Goal: Task Accomplishment & Management: Use online tool/utility

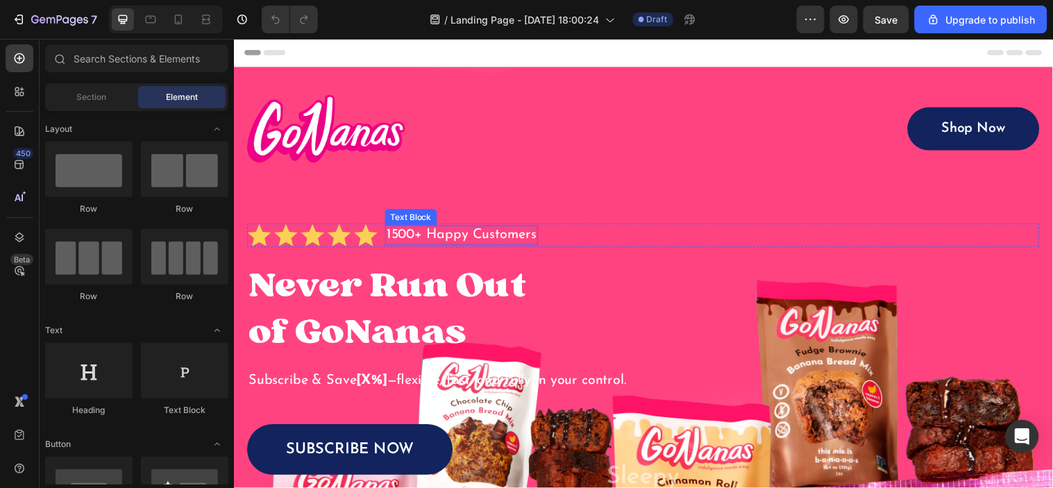
click at [506, 237] on p "1500+ Happy Customers" at bounding box center [465, 237] width 153 height 17
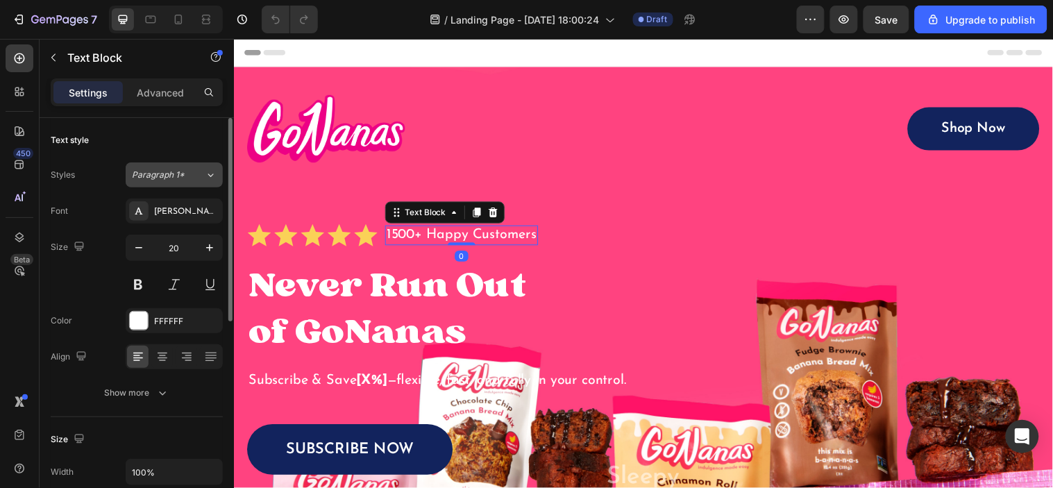
click at [183, 179] on span "Paragraph 1*" at bounding box center [158, 175] width 53 height 12
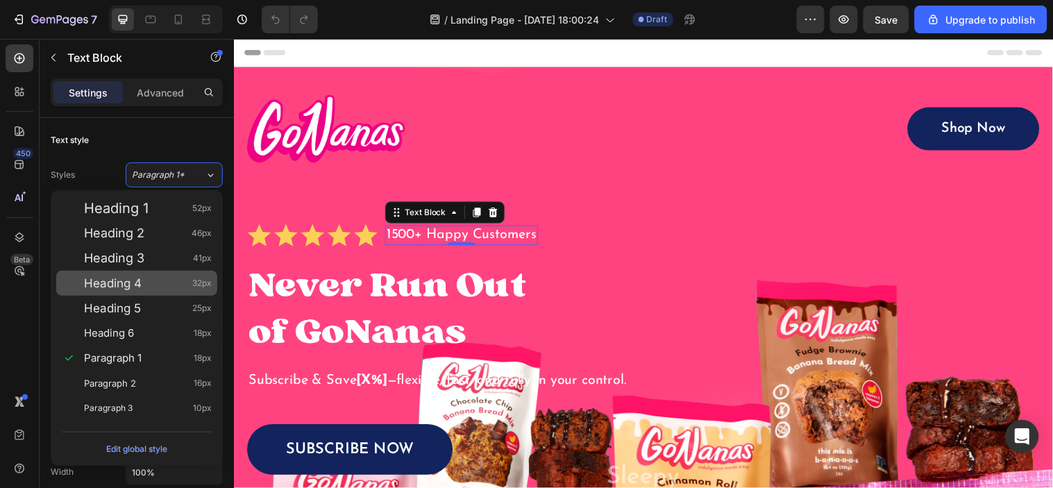
click at [124, 376] on span "Paragraph 2" at bounding box center [110, 383] width 52 height 14
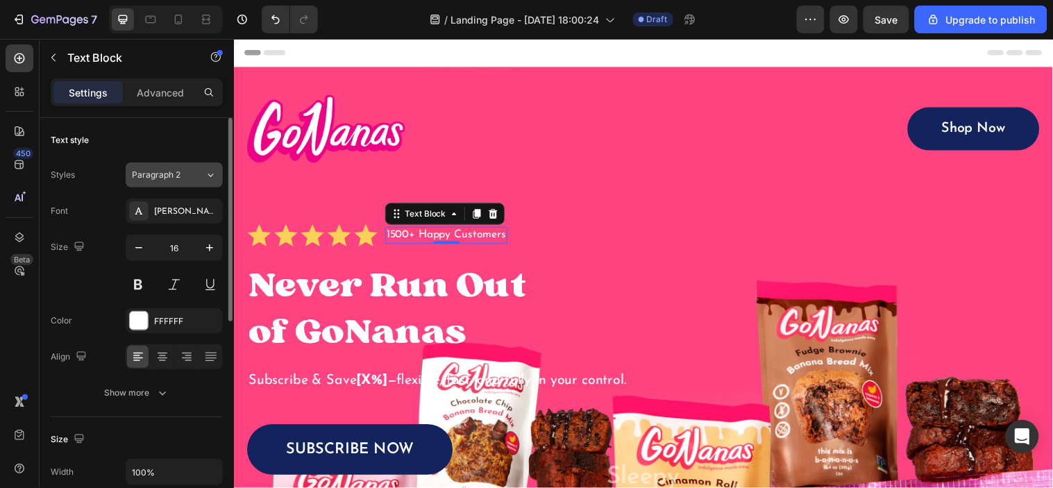
click at [183, 181] on div "Paragraph 2" at bounding box center [160, 175] width 56 height 12
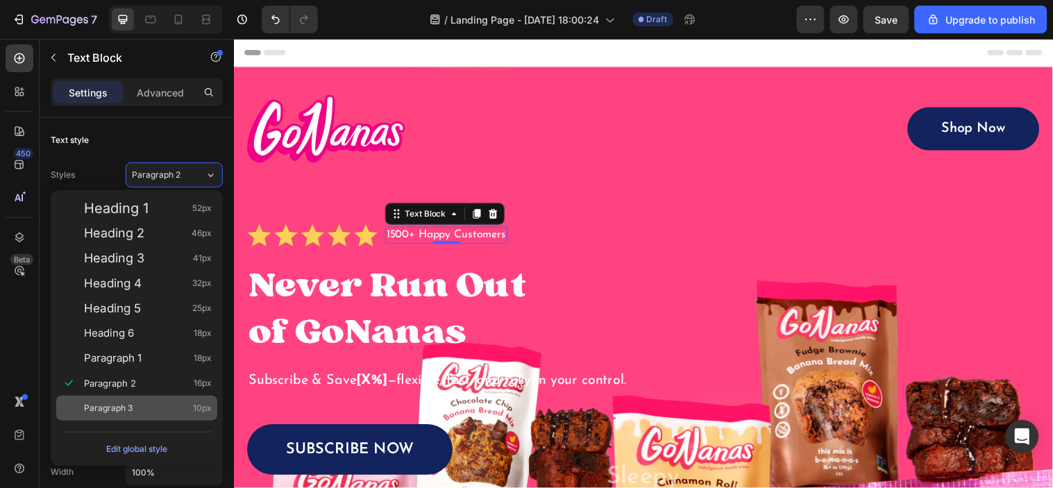
click at [153, 400] on div "Paragraph 3 10px" at bounding box center [136, 408] width 161 height 25
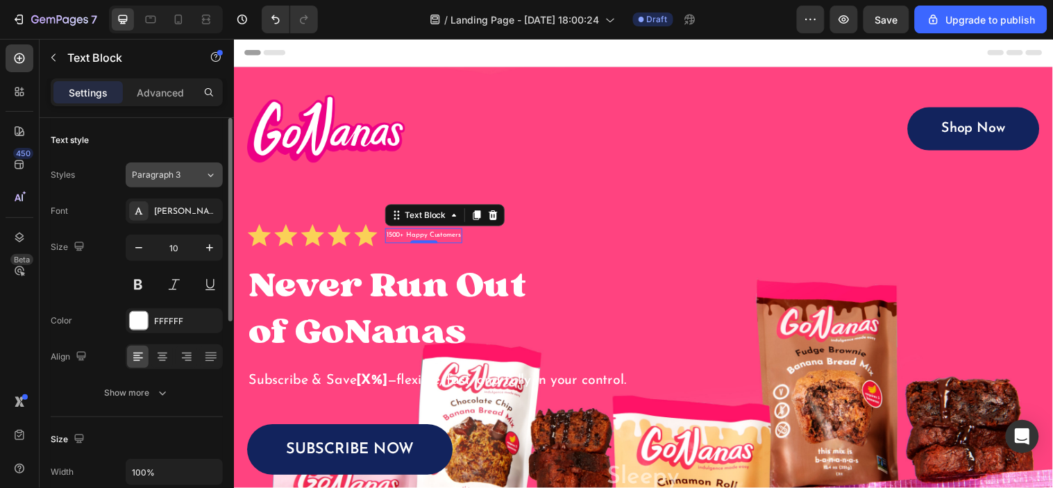
click at [194, 178] on div "Paragraph 3" at bounding box center [168, 175] width 73 height 12
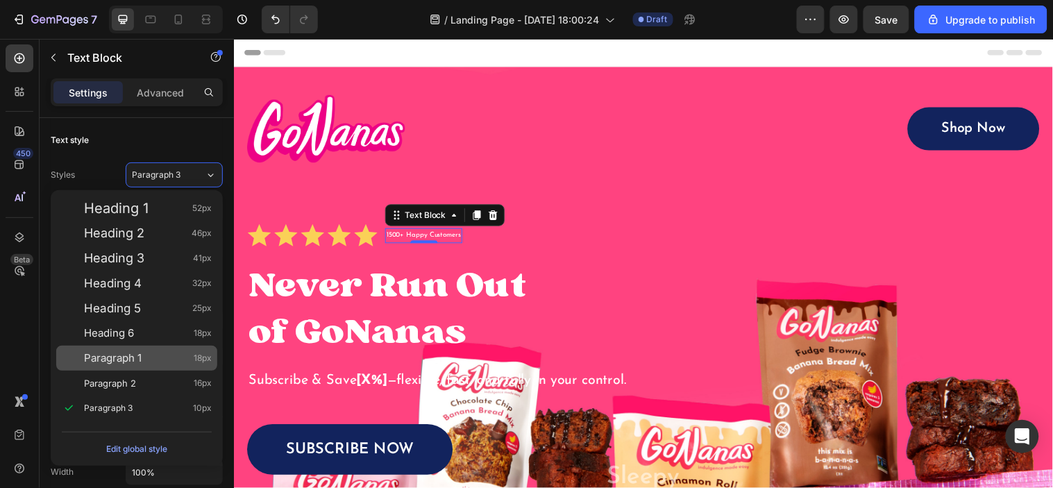
click at [133, 351] on span "Paragraph 1" at bounding box center [113, 358] width 58 height 14
type input "18"
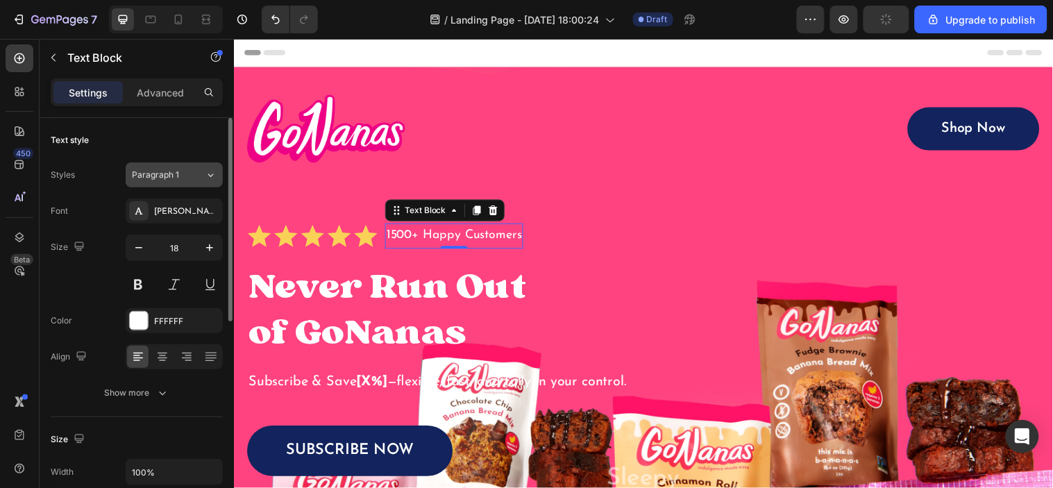
click at [214, 167] on button "Paragraph 1" at bounding box center [174, 174] width 97 height 25
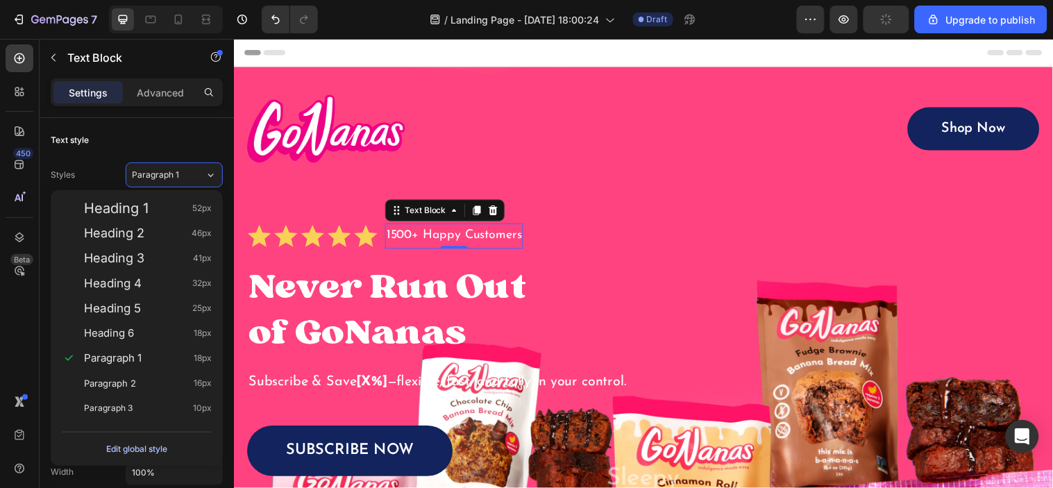
click at [151, 451] on div "Edit global style" at bounding box center [136, 449] width 61 height 17
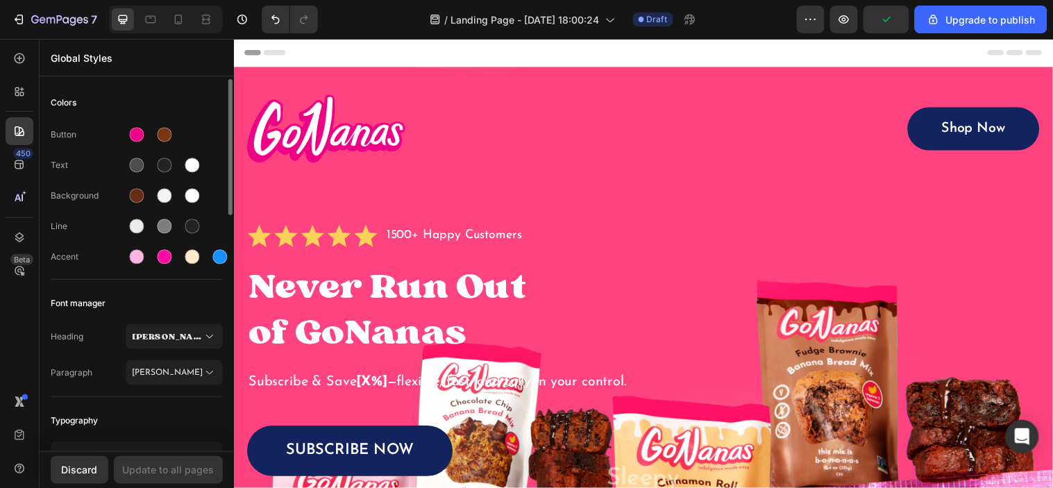
scroll to position [462, 0]
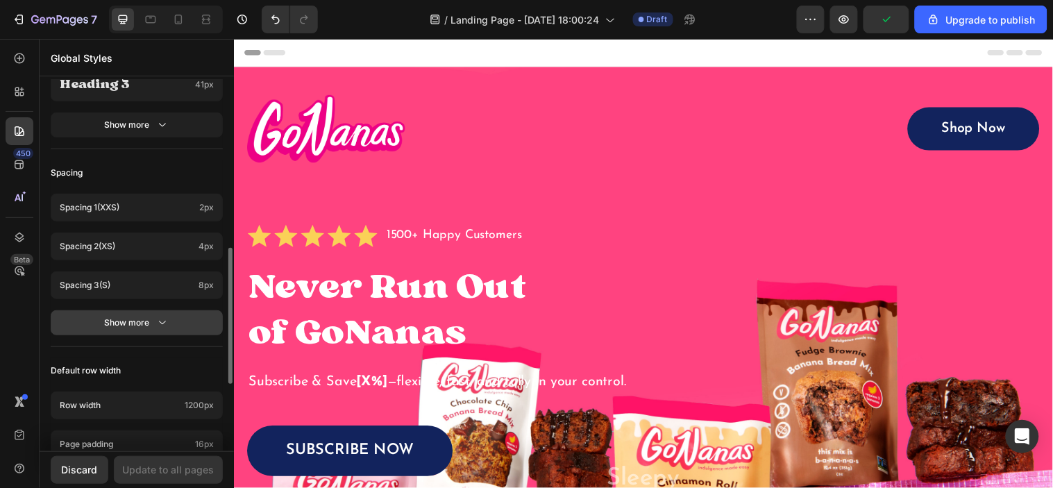
click at [134, 317] on div "Show more" at bounding box center [137, 323] width 65 height 14
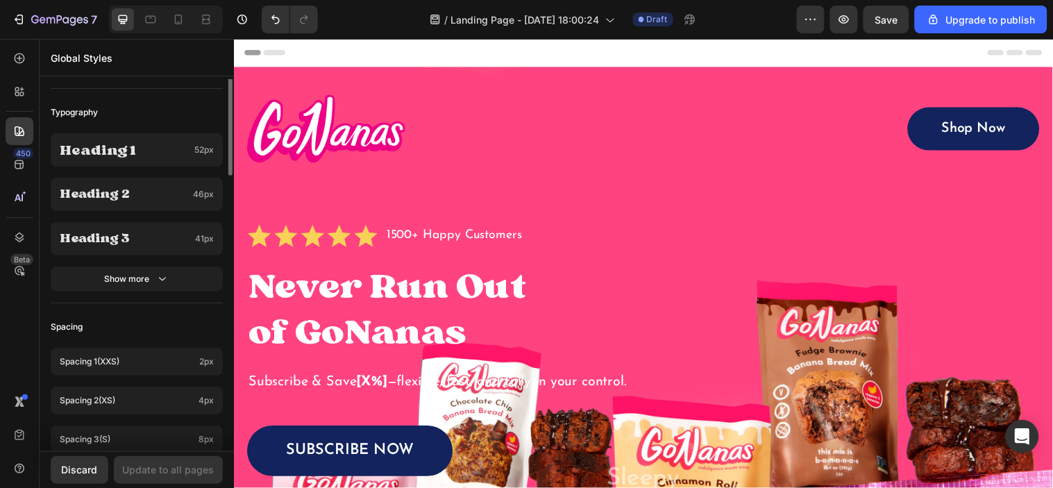
scroll to position [231, 0]
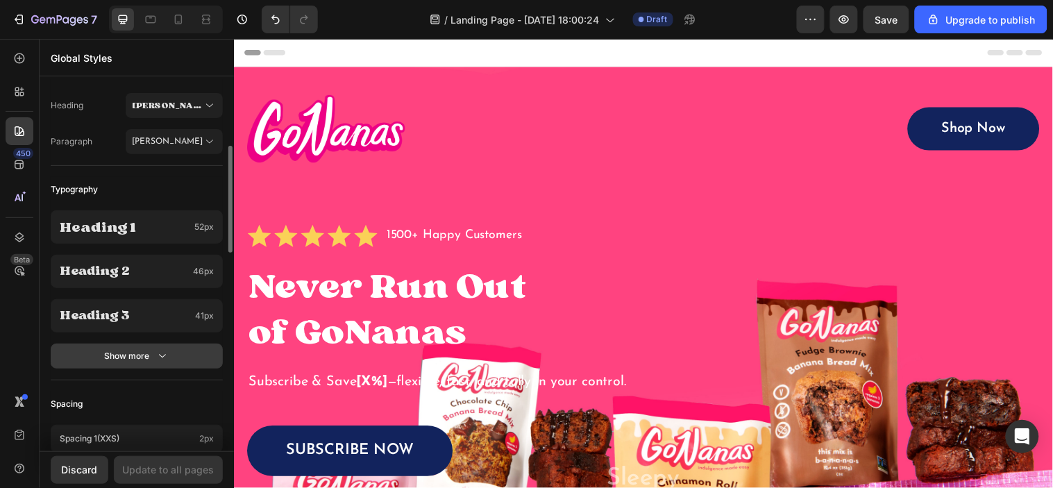
click at [99, 345] on button "Show more" at bounding box center [137, 356] width 172 height 25
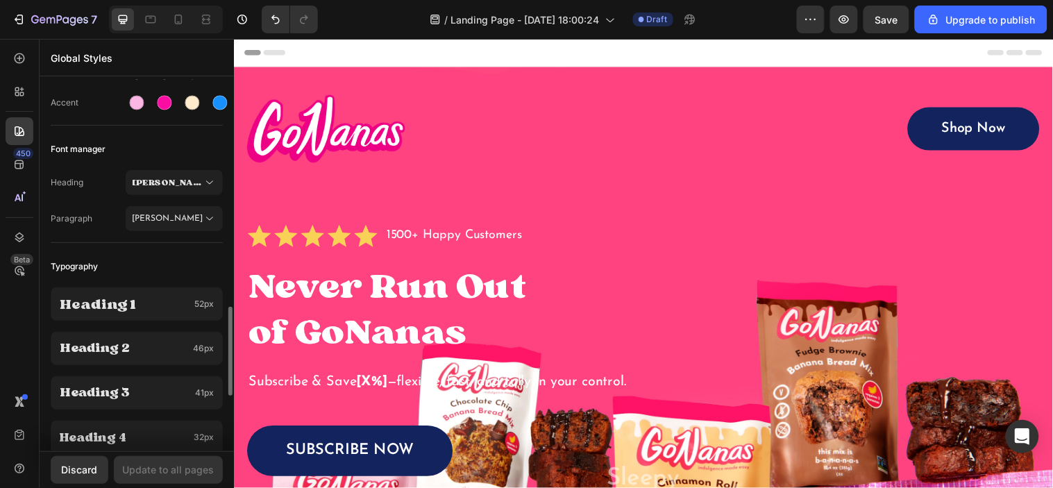
scroll to position [462, 0]
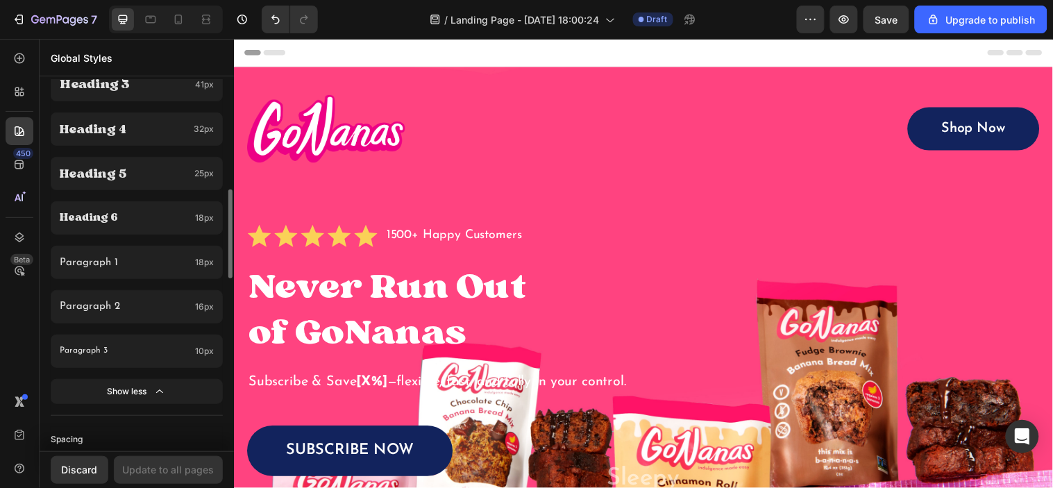
click at [92, 389] on button "Show less" at bounding box center [137, 391] width 172 height 25
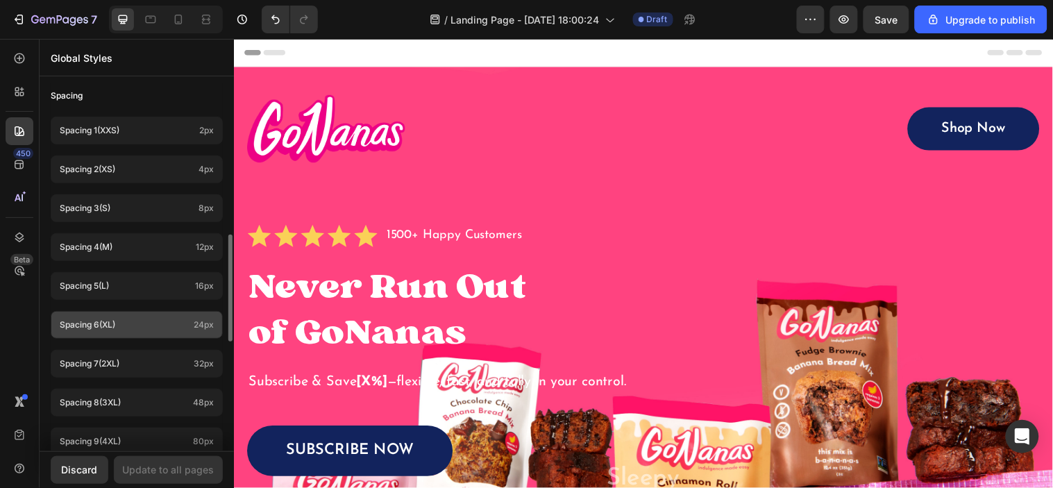
scroll to position [917, 0]
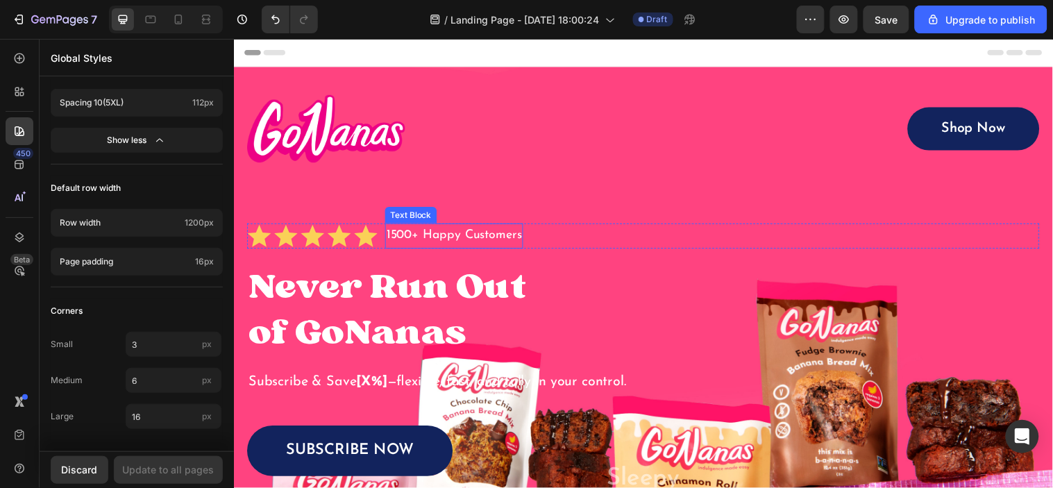
click at [422, 244] on p "1500+ Happy Customers" at bounding box center [457, 238] width 137 height 22
click at [421, 244] on p "1500+ Happy Customers" at bounding box center [457, 238] width 137 height 22
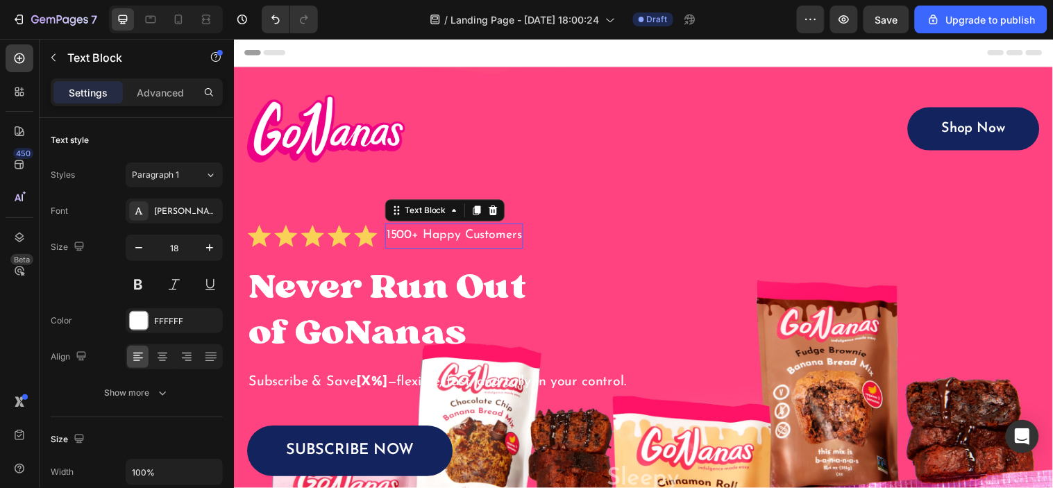
click at [412, 239] on p "1500+ Happy Customers" at bounding box center [457, 238] width 137 height 22
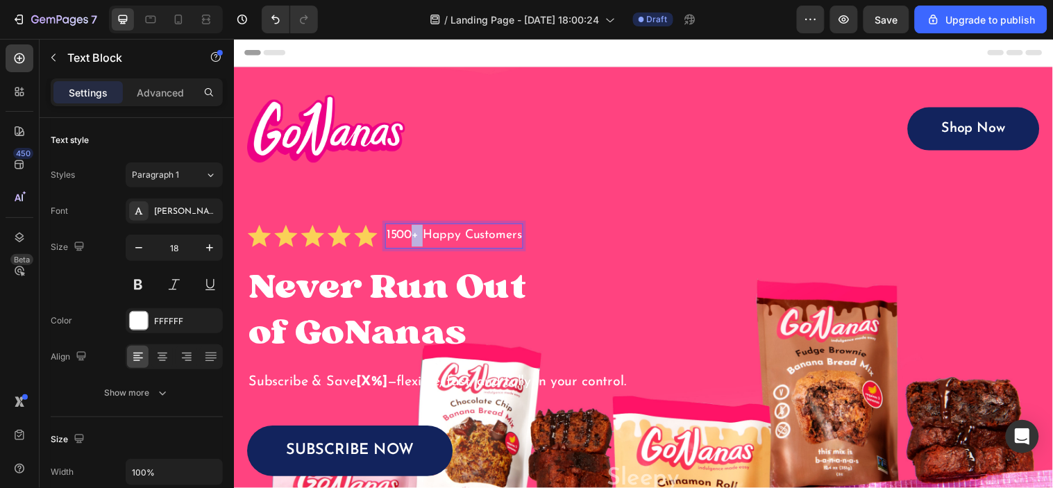
click at [412, 239] on p "1500+ Happy Customers" at bounding box center [457, 238] width 137 height 22
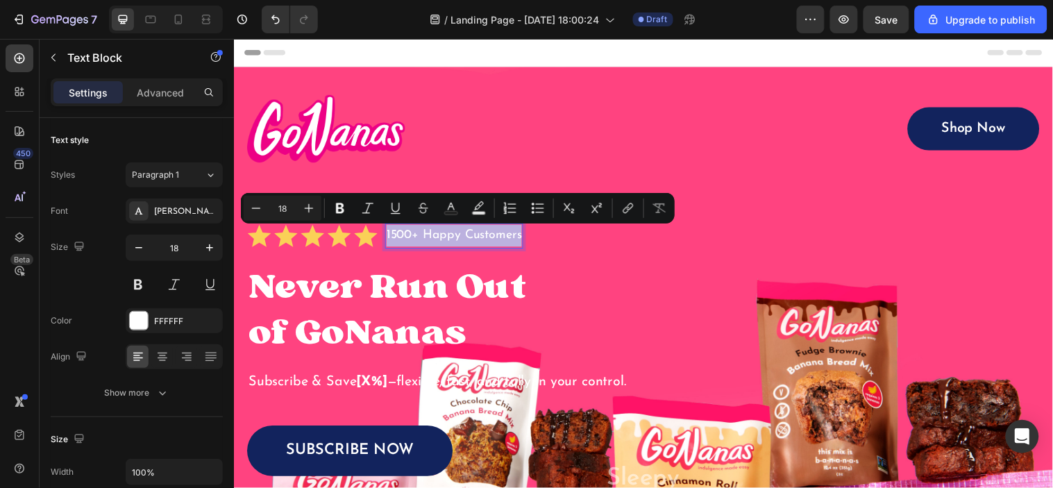
click at [415, 231] on p "1500+ Happy Customers" at bounding box center [457, 238] width 137 height 22
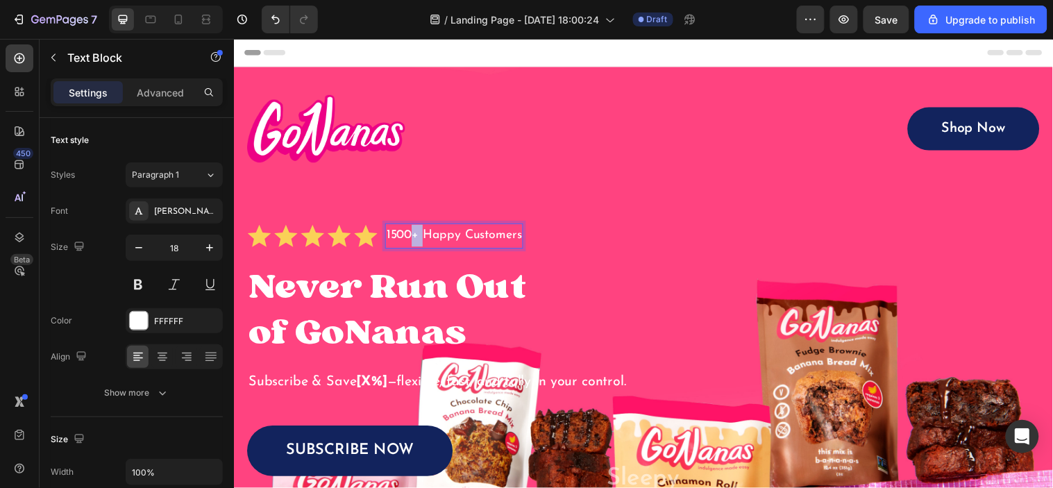
click at [414, 232] on p "1500+ Happy Customers" at bounding box center [457, 238] width 137 height 22
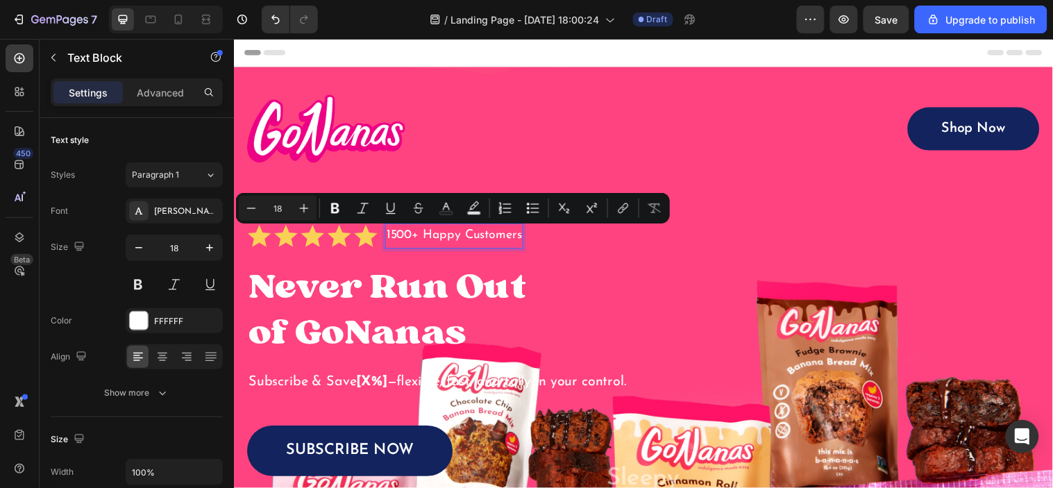
click at [411, 234] on p "1500+ Happy Customers" at bounding box center [457, 238] width 137 height 22
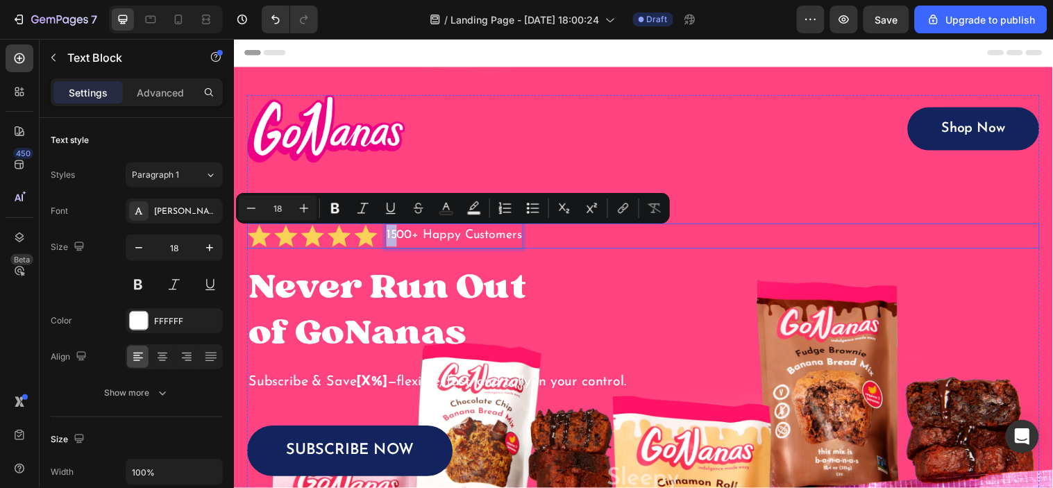
drag, startPoint x: 399, startPoint y: 235, endPoint x: 385, endPoint y: 232, distance: 14.3
click at [385, 232] on div "Icon Icon Icon Icon Icon Icon List 1500+ Happy Customers Text Block 0 Row" at bounding box center [649, 238] width 805 height 25
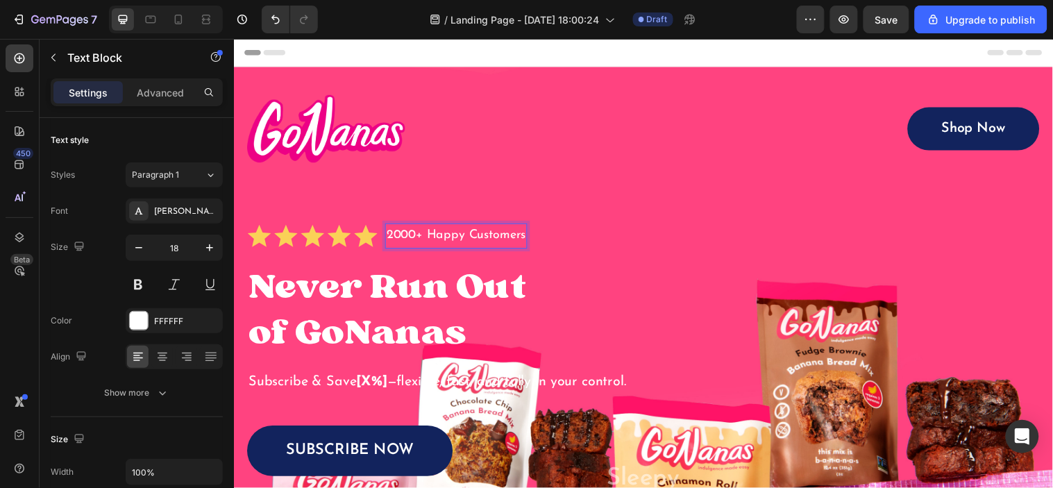
click at [397, 237] on p "2000+ Happy Customers" at bounding box center [460, 238] width 142 height 22
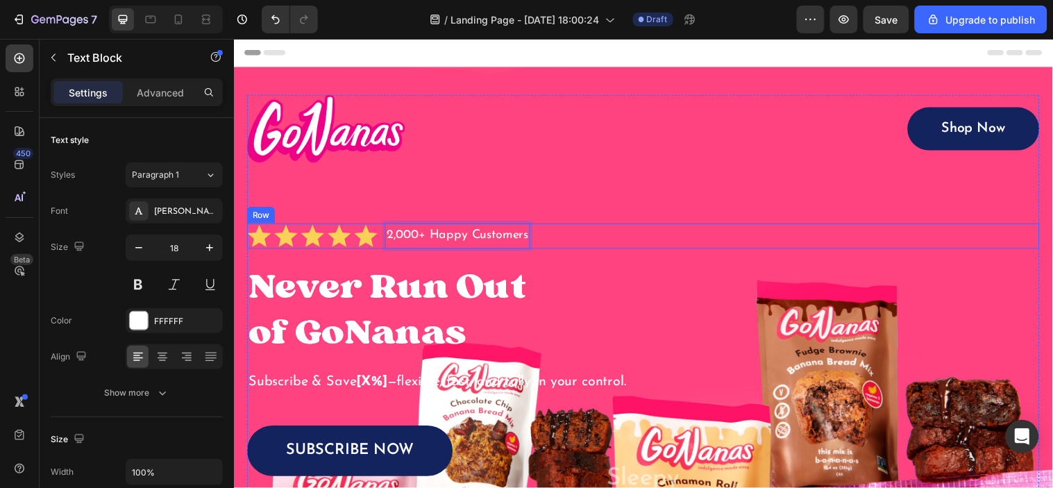
click at [598, 256] on div "Image Shop Now Button Row Icon Icon Icon Icon Icon Icon List 2,000+ Happy Custo…" at bounding box center [649, 371] width 805 height 552
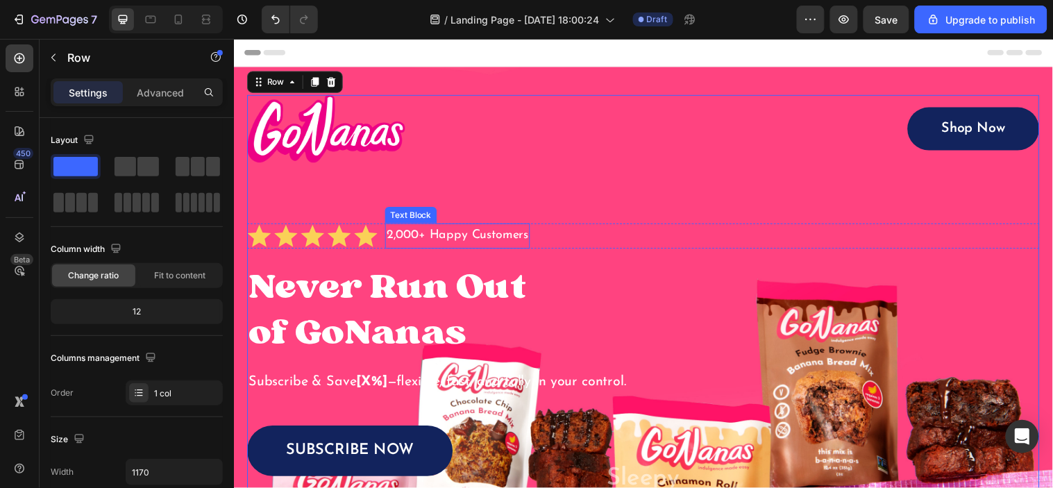
click at [462, 229] on p "2,000+ Happy Customers" at bounding box center [461, 238] width 144 height 22
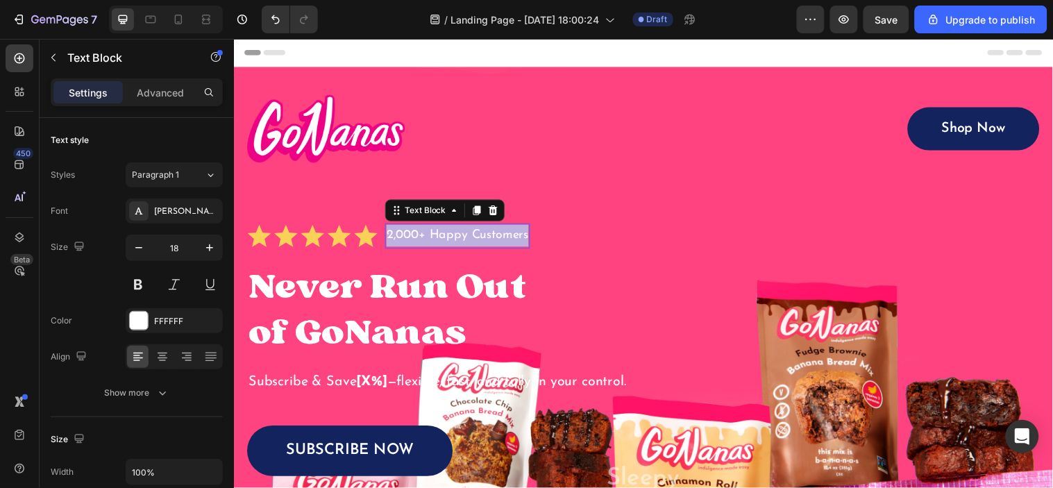
click at [462, 229] on p "2,000+ Happy Customers" at bounding box center [461, 238] width 144 height 22
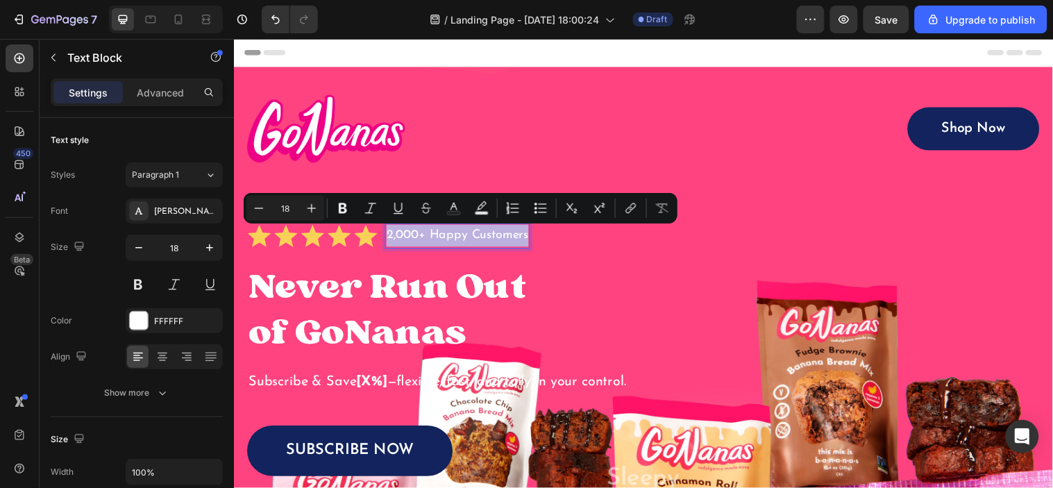
click at [431, 235] on p "2,000+ Happy Customers" at bounding box center [461, 238] width 144 height 22
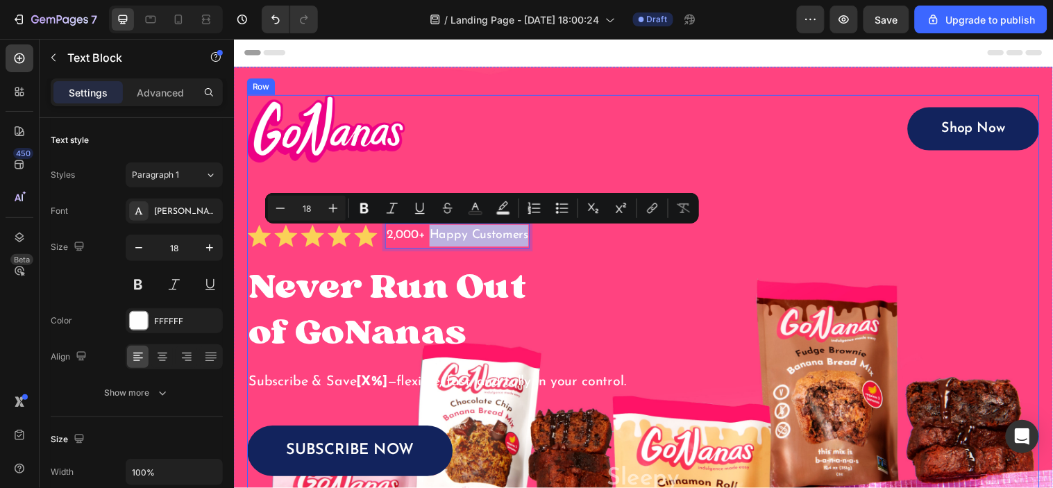
drag, startPoint x: 431, startPoint y: 237, endPoint x: 554, endPoint y: 257, distance: 125.1
click at [554, 257] on div "Image Shop Now Button Row Icon Icon Icon Icon Icon Icon List 2,000+ Happy Custo…" at bounding box center [649, 371] width 805 height 552
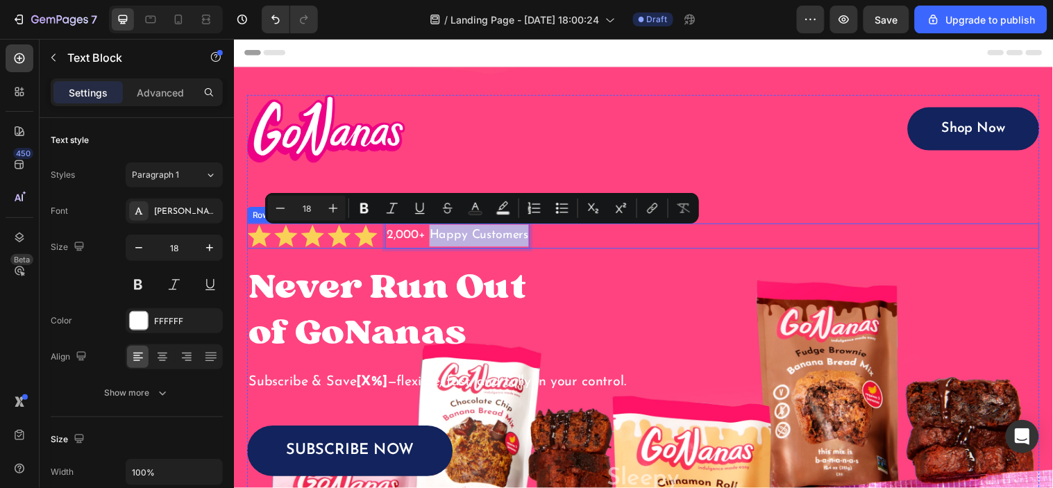
click at [591, 237] on div "Icon Icon Icon Icon Icon Icon List 2,000+ Happy Customers Text Block 0 Row" at bounding box center [649, 238] width 805 height 25
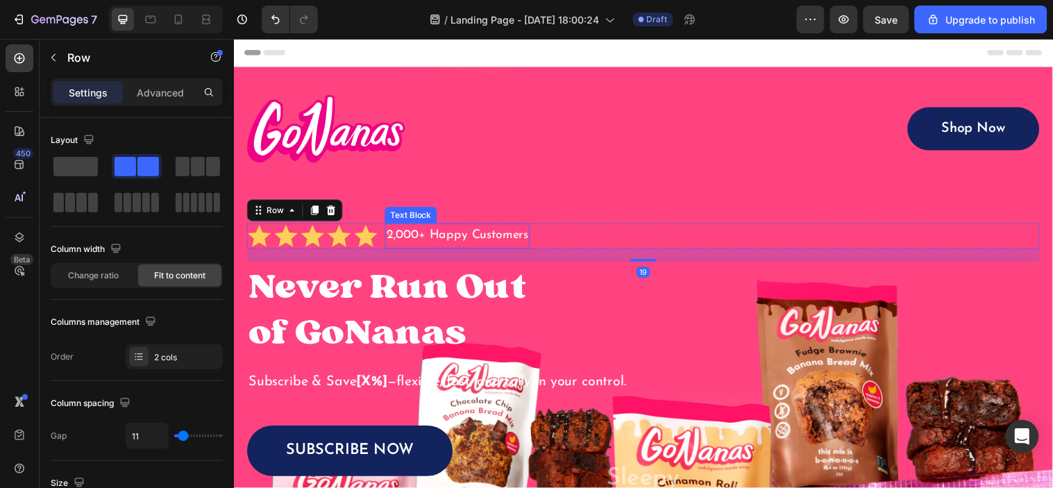
click at [473, 237] on p "2,000+ Happy Customers" at bounding box center [461, 238] width 144 height 22
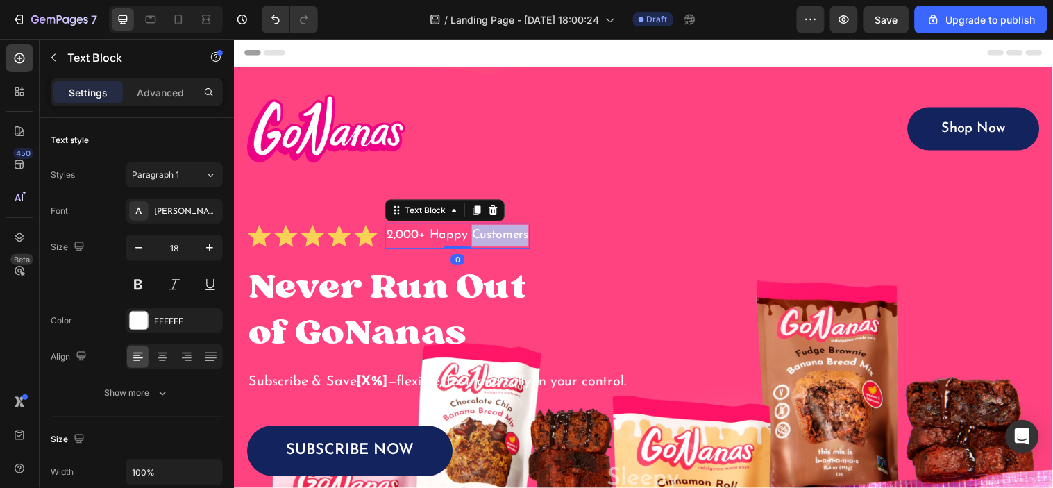
click at [473, 237] on p "2,000+ Happy Customers" at bounding box center [461, 238] width 144 height 22
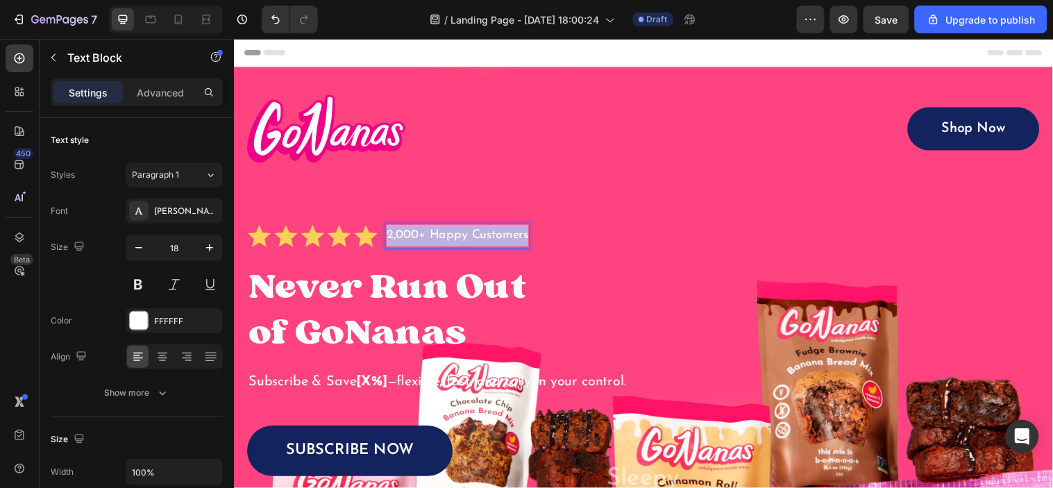
click at [473, 237] on p "2,000+ Happy Customers" at bounding box center [461, 238] width 144 height 22
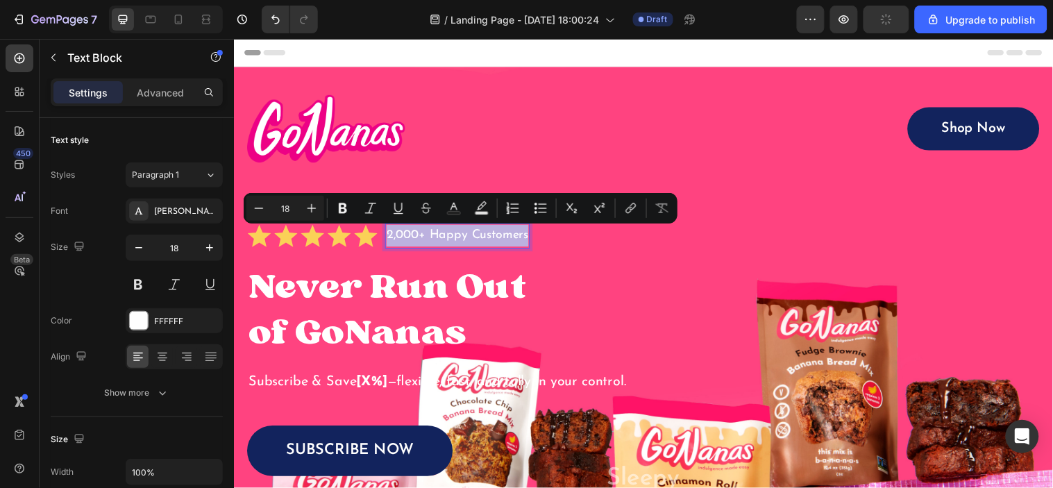
click at [431, 243] on p "2,000+ Happy Customers" at bounding box center [461, 238] width 144 height 22
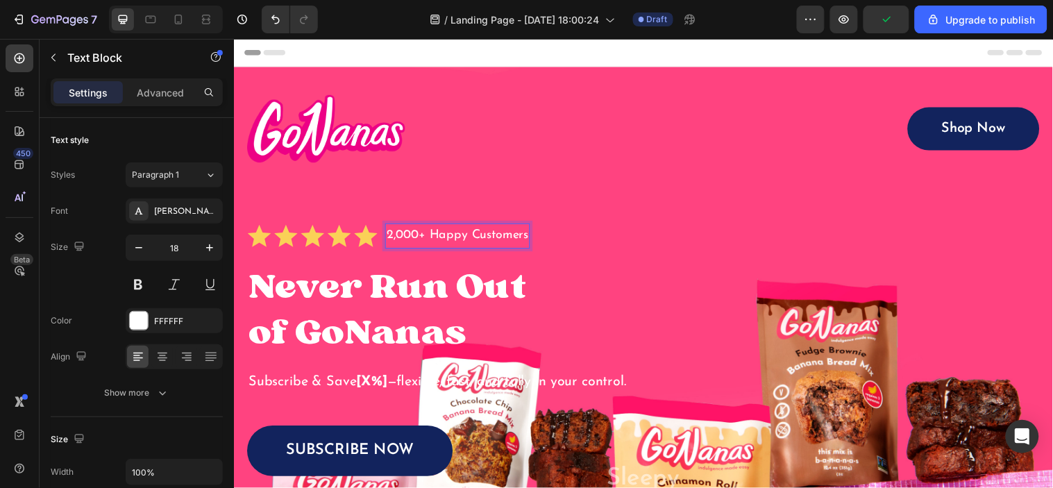
click at [452, 239] on p "2,000+ Happy Customers" at bounding box center [461, 238] width 144 height 22
click at [440, 236] on p "2,000+ Happy Customers" at bounding box center [461, 238] width 144 height 22
click at [436, 236] on p "2,000+ Happy Customers" at bounding box center [461, 238] width 144 height 22
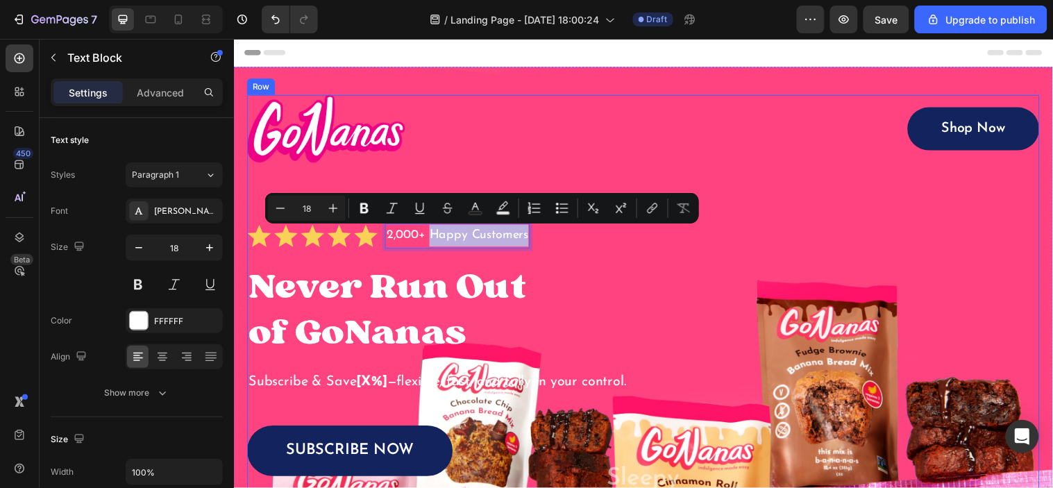
drag, startPoint x: 433, startPoint y: 237, endPoint x: 601, endPoint y: 256, distance: 169.8
click at [601, 256] on div "Image Shop Now Button Row Icon Icon Icon Icon Icon Icon List 2,000+ Happy Custo…" at bounding box center [649, 371] width 805 height 552
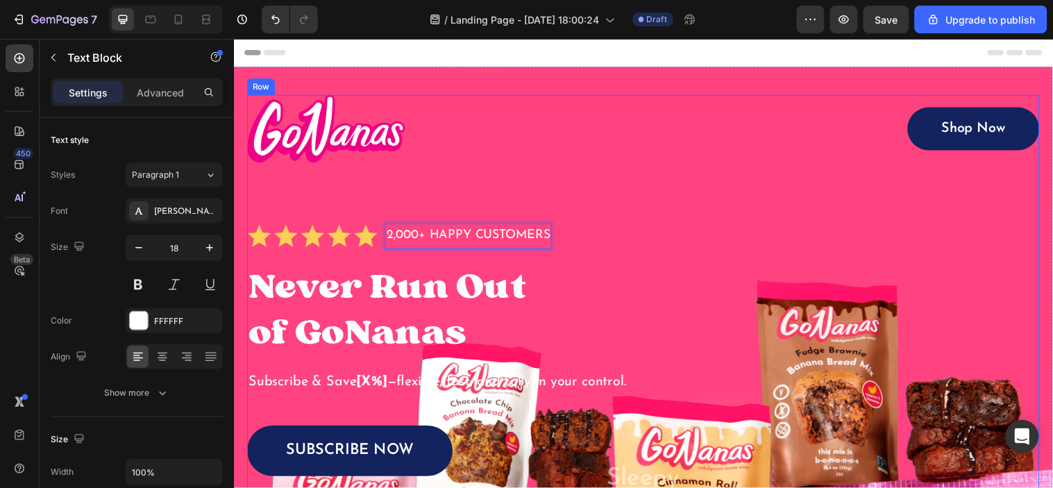
click at [522, 194] on div "Image Shop Now Button Row Icon Icon Icon Icon Icon Icon List 2,000+ HAPPY CUSTO…" at bounding box center [649, 371] width 805 height 552
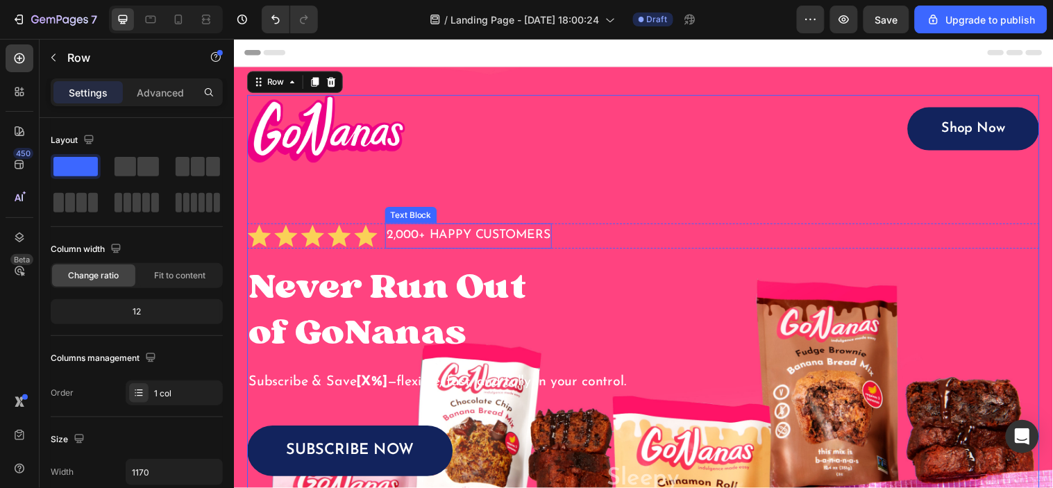
click at [473, 236] on p "2,000+ HAPPY CUSTOMERS" at bounding box center [472, 238] width 167 height 22
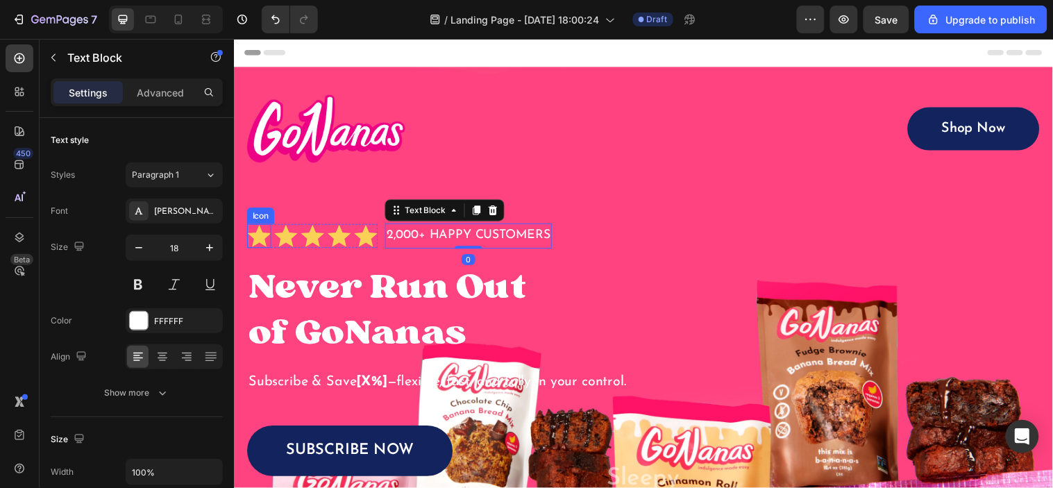
click at [261, 240] on icon at bounding box center [260, 238] width 24 height 22
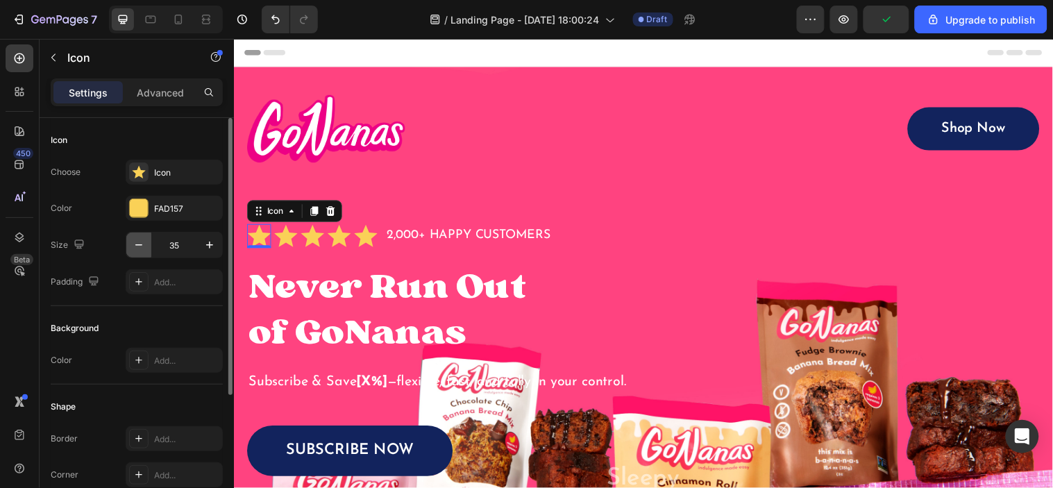
click at [136, 247] on icon "button" at bounding box center [139, 245] width 14 height 14
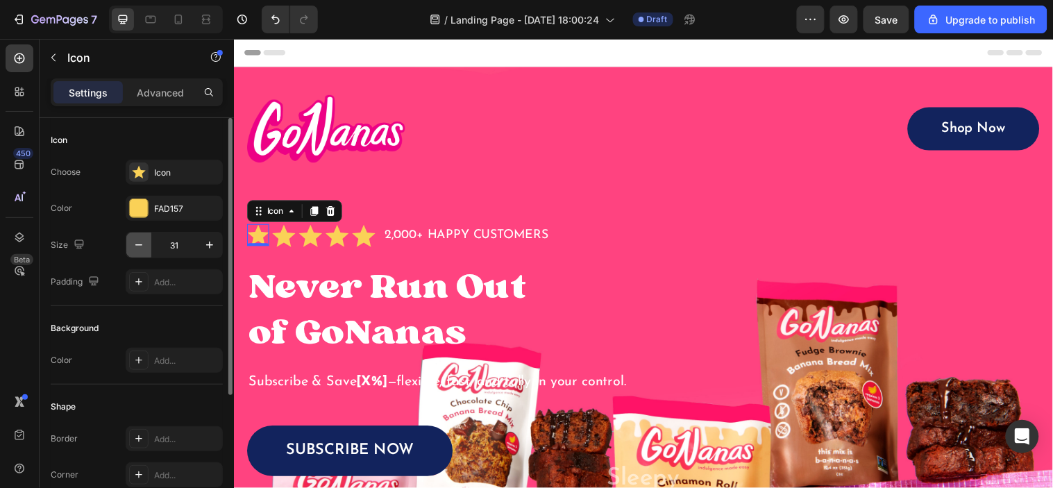
click at [136, 247] on icon "button" at bounding box center [139, 245] width 14 height 14
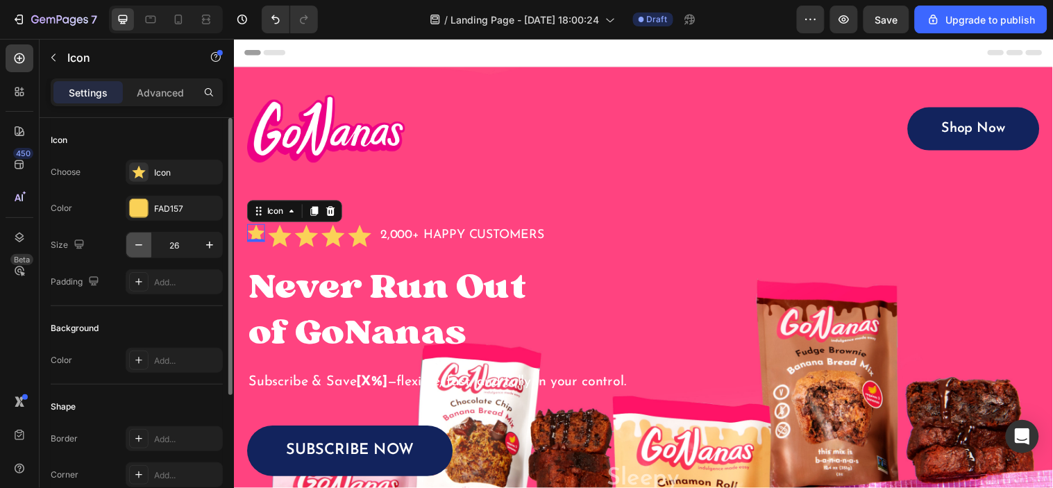
click at [136, 247] on icon "button" at bounding box center [139, 245] width 14 height 14
click at [135, 239] on icon "button" at bounding box center [139, 245] width 14 height 14
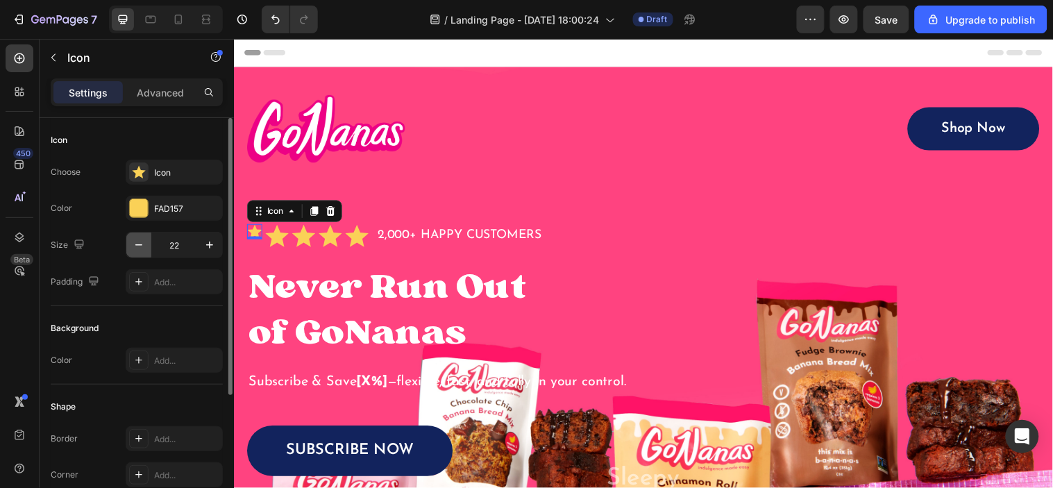
type input "21"
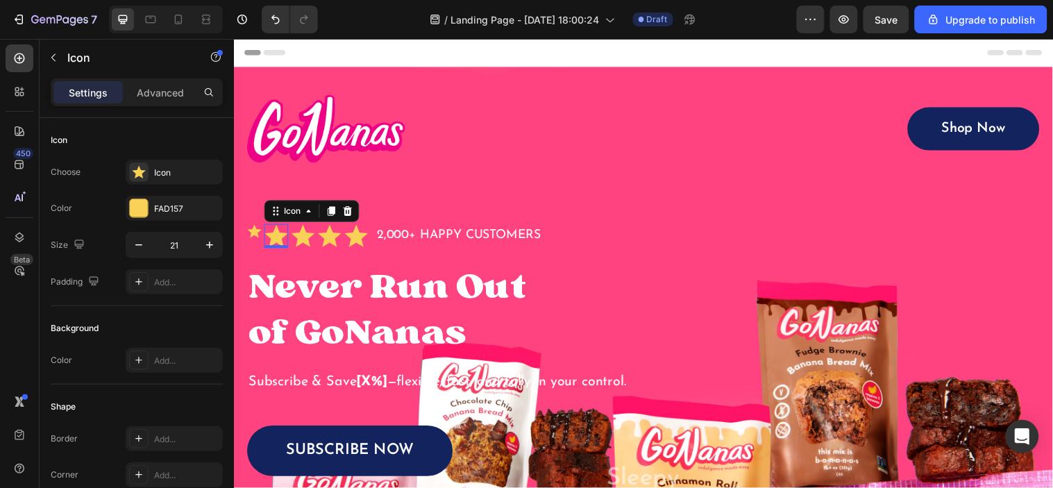
click at [278, 242] on icon at bounding box center [277, 238] width 24 height 22
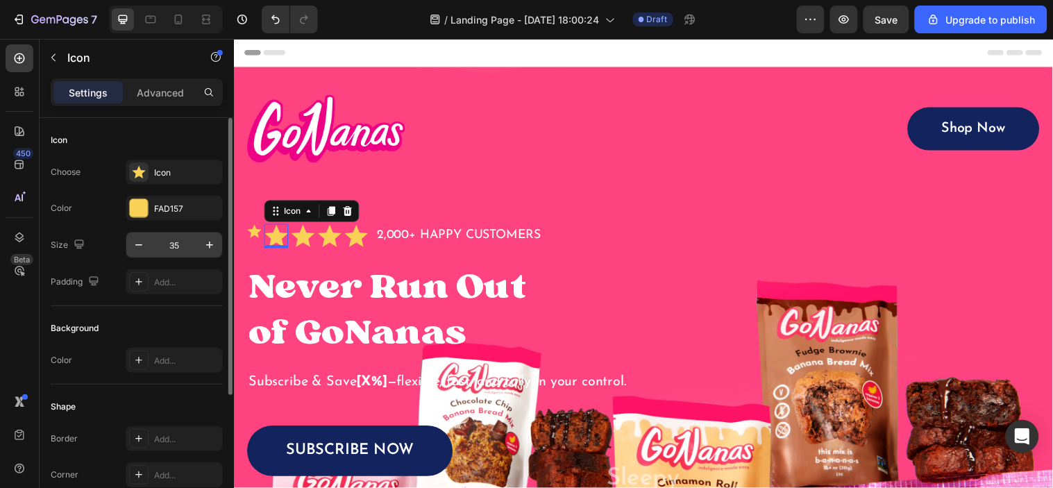
click at [168, 247] on input "35" at bounding box center [174, 245] width 46 height 25
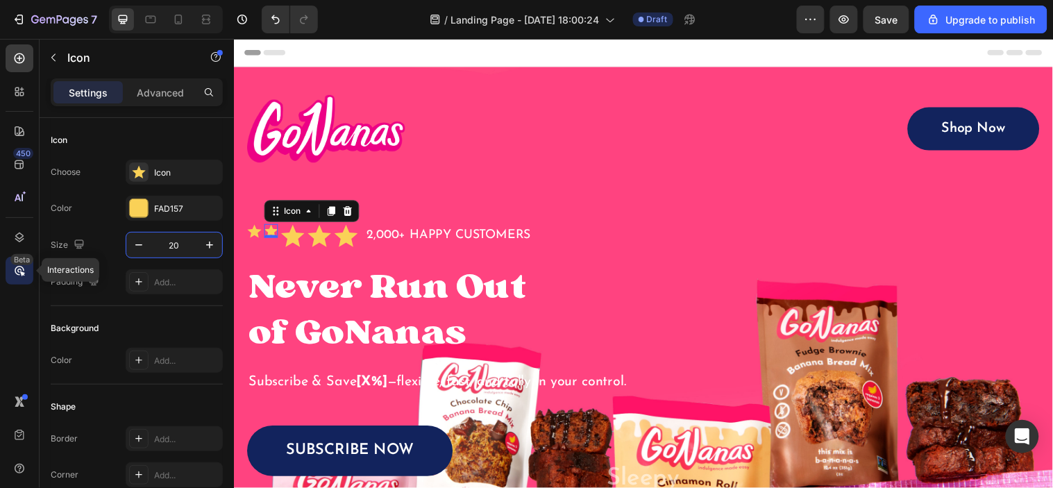
type input "20"
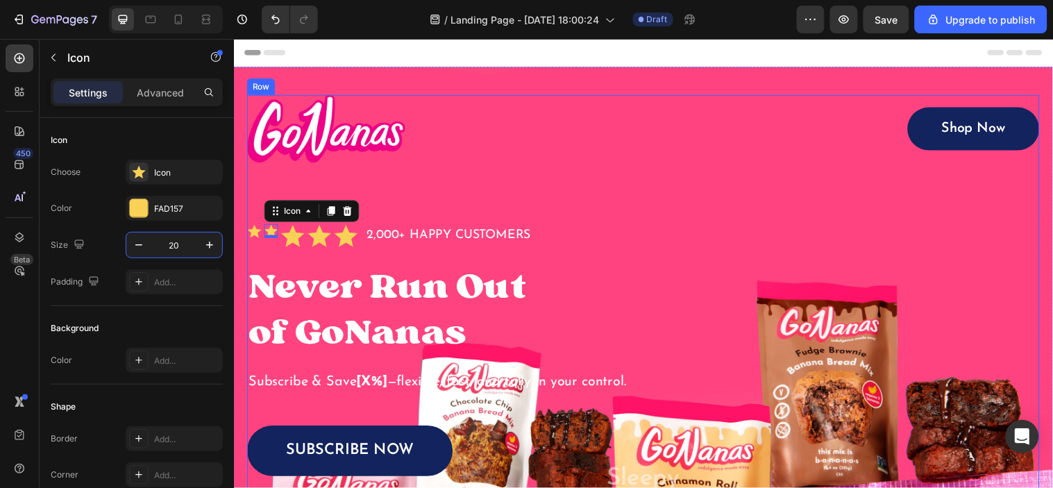
click at [287, 245] on icon at bounding box center [294, 238] width 24 height 22
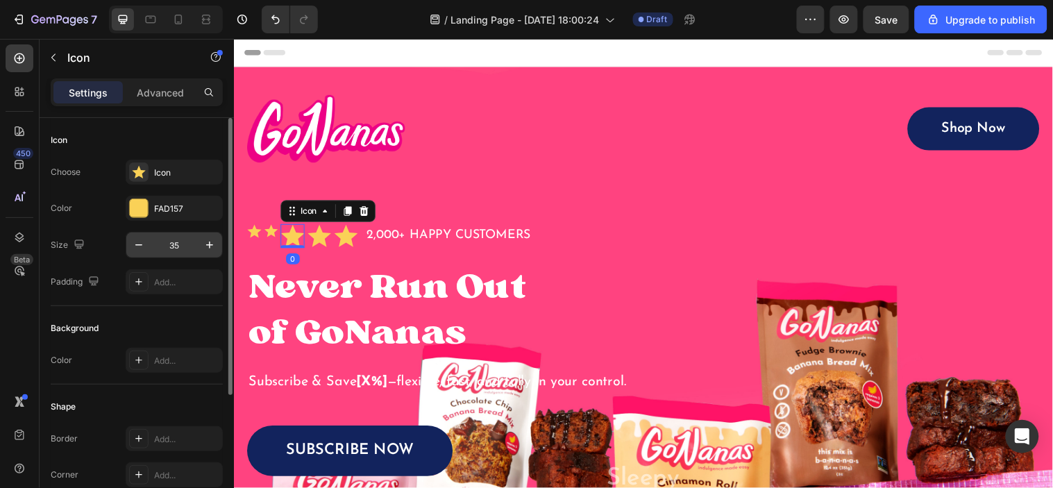
click at [184, 247] on input "35" at bounding box center [174, 245] width 46 height 25
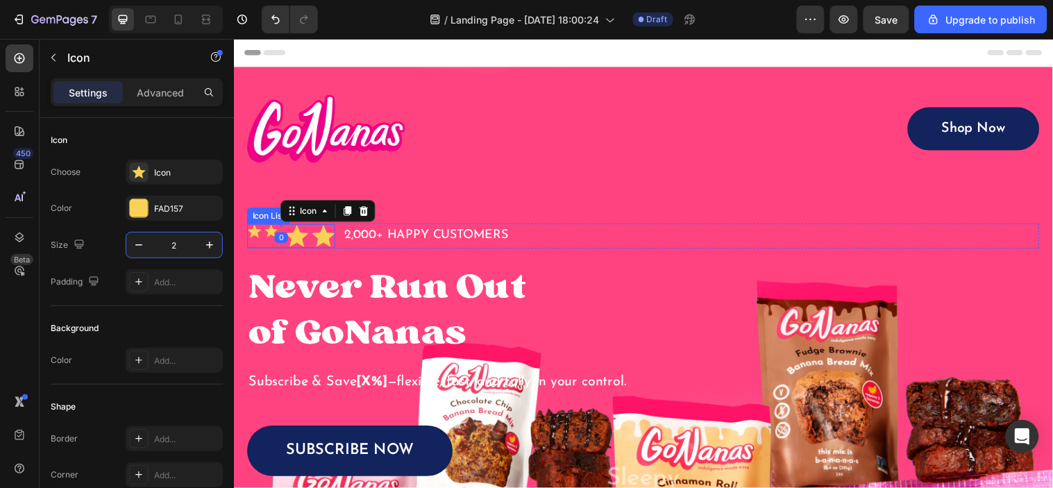
type input "20"
click at [323, 244] on div "Icon Icon Icon 0 Icon Icon" at bounding box center [298, 238] width 102 height 24
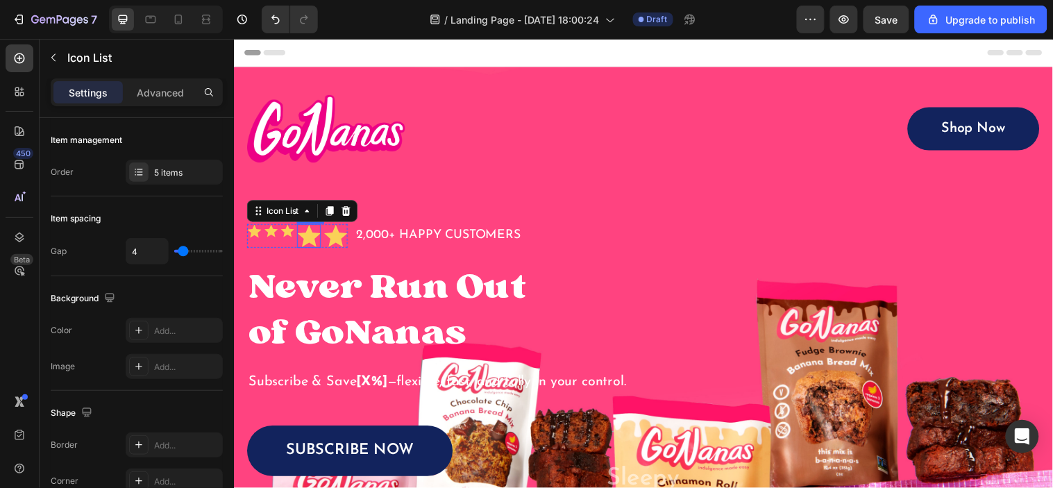
click at [310, 244] on icon at bounding box center [311, 238] width 24 height 22
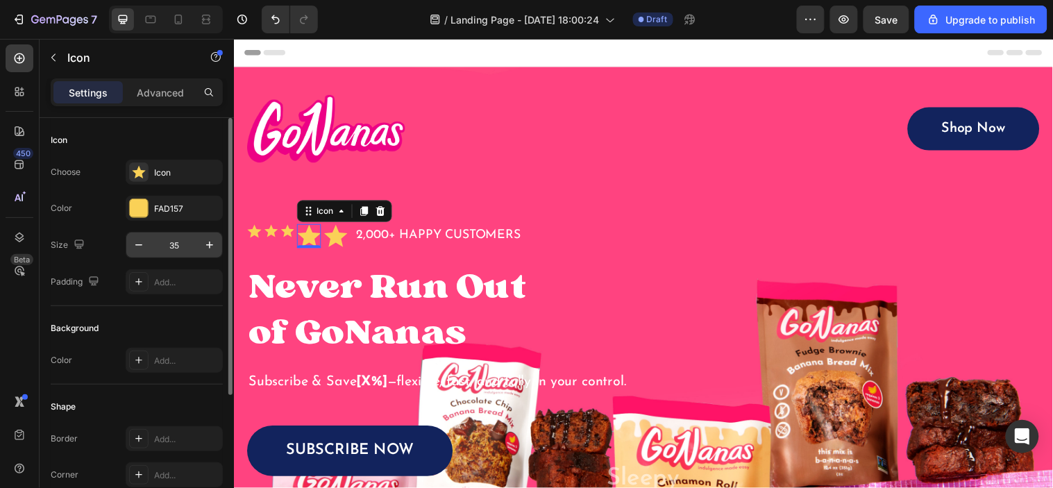
click at [186, 240] on input "35" at bounding box center [174, 245] width 46 height 25
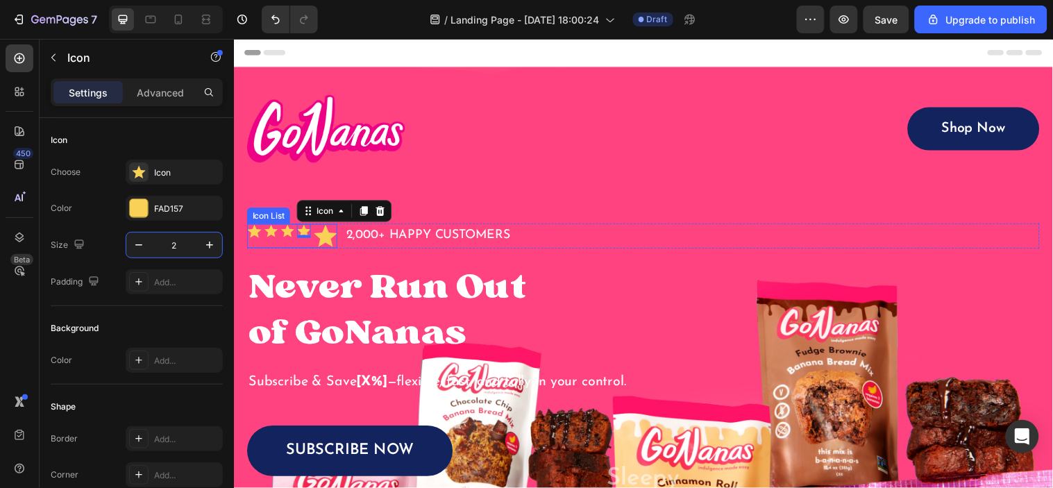
type input "20"
click at [324, 246] on icon at bounding box center [327, 238] width 24 height 22
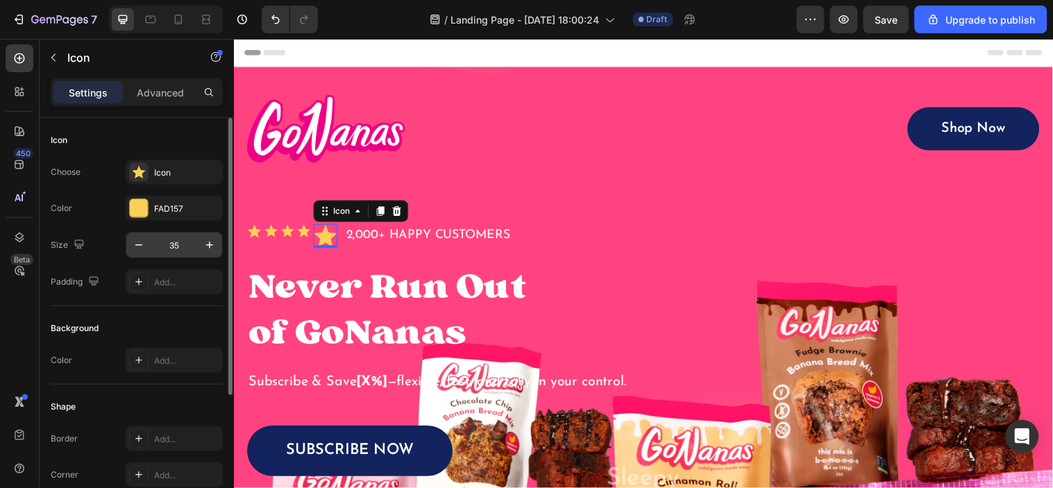
click at [172, 249] on input "35" at bounding box center [174, 245] width 46 height 25
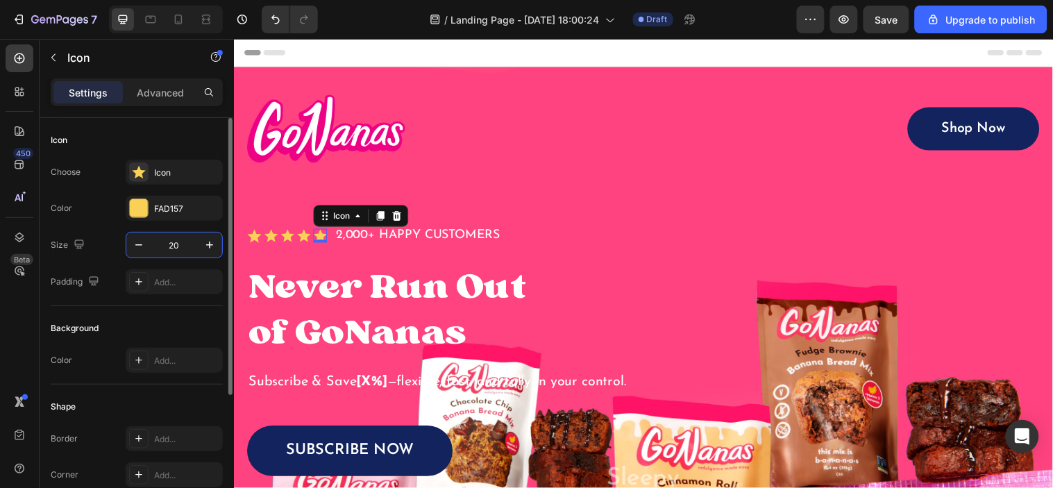
type input "20"
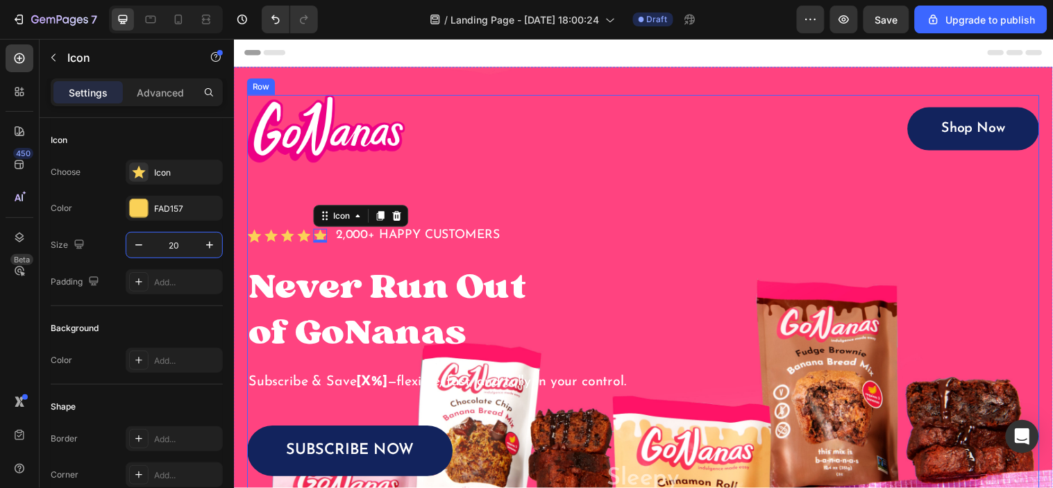
click at [558, 260] on div "Image Shop Now Button Row Icon Icon Icon Icon Icon 0 Icon List 2,000+ HAPPY CUS…" at bounding box center [649, 371] width 805 height 552
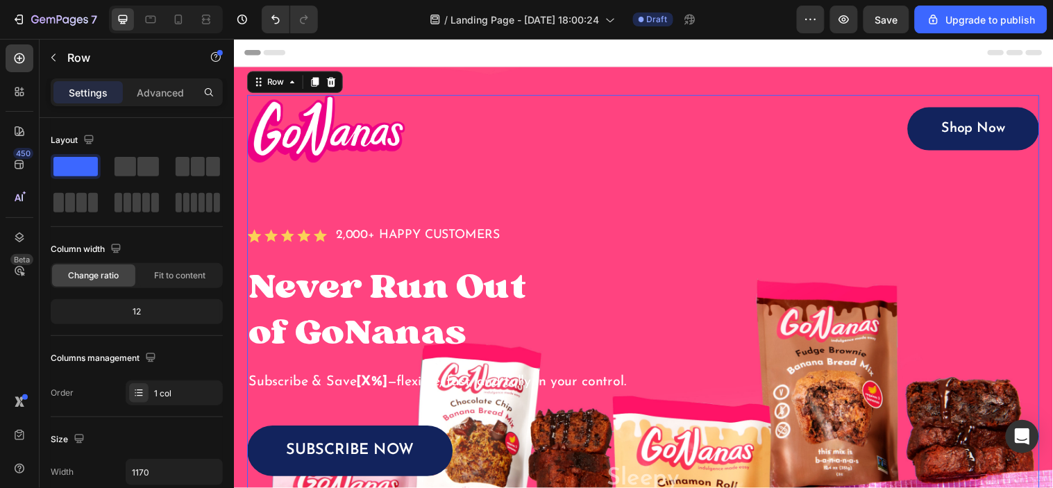
click at [365, 257] on div "Image Shop Now Button Row Icon Icon Icon Icon Icon Icon List 2,000+ HAPPY CUSTO…" at bounding box center [649, 371] width 805 height 552
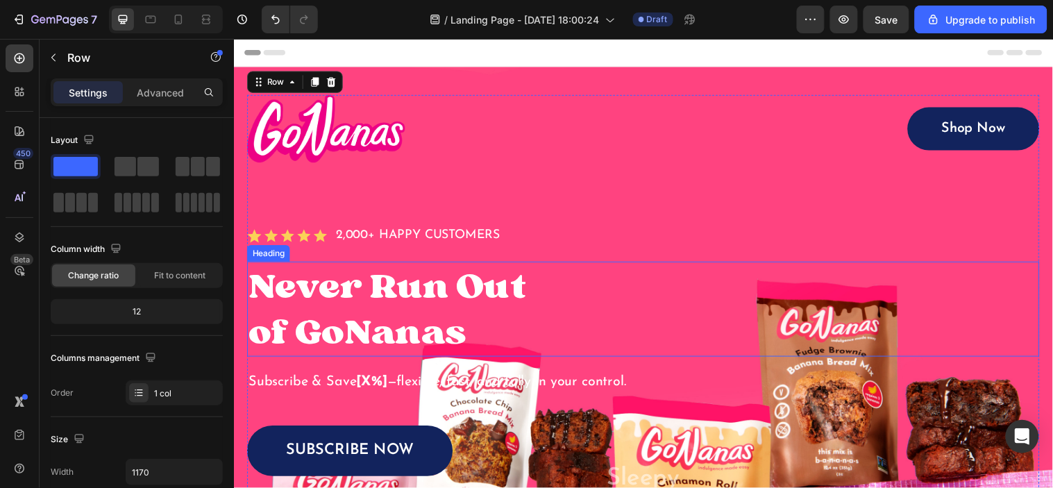
click at [369, 290] on h1 "Never Run Out of GoNanas" at bounding box center [465, 313] width 436 height 97
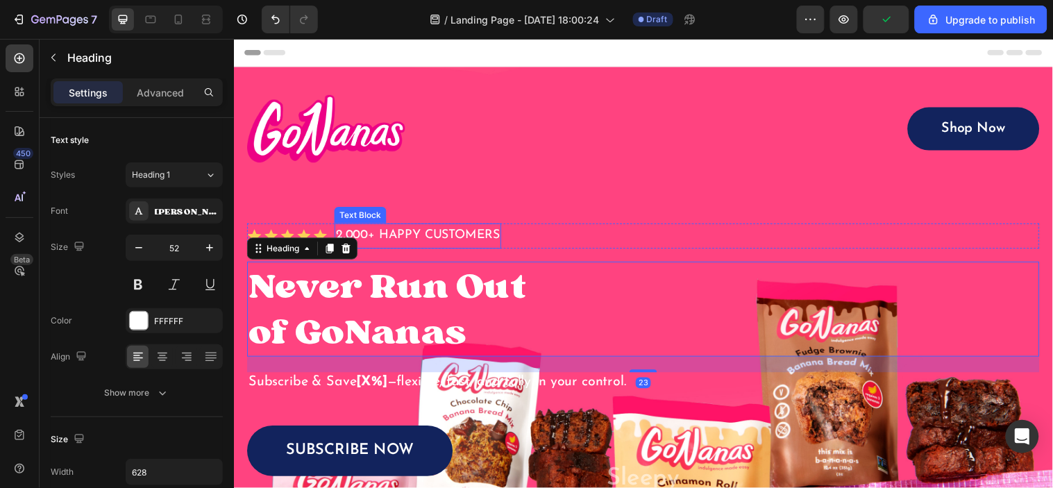
click at [442, 237] on p "2,000+ HAPPY CUSTOMERS" at bounding box center [420, 238] width 167 height 22
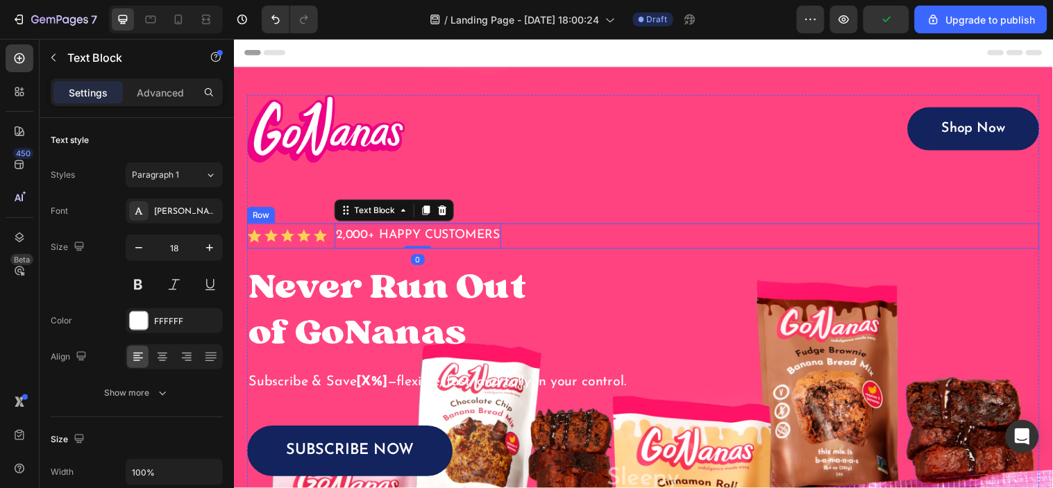
click at [595, 243] on div "Icon Icon Icon Icon Icon Icon List 2,000+ HAPPY CUSTOMERS Text Block 0 Row" at bounding box center [649, 238] width 805 height 25
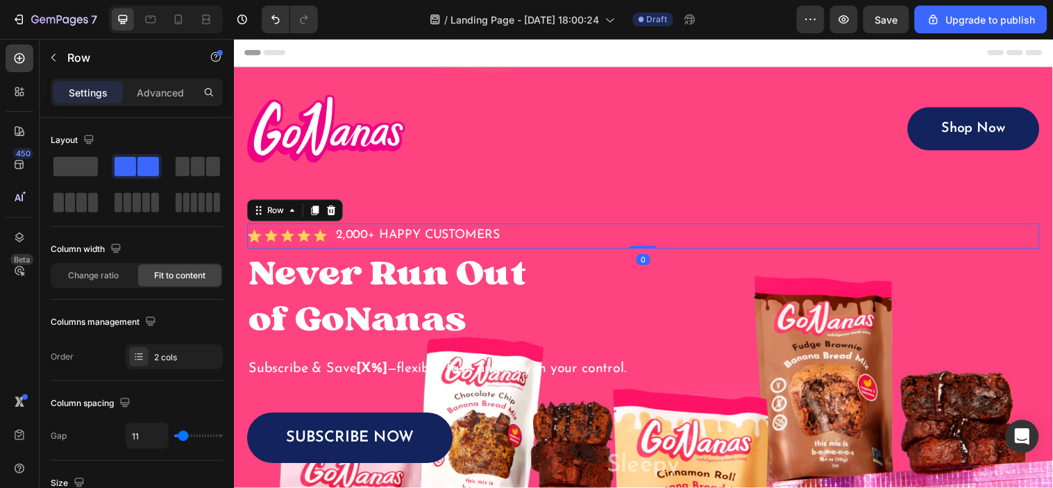
drag, startPoint x: 646, startPoint y: 262, endPoint x: 564, endPoint y: 159, distance: 132.0
click at [625, 219] on div "Image Shop Now Button Row Icon Icon Icon Icon Icon Icon List 2,000+ HAPPY CUSTO…" at bounding box center [649, 364] width 805 height 539
click at [564, 159] on div at bounding box center [447, 129] width 400 height 69
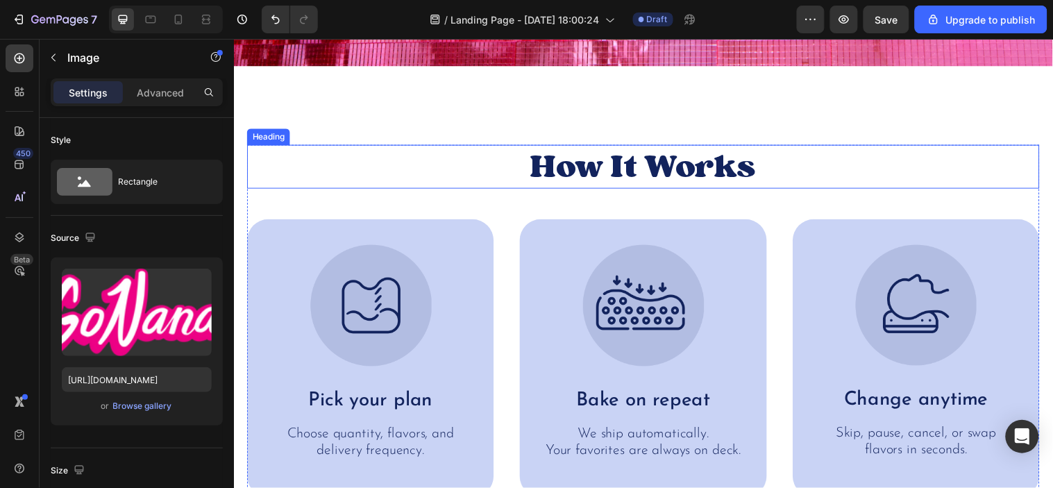
scroll to position [694, 0]
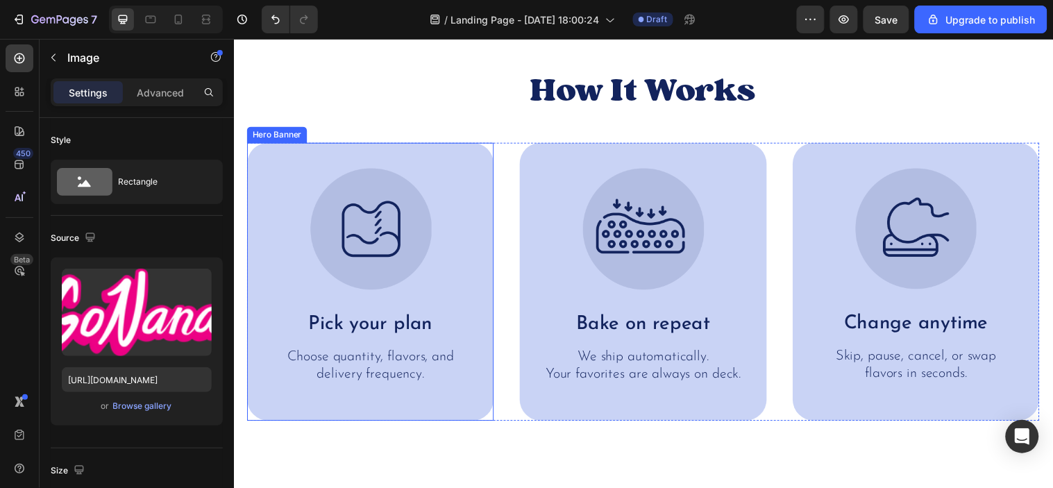
click at [484, 170] on div "Image Pick your plan Text Block Choose quantity, flavors, and delivery frequenc…" at bounding box center [372, 285] width 251 height 283
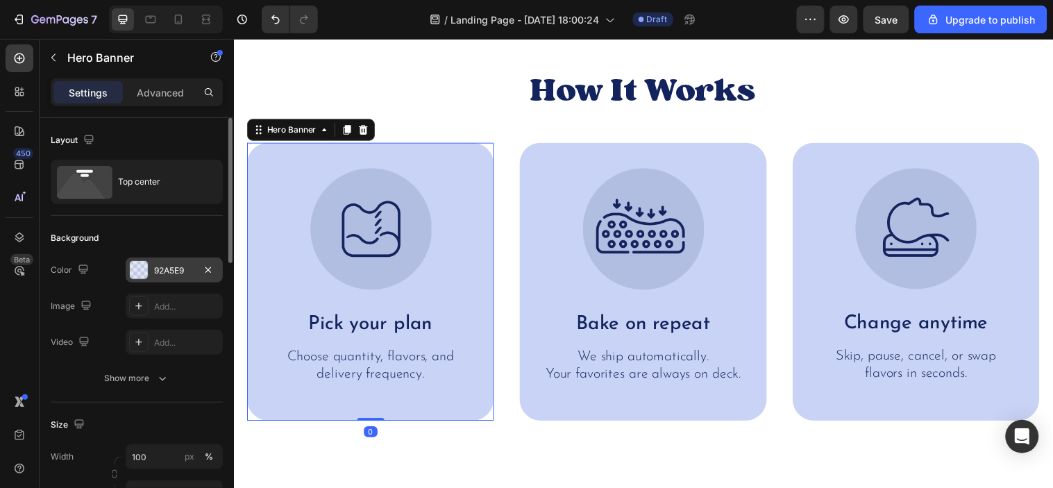
click at [178, 273] on div "92A5E9" at bounding box center [174, 271] width 40 height 12
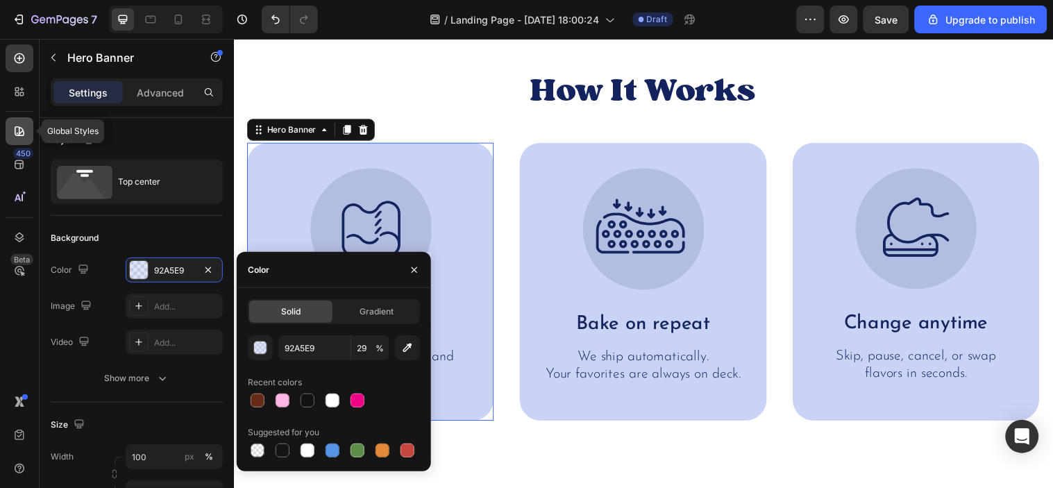
click at [16, 133] on icon at bounding box center [19, 131] width 14 height 14
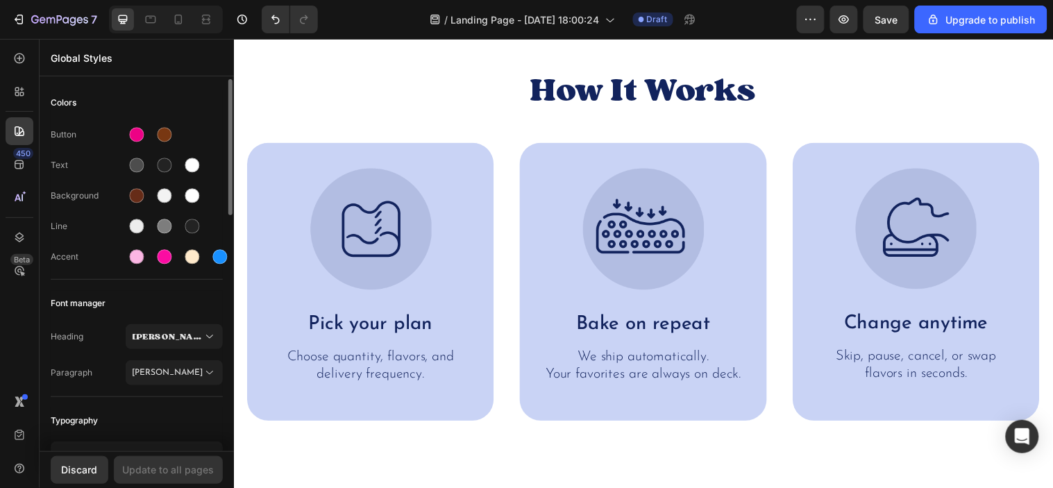
click at [98, 253] on div "Accent" at bounding box center [88, 257] width 75 height 12
click at [461, 198] on div at bounding box center [373, 231] width 208 height 124
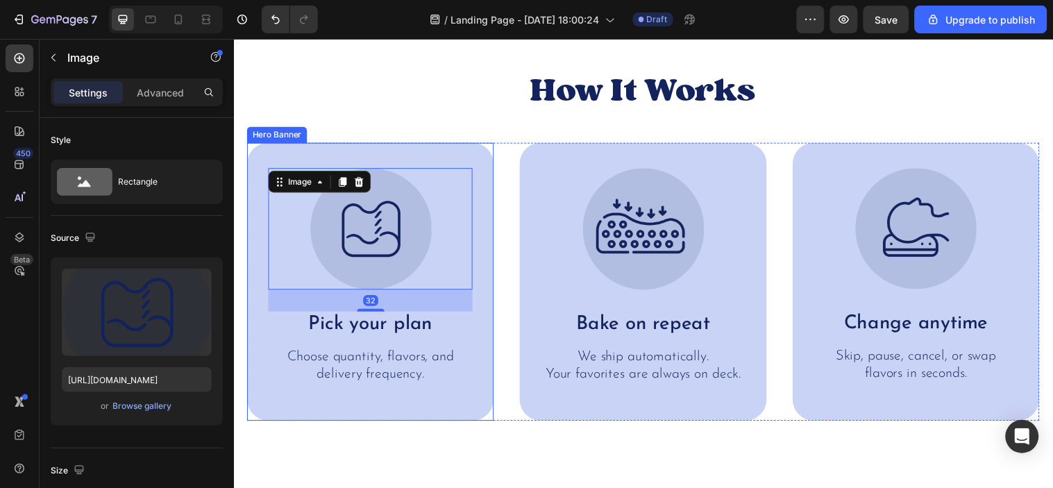
click at [480, 165] on div "Image 32 Pick your plan Text Block Choose quantity, flavors, and delivery frequ…" at bounding box center [372, 285] width 251 height 283
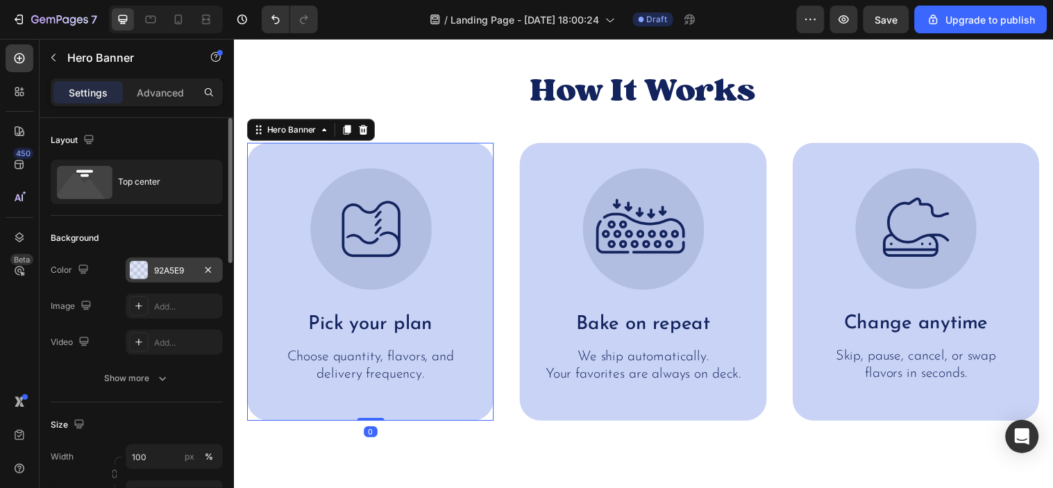
click at [169, 265] on div "92A5E9" at bounding box center [174, 271] width 40 height 12
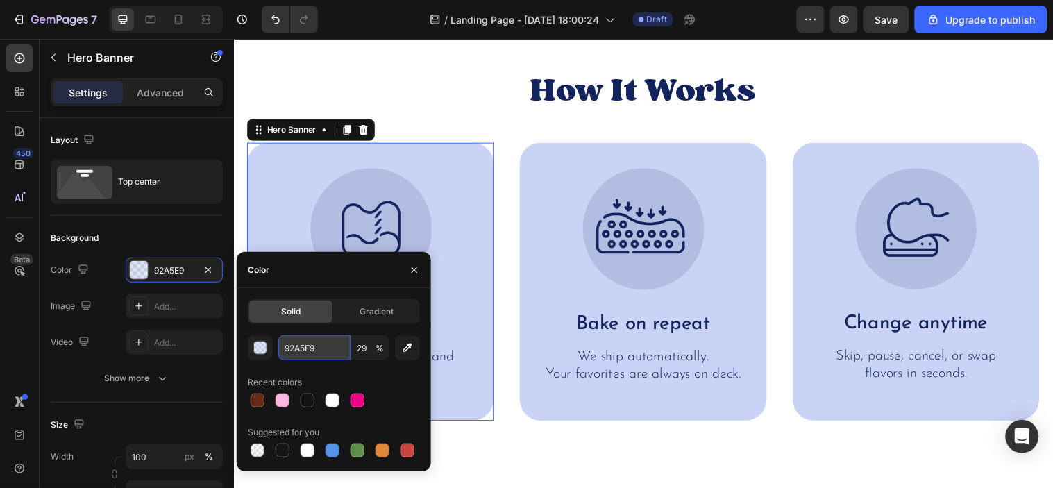
click at [314, 343] on input "92A5E9" at bounding box center [314, 347] width 72 height 25
paste input "FCEBD0"
type input "FCEBD0"
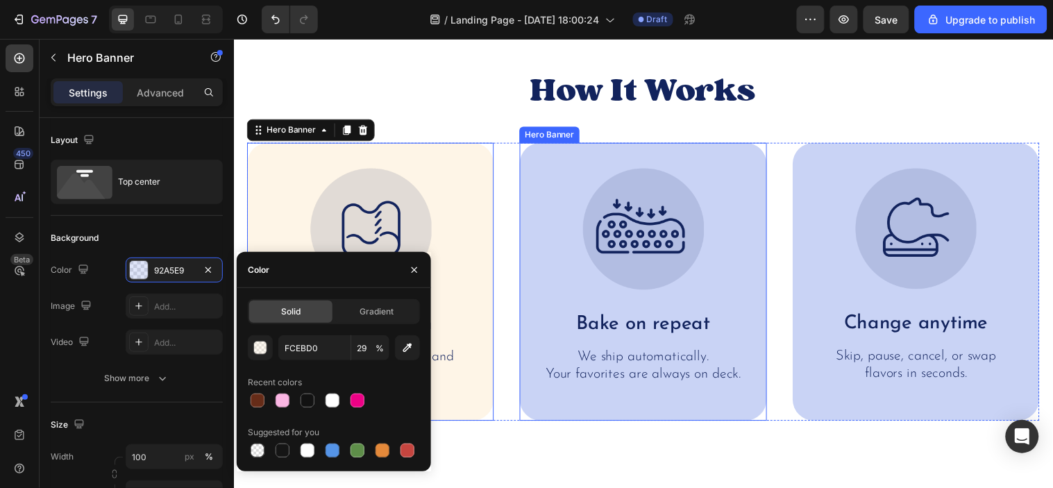
click at [560, 158] on div "Image Bake on repeat Text Block We ship automatically. Your favorites are alway…" at bounding box center [649, 285] width 251 height 283
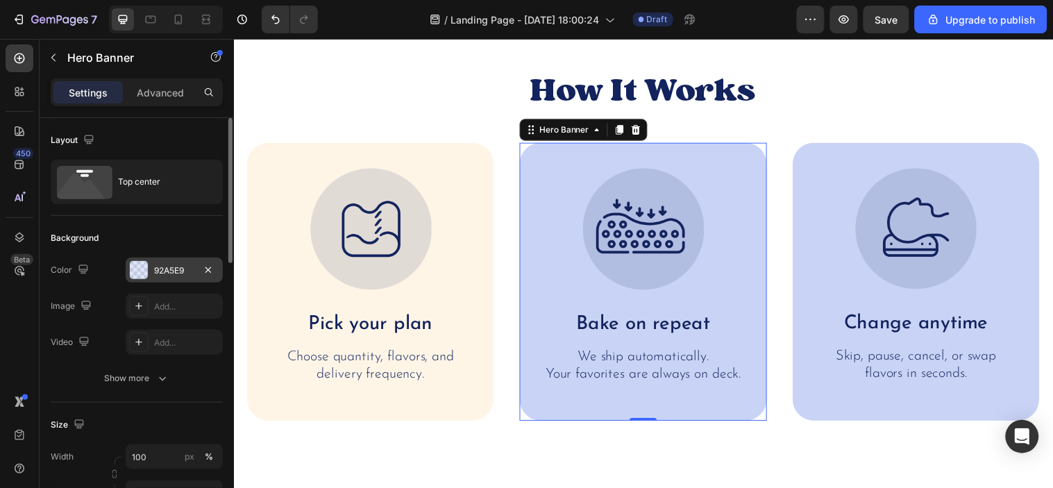
click at [182, 269] on div "92A5E9" at bounding box center [174, 271] width 40 height 12
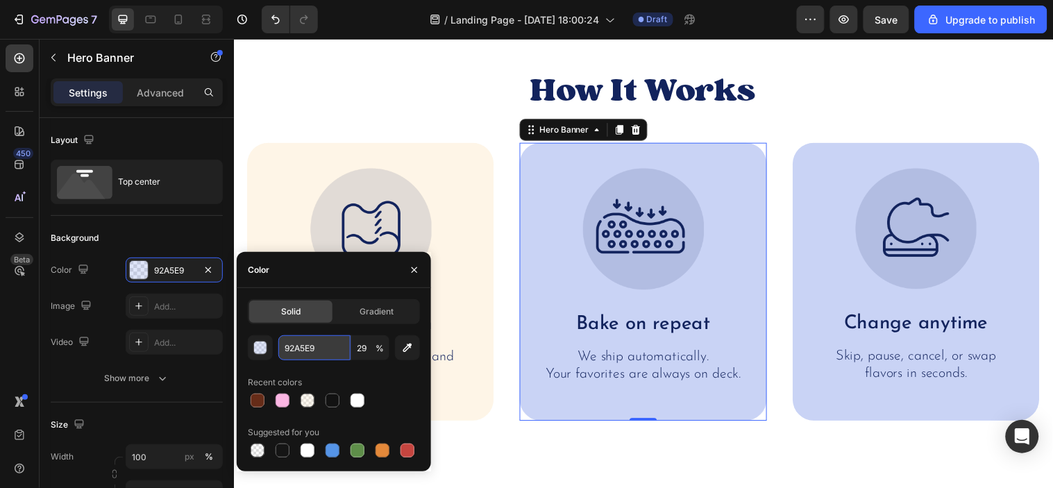
click at [300, 343] on input "92A5E9" at bounding box center [314, 347] width 72 height 25
paste input "FCEBD0"
type input "FCEBD0"
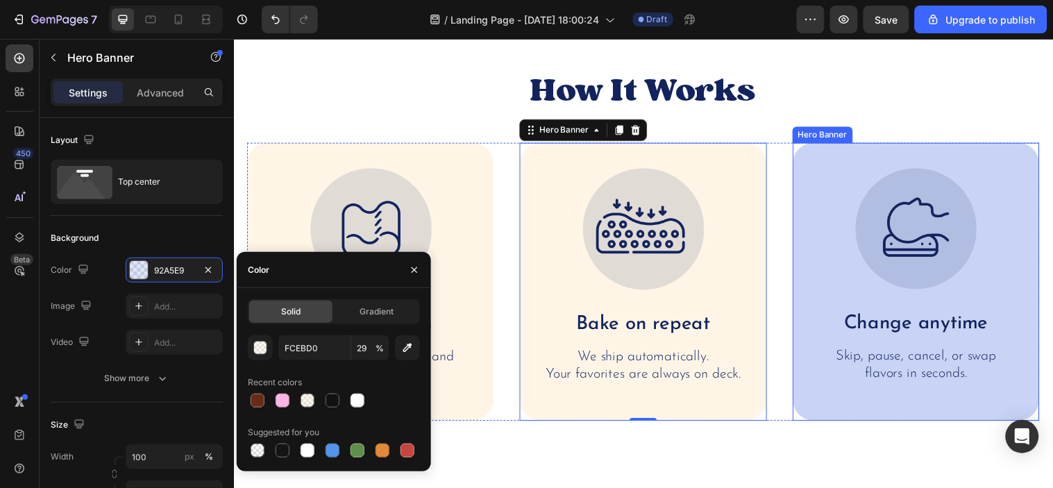
click at [804, 203] on div "Image Change anytime Text Block Skip, pause, cancel, or swap flavors in seconds…" at bounding box center [927, 285] width 251 height 283
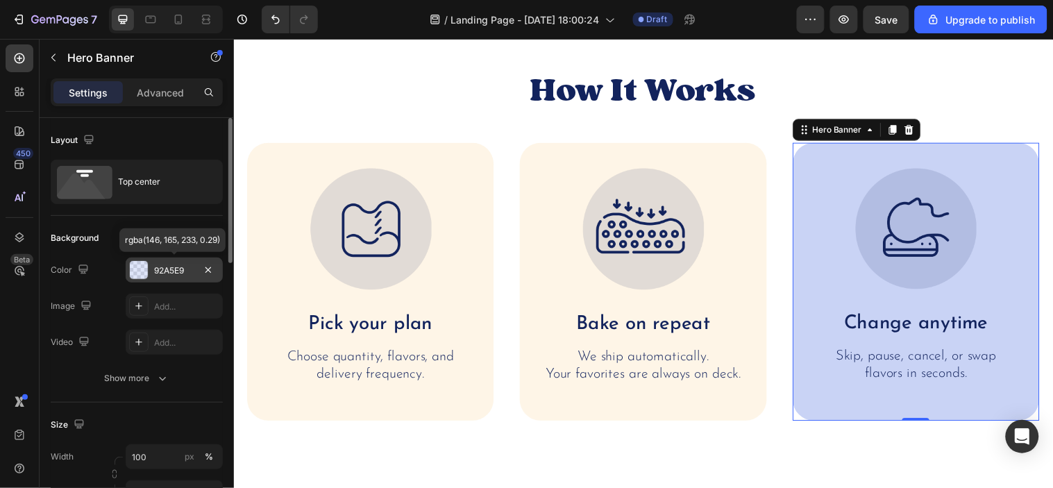
click at [154, 271] on div "92A5E9" at bounding box center [174, 271] width 40 height 12
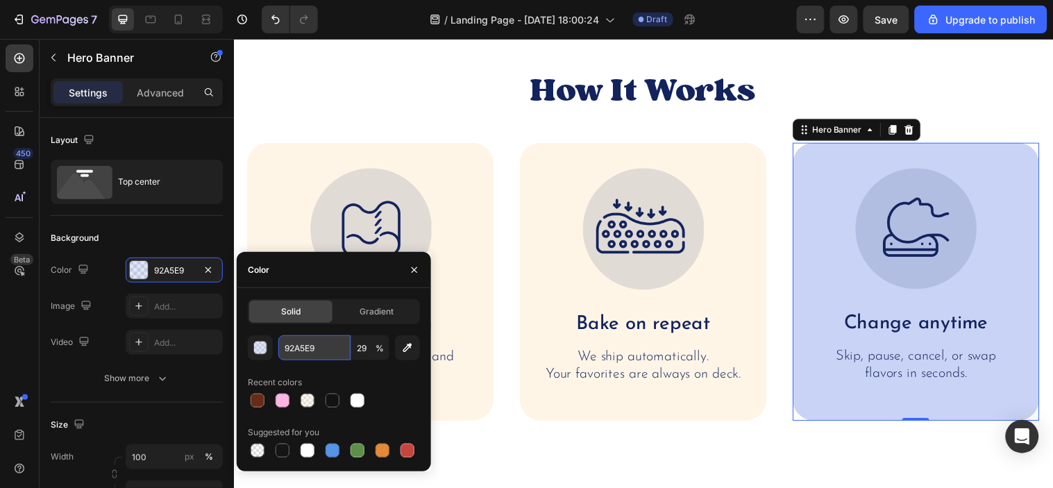
click at [322, 340] on input "92A5E9" at bounding box center [314, 347] width 72 height 25
paste input "FCEBD0"
type input "FCEBD0"
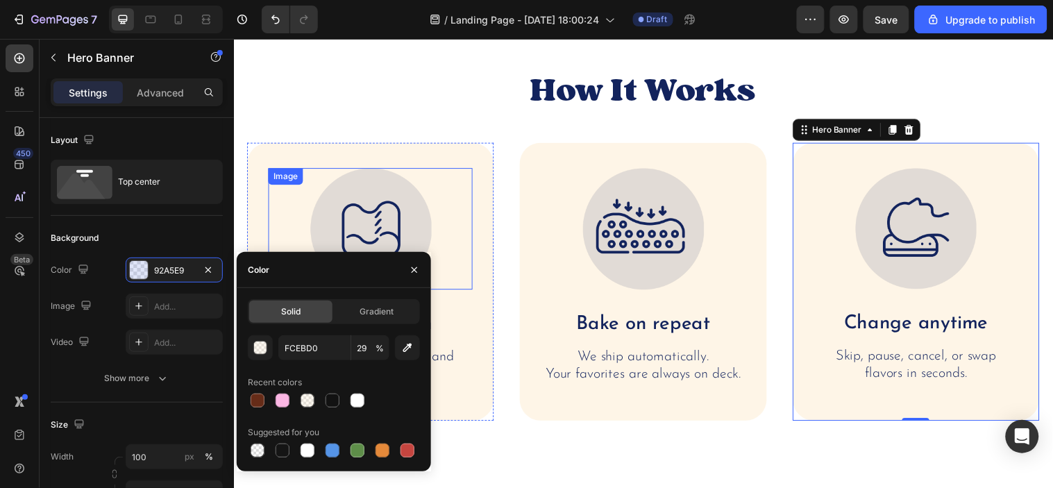
click at [449, 206] on div at bounding box center [373, 231] width 208 height 124
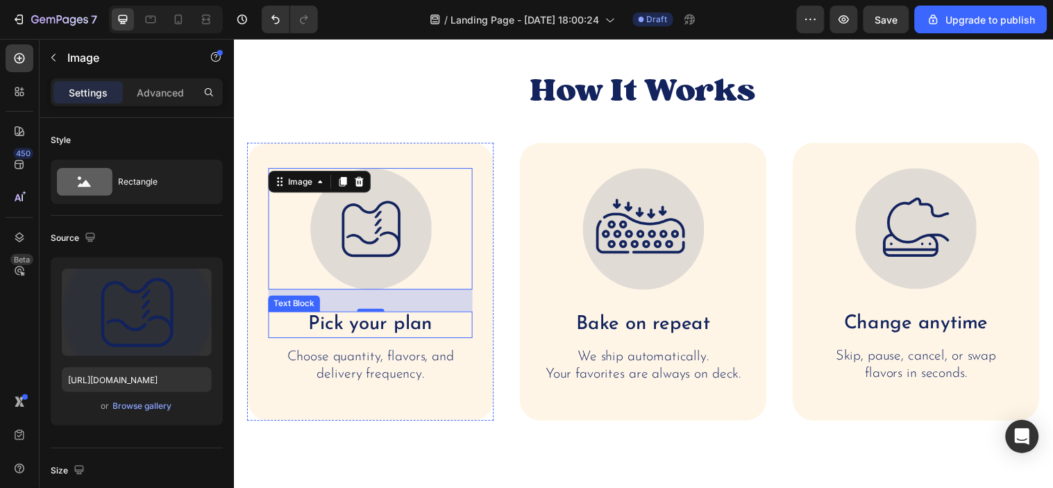
click at [370, 341] on div "Pick your plan" at bounding box center [373, 328] width 208 height 27
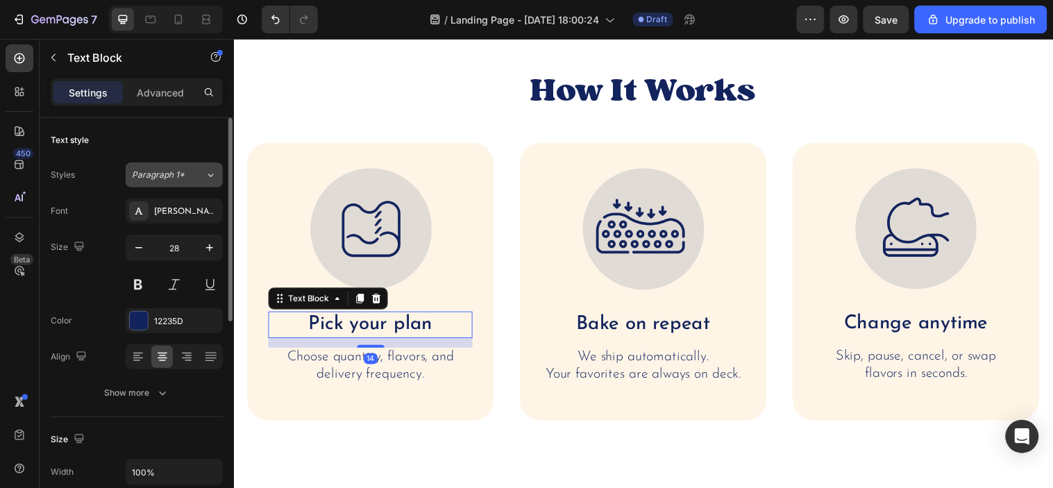
click at [216, 183] on button "Paragraph 1*" at bounding box center [174, 174] width 97 height 25
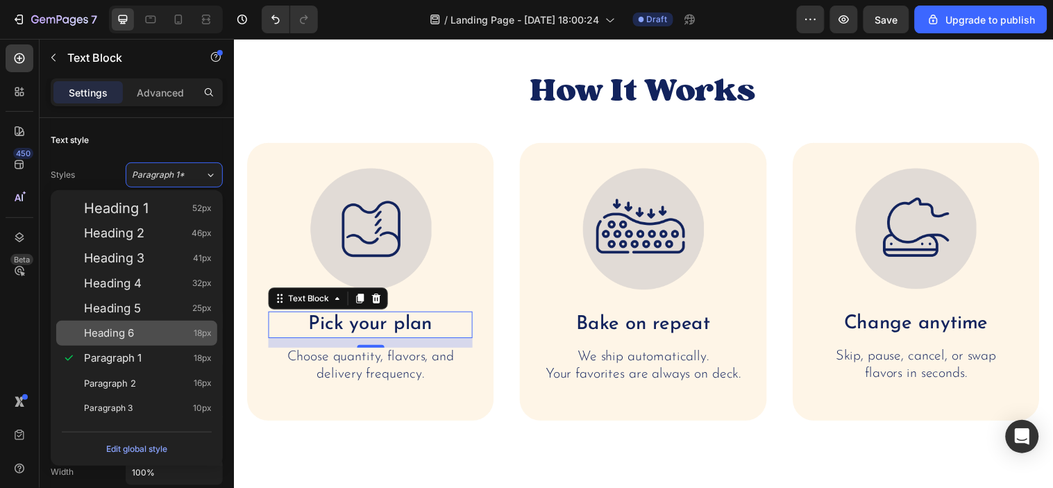
click at [126, 327] on span "Heading 6" at bounding box center [109, 333] width 50 height 14
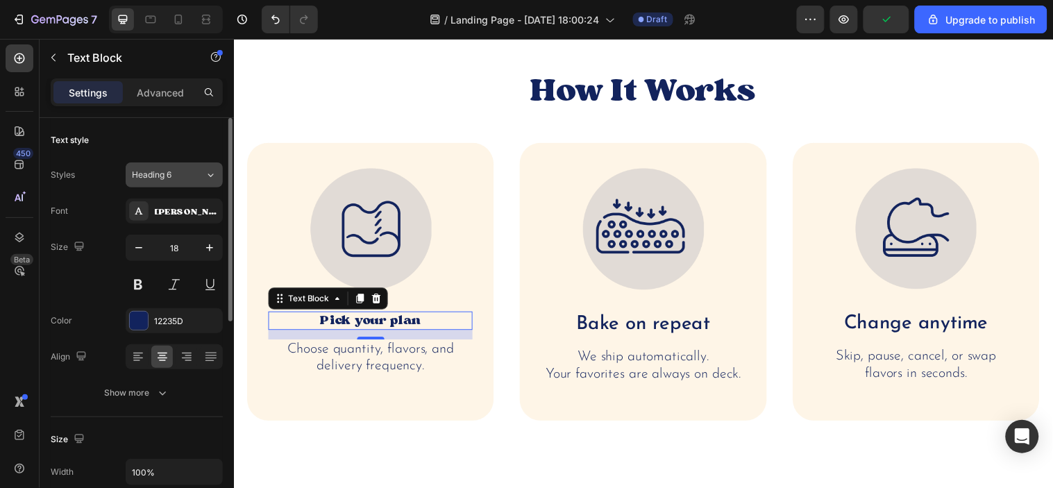
click at [182, 176] on div "Heading 6" at bounding box center [160, 175] width 56 height 12
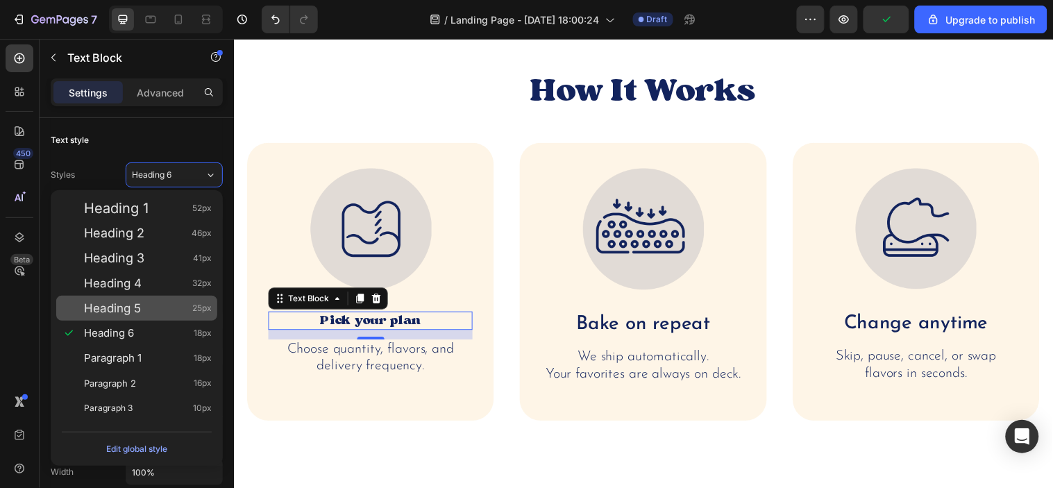
click at [137, 304] on span "Heading 5" at bounding box center [112, 308] width 57 height 14
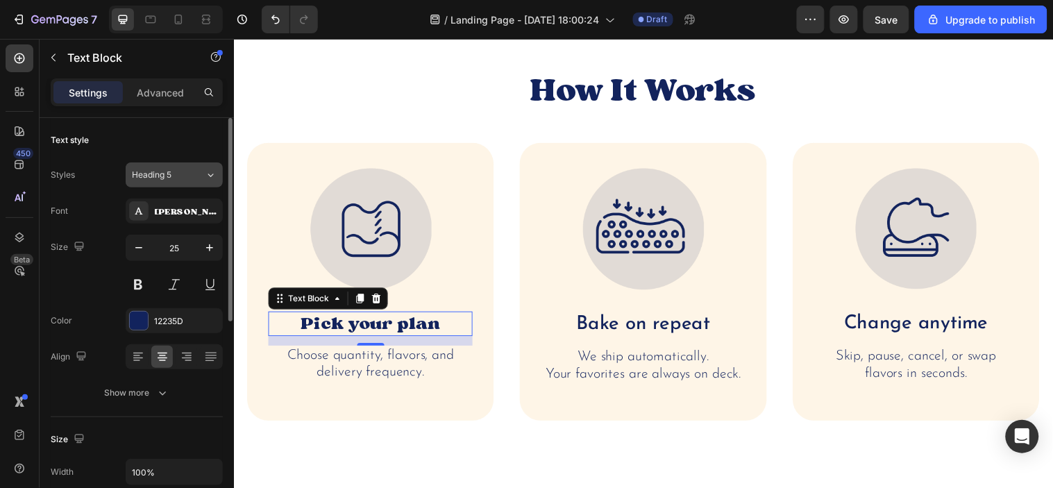
click at [191, 178] on div "Heading 5" at bounding box center [168, 175] width 73 height 12
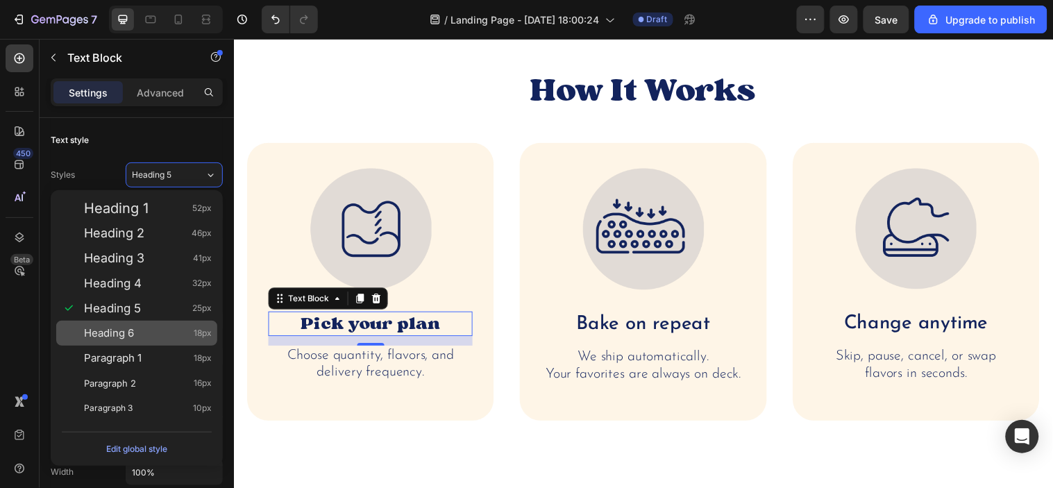
click at [115, 324] on div "Heading 6 18px" at bounding box center [136, 333] width 161 height 25
type input "18"
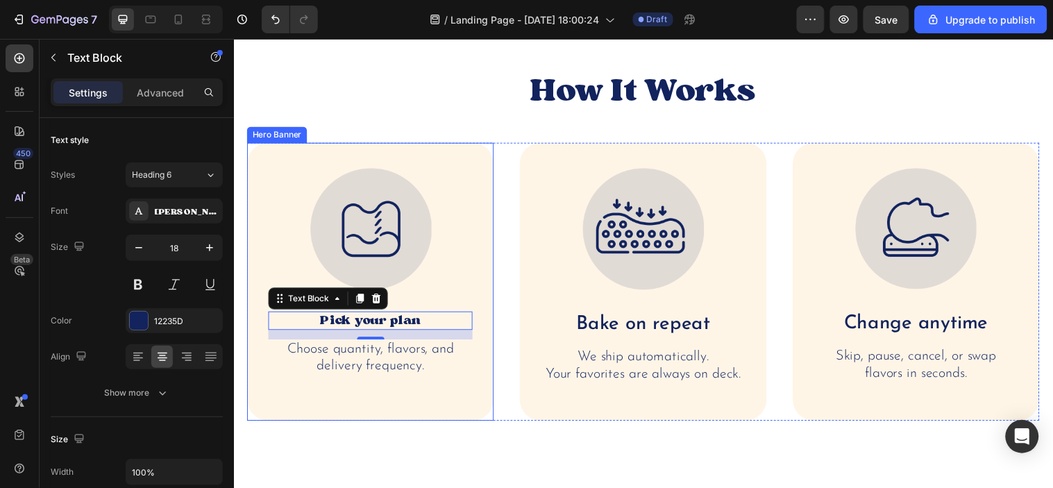
click at [357, 352] on p "Choose quantity, flavors, and delivery frequency." at bounding box center [372, 362] width 205 height 35
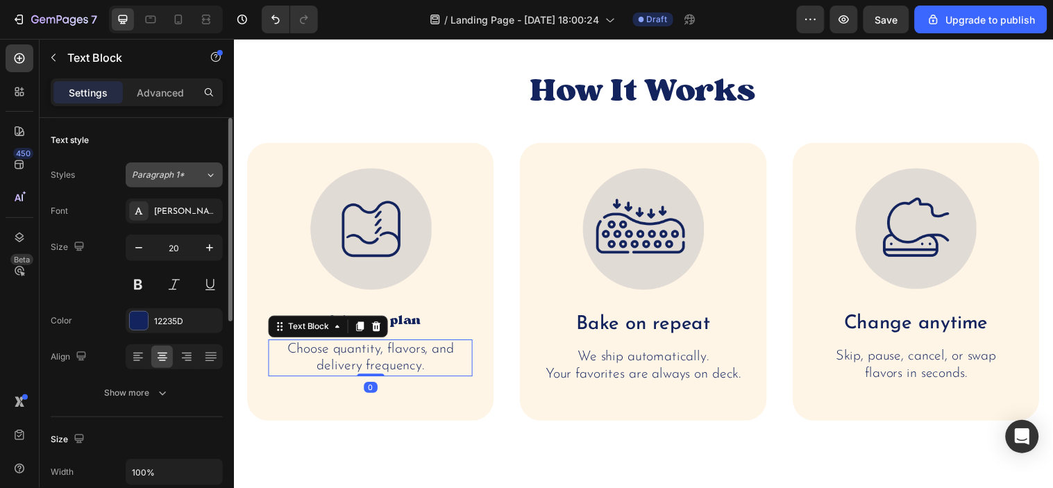
click at [189, 178] on div "Paragraph 1*" at bounding box center [168, 175] width 73 height 12
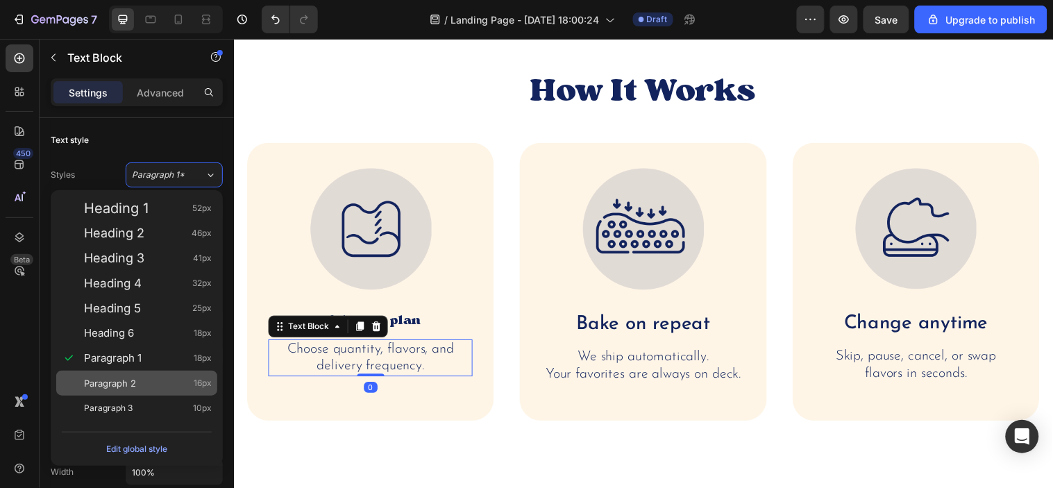
click at [91, 381] on span "Paragraph 2" at bounding box center [110, 383] width 52 height 14
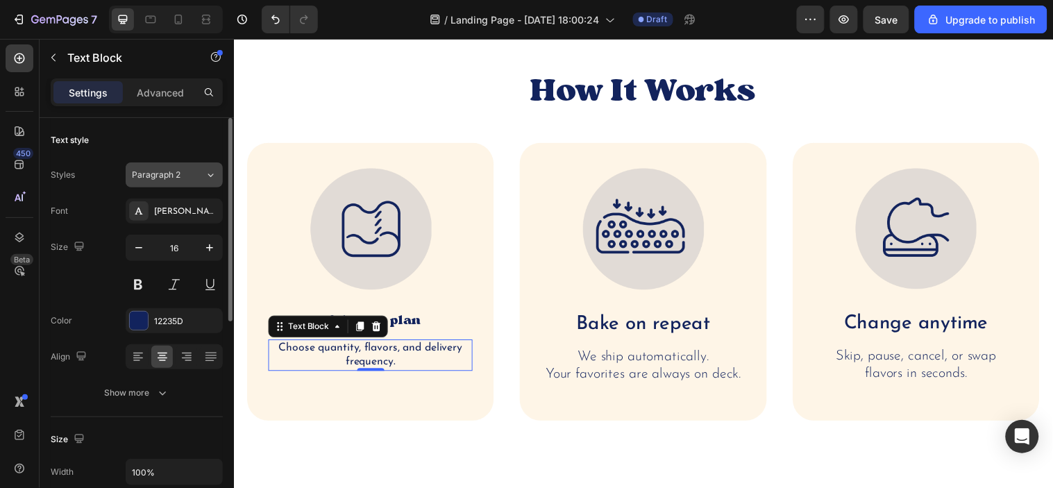
click at [183, 175] on div "Paragraph 2" at bounding box center [160, 175] width 56 height 12
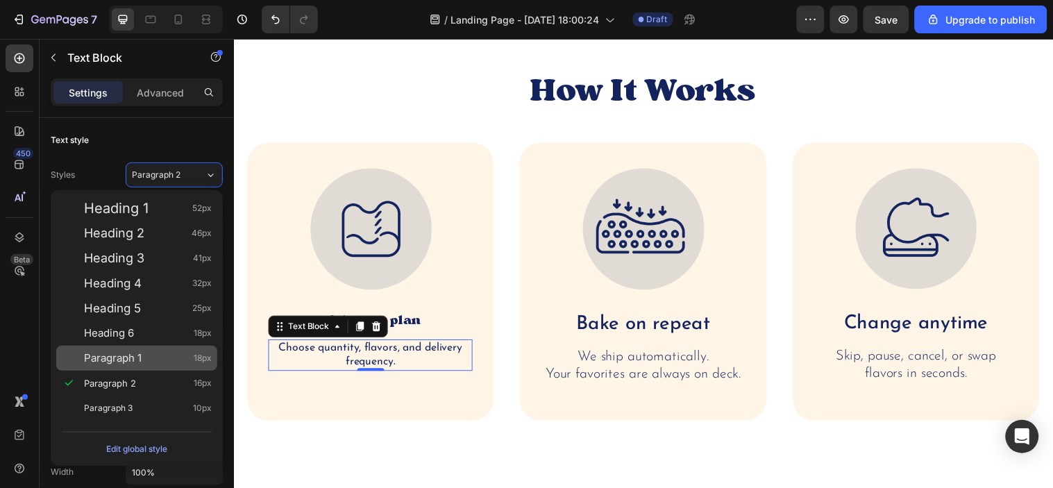
click at [115, 349] on div "Paragraph 1 18px" at bounding box center [136, 358] width 161 height 25
type input "18"
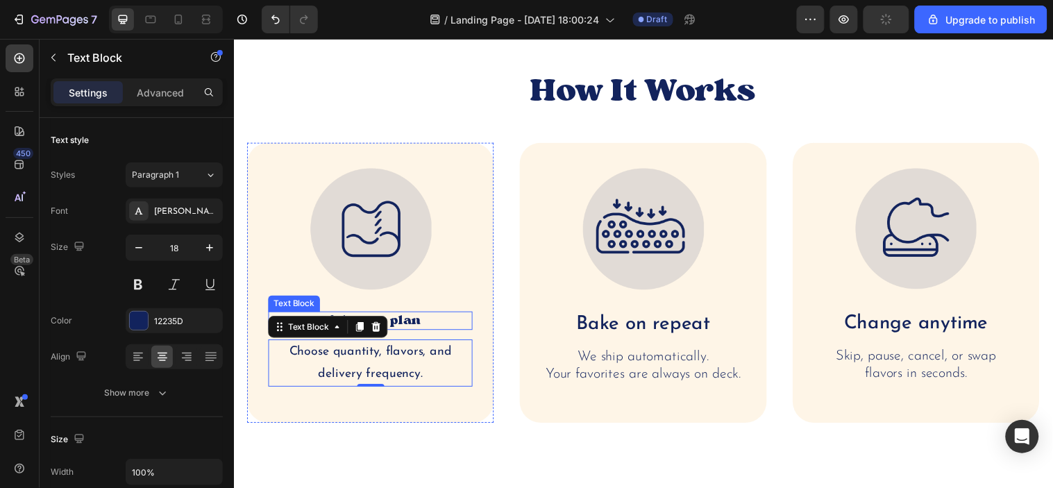
click at [408, 329] on p "Pick your plan" at bounding box center [372, 325] width 205 height 16
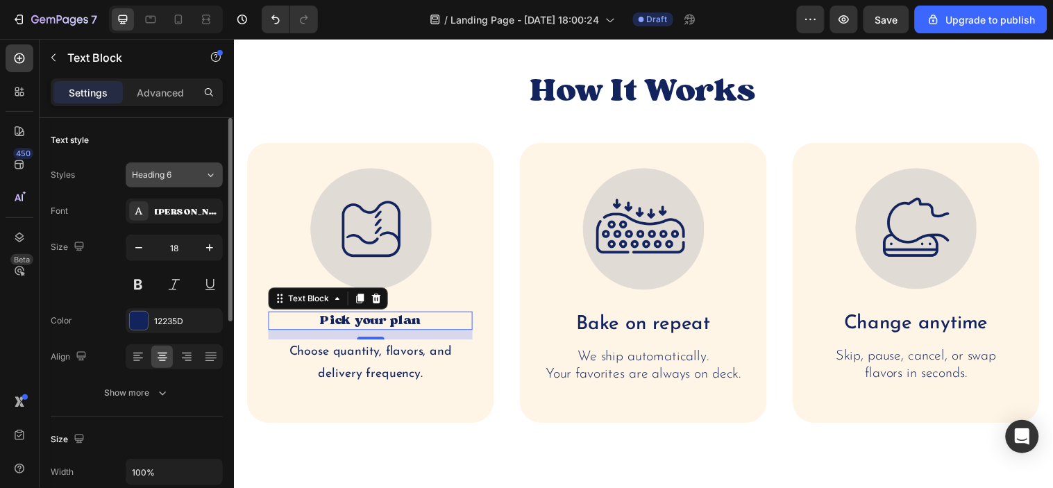
click at [192, 172] on div "Heading 6" at bounding box center [168, 175] width 73 height 12
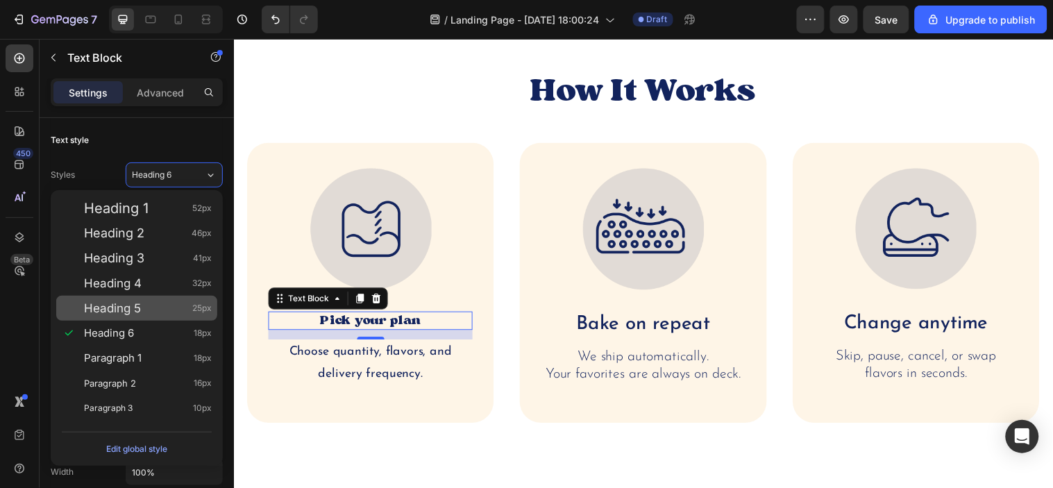
click at [130, 310] on span "Heading 5" at bounding box center [112, 308] width 57 height 14
type input "25"
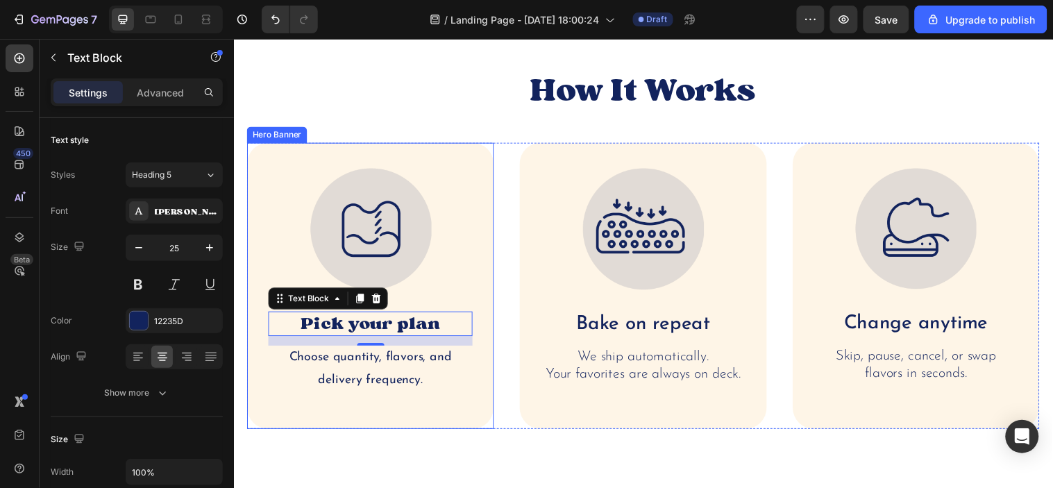
click at [485, 426] on div "Image Pick your plan Text Block 14 Choose quantity, flavors, and delivery frequ…" at bounding box center [372, 289] width 251 height 291
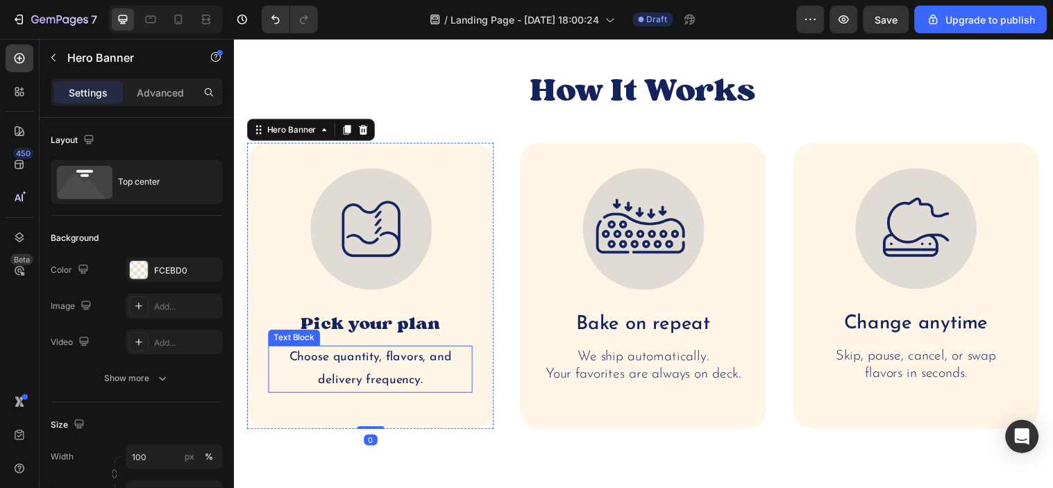
click at [396, 391] on p "Choose quantity, flavors, and delivery frequency." at bounding box center [372, 373] width 205 height 45
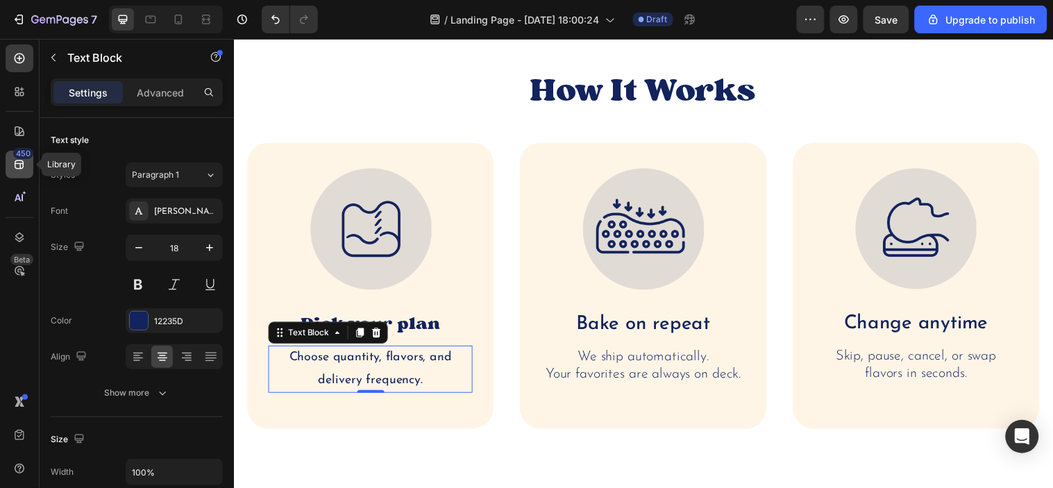
click at [23, 167] on icon at bounding box center [19, 164] width 9 height 9
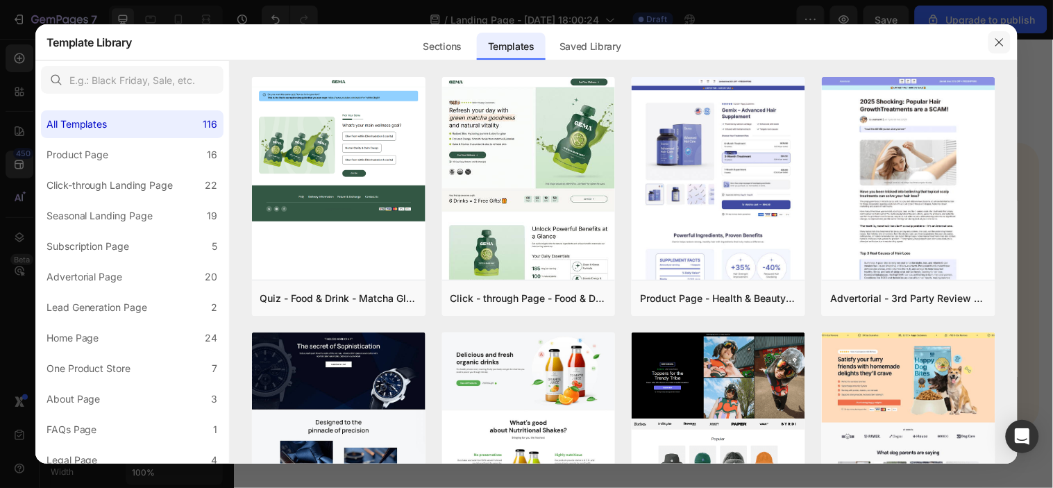
click at [999, 44] on icon "button" at bounding box center [999, 42] width 11 height 11
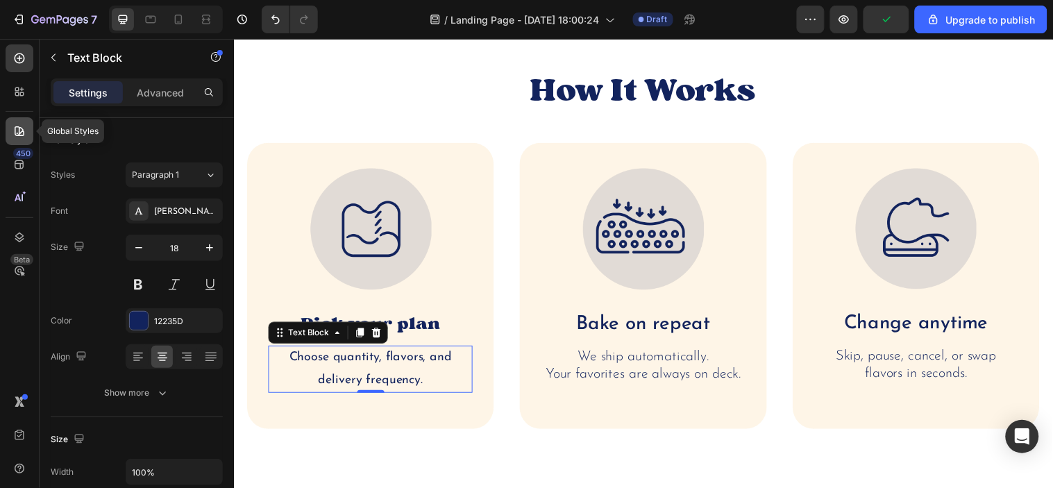
click at [19, 134] on icon at bounding box center [19, 131] width 14 height 14
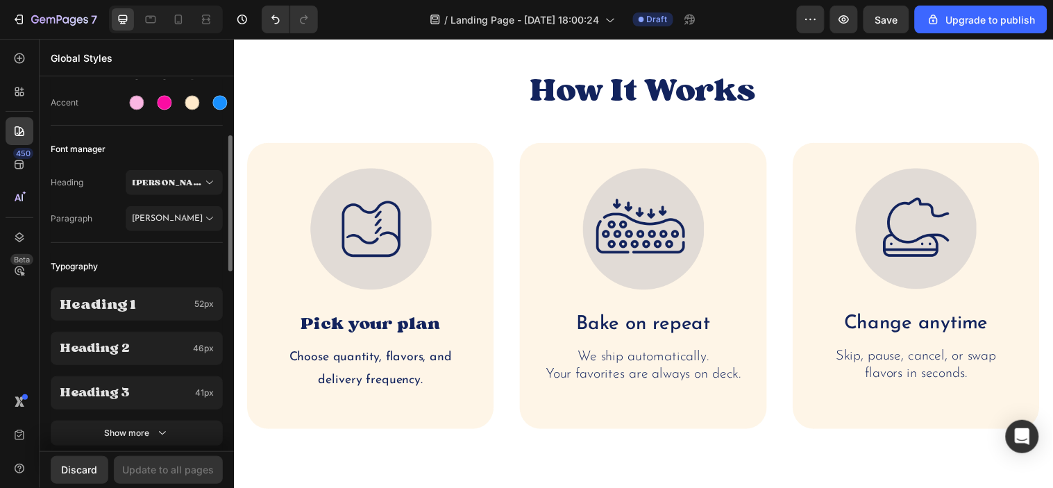
scroll to position [231, 0]
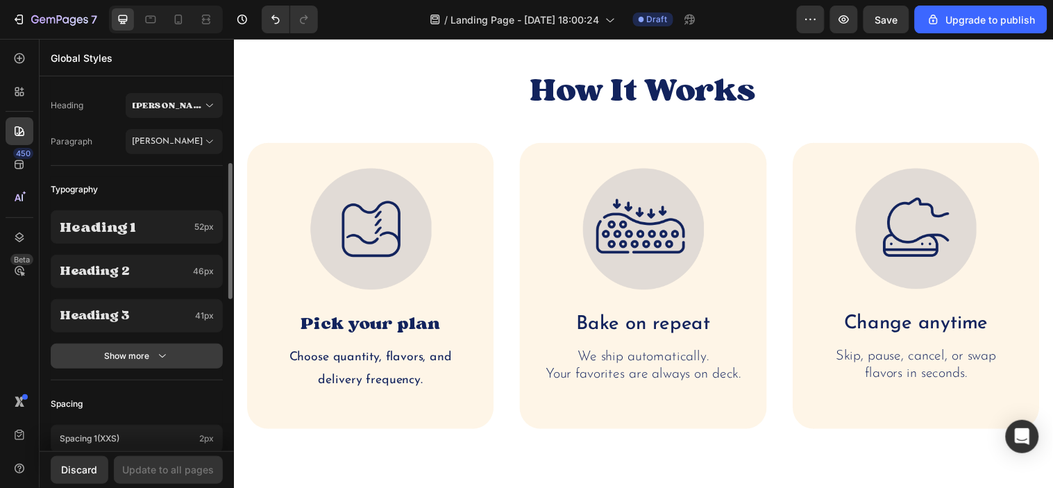
click at [156, 353] on icon "button" at bounding box center [163, 356] width 14 height 14
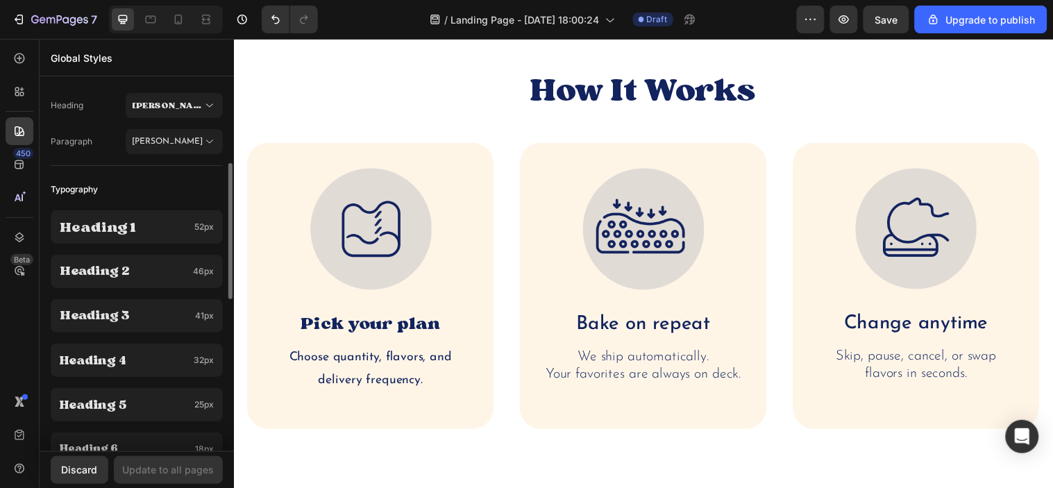
scroll to position [385, 0]
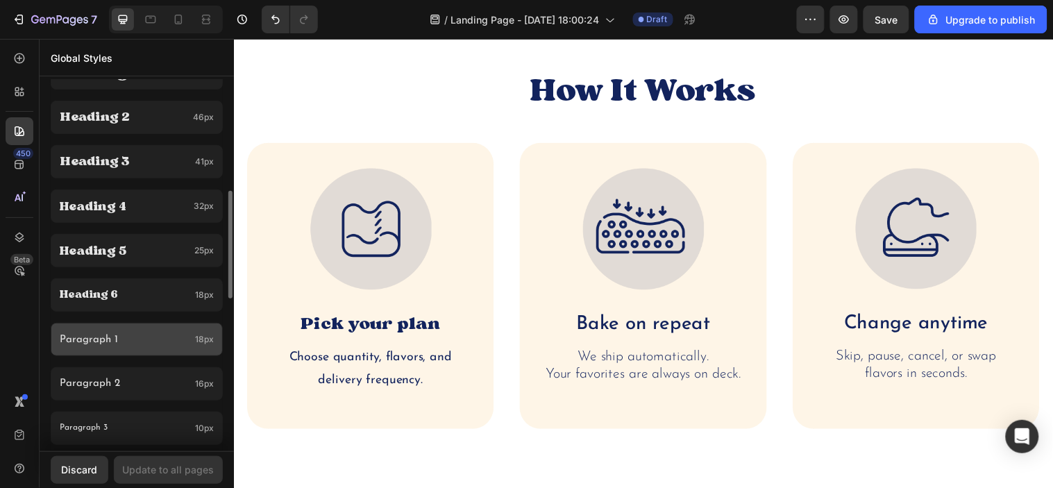
click at [133, 344] on p "Paragraph 1" at bounding box center [125, 340] width 130 height 19
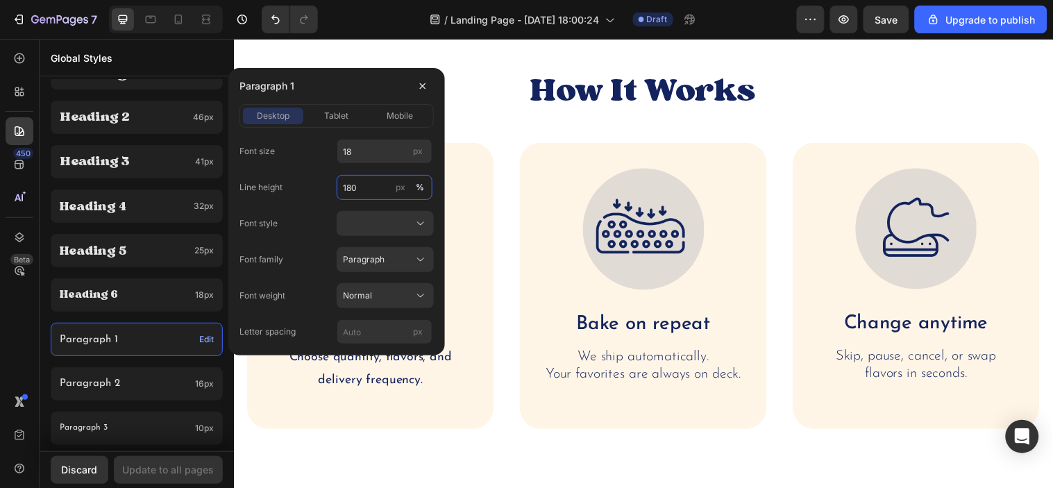
click at [362, 193] on input "180" at bounding box center [385, 187] width 96 height 25
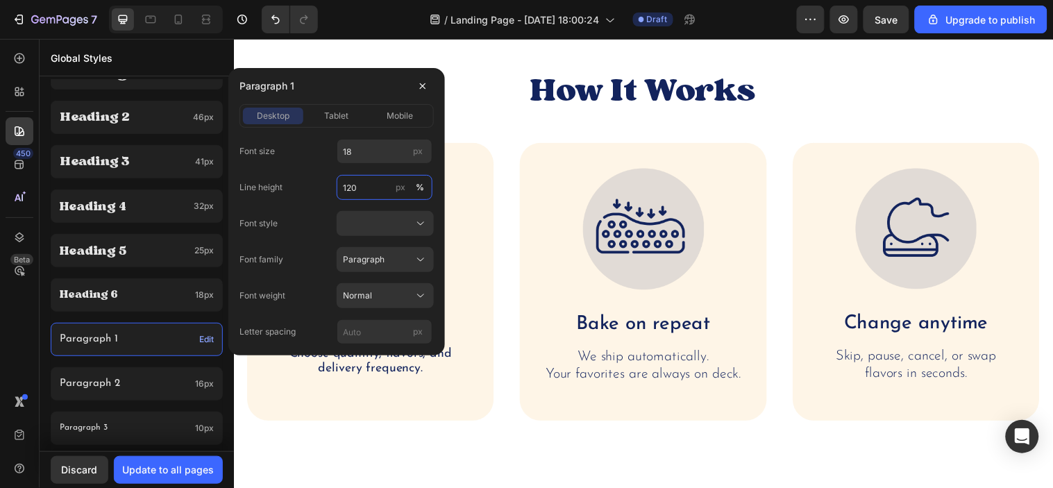
click at [361, 195] on input "120" at bounding box center [385, 187] width 96 height 25
click at [361, 195] on input "130" at bounding box center [385, 187] width 96 height 25
click at [361, 195] on input "140" at bounding box center [385, 187] width 96 height 25
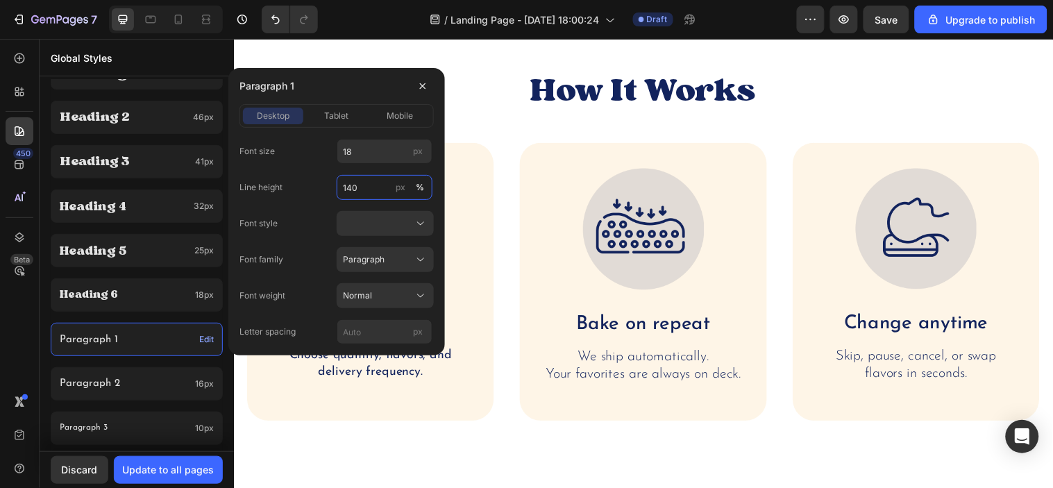
click at [361, 195] on input "140" at bounding box center [385, 187] width 96 height 25
type input "150"
click at [300, 310] on div "Font size 18 px Line height 150 px % Font style Font family Paragraph Font weig…" at bounding box center [337, 242] width 194 height 206
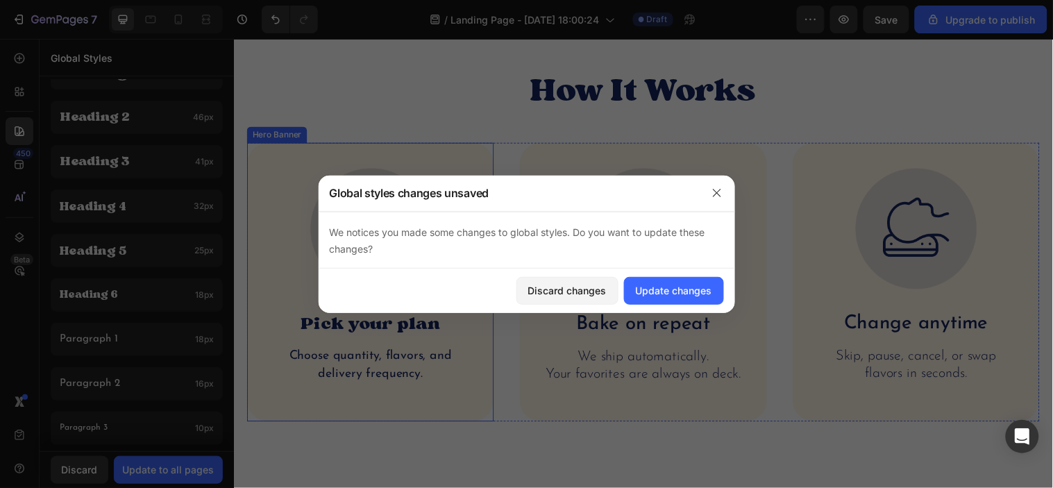
click at [247, 426] on div "Image Pick your plan Text Block Choose quantity, flavors, and delivery frequenc…" at bounding box center [372, 286] width 251 height 284
click at [707, 289] on div "Update changes" at bounding box center [674, 290] width 76 height 15
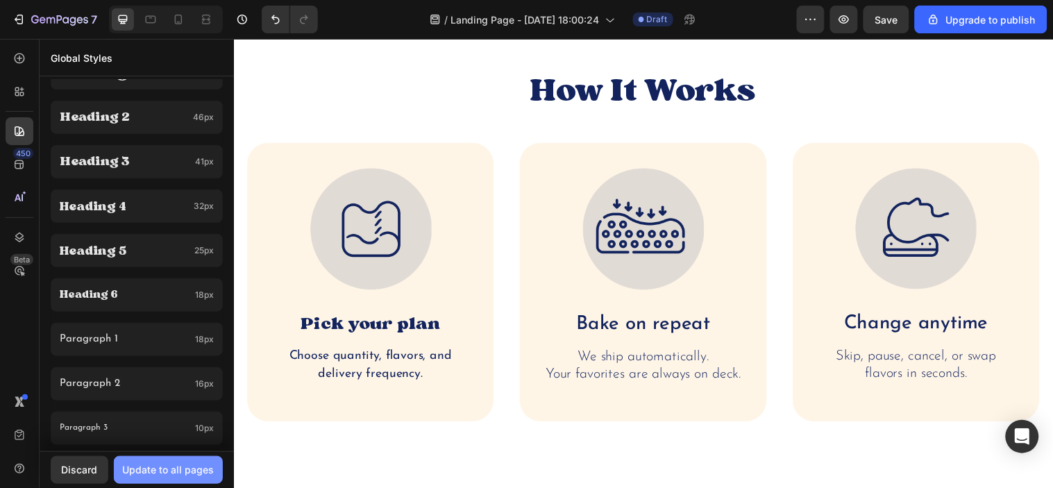
click at [203, 468] on div "Update to all pages" at bounding box center [169, 469] width 92 height 15
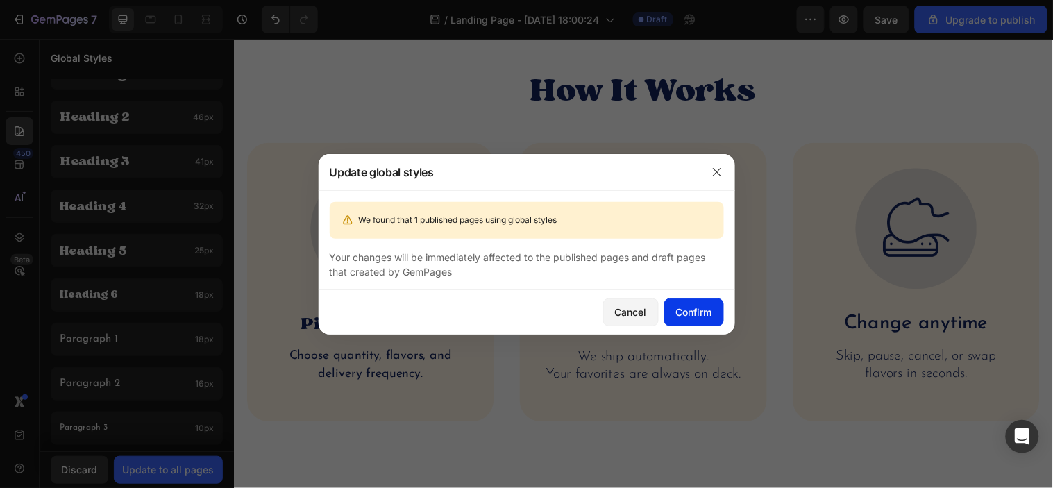
click at [692, 315] on div "Confirm" at bounding box center [694, 312] width 36 height 15
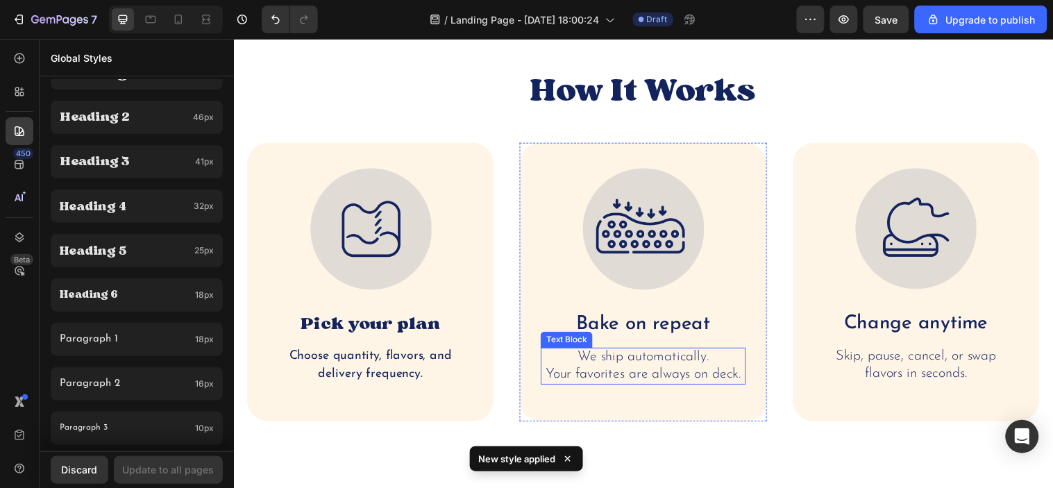
click at [589, 360] on p "We ship automatically." at bounding box center [649, 361] width 205 height 17
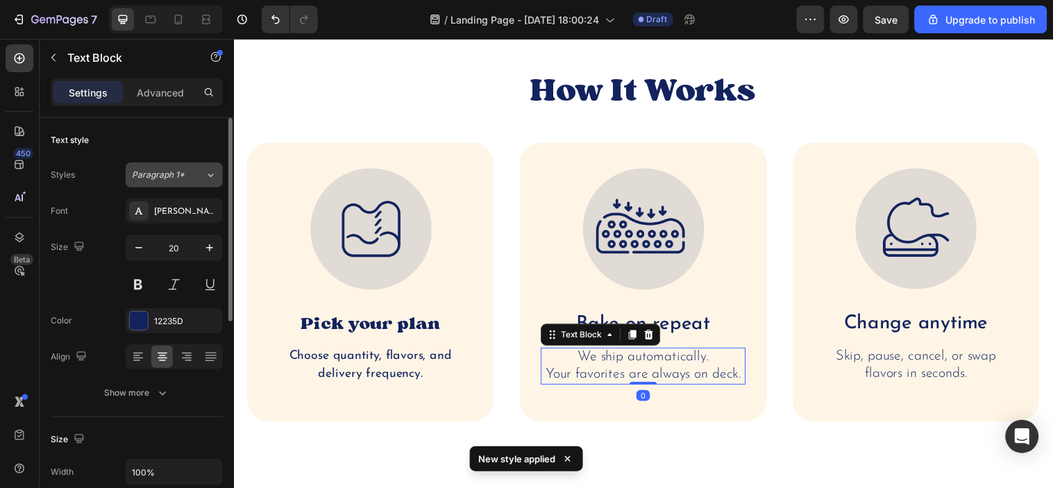
click at [190, 178] on div "Paragraph 1*" at bounding box center [168, 175] width 73 height 12
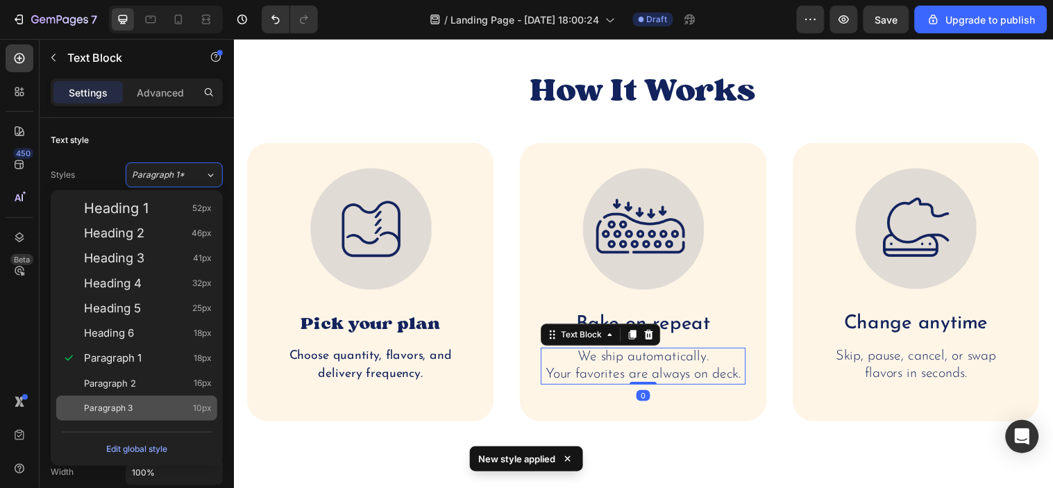
click at [117, 404] on span "Paragraph 3" at bounding box center [108, 408] width 49 height 14
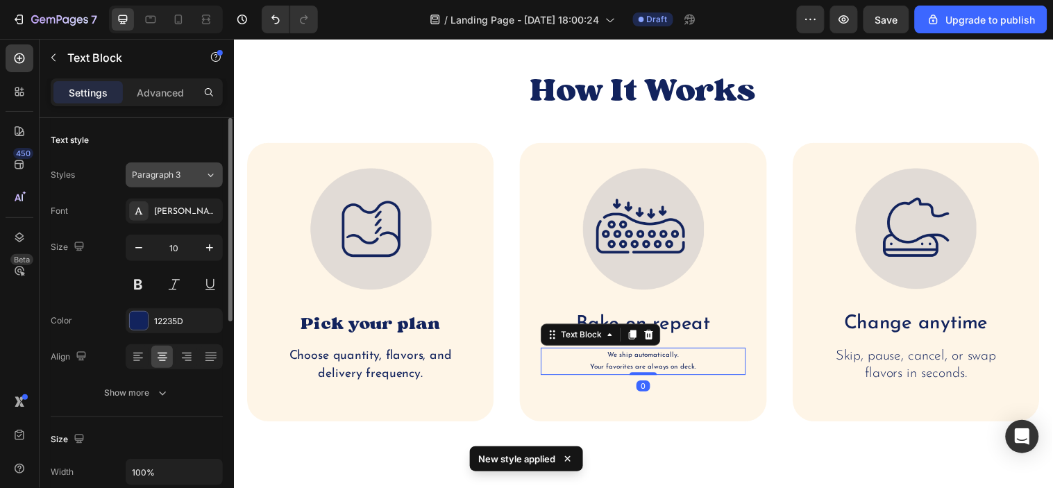
click at [179, 175] on span "Paragraph 3" at bounding box center [156, 175] width 49 height 12
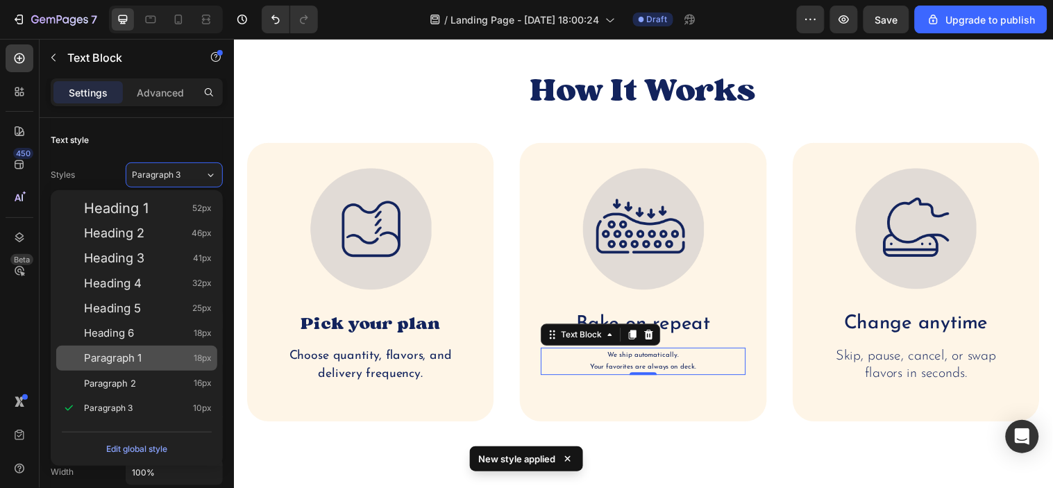
click at [123, 349] on div "Paragraph 1 18px" at bounding box center [136, 358] width 161 height 25
type input "18"
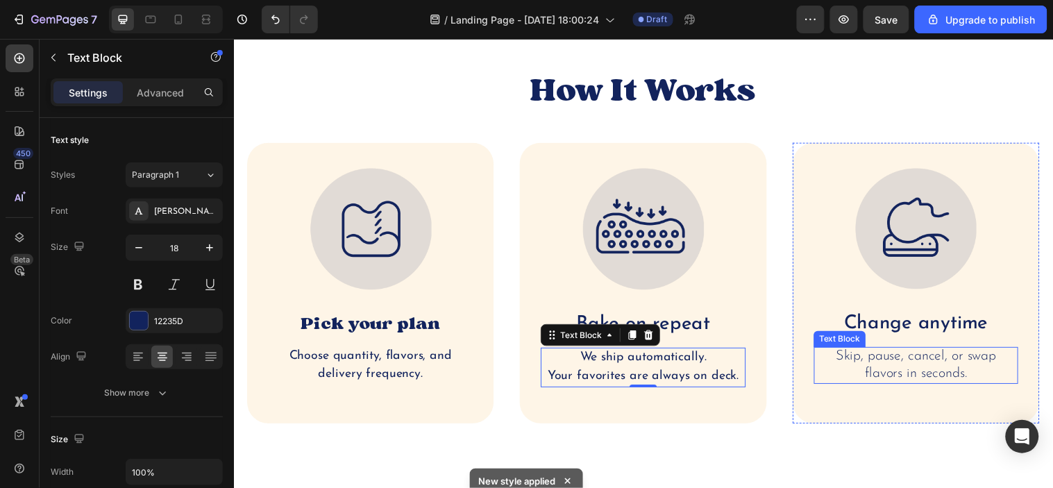
click at [922, 362] on p "Skip, pause, cancel, or swap flavors in seconds." at bounding box center [927, 370] width 205 height 35
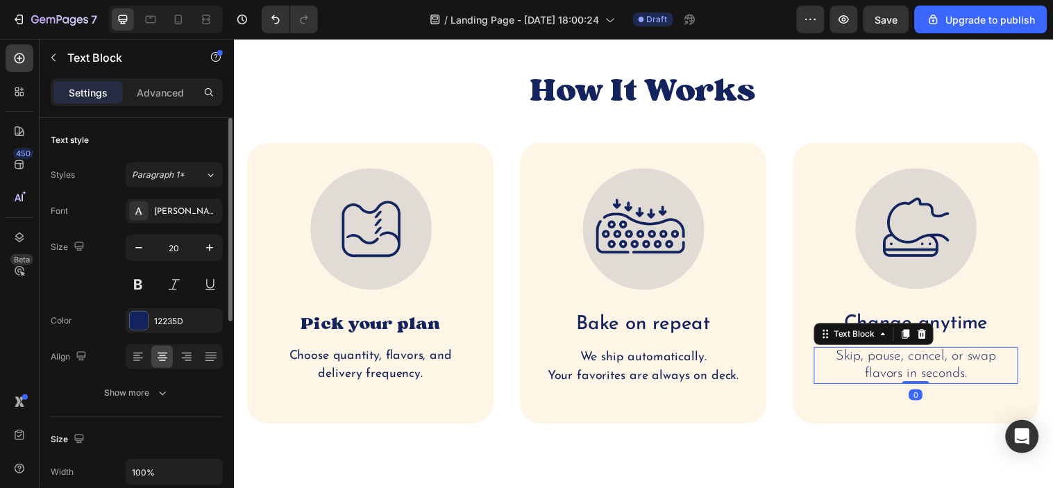
drag, startPoint x: 174, startPoint y: 165, endPoint x: 178, endPoint y: 189, distance: 24.6
click at [174, 165] on button "Paragraph 1*" at bounding box center [174, 174] width 97 height 25
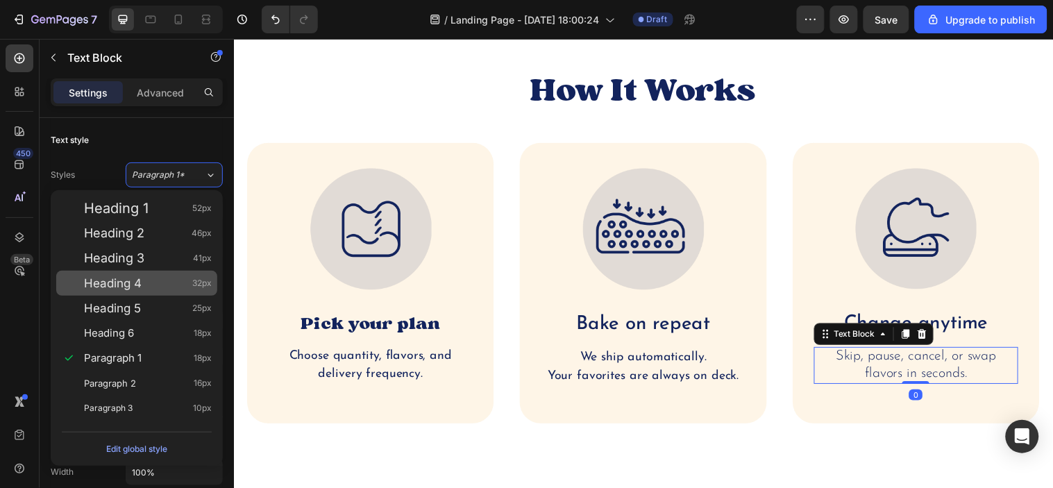
click at [109, 387] on span "Paragraph 2" at bounding box center [110, 383] width 52 height 14
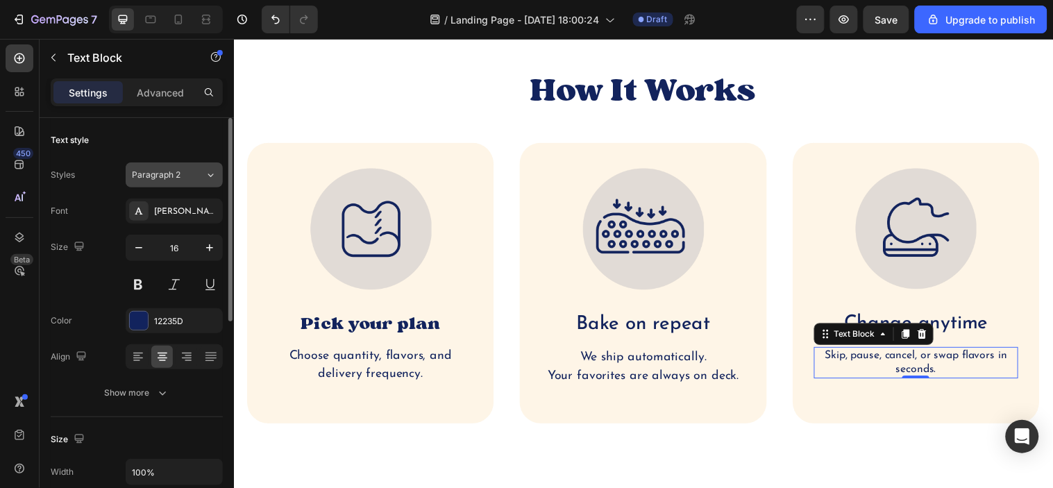
click at [199, 172] on div "Paragraph 2" at bounding box center [168, 175] width 73 height 12
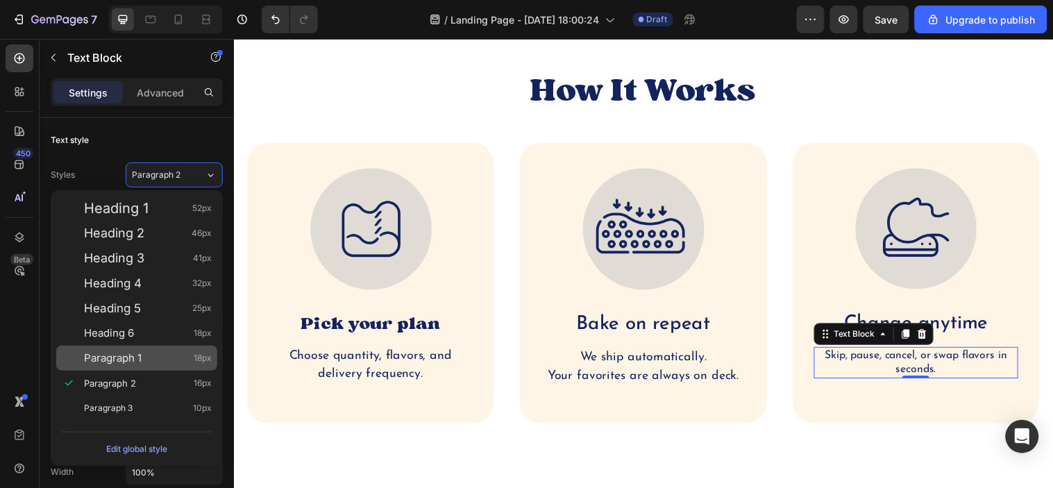
drag, startPoint x: 99, startPoint y: 356, endPoint x: 682, endPoint y: 301, distance: 585.9
click at [99, 356] on span "Paragraph 1" at bounding box center [113, 358] width 58 height 14
type input "18"
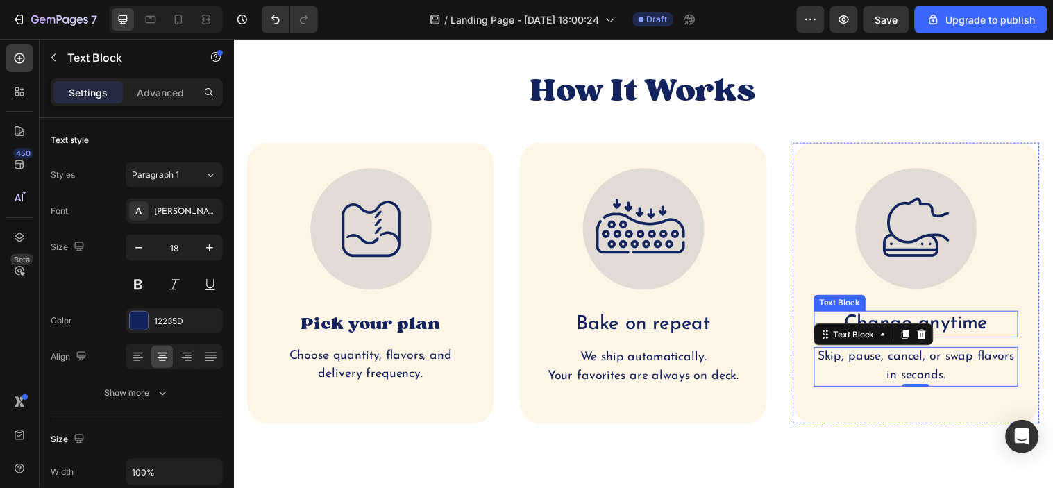
click at [983, 326] on p "Change anytime" at bounding box center [927, 328] width 205 height 24
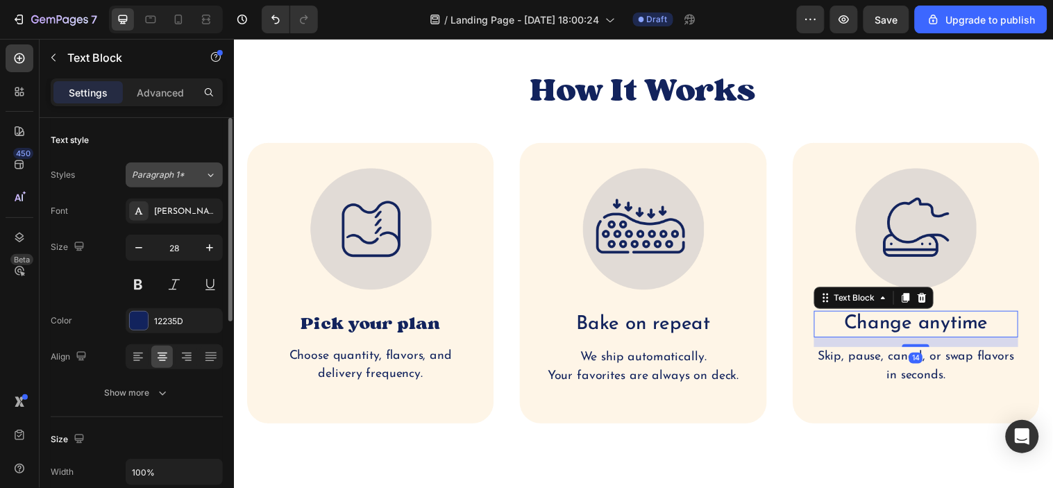
click at [206, 170] on icon at bounding box center [211, 175] width 12 height 14
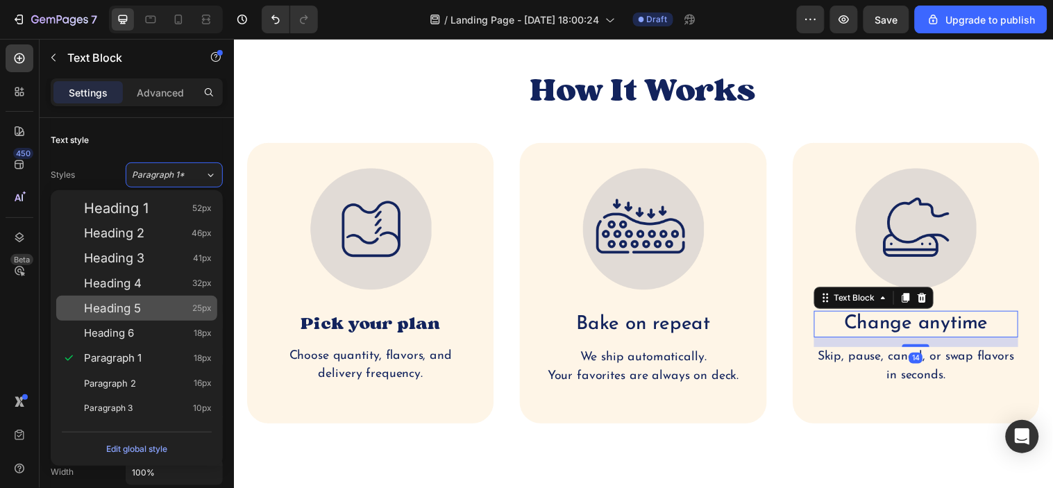
drag, startPoint x: 130, startPoint y: 294, endPoint x: 139, endPoint y: 311, distance: 19.0
click at [139, 311] on div "Heading 1 52px Heading 2 46px Heading 3 41px Heading 4 32px Heading 5 25px Head…" at bounding box center [137, 308] width 172 height 236
click at [139, 311] on span "Heading 5" at bounding box center [112, 308] width 57 height 14
type input "25"
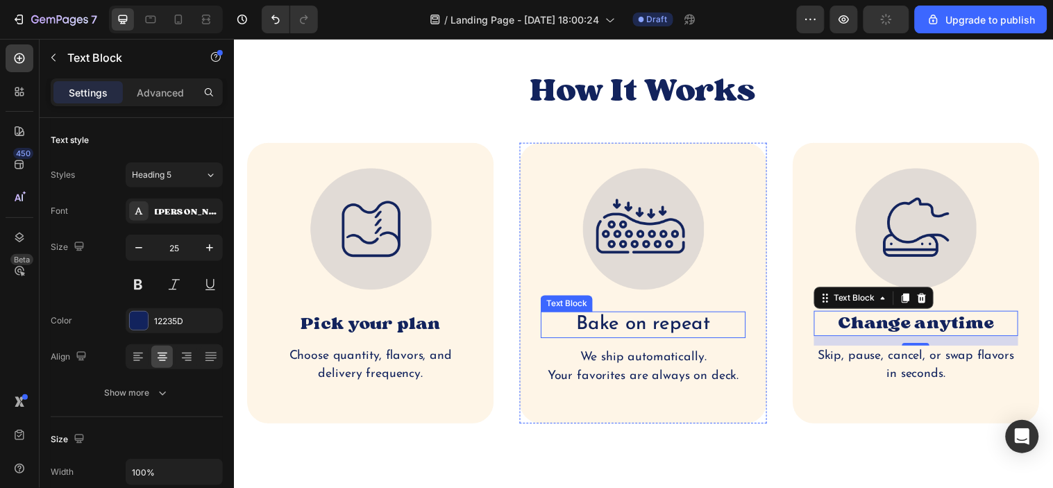
click at [657, 321] on p "Bake on repeat" at bounding box center [649, 329] width 205 height 24
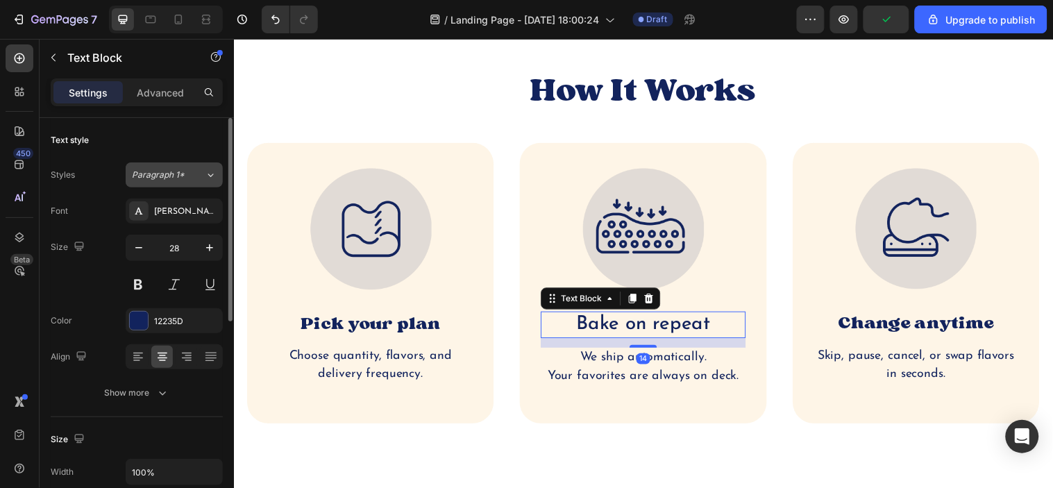
click at [210, 171] on icon at bounding box center [211, 175] width 12 height 14
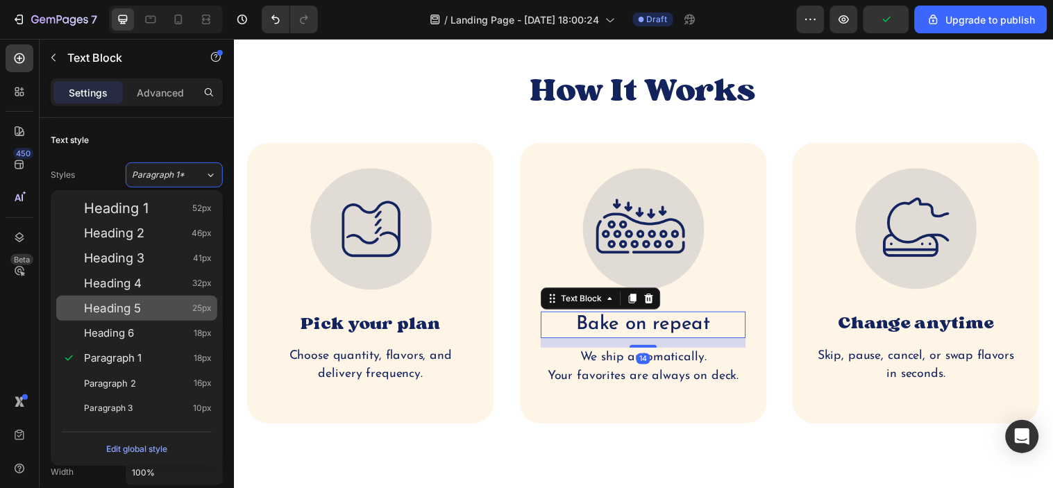
click at [122, 319] on div "Heading 5 25px" at bounding box center [136, 308] width 161 height 25
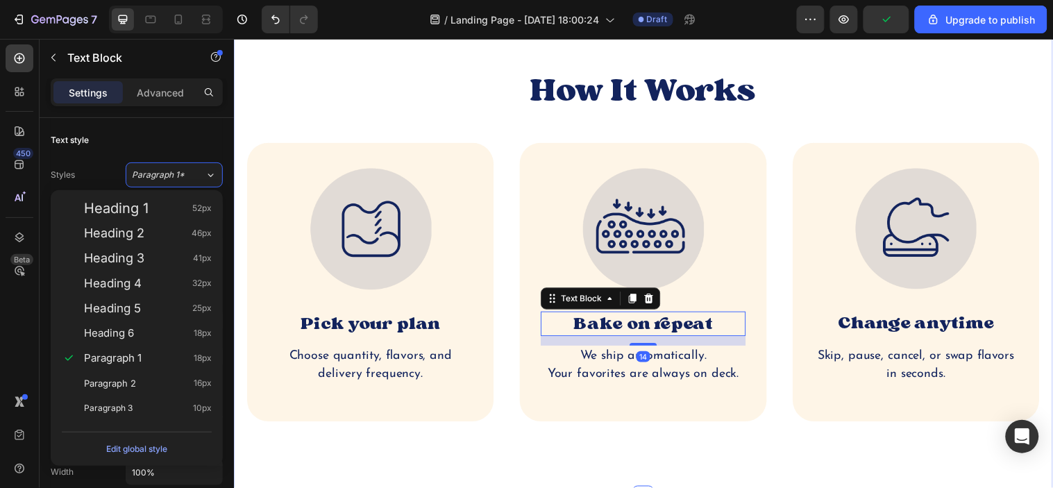
type input "25"
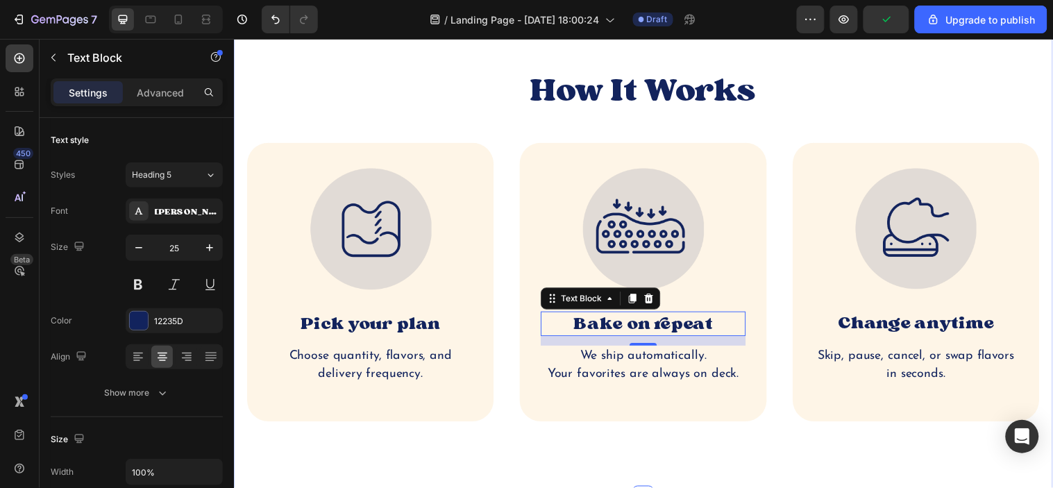
click at [640, 451] on div "How It Works Heading Image Pick your plan Text Block Choose quantity, flavors, …" at bounding box center [649, 245] width 833 height 515
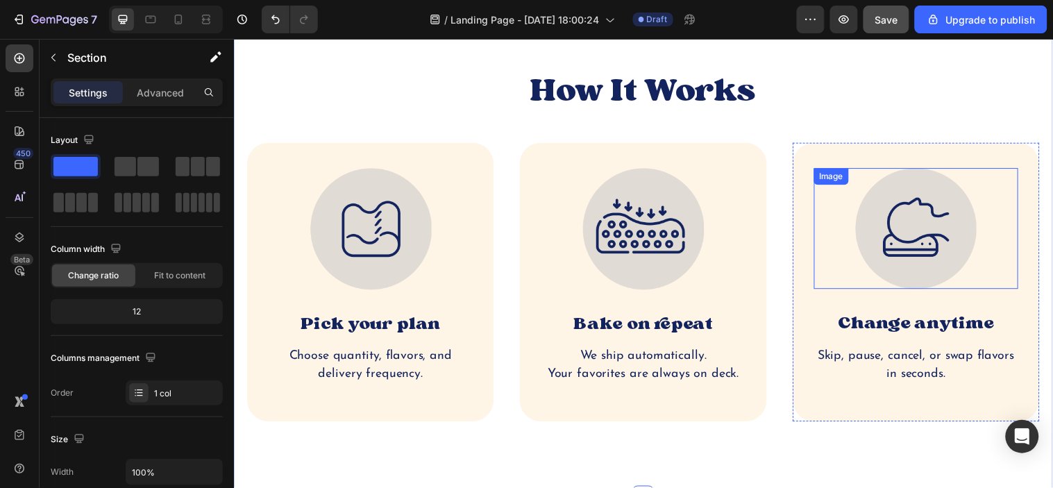
scroll to position [849, 0]
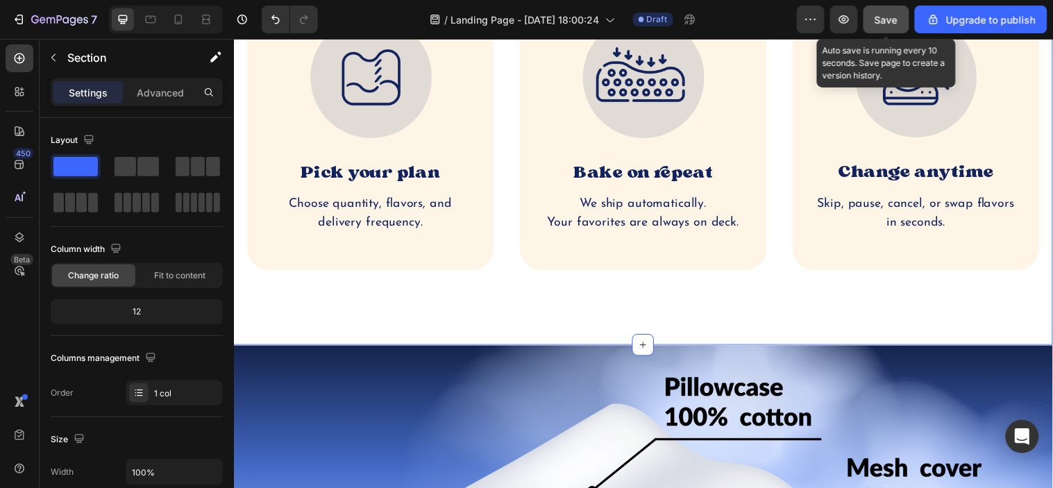
click at [886, 19] on span "Save" at bounding box center [887, 20] width 23 height 12
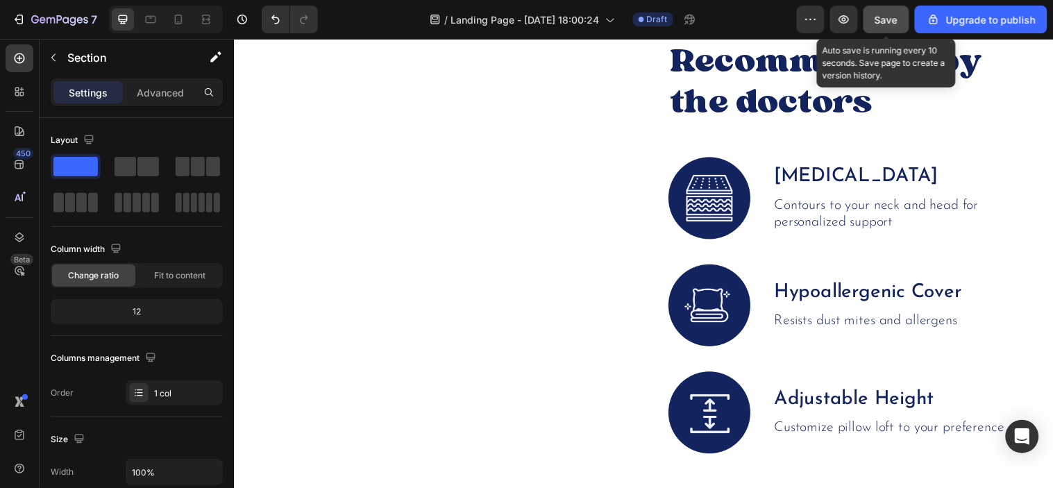
scroll to position [2160, 0]
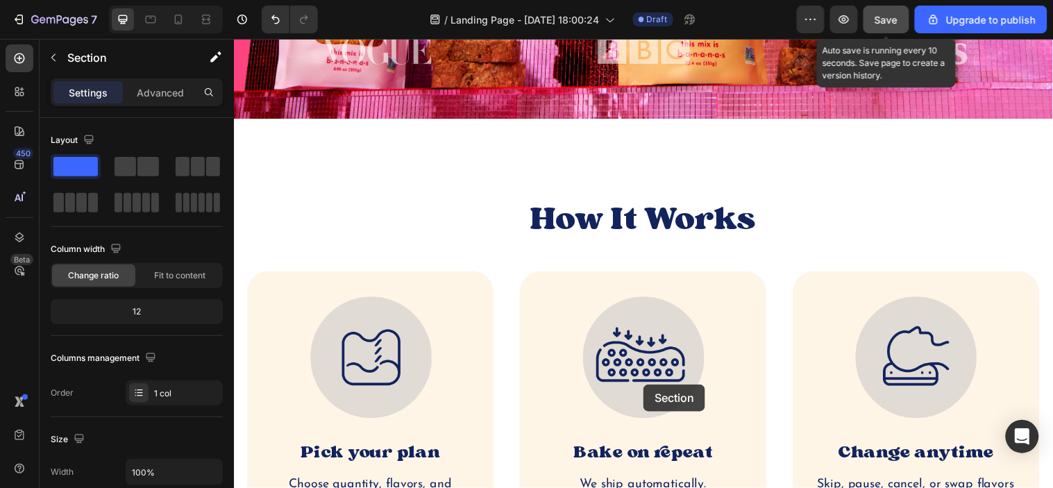
scroll to position [869, 0]
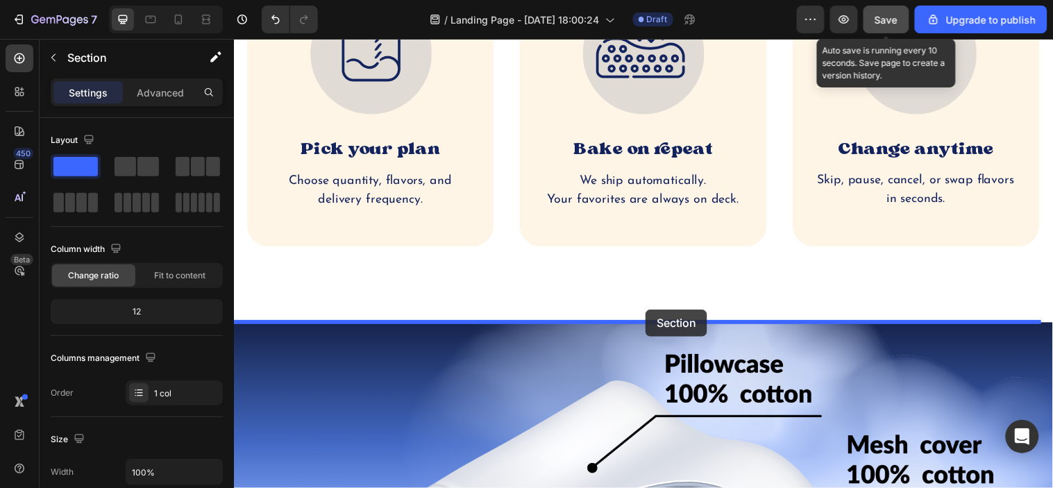
drag, startPoint x: 778, startPoint y: 213, endPoint x: 652, endPoint y: 313, distance: 161.2
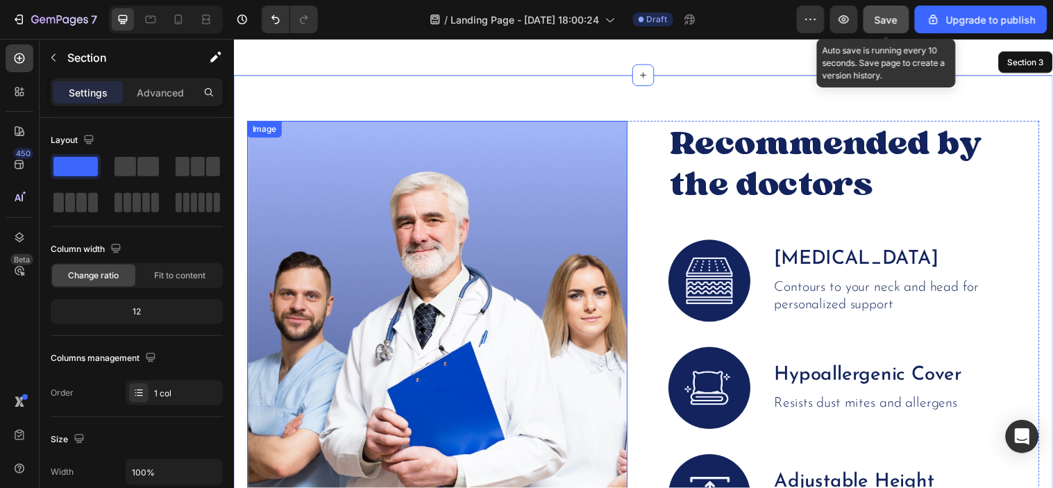
scroll to position [1177, 0]
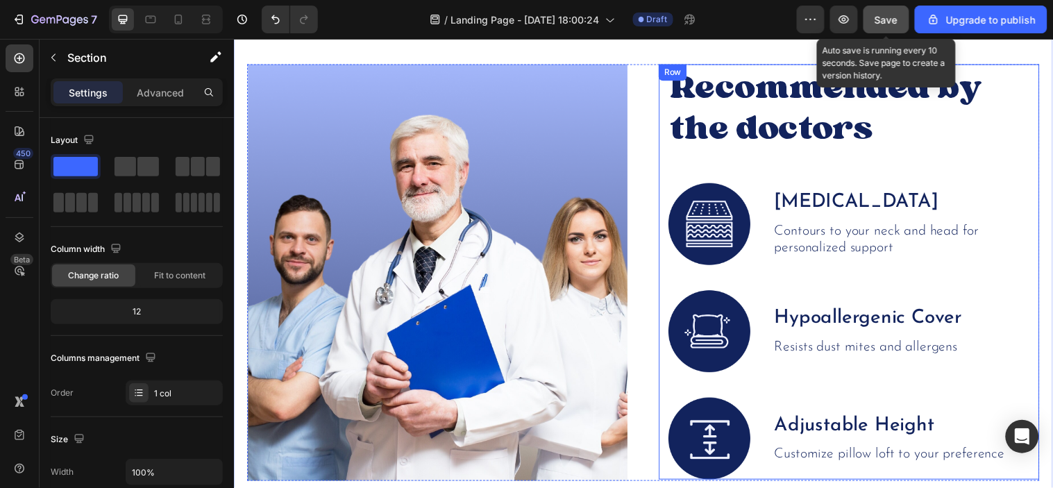
click at [666, 256] on div "Recommended by the doctors Heading Image [MEDICAL_DATA] Text Block Contours to …" at bounding box center [859, 275] width 387 height 422
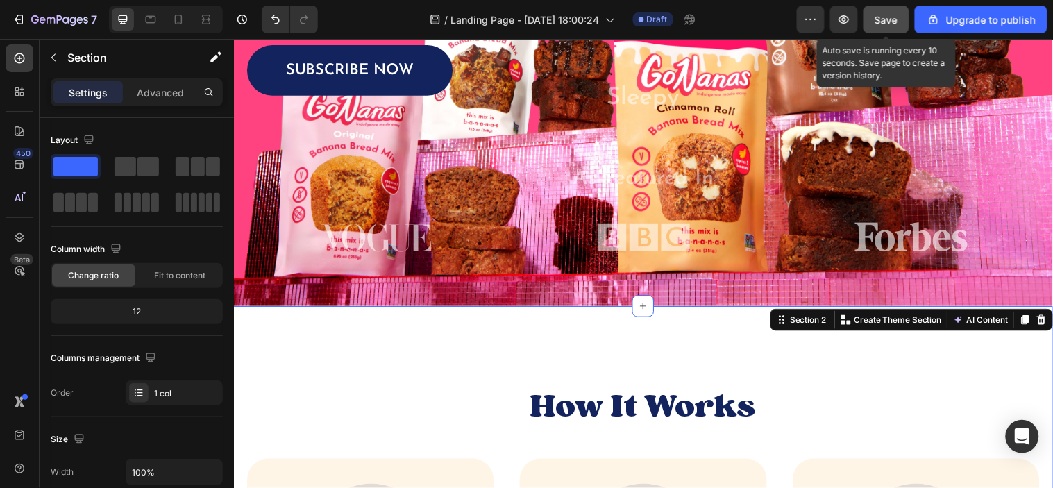
scroll to position [251, 0]
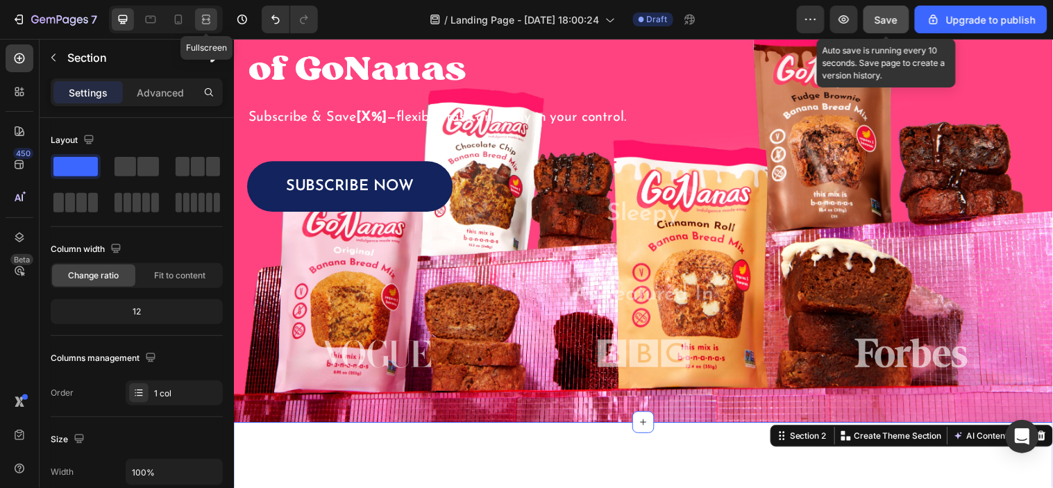
click at [208, 21] on icon at bounding box center [208, 18] width 4 height 3
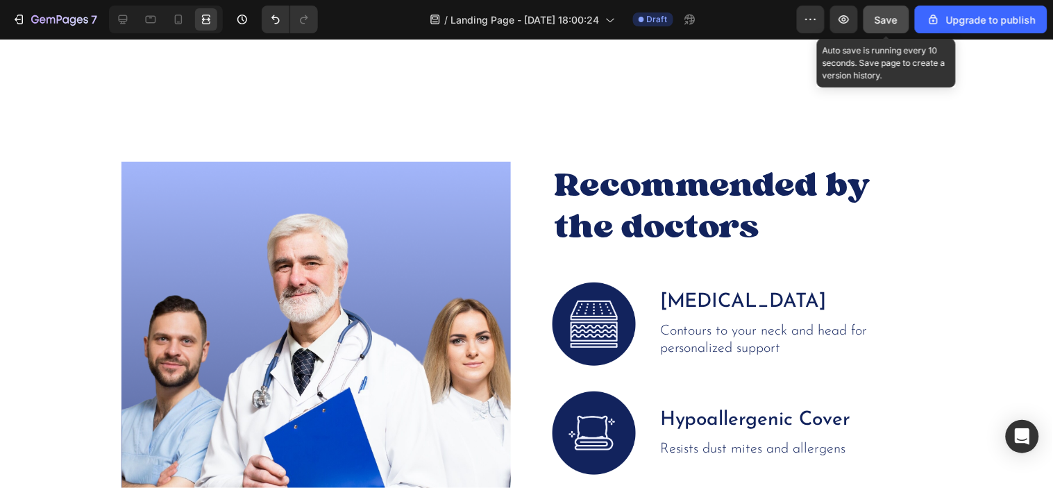
scroll to position [1157, 0]
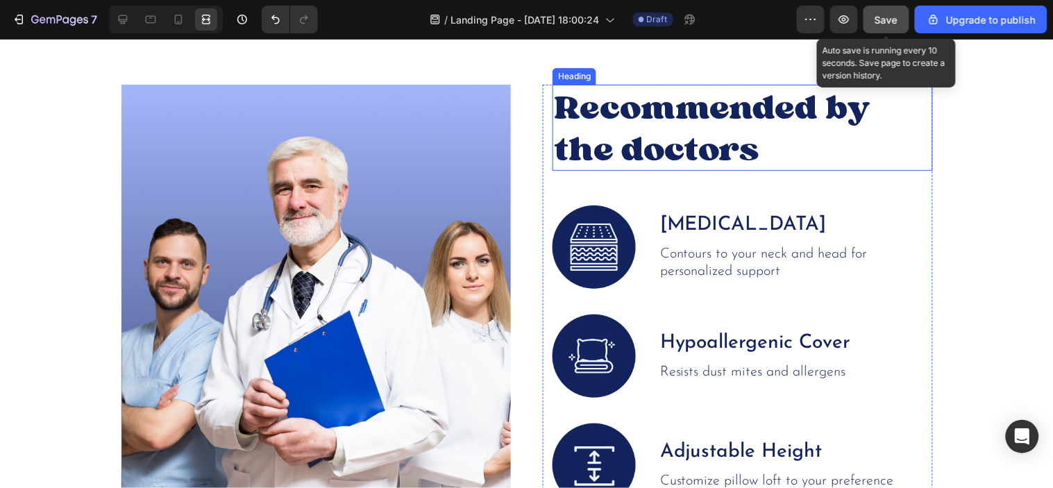
click at [581, 123] on h2 "Recommended by the doctors" at bounding box center [730, 127] width 354 height 86
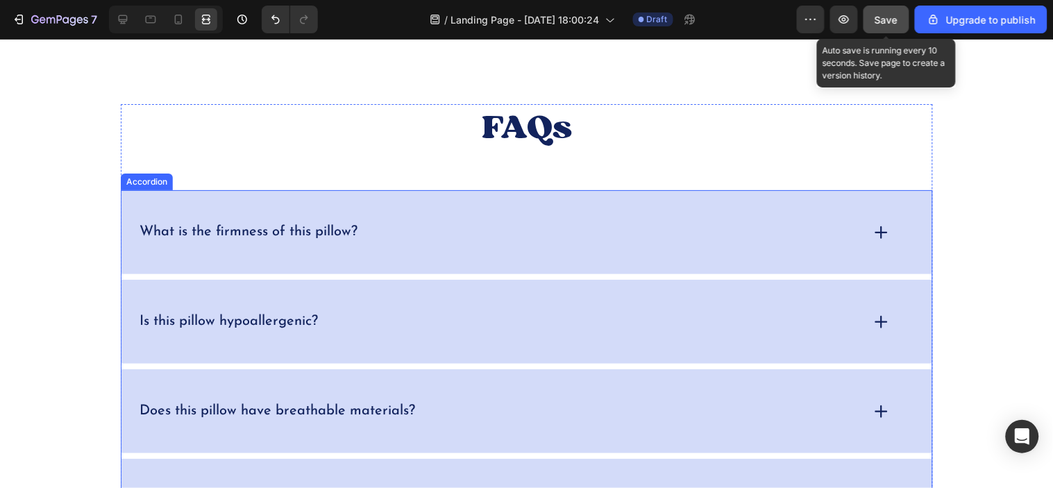
scroll to position [5323, 0]
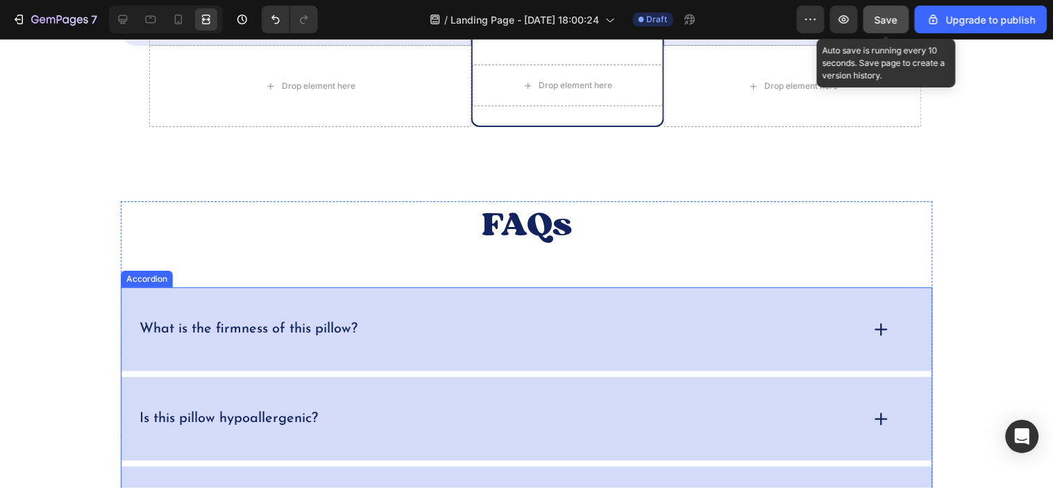
click at [428, 371] on div "What is the firmness of this pillow?" at bounding box center [527, 329] width 811 height 84
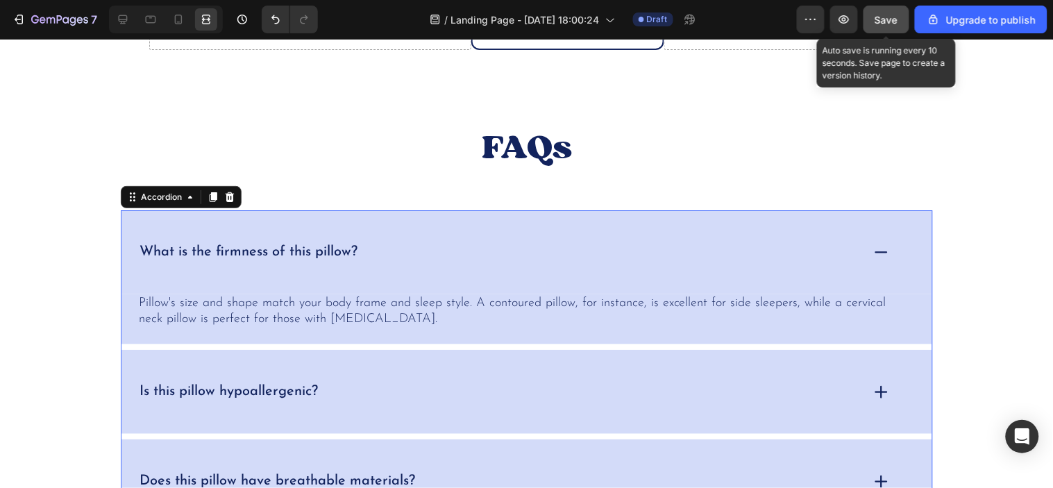
scroll to position [5477, 0]
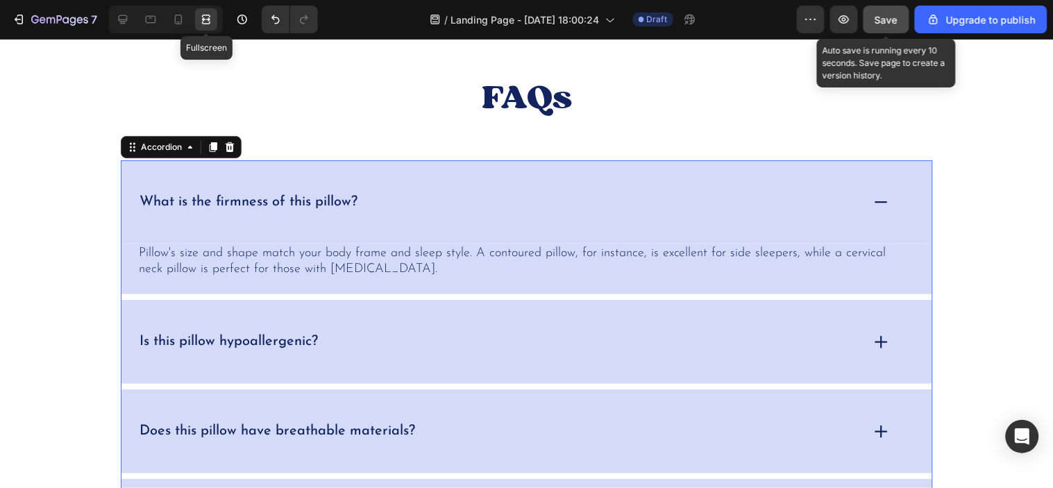
click at [212, 15] on icon at bounding box center [206, 19] width 14 height 14
click at [127, 19] on icon at bounding box center [123, 19] width 14 height 14
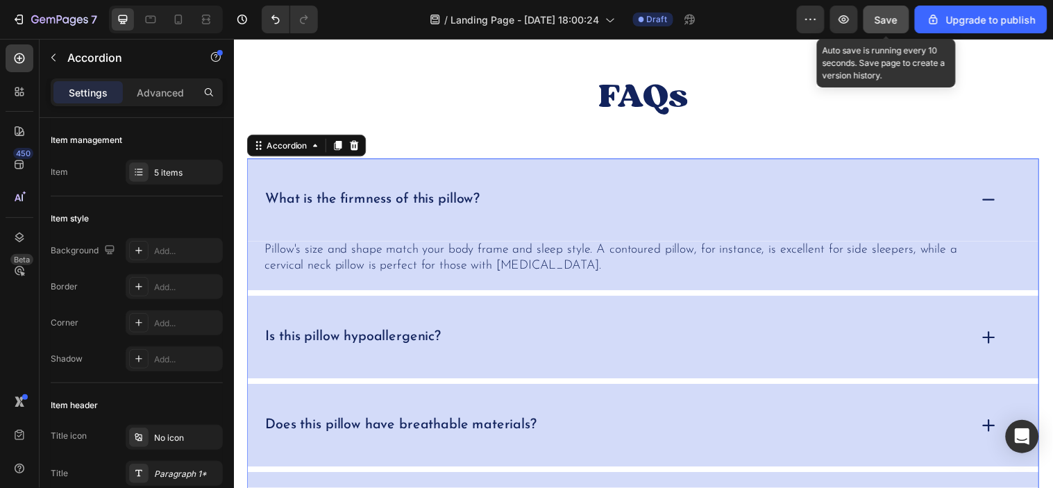
click at [257, 165] on div "What is the firmness of this pillow?" at bounding box center [650, 202] width 804 height 84
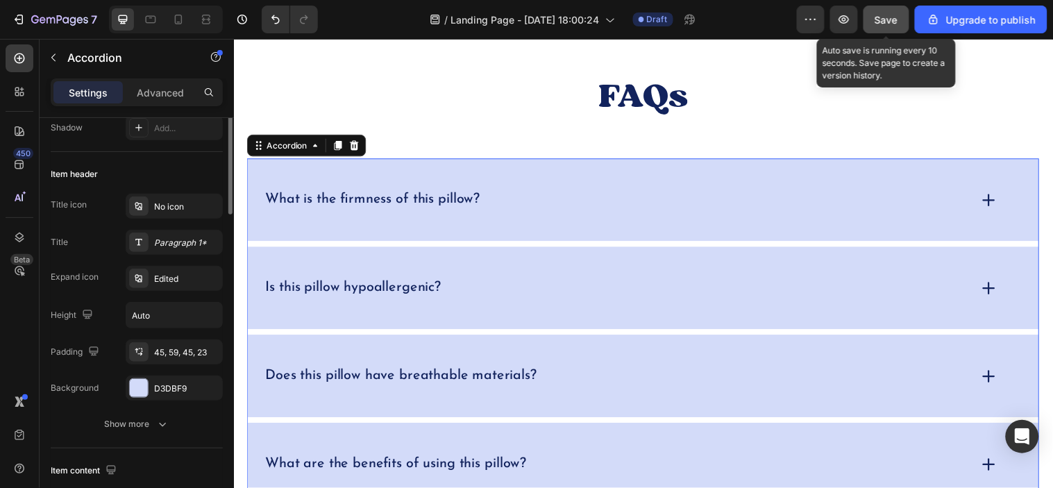
scroll to position [308, 0]
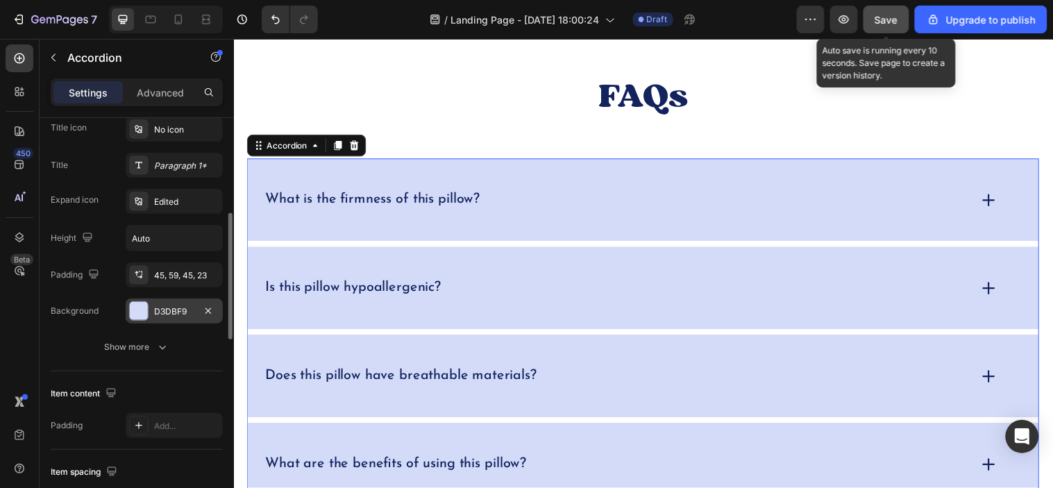
click at [170, 309] on div "D3DBF9" at bounding box center [174, 312] width 40 height 12
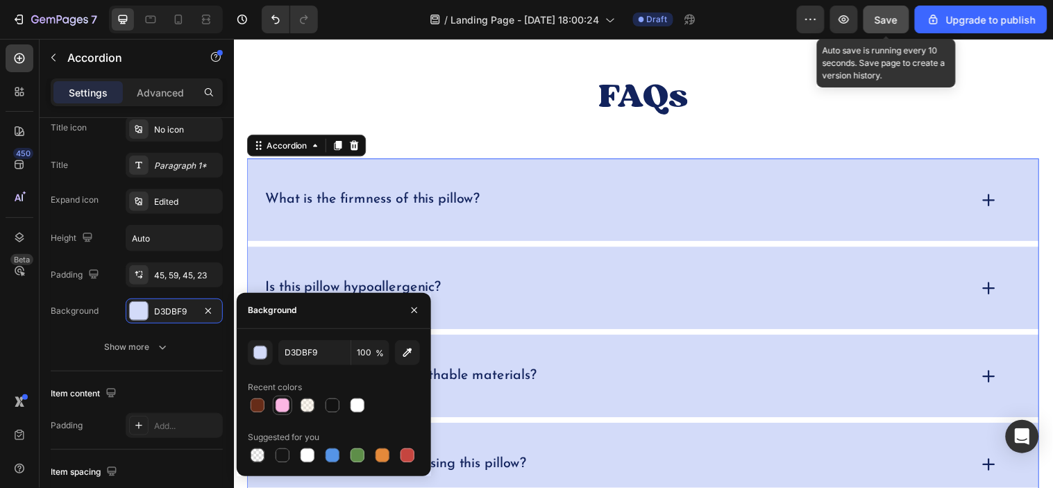
click at [278, 408] on div at bounding box center [283, 406] width 14 height 14
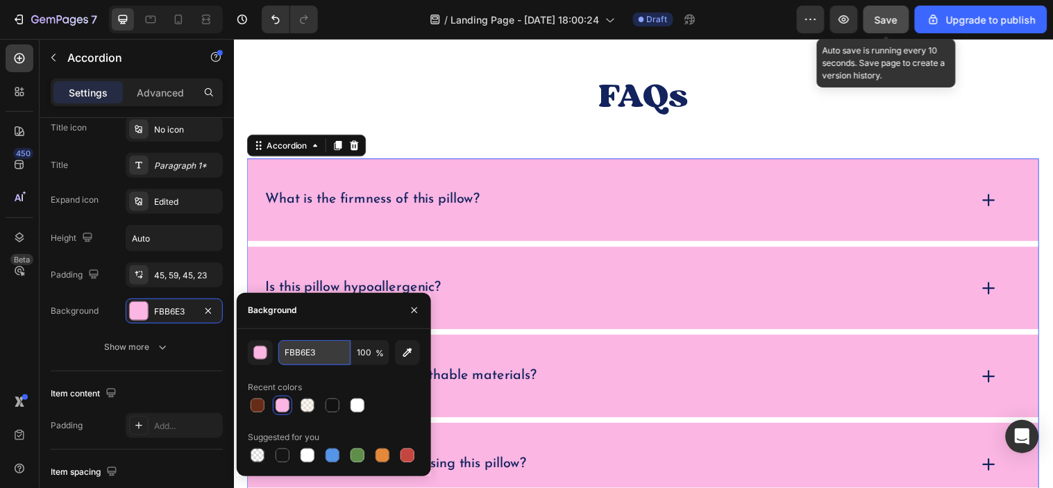
click at [330, 352] on input "FBB6E3" at bounding box center [314, 352] width 72 height 25
paste input "1B9E1"
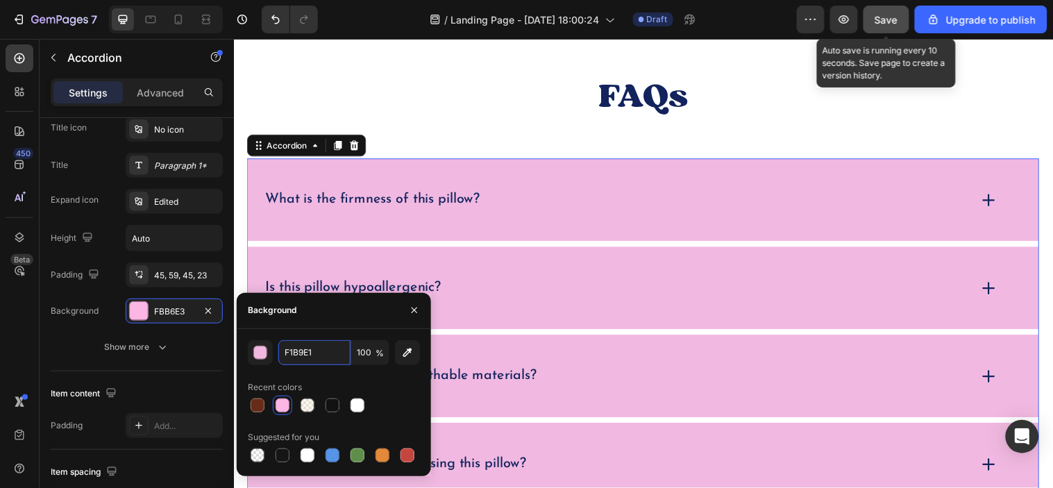
type input "F1B9E1"
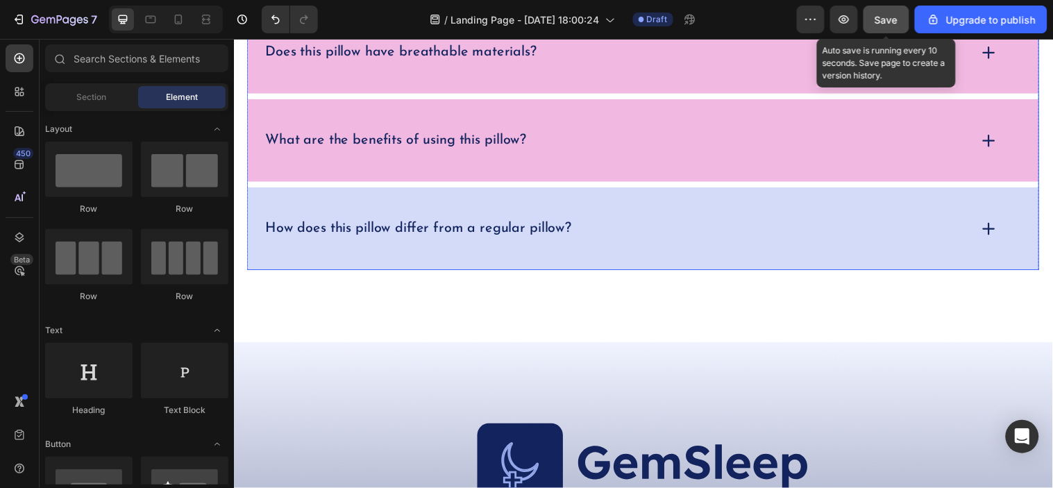
scroll to position [5357, 0]
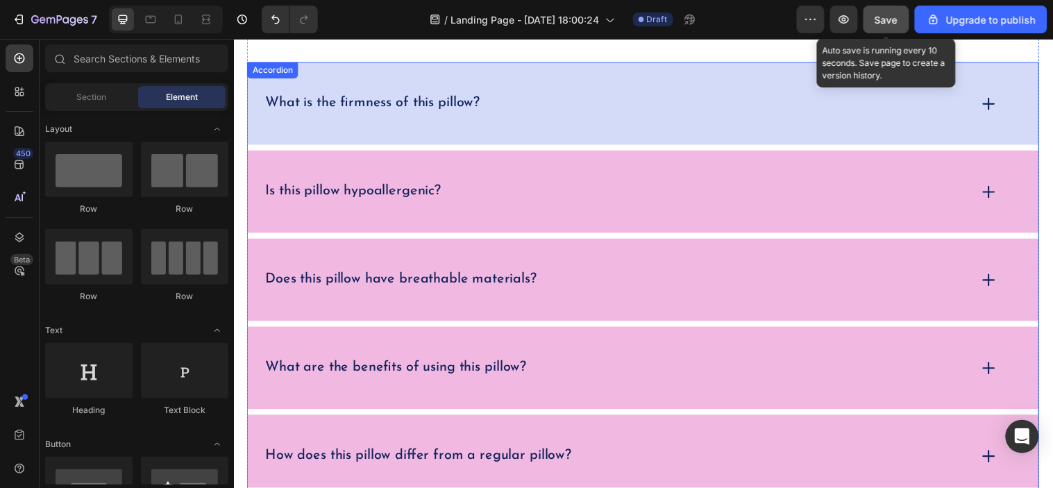
drag, startPoint x: 558, startPoint y: 96, endPoint x: 373, endPoint y: 103, distance: 184.8
click at [558, 94] on div "What is the firmness of this pillow?" at bounding box center [622, 104] width 717 height 22
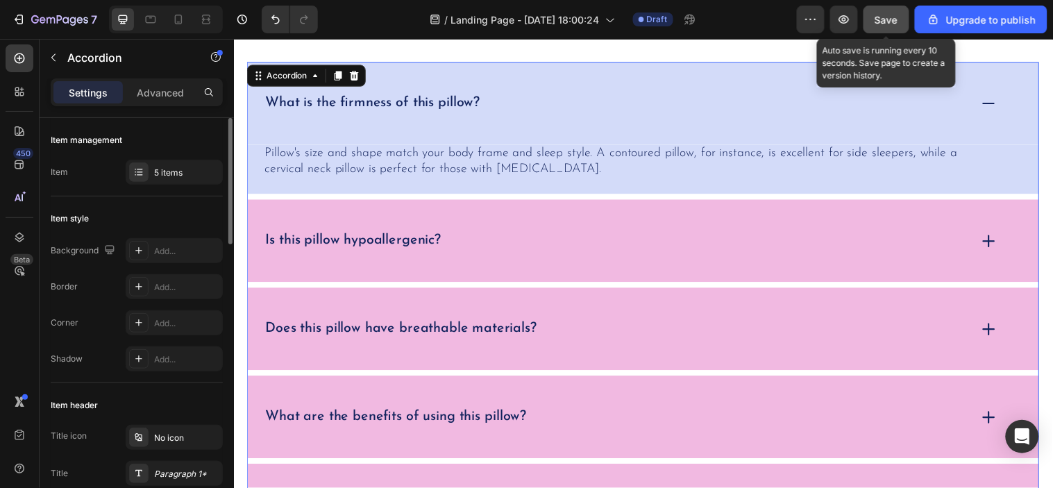
scroll to position [308, 0]
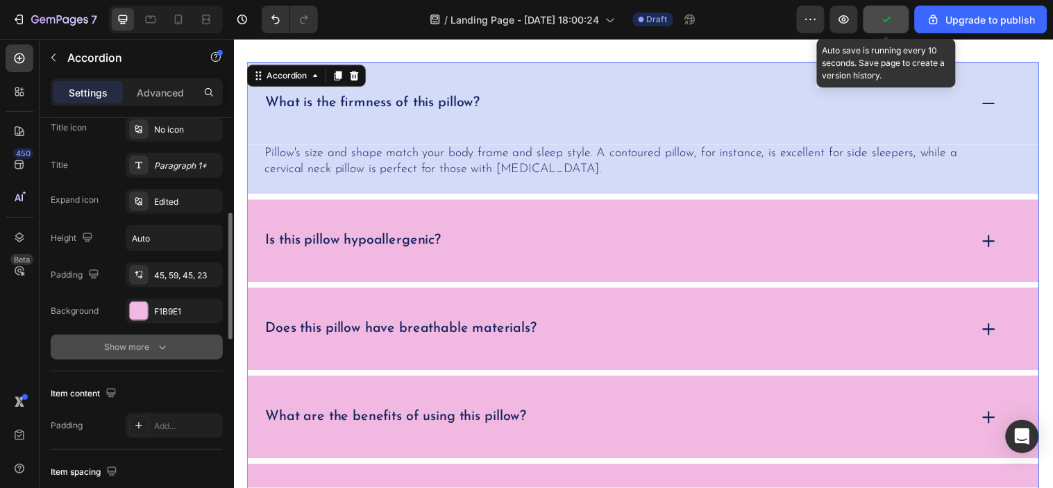
click at [151, 347] on div "Show more" at bounding box center [137, 347] width 65 height 14
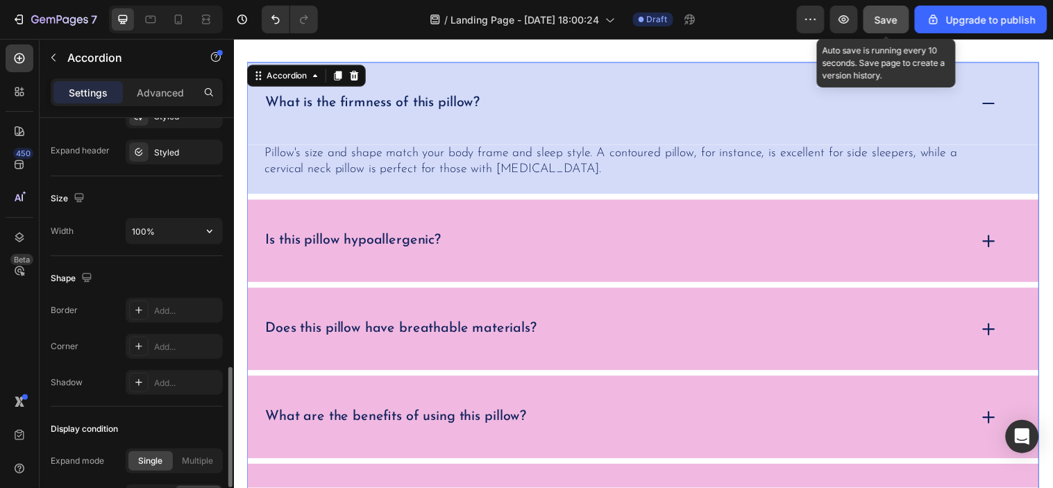
scroll to position [771, 0]
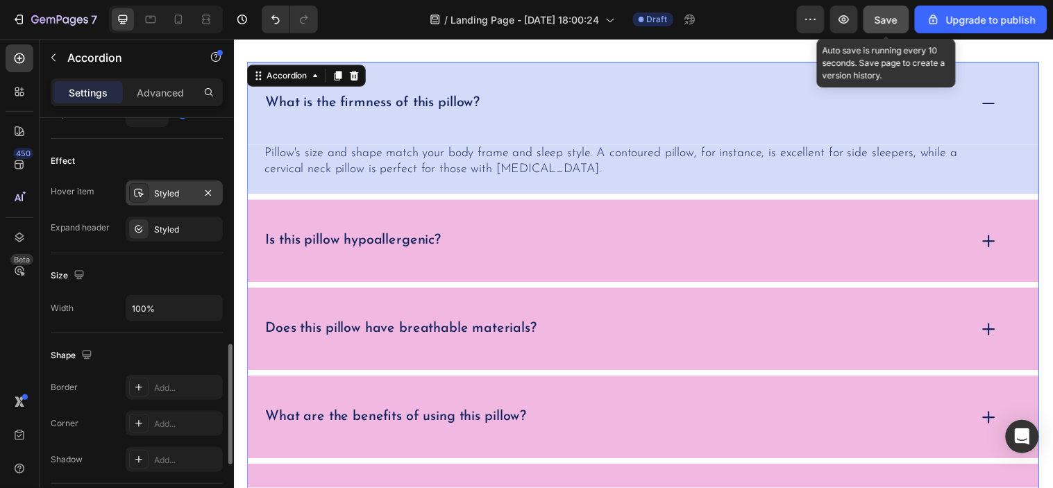
click at [174, 198] on div "Styled" at bounding box center [174, 193] width 40 height 12
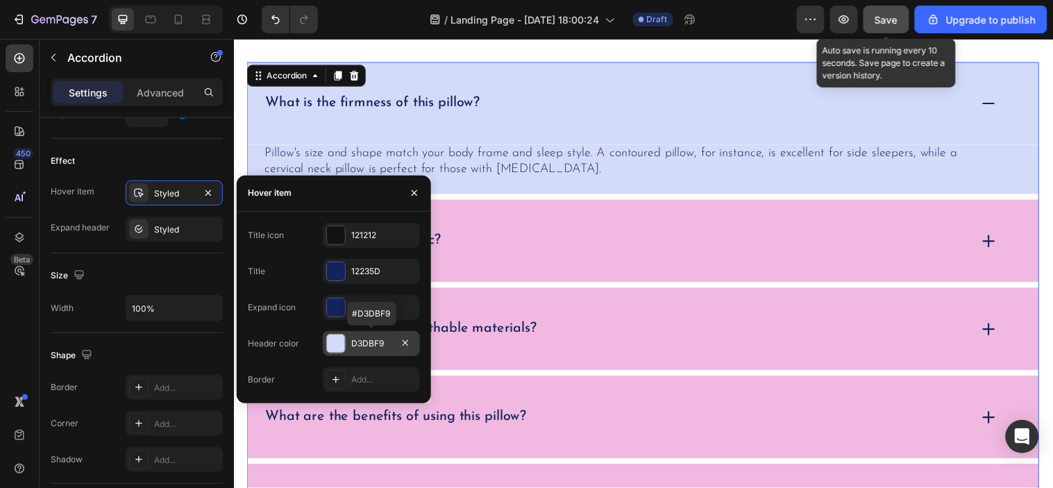
click at [376, 337] on div "D3DBF9" at bounding box center [371, 343] width 40 height 12
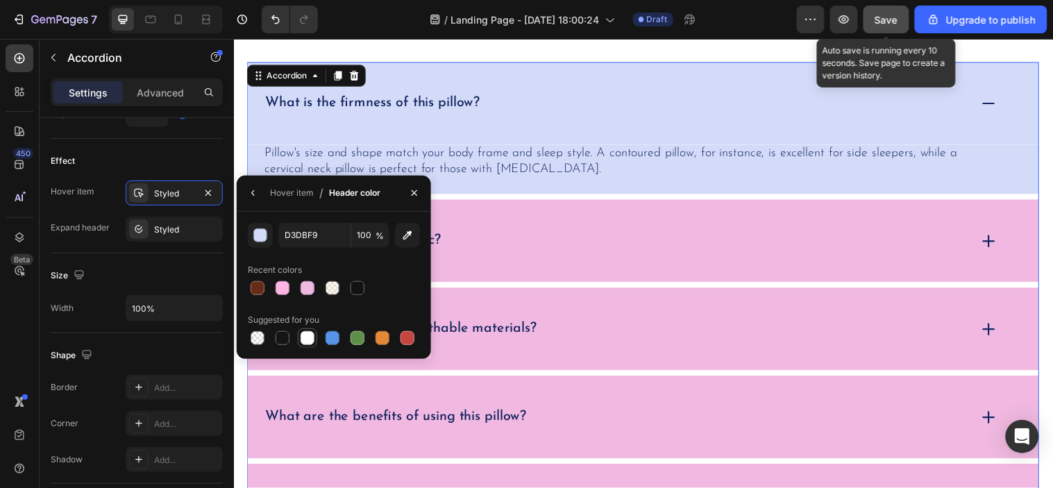
click at [299, 338] on div at bounding box center [307, 338] width 17 height 17
type input "FFFFFF"
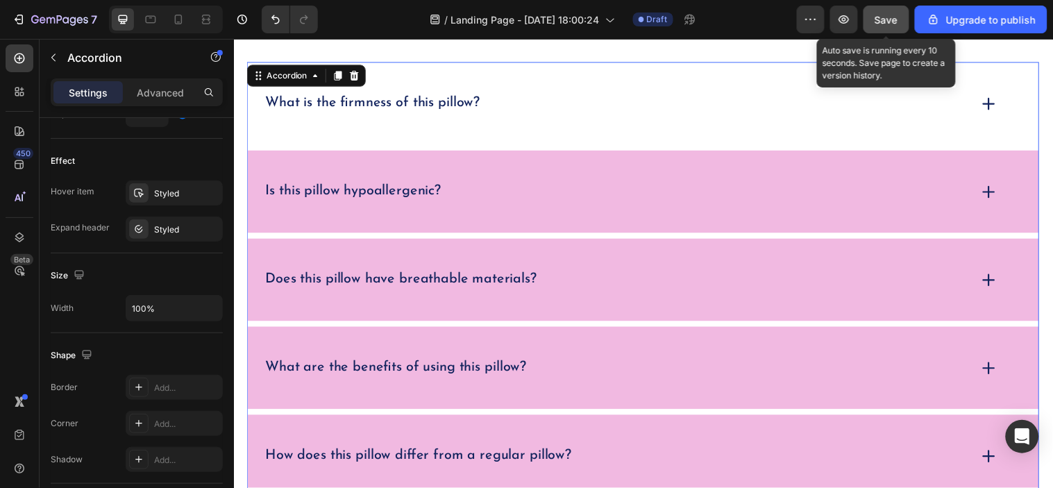
click at [500, 96] on div "What is the firmness of this pillow?" at bounding box center [622, 104] width 717 height 22
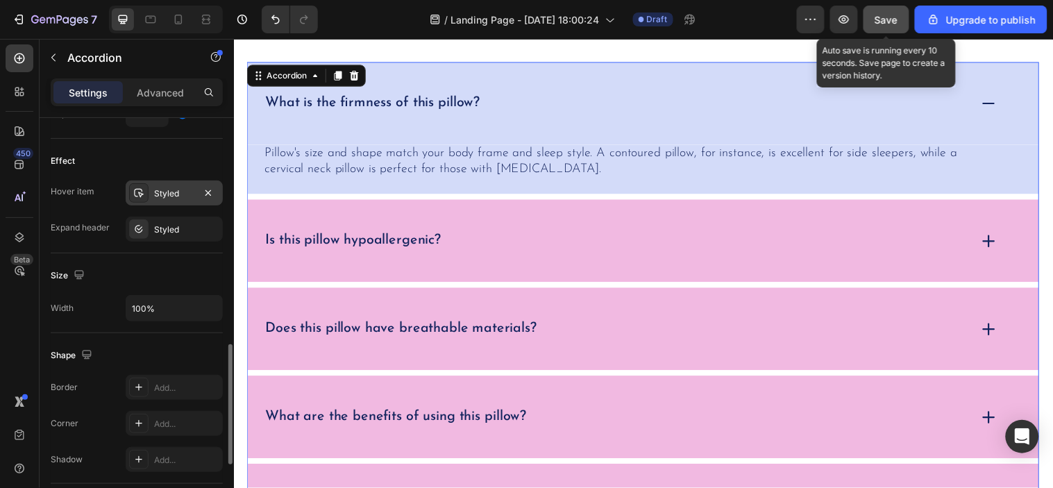
click at [176, 185] on div "Styled" at bounding box center [174, 193] width 97 height 25
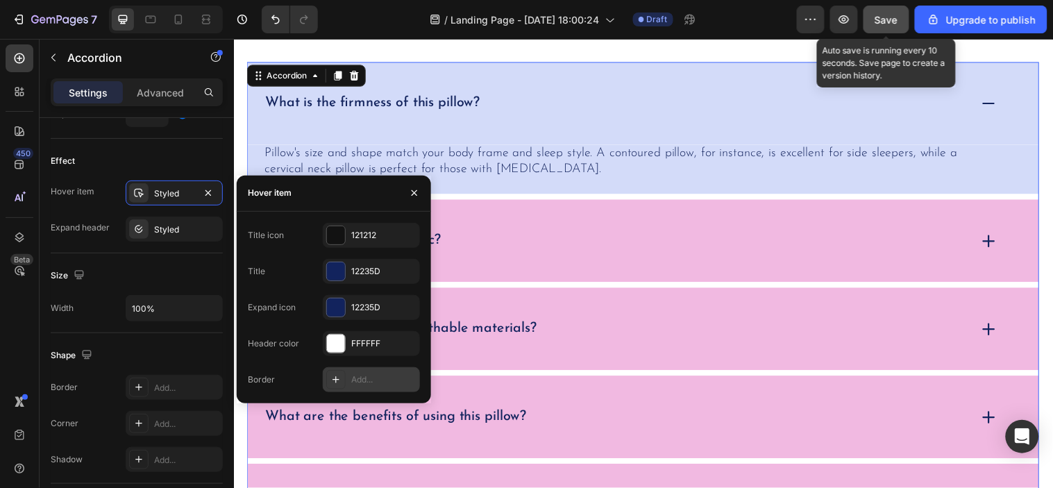
click at [368, 376] on div "Add..." at bounding box center [383, 380] width 65 height 12
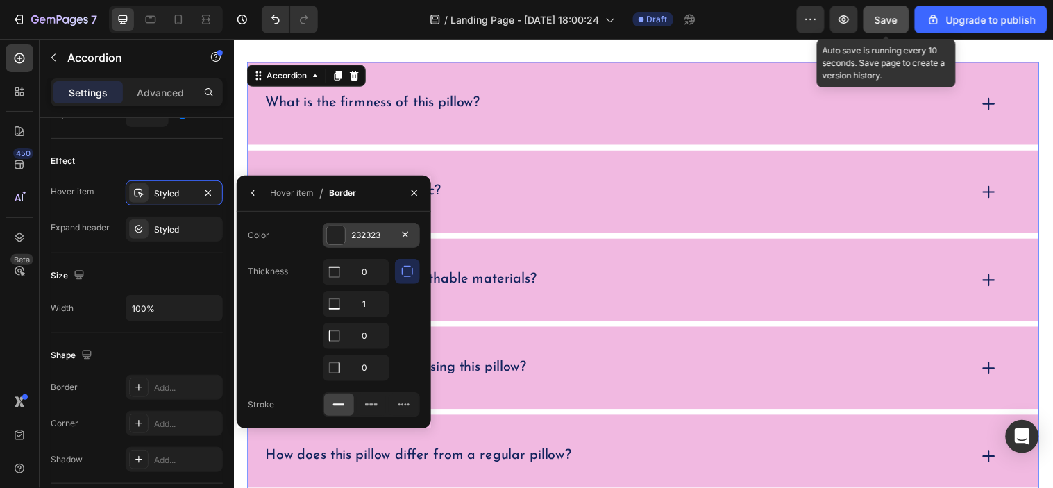
click at [335, 232] on div at bounding box center [336, 235] width 18 height 18
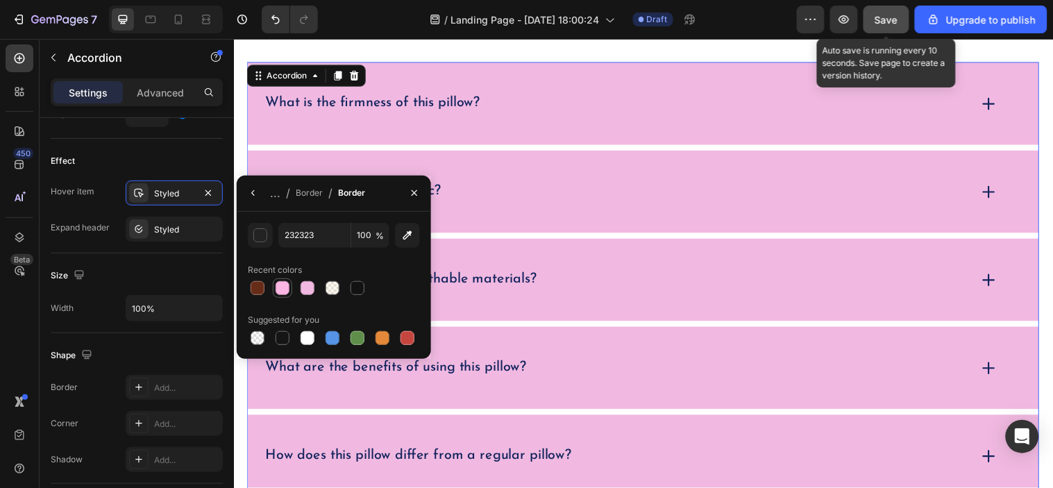
click at [283, 285] on div at bounding box center [283, 288] width 14 height 14
click at [302, 285] on div at bounding box center [308, 288] width 14 height 14
type input "F1B9E1"
click at [312, 199] on div "Border" at bounding box center [309, 193] width 27 height 22
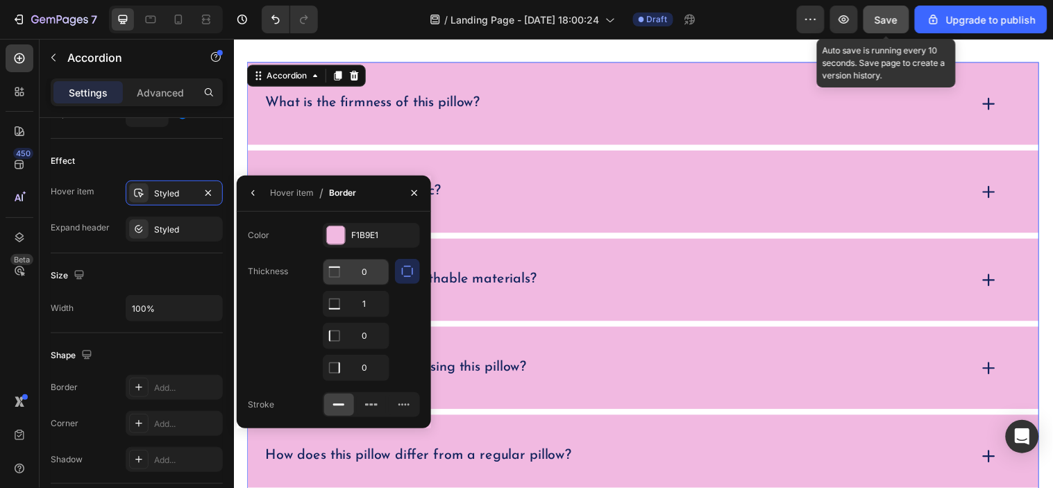
click at [372, 274] on input "0" at bounding box center [356, 272] width 65 height 25
type input "1"
type input "1."
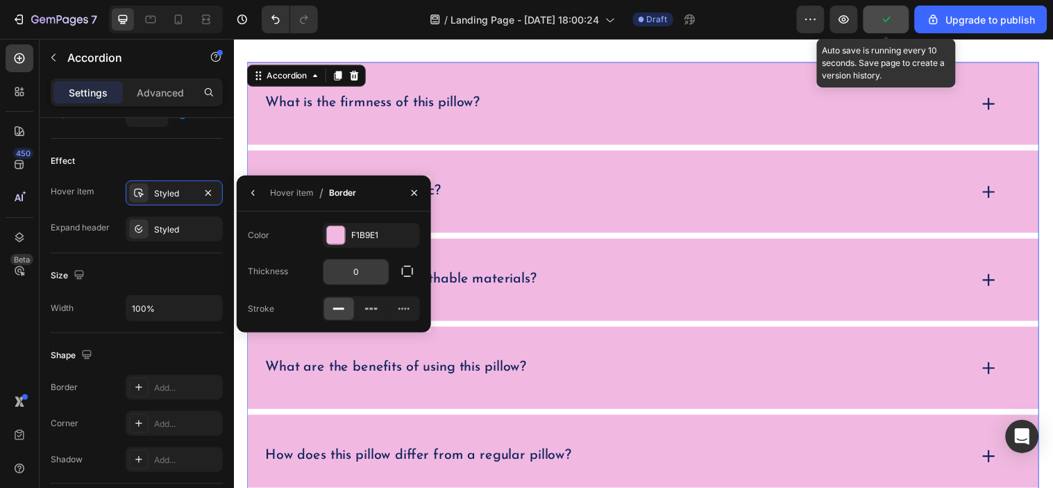
click at [368, 278] on input "0" at bounding box center [356, 272] width 65 height 25
type input "1"
click at [261, 198] on button "button" at bounding box center [253, 193] width 22 height 22
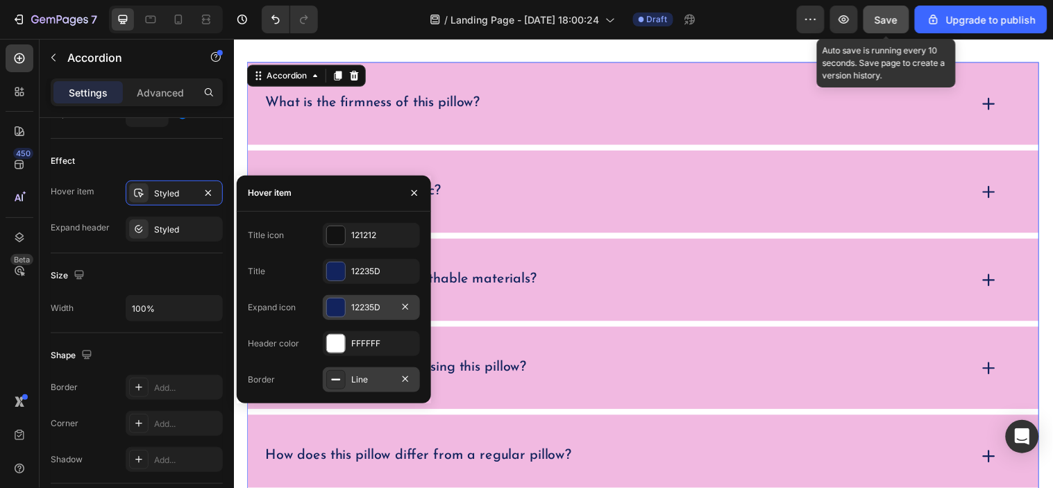
click at [358, 297] on div "12235D" at bounding box center [371, 307] width 97 height 25
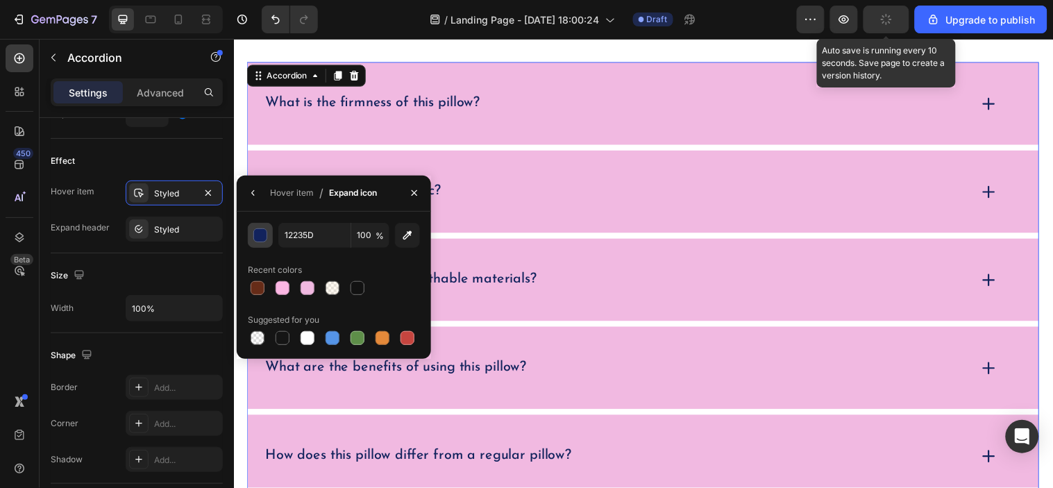
click at [258, 236] on div "button" at bounding box center [261, 236] width 14 height 14
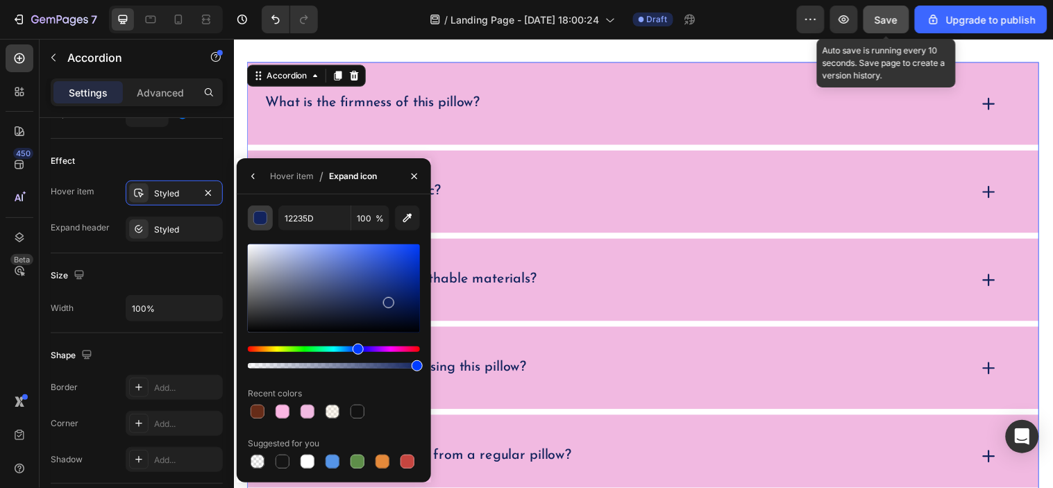
click at [258, 220] on div "button" at bounding box center [261, 219] width 14 height 14
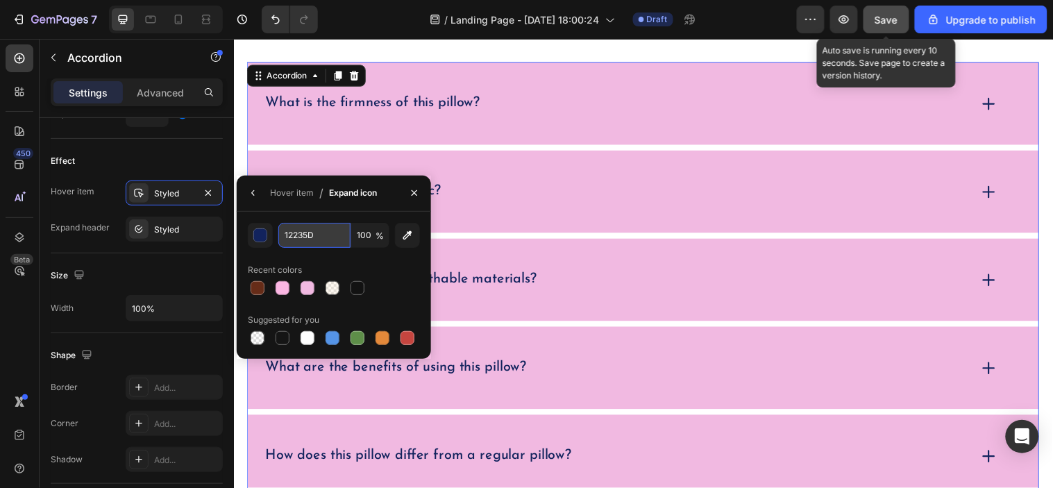
click at [310, 240] on input "12235D" at bounding box center [314, 235] width 72 height 25
paste input "ED0185"
type input "ED0185"
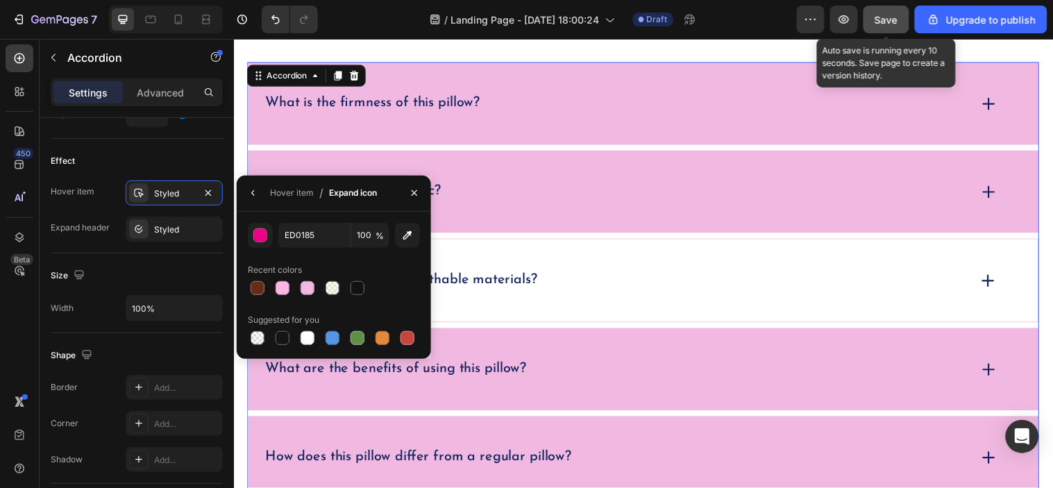
click at [446, 276] on p "Does this pillow have breathable materials?" at bounding box center [405, 283] width 276 height 17
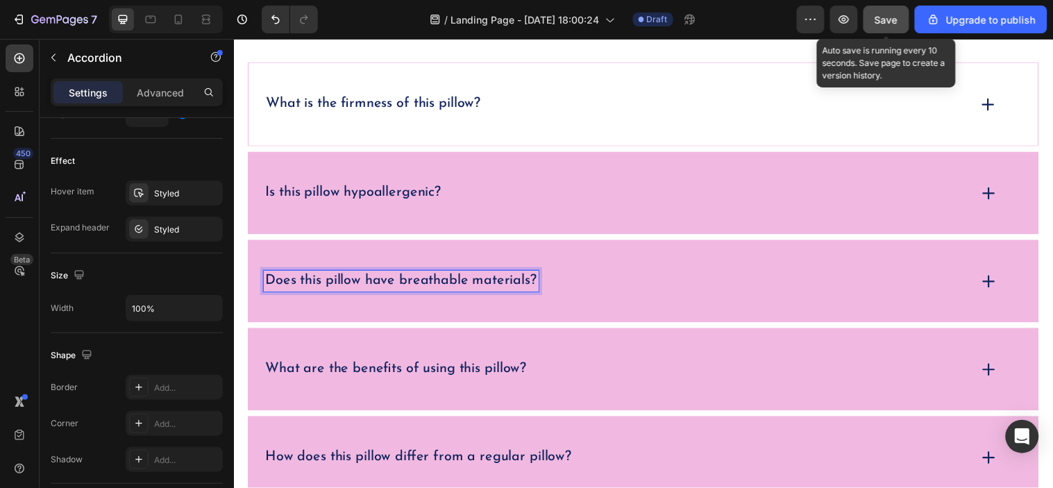
scroll to position [5358, 0]
click at [290, 131] on div "What is the firmness of this pillow?" at bounding box center [650, 103] width 804 height 85
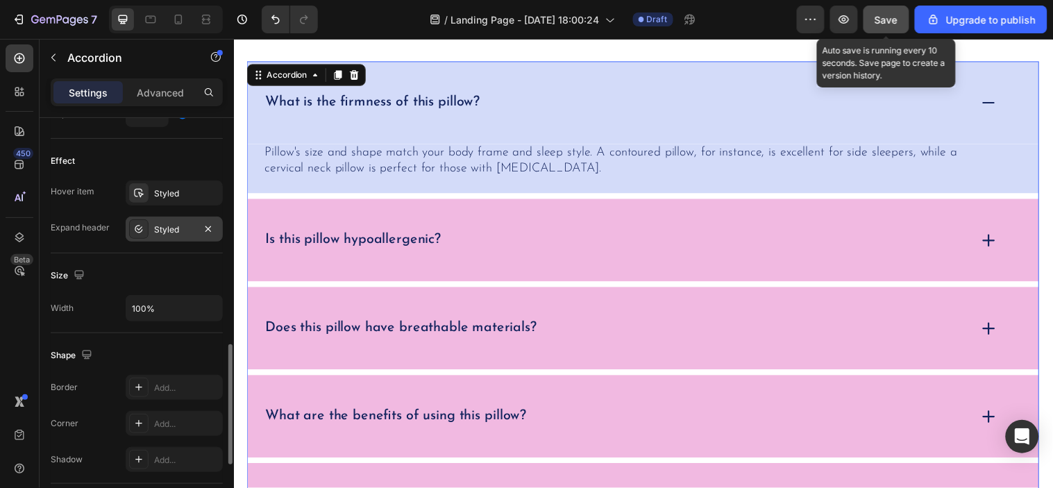
click at [172, 230] on div "Styled" at bounding box center [174, 230] width 40 height 12
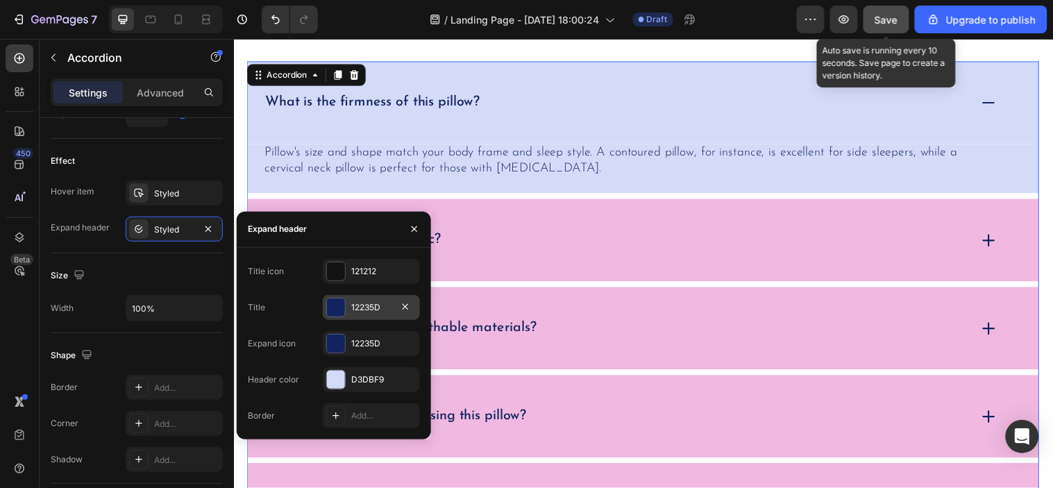
click at [372, 315] on div "12235D" at bounding box center [371, 307] width 97 height 25
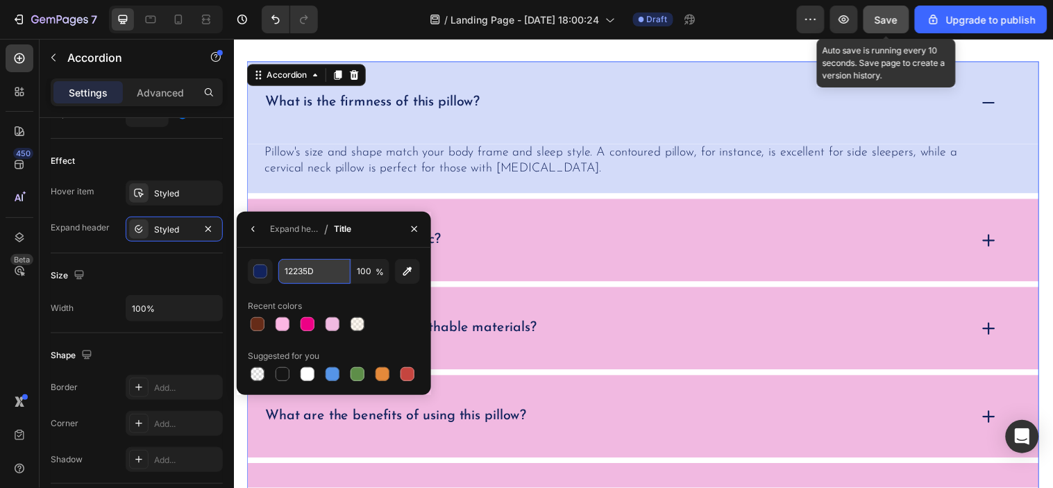
click at [0, 0] on input "12235D" at bounding box center [0, 0] width 0 height 0
paste input "ED0185"
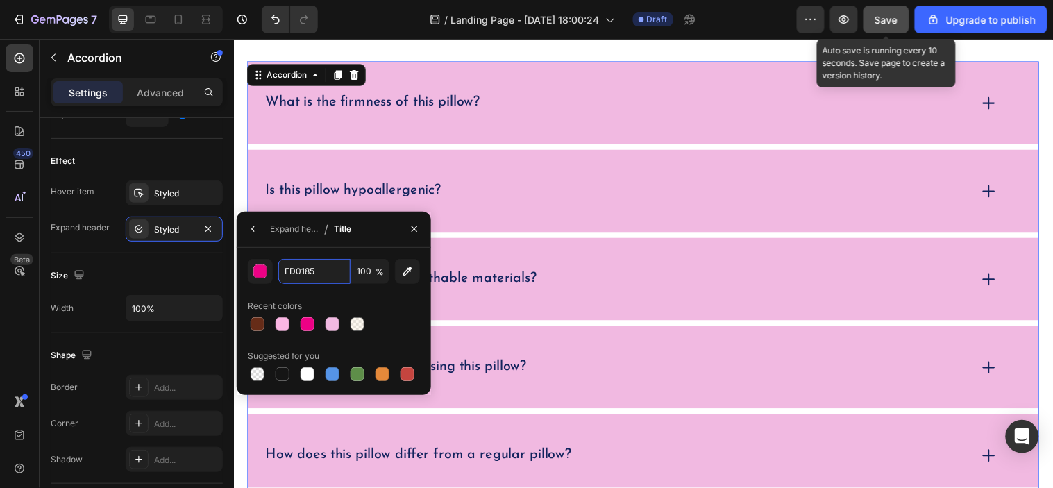
type input "ED0185"
click at [380, 322] on div at bounding box center [334, 324] width 172 height 19
click at [255, 234] on icon "button" at bounding box center [253, 229] width 11 height 11
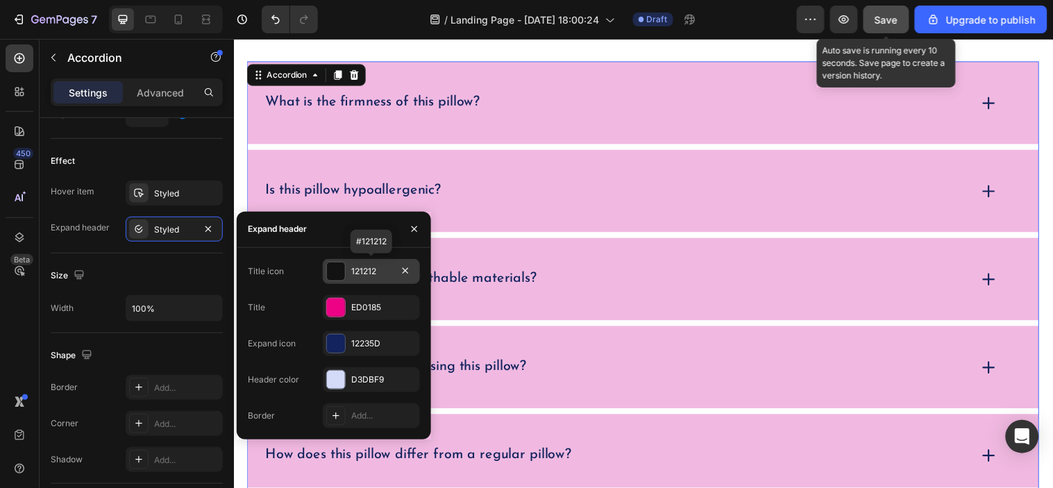
click at [364, 273] on div "121212" at bounding box center [371, 271] width 40 height 12
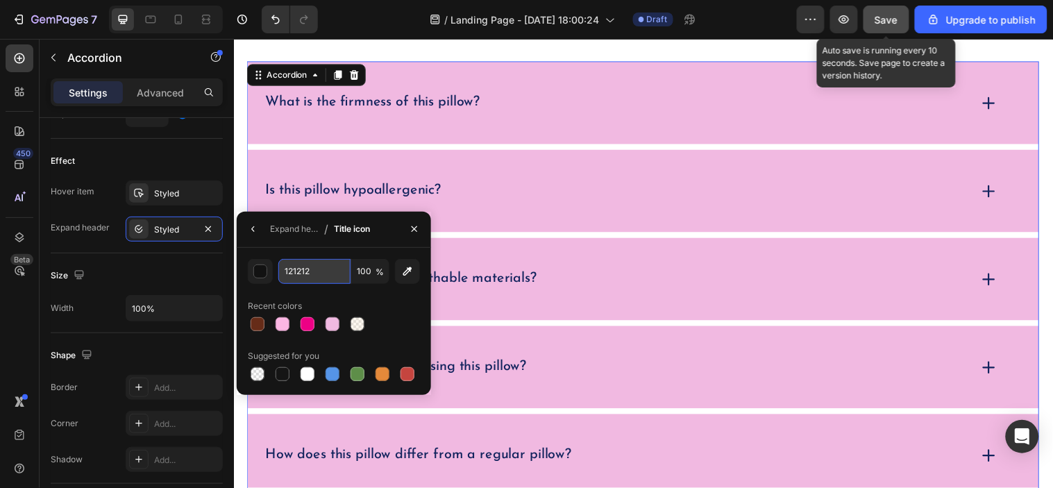
click at [0, 0] on input "121212" at bounding box center [0, 0] width 0 height 0
paste input "ED0185"
type input "ED0185"
click at [256, 234] on icon "button" at bounding box center [253, 229] width 11 height 11
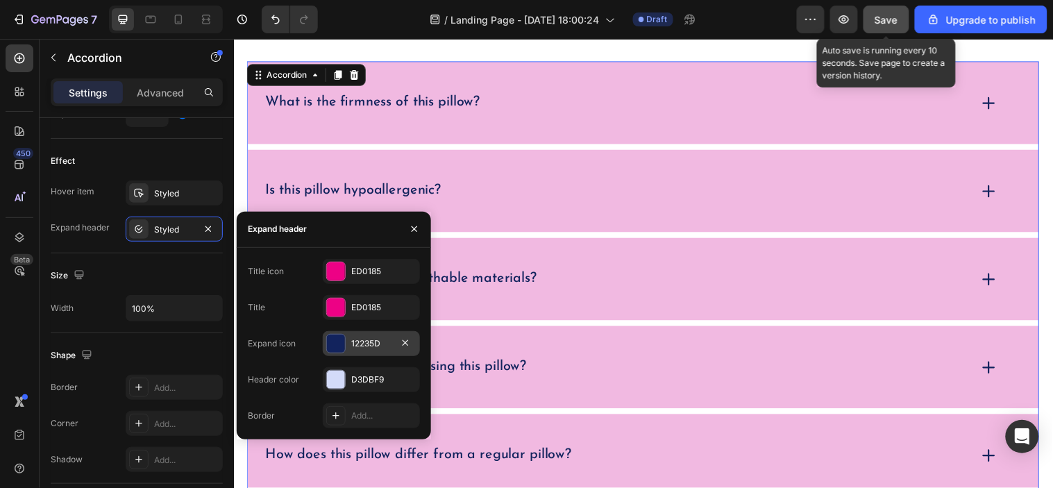
click at [363, 340] on div "12235D" at bounding box center [371, 343] width 40 height 12
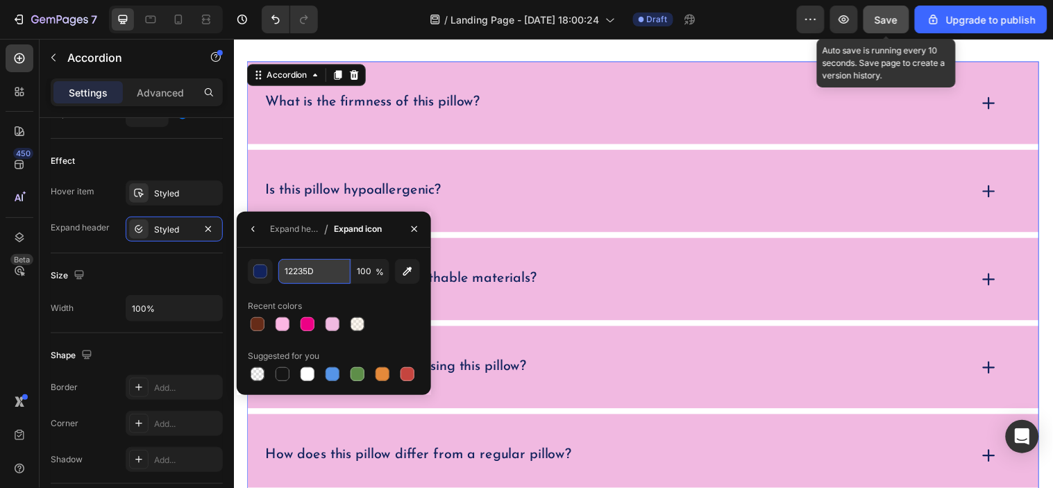
click at [0, 0] on input "12235D" at bounding box center [0, 0] width 0 height 0
paste input "ED0185"
type input "ED0185"
click at [391, 307] on div "Recent colors" at bounding box center [334, 306] width 172 height 22
click at [258, 221] on button "button" at bounding box center [253, 229] width 22 height 22
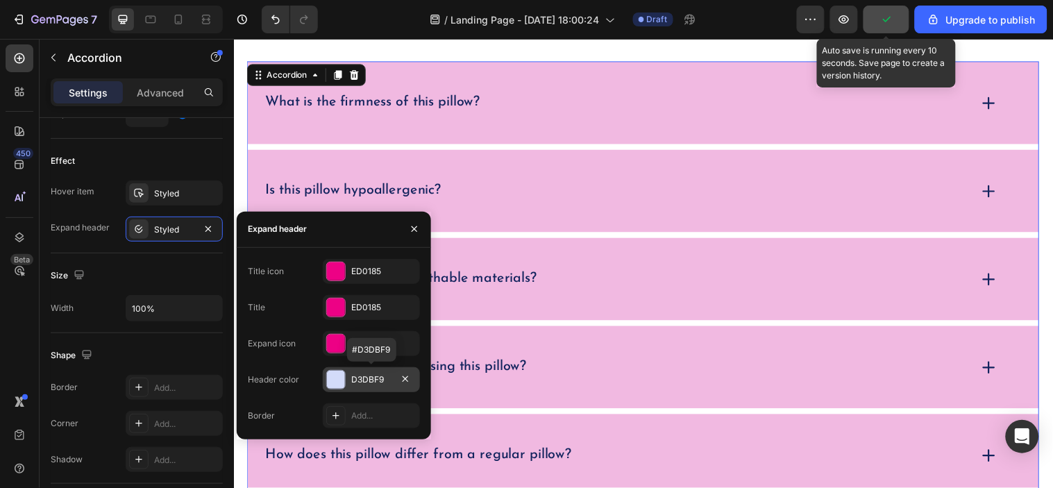
click at [375, 390] on div "D3DBF9" at bounding box center [371, 379] width 97 height 25
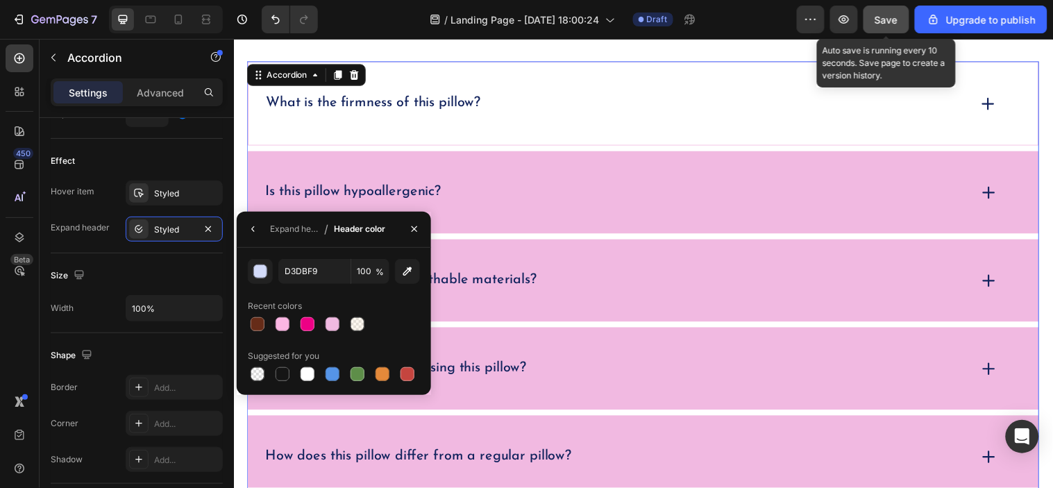
click at [662, 128] on div "What is the firmness of this pillow?" at bounding box center [650, 103] width 804 height 85
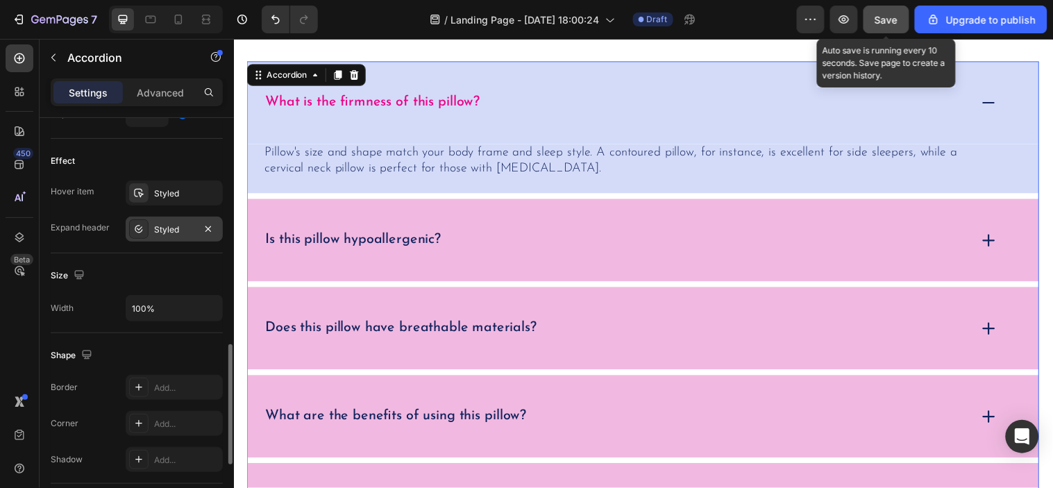
click at [162, 231] on div "Styled" at bounding box center [174, 230] width 40 height 12
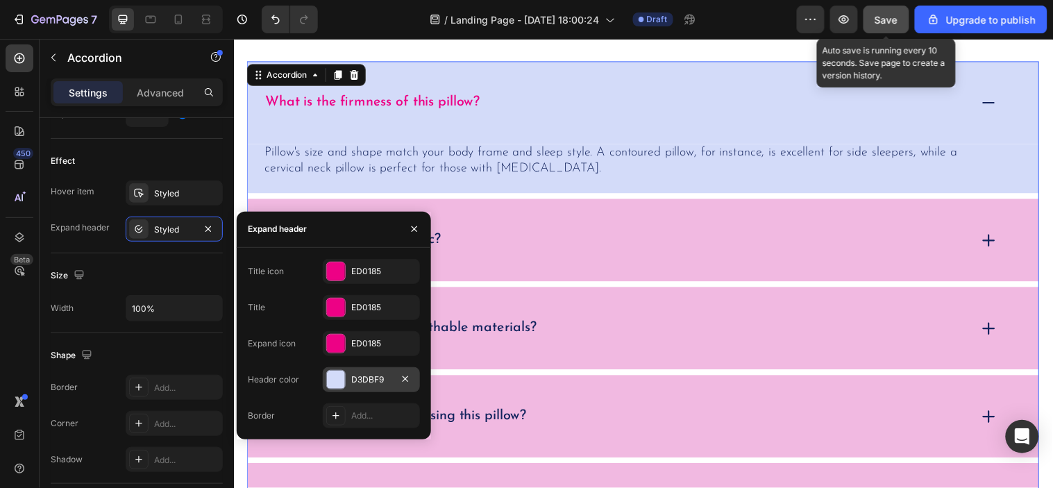
click at [376, 372] on div "D3DBF9" at bounding box center [371, 379] width 97 height 25
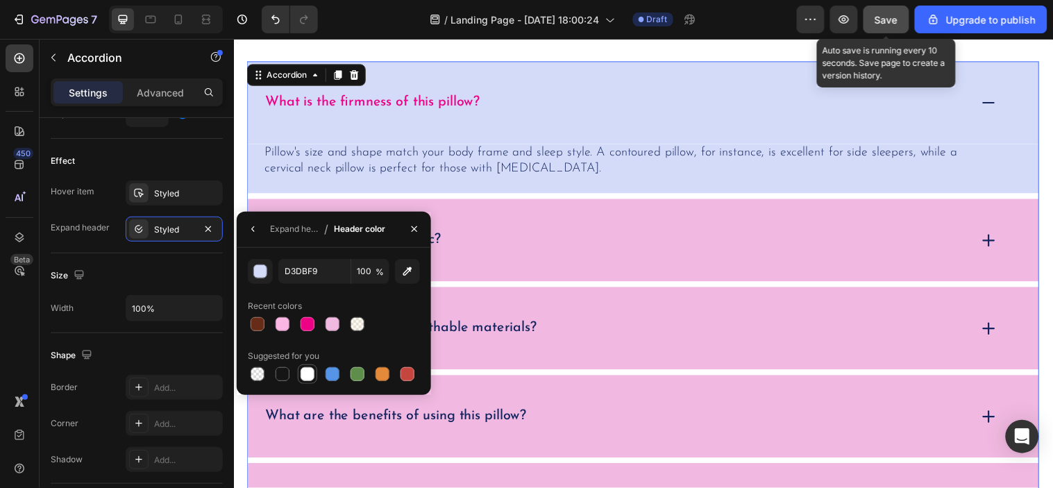
click at [315, 372] on div at bounding box center [307, 374] width 17 height 17
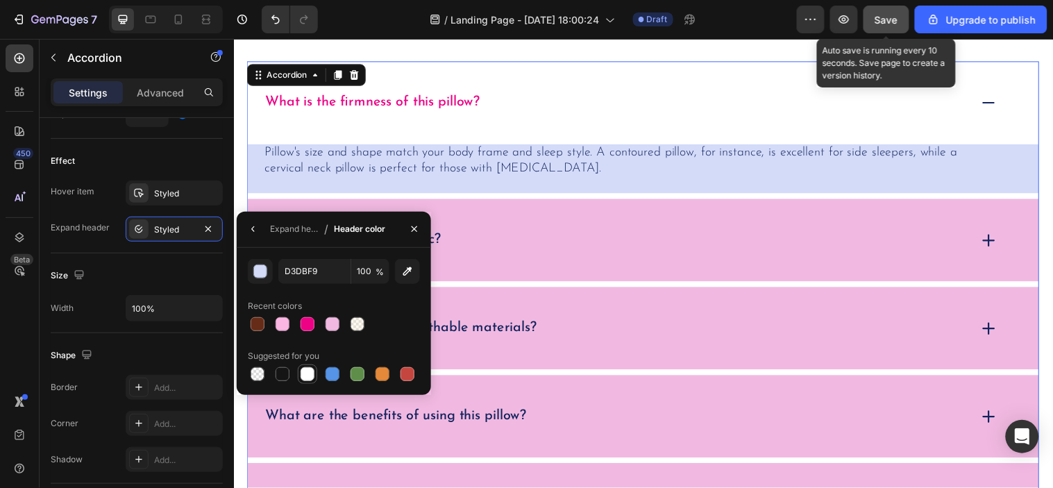
type input "FFFFFF"
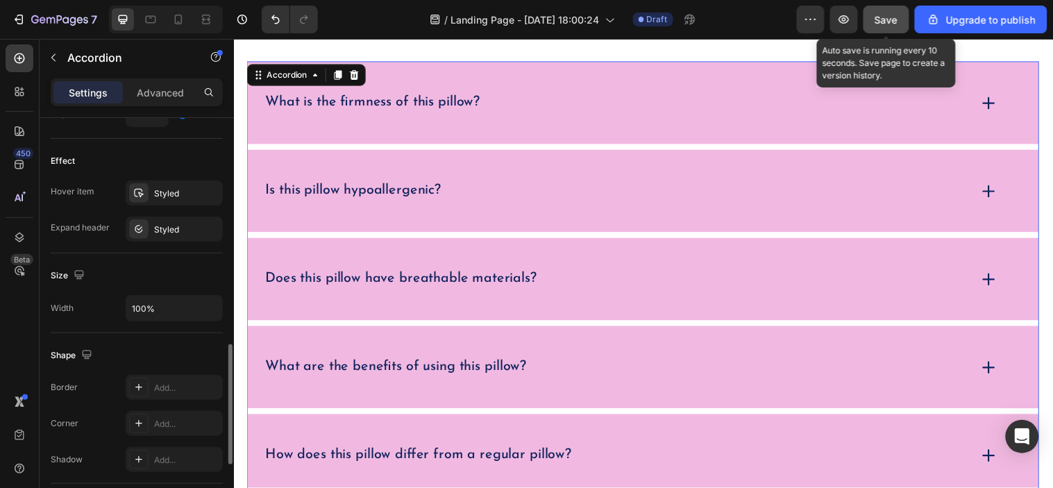
drag, startPoint x: 169, startPoint y: 272, endPoint x: 190, endPoint y: 267, distance: 21.2
click at [168, 272] on div "Size" at bounding box center [137, 276] width 172 height 22
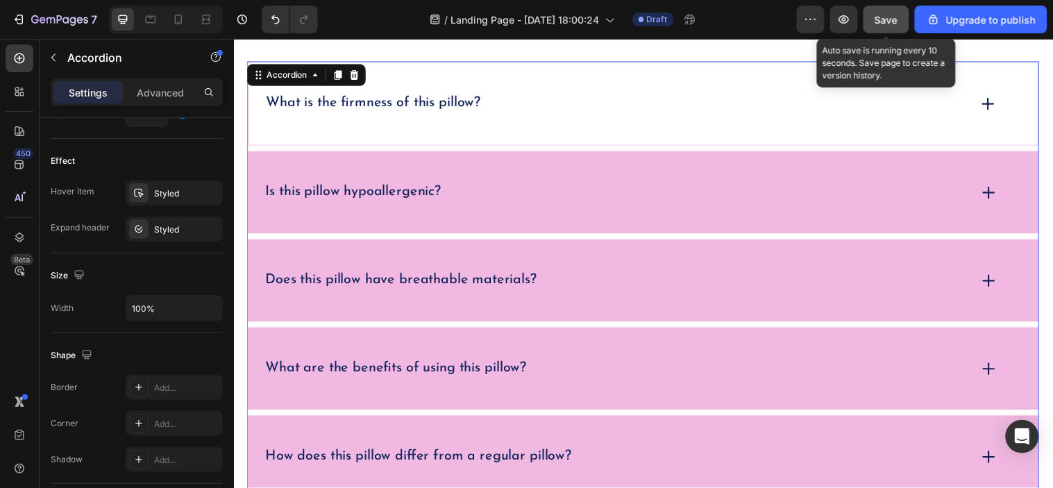
click at [678, 68] on div "What is the firmness of this pillow?" at bounding box center [650, 103] width 804 height 85
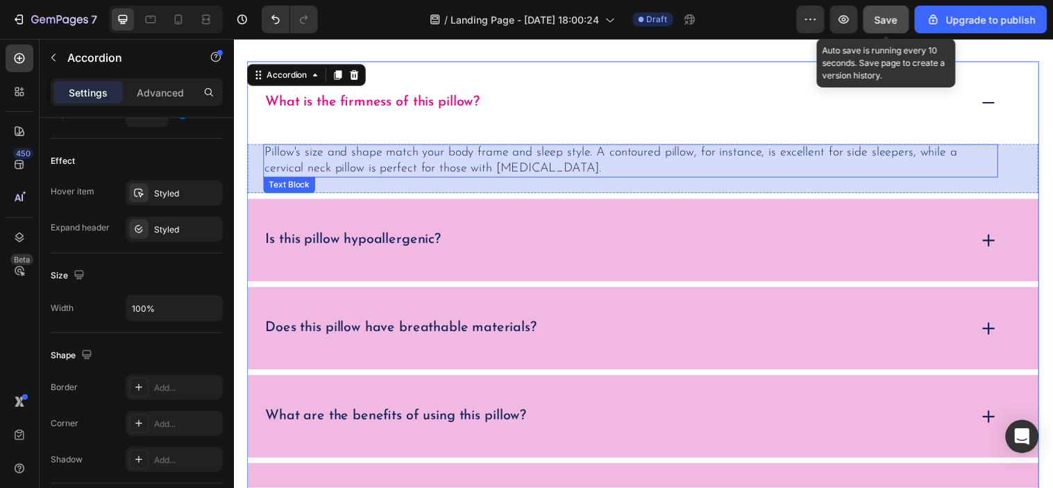
click at [469, 181] on div "Pillow's size and shape match your body frame and sleep style. A contoured pill…" at bounding box center [650, 170] width 804 height 50
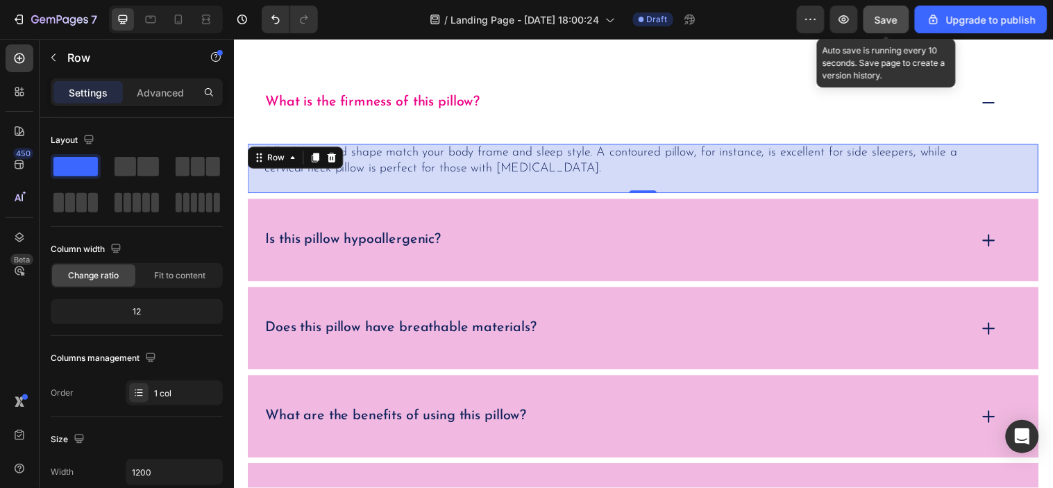
scroll to position [308, 0]
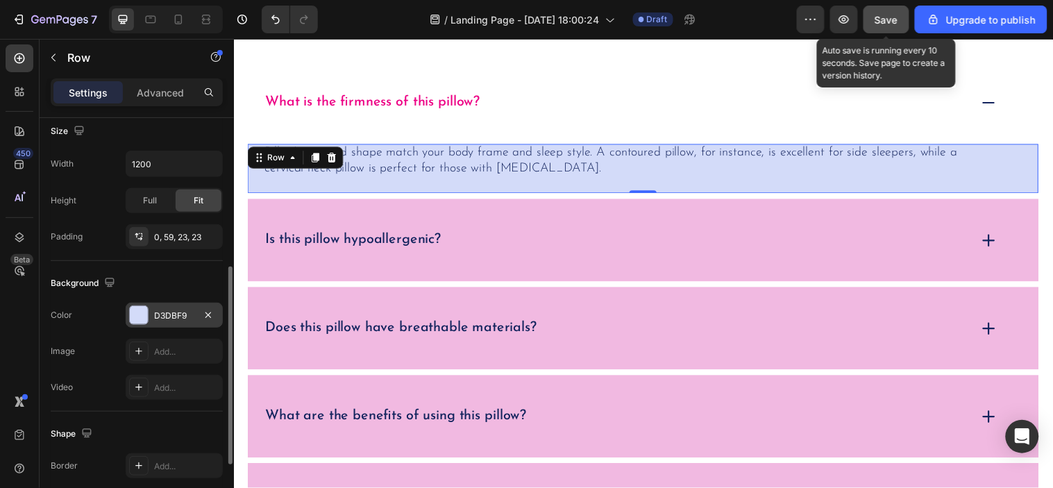
click at [146, 311] on div at bounding box center [139, 315] width 18 height 18
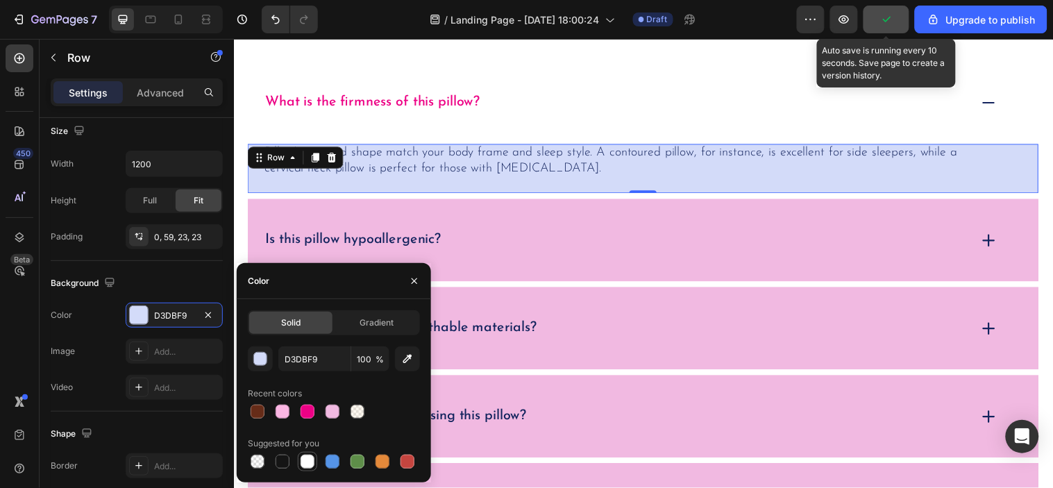
drag, startPoint x: 310, startPoint y: 469, endPoint x: 215, endPoint y: 308, distance: 186.1
click at [310, 469] on div at bounding box center [307, 461] width 17 height 17
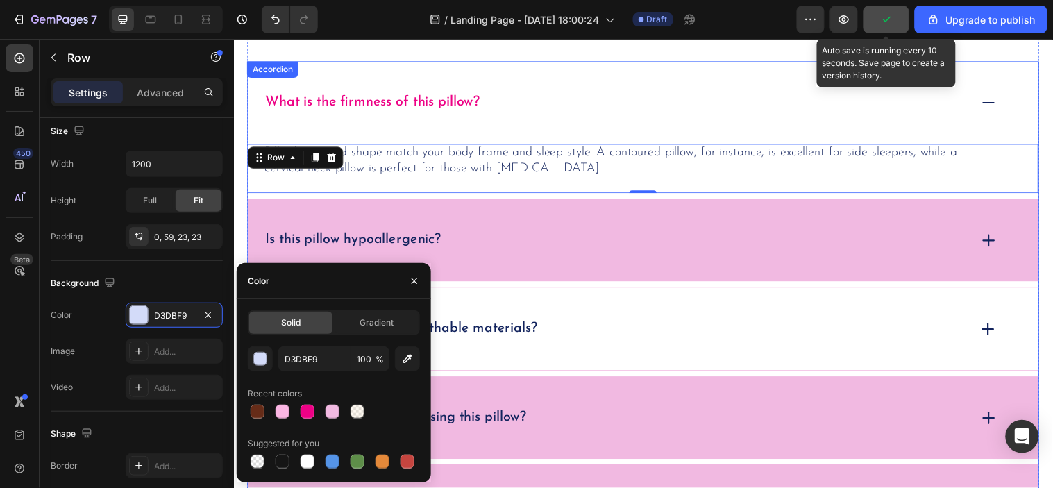
type input "FFFFFF"
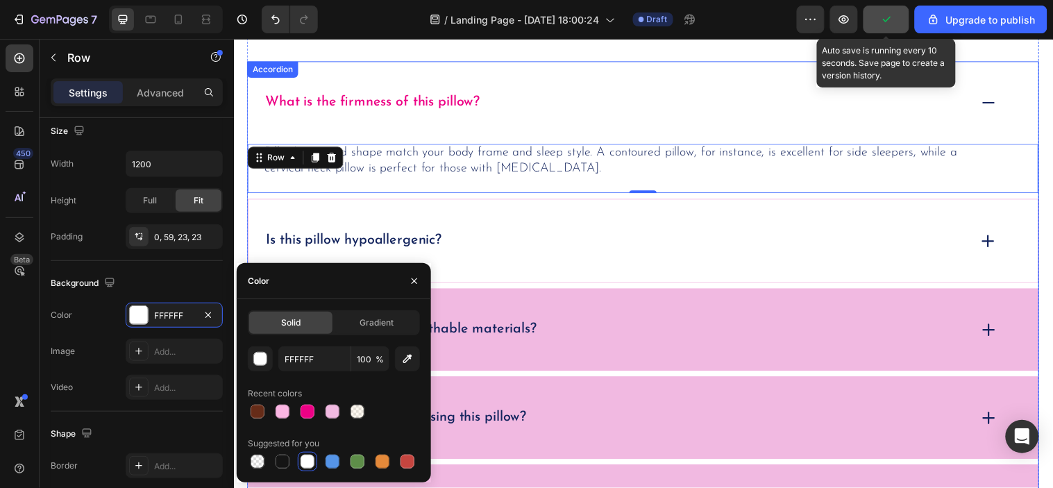
click at [626, 252] on div "Is this pillow hypoallergenic?" at bounding box center [622, 244] width 715 height 22
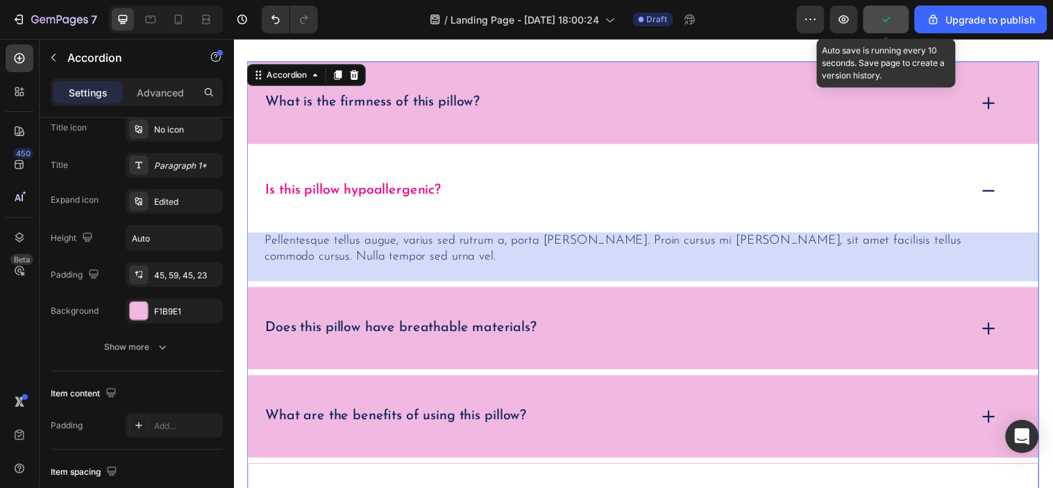
scroll to position [0, 0]
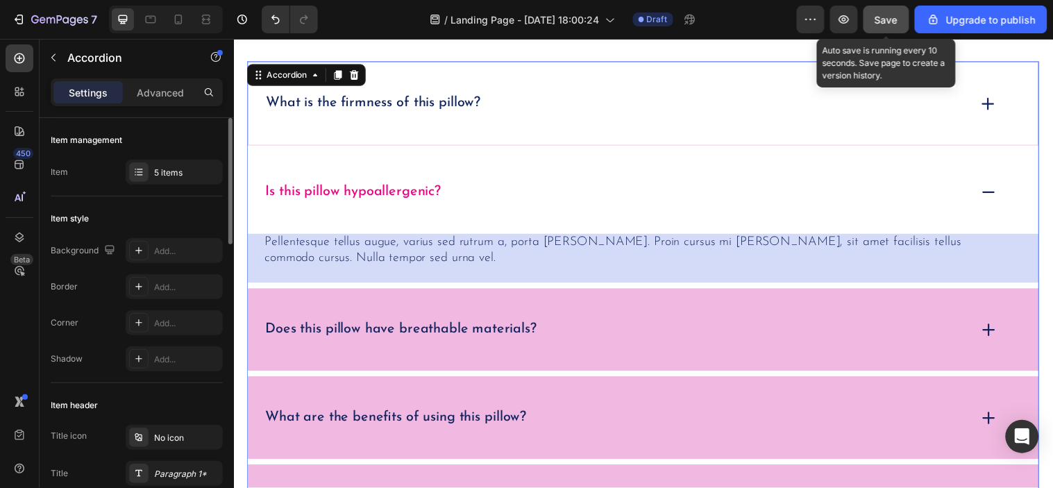
click at [594, 128] on div "What is the firmness of this pillow?" at bounding box center [650, 103] width 804 height 85
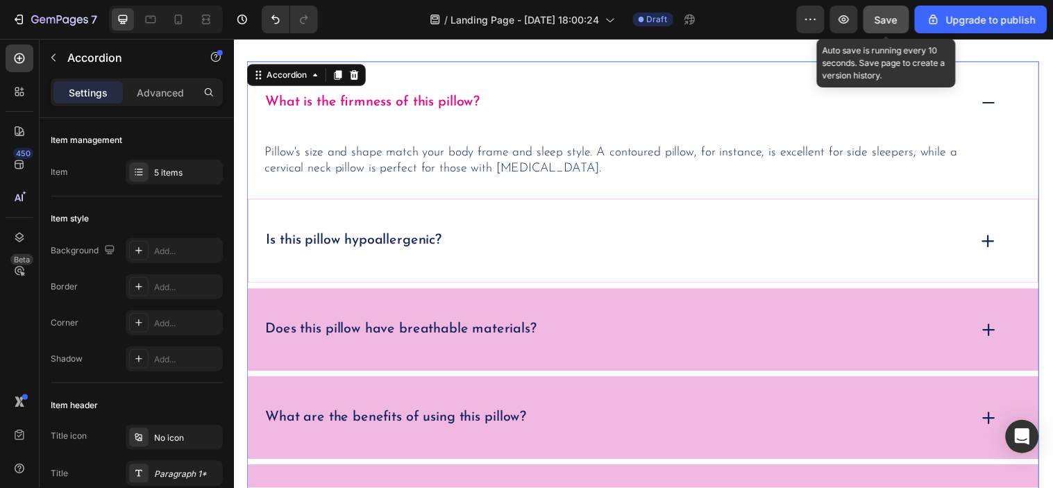
click at [549, 224] on div "Is this pillow hypoallergenic?" at bounding box center [650, 243] width 804 height 85
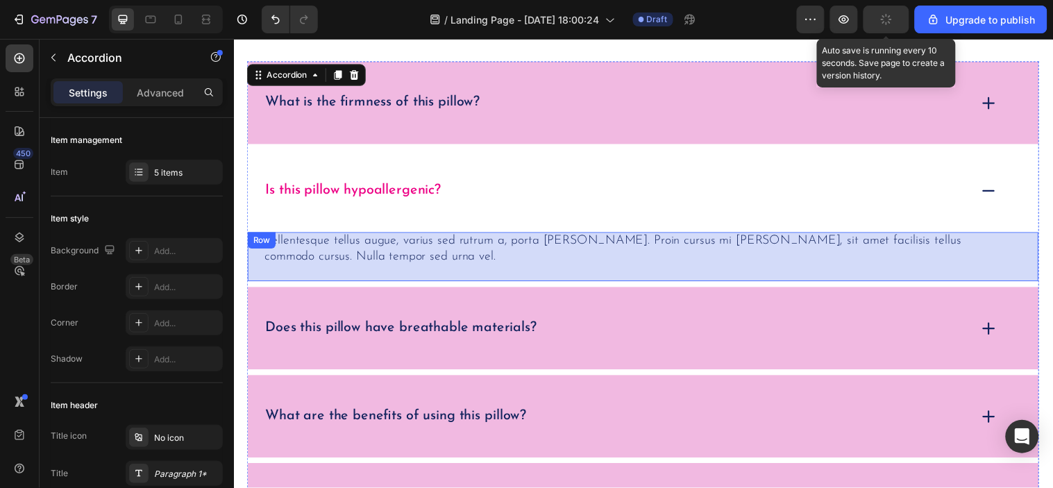
click at [467, 269] on div "Pellentesque tellus augue, varius sed rutrum a, porta [PERSON_NAME]. Proin curs…" at bounding box center [650, 260] width 804 height 50
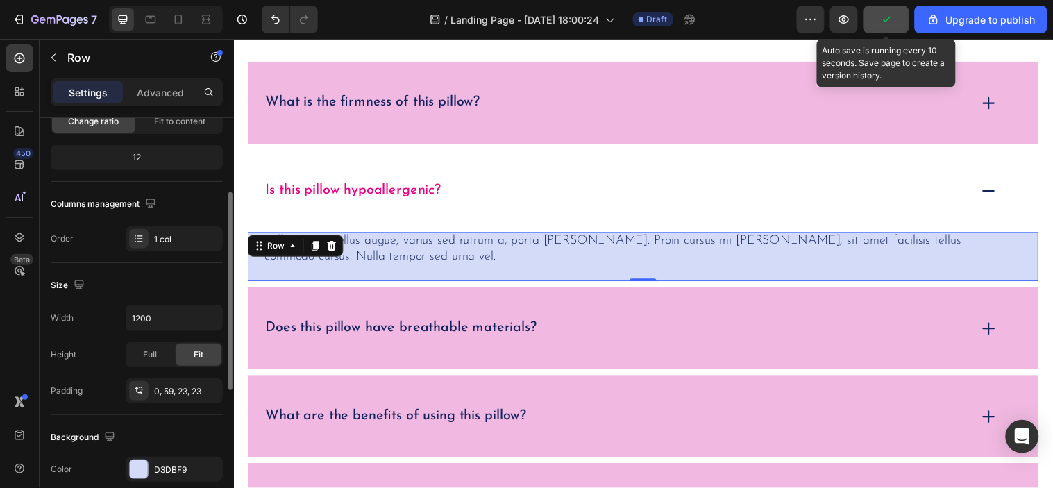
scroll to position [231, 0]
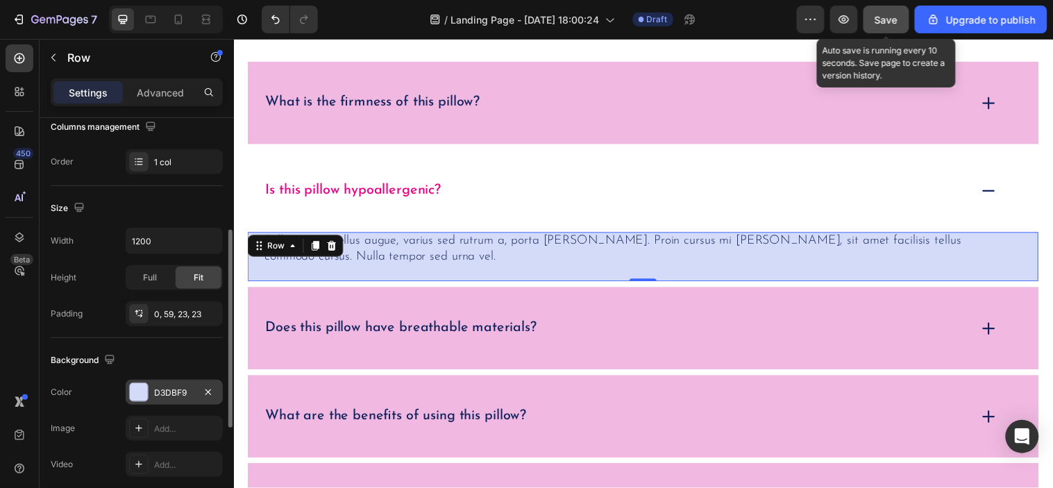
click at [164, 398] on div "D3DBF9" at bounding box center [174, 393] width 40 height 12
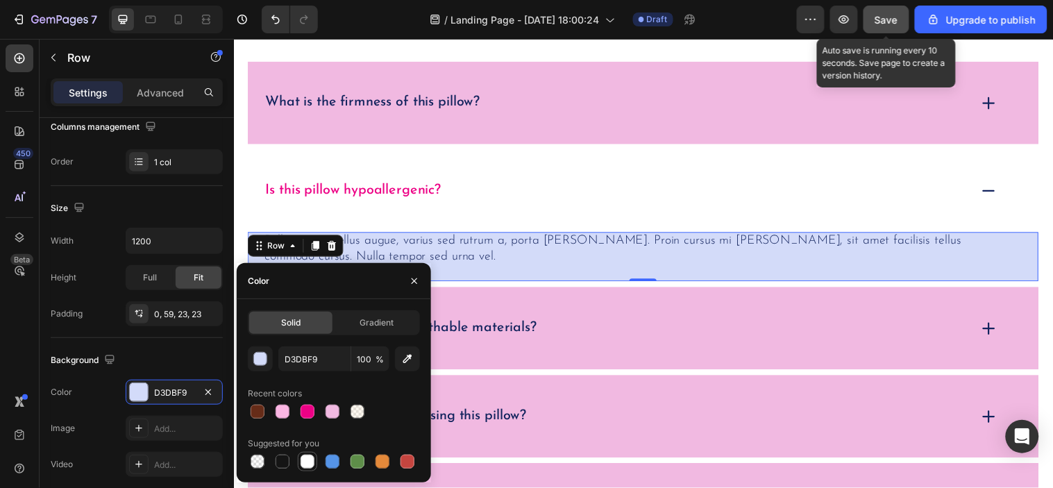
click at [312, 456] on div at bounding box center [308, 462] width 14 height 14
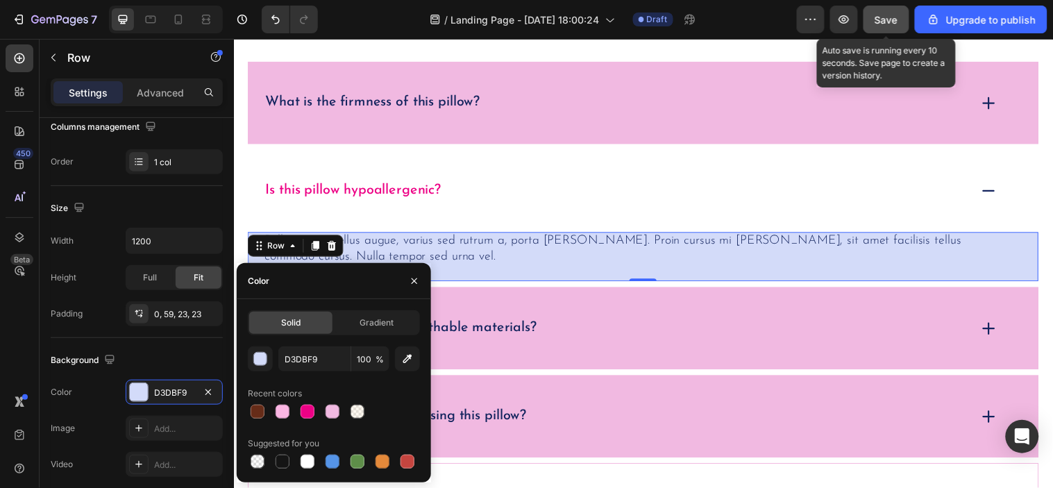
type input "FFFFFF"
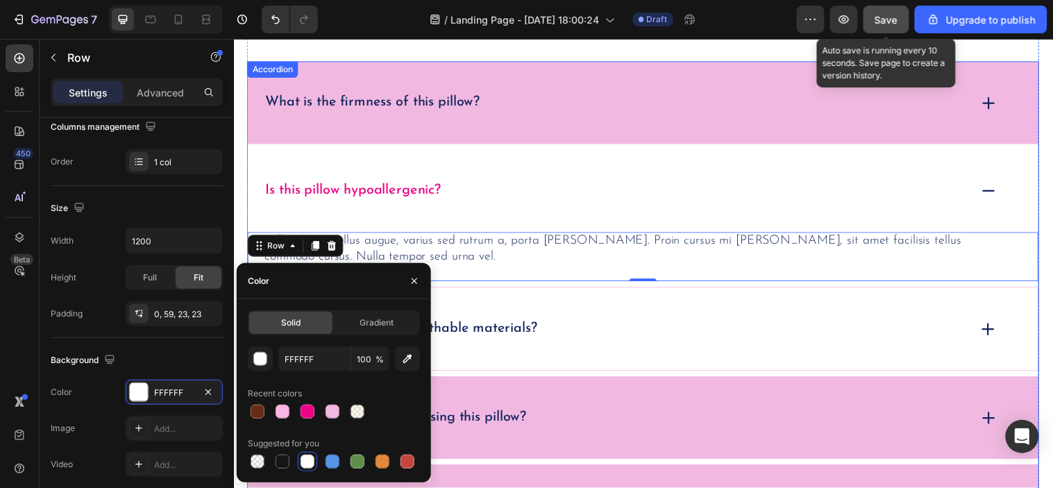
click at [649, 356] on div "Does this pillow have breathable materials?" at bounding box center [650, 332] width 804 height 85
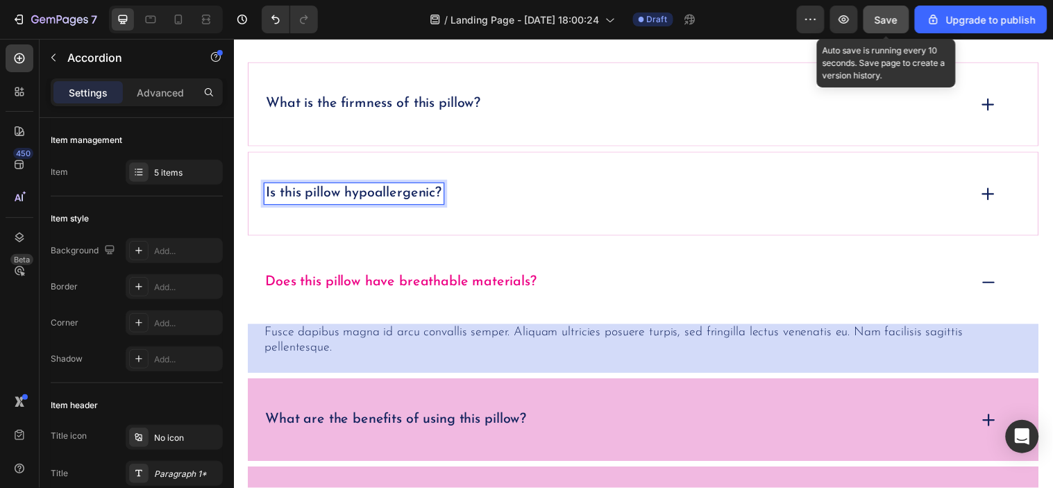
scroll to position [5359, 0]
click at [296, 136] on div "What is the firmness of this pillow?" at bounding box center [650, 102] width 804 height 85
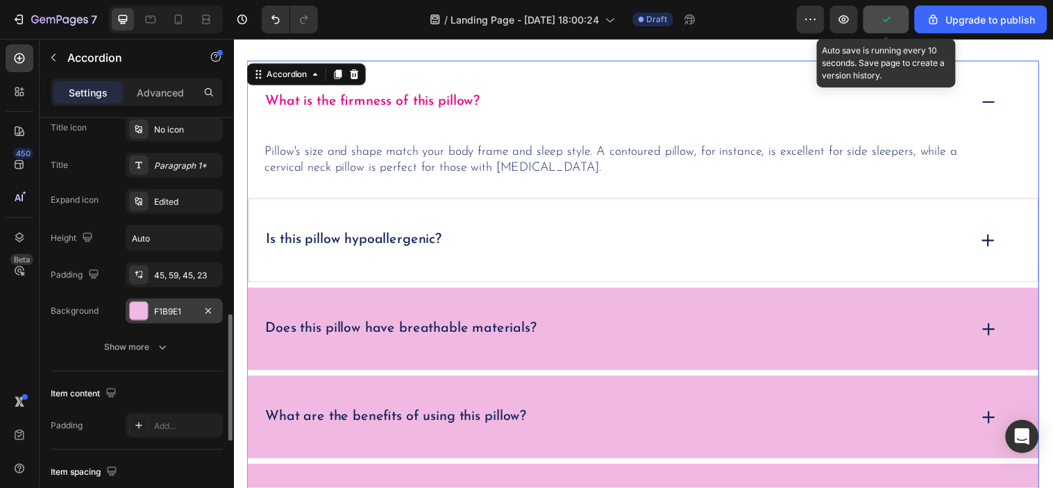
scroll to position [385, 0]
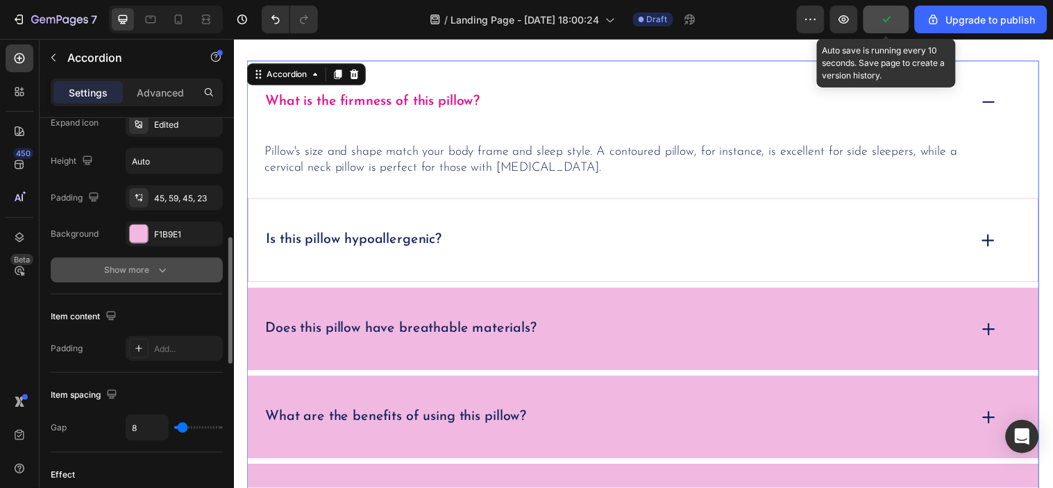
click at [148, 274] on div "Show more" at bounding box center [137, 270] width 65 height 14
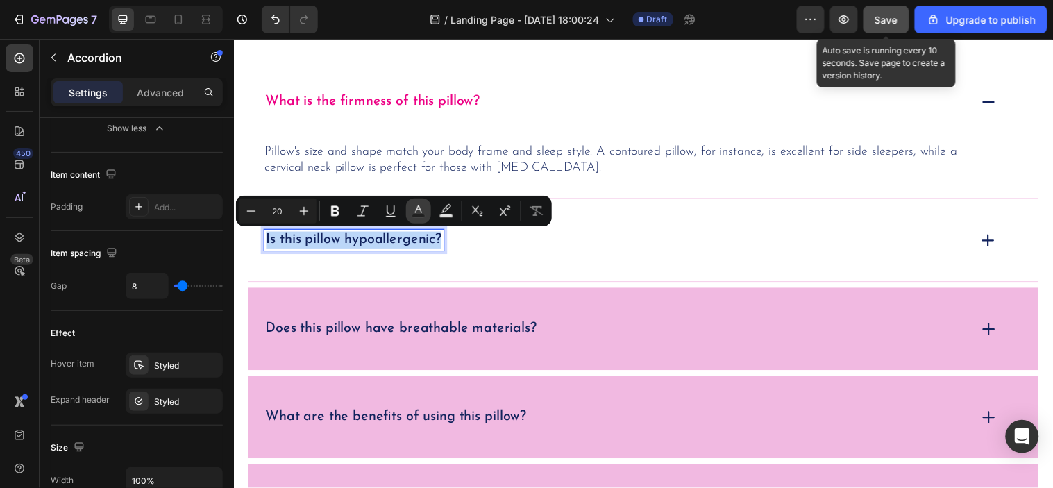
scroll to position [5358, 0]
click at [426, 205] on button "Text Color" at bounding box center [418, 211] width 25 height 25
type input "12235D"
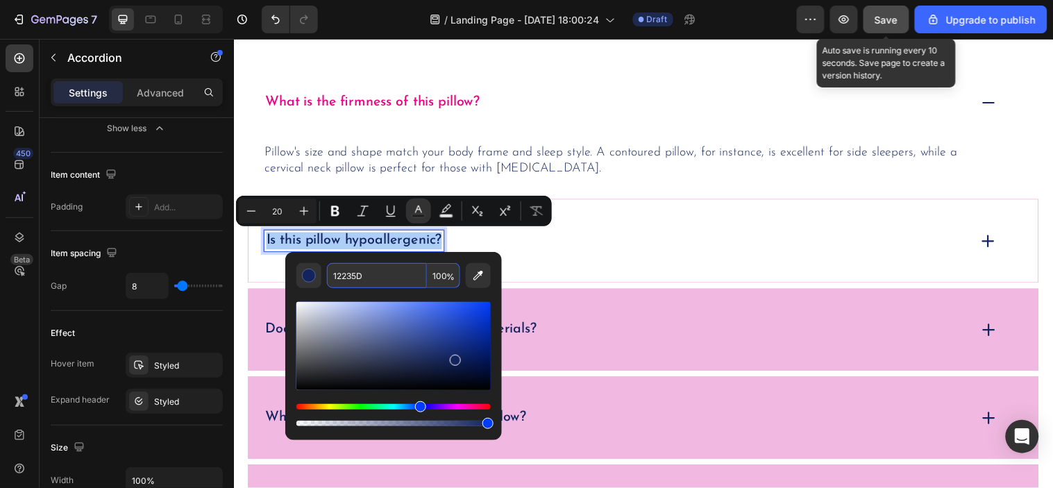
click at [367, 282] on input "12235D" at bounding box center [377, 275] width 100 height 25
paste input "ED0185"
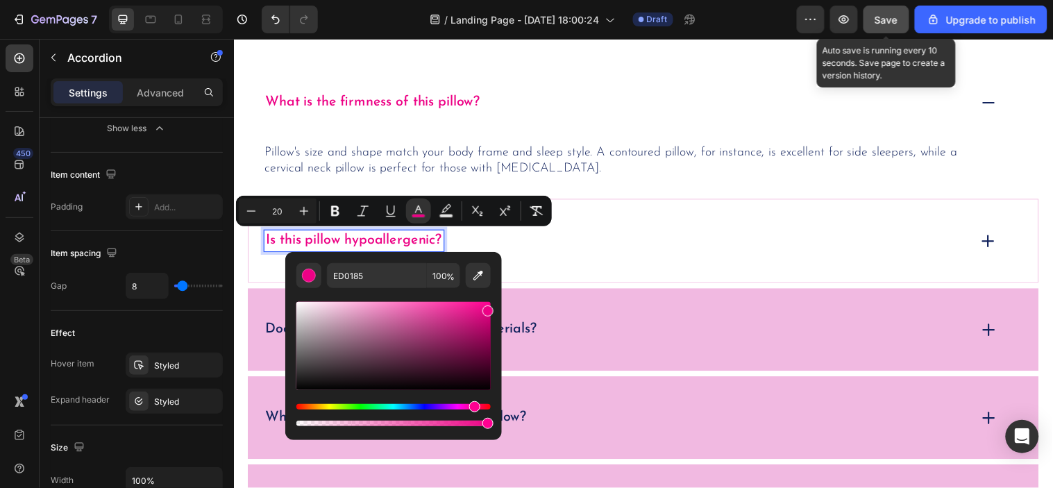
click at [498, 292] on div "ED0185 100 %" at bounding box center [393, 340] width 217 height 177
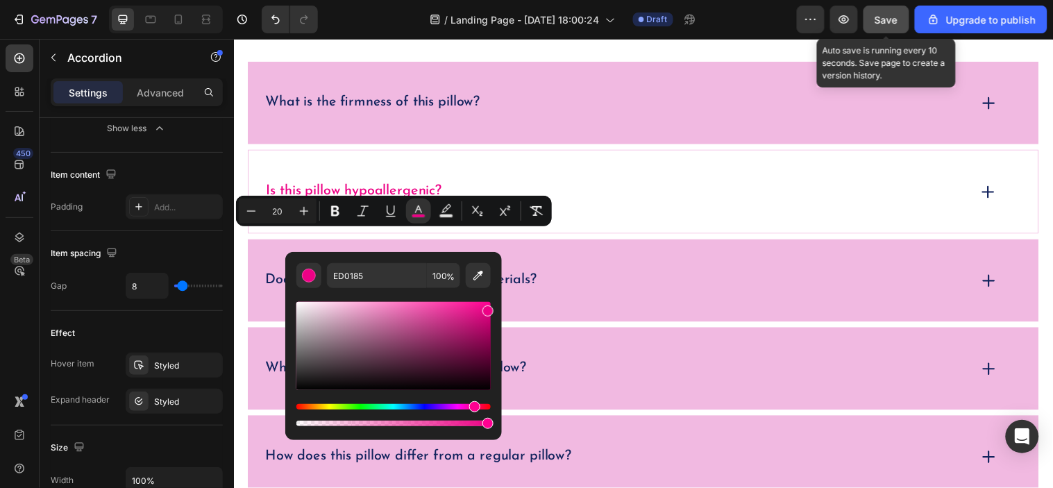
click at [636, 326] on div "What is the firmness of this pillow? Is this pillow hypoallergenic? Does this p…" at bounding box center [649, 283] width 805 height 444
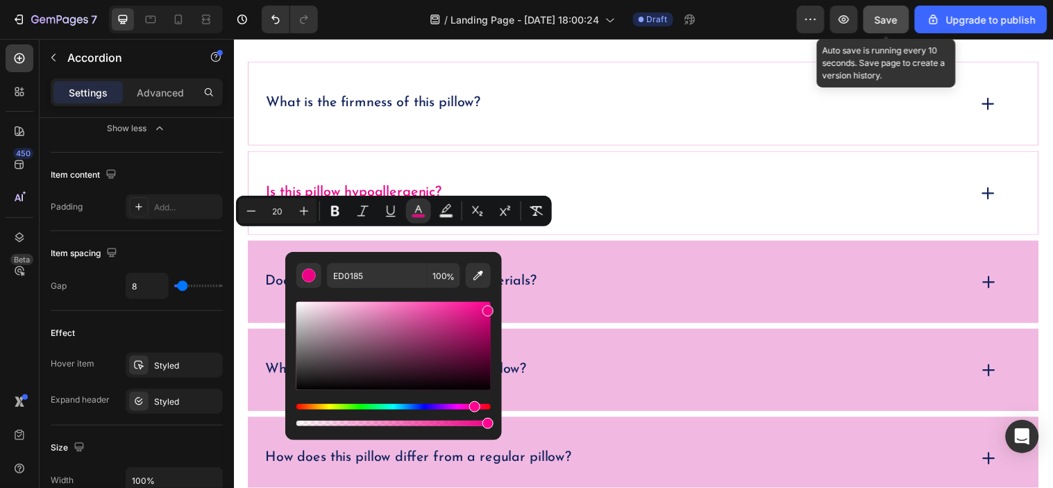
click at [580, 133] on div "What is the firmness of this pillow?" at bounding box center [650, 103] width 804 height 85
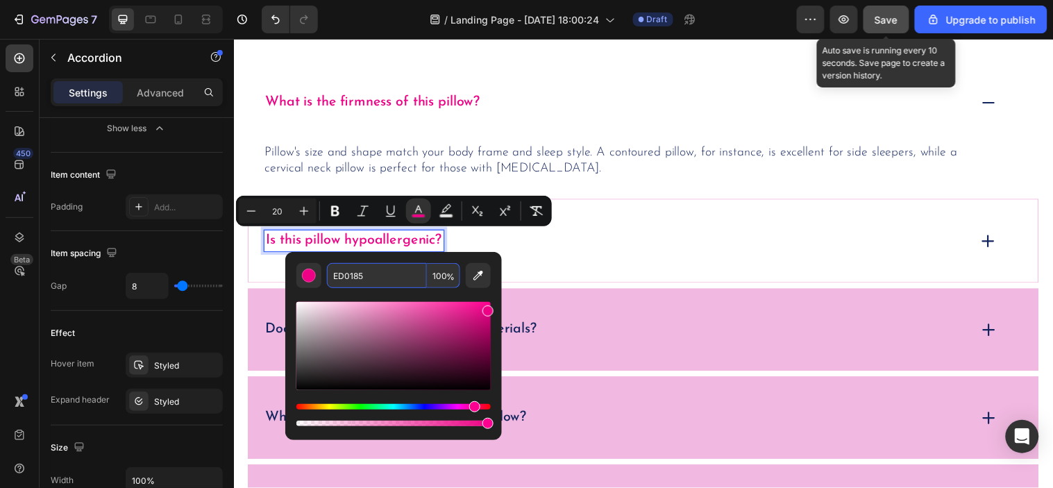
click at [366, 274] on input "ED0185" at bounding box center [377, 275] width 100 height 25
paste input "341A14"
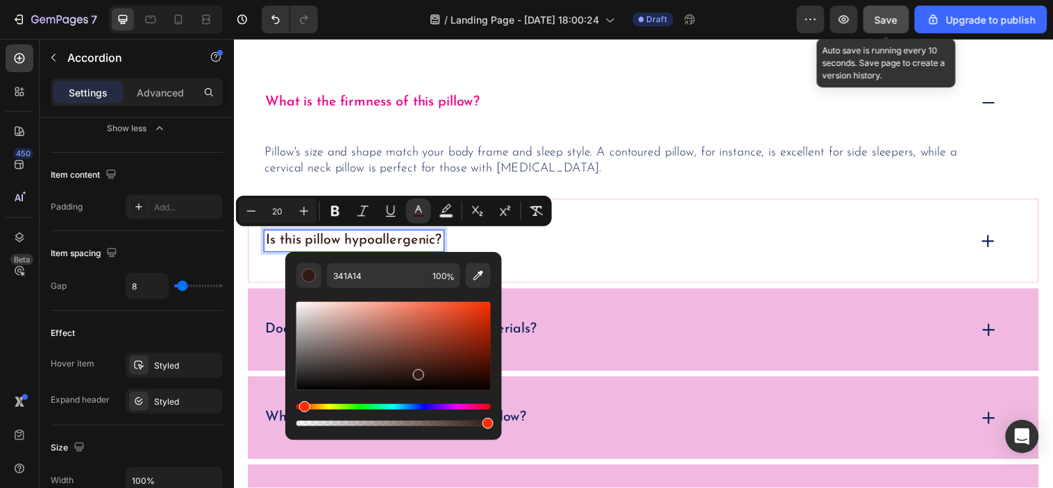
click at [460, 297] on div "Editor contextual toolbar" at bounding box center [394, 358] width 194 height 141
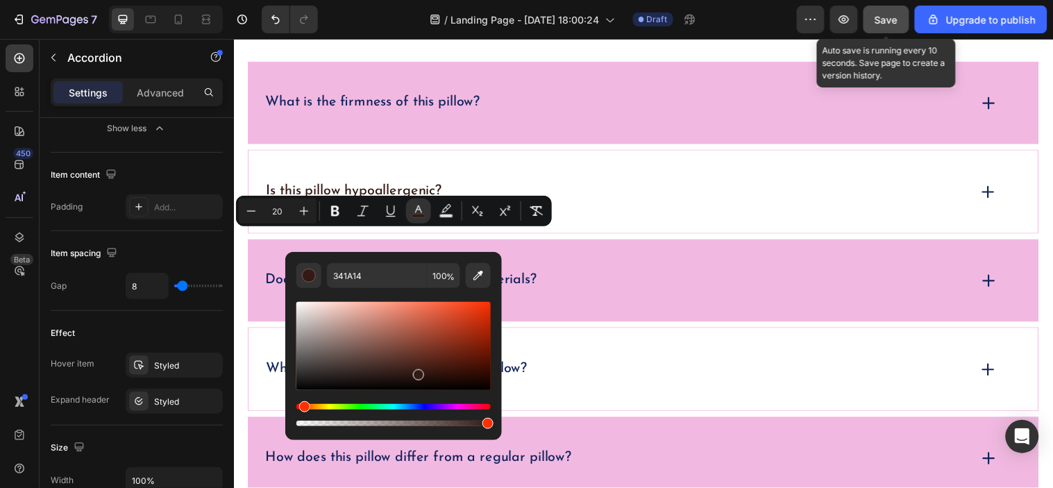
click at [674, 358] on div "What are the benefits of using this pillow?" at bounding box center [650, 373] width 804 height 85
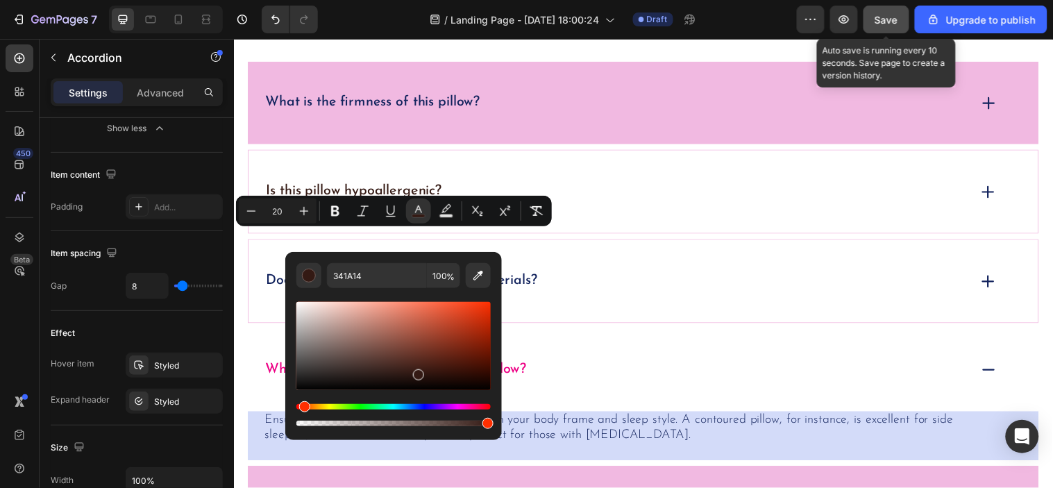
click at [540, 288] on p "Does this pillow have breathable materials?" at bounding box center [405, 284] width 276 height 17
click at [525, 286] on p "Does this pillow have breathable materials?" at bounding box center [405, 284] width 276 height 17
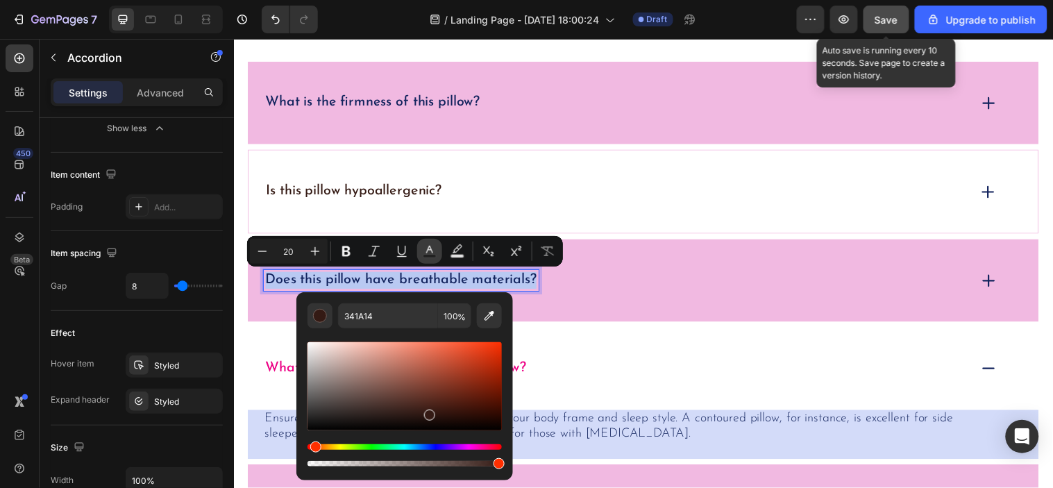
scroll to position [5357, 0]
click at [421, 255] on button "Text Color" at bounding box center [429, 251] width 25 height 25
type input "12235D"
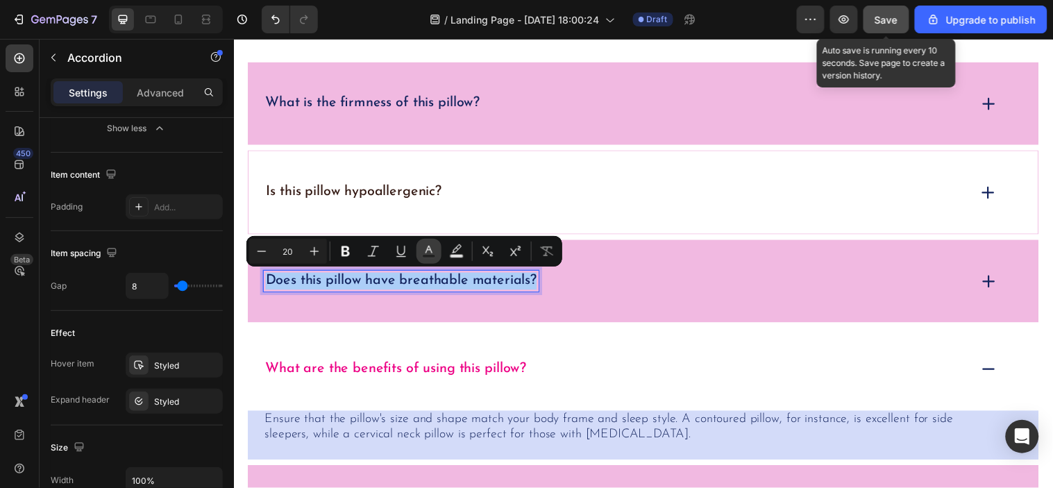
click at [429, 246] on icon "Editor contextual toolbar" at bounding box center [429, 251] width 14 height 14
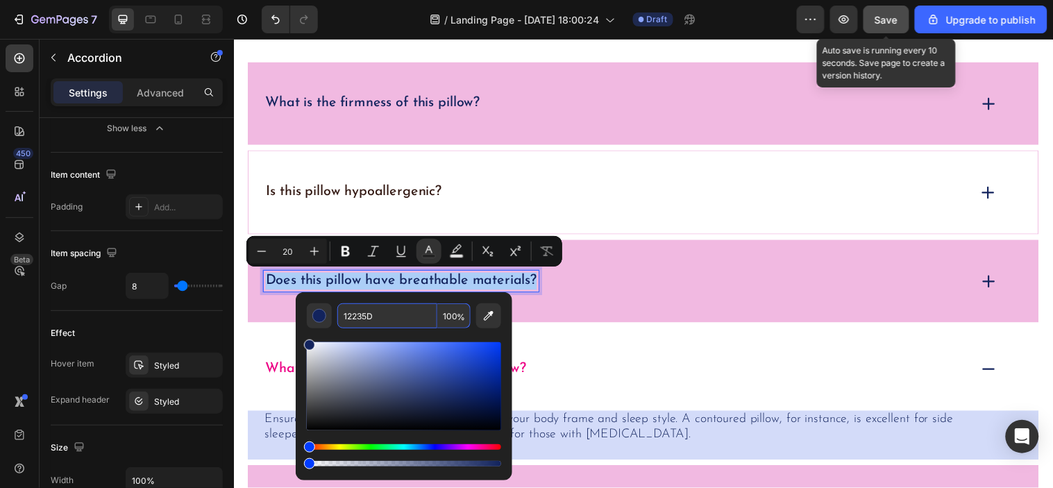
click at [367, 324] on input "12235D" at bounding box center [387, 315] width 100 height 25
paste input "341A14"
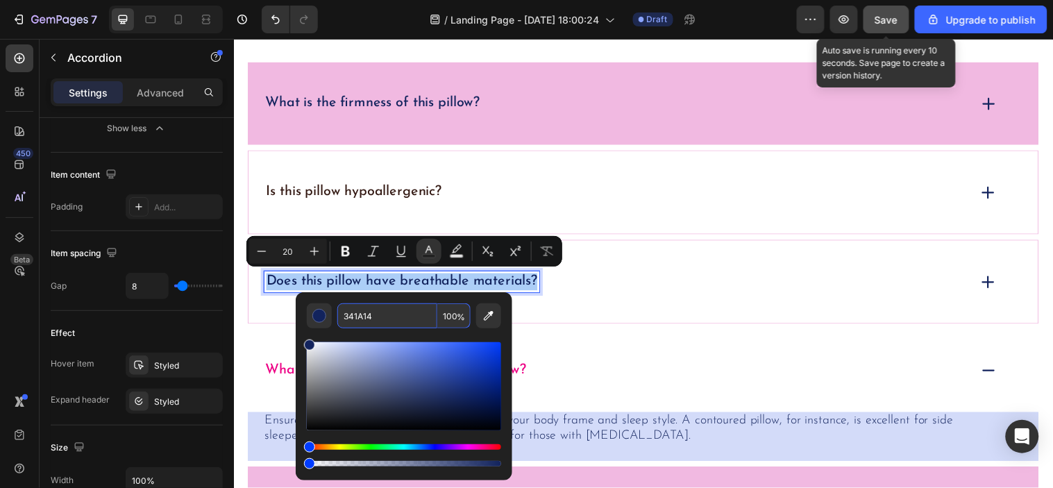
type input "341A14"
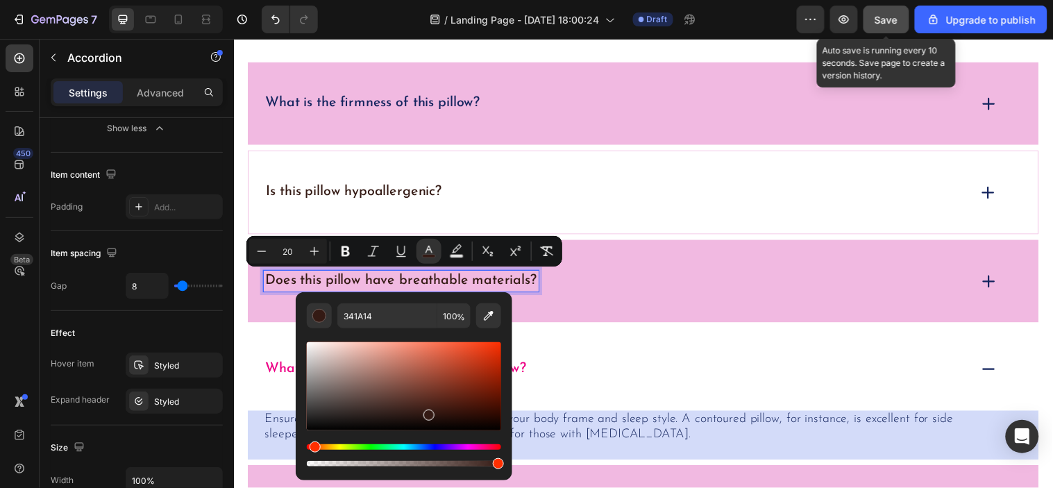
scroll to position [5358, 0]
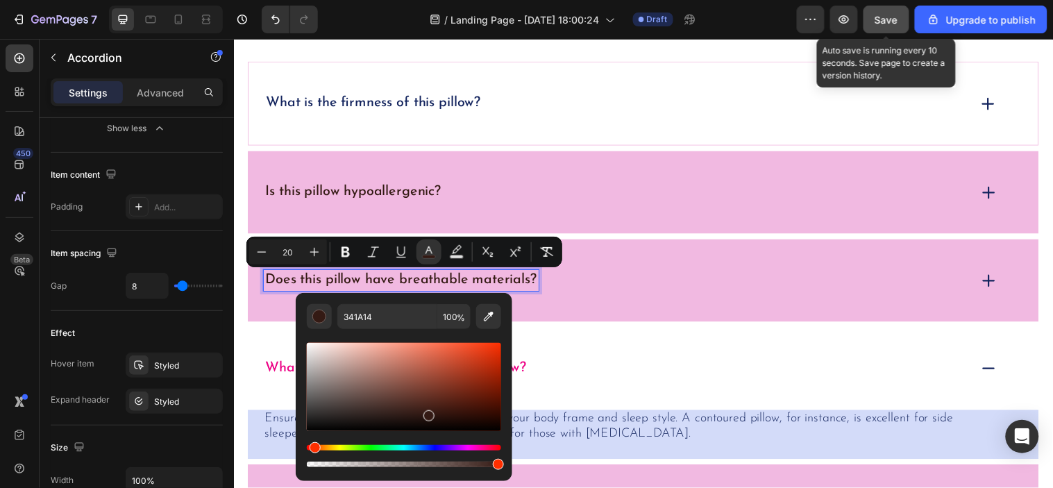
click at [618, 123] on div "What is the firmness of this pillow?" at bounding box center [650, 103] width 804 height 85
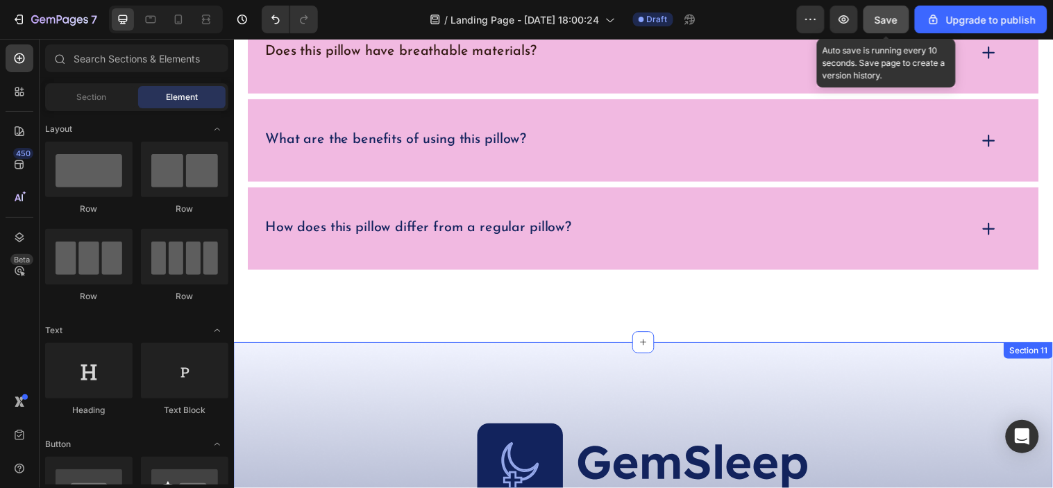
scroll to position [5477, 0]
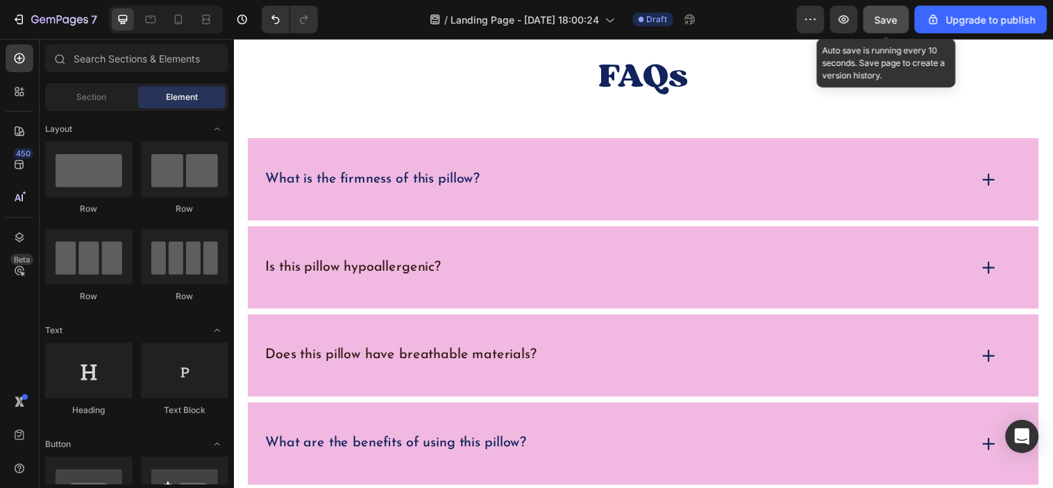
click at [874, 19] on button "Save" at bounding box center [887, 20] width 46 height 28
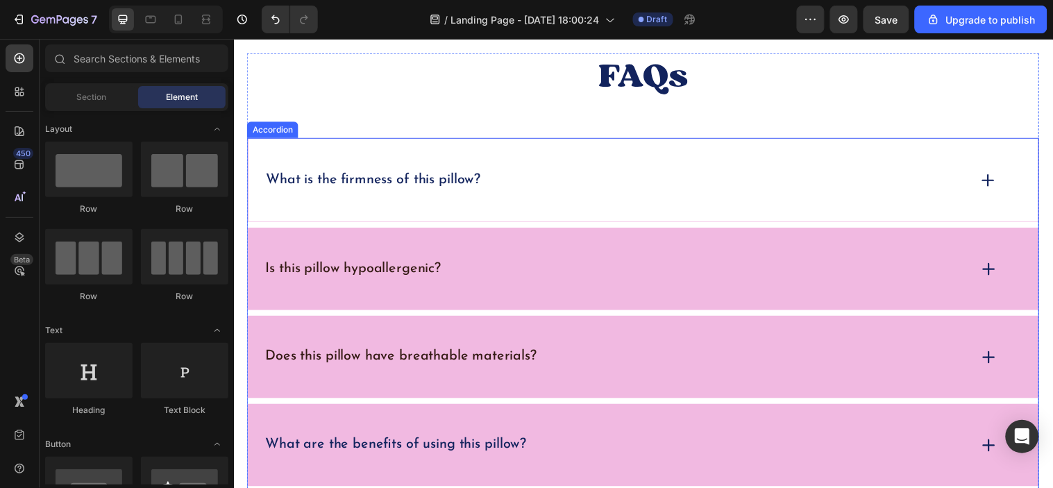
click at [500, 151] on div "What is the firmness of this pillow?" at bounding box center [650, 181] width 804 height 85
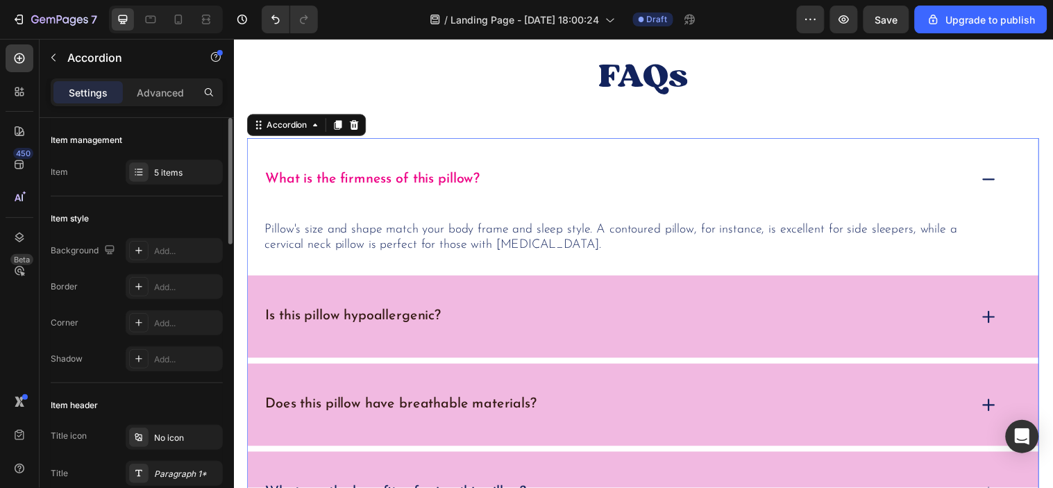
scroll to position [231, 0]
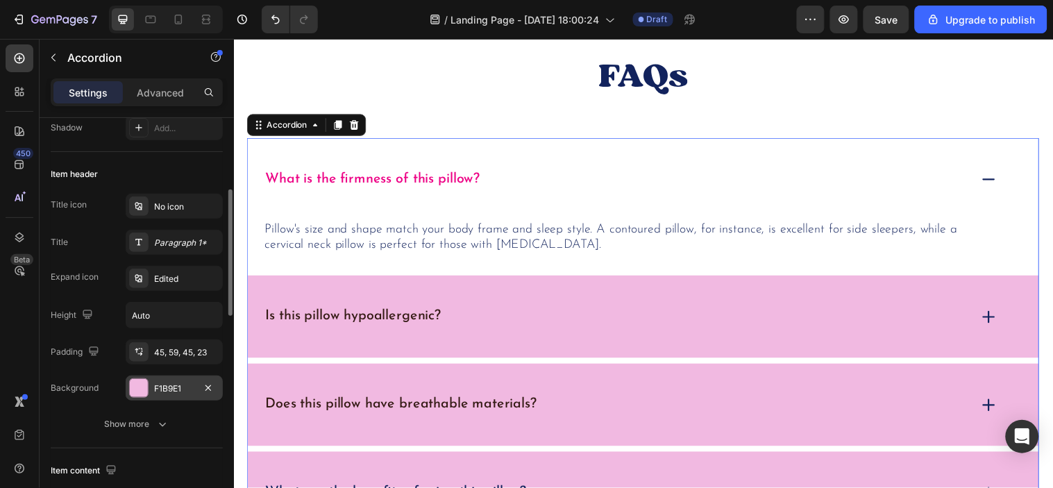
click at [165, 397] on div "F1B9E1" at bounding box center [174, 388] width 97 height 25
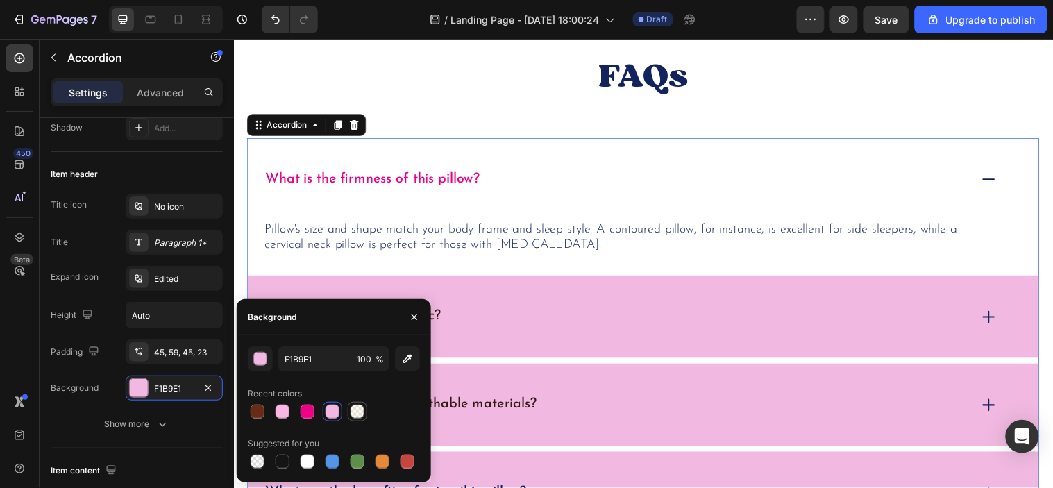
click at [354, 415] on div at bounding box center [358, 412] width 14 height 14
type input "FCEBD0"
type input "29"
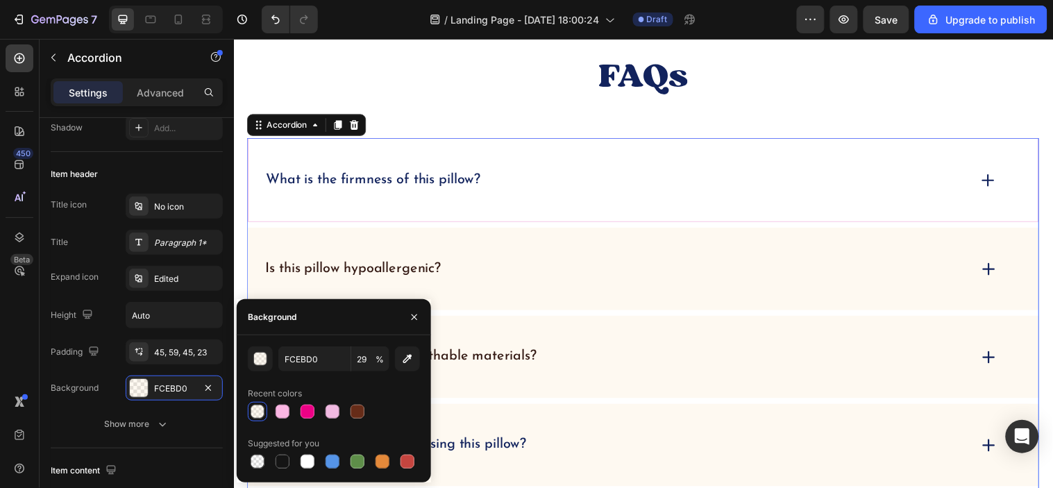
click at [395, 187] on p "What is the firmness of this pillow?" at bounding box center [376, 181] width 218 height 17
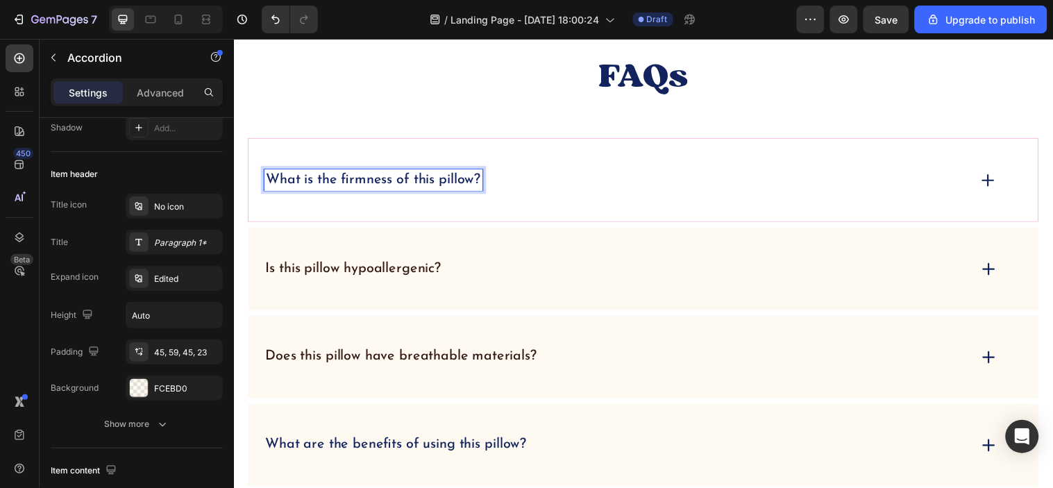
click at [382, 185] on p "What is the firmness of this pillow?" at bounding box center [376, 181] width 218 height 17
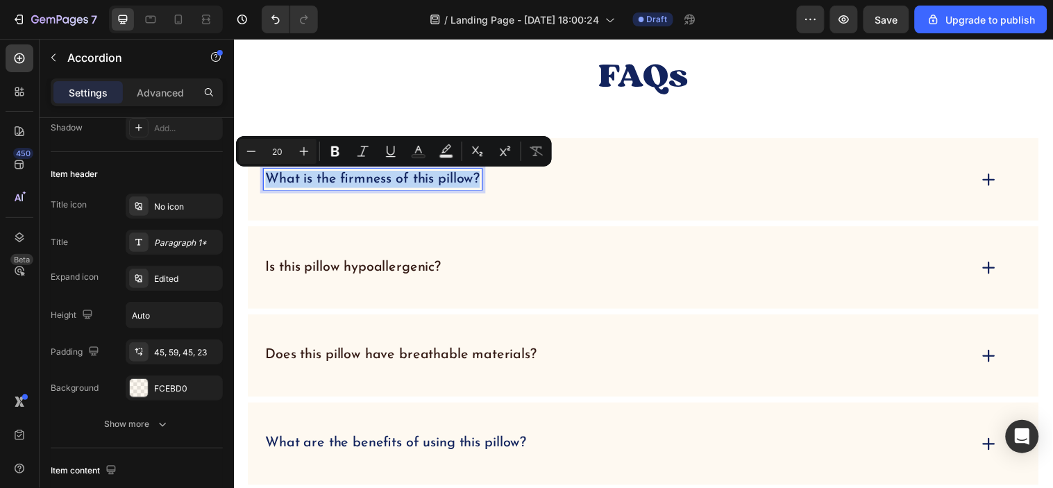
scroll to position [5477, 0]
click at [412, 140] on button "Text Color" at bounding box center [418, 151] width 25 height 25
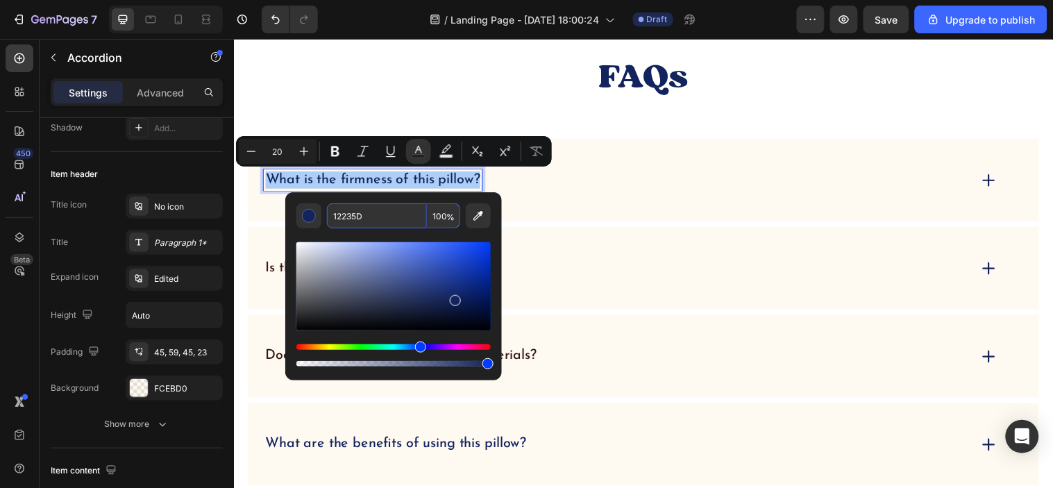
click at [374, 212] on input "12235D" at bounding box center [377, 215] width 100 height 25
paste input "341A14"
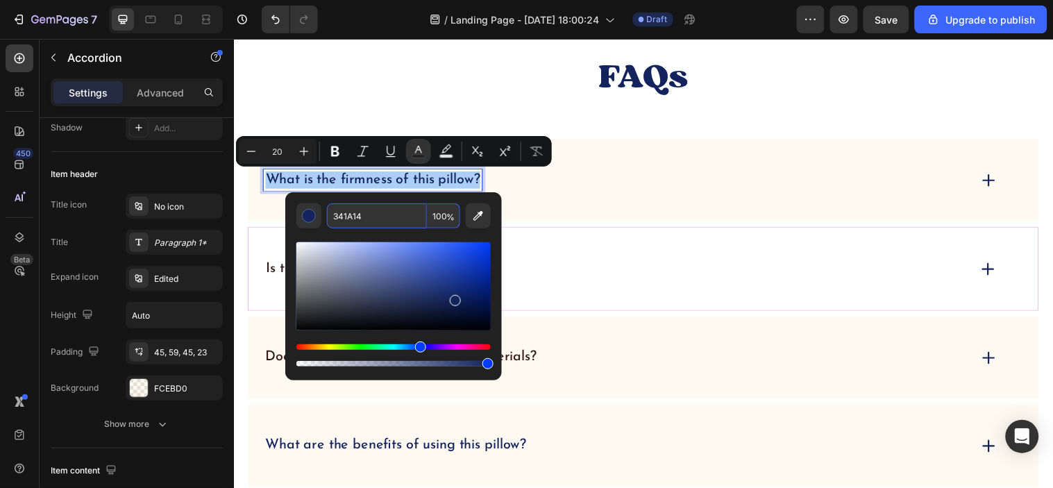
type input "341A14"
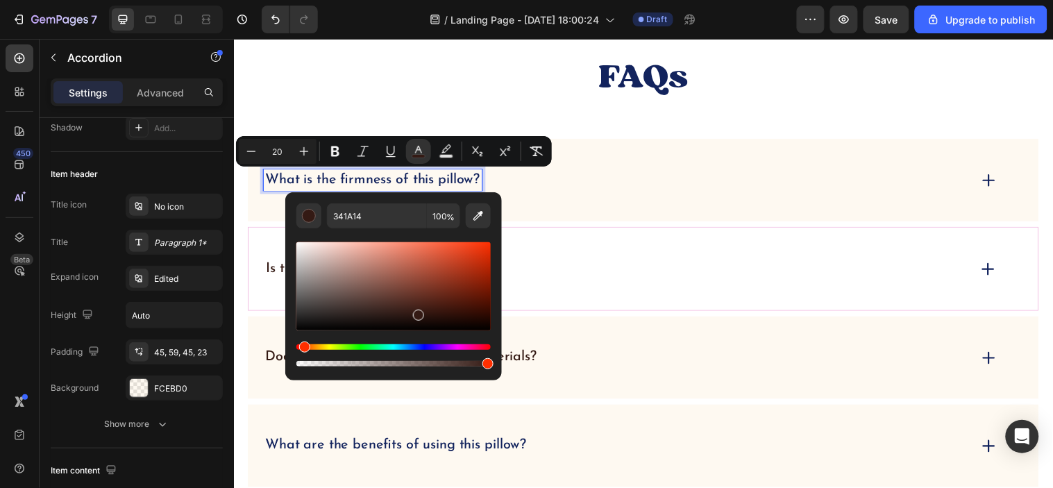
click at [585, 265] on div "Is this pillow hypoallergenic?" at bounding box center [622, 272] width 715 height 22
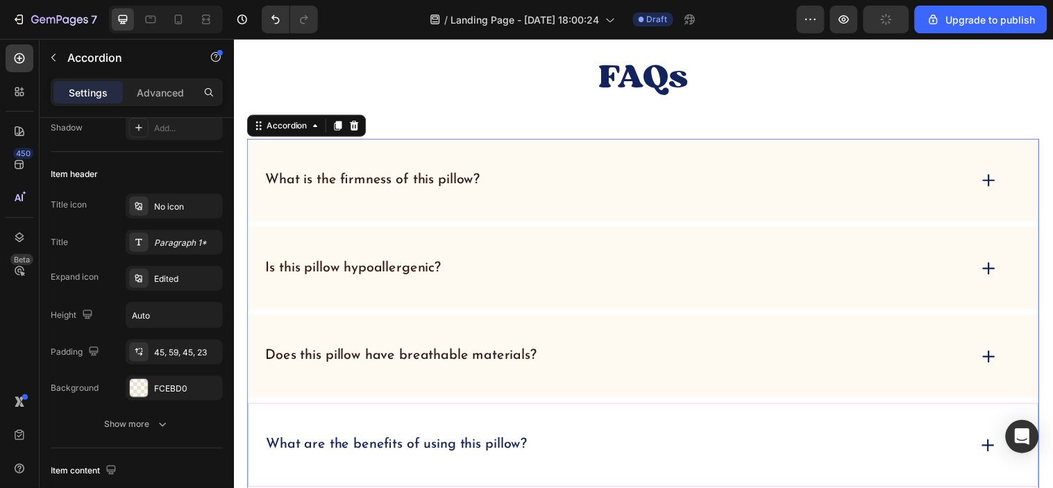
scroll to position [5632, 0]
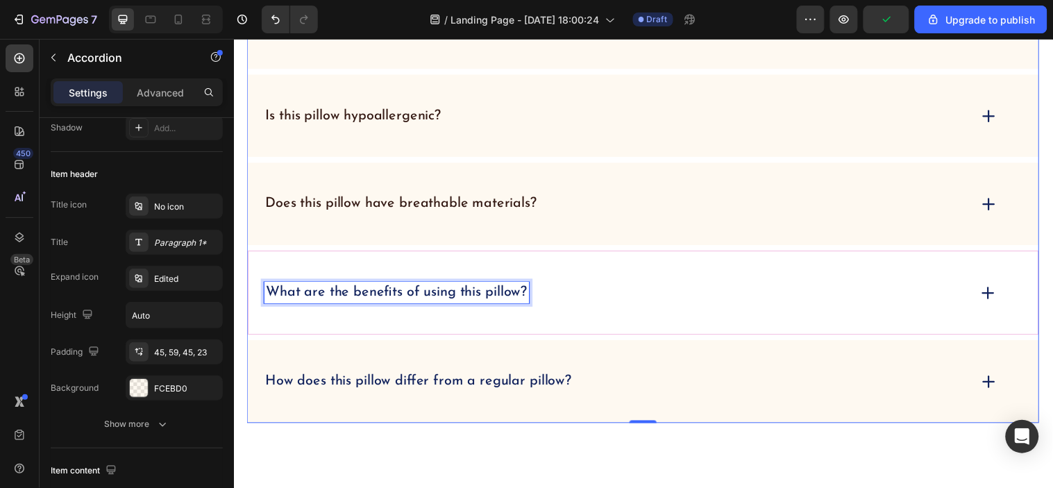
click at [465, 303] on p "What are the benefits of using this pillow?" at bounding box center [399, 295] width 265 height 17
click at [464, 303] on p "What are the benefits of using this pillow?" at bounding box center [399, 295] width 265 height 17
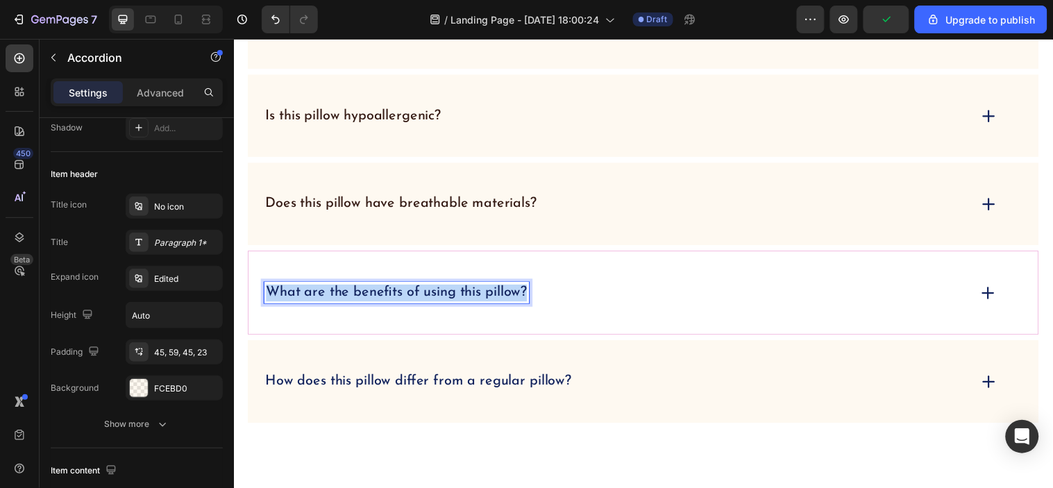
click at [464, 303] on p "What are the benefits of using this pillow?" at bounding box center [399, 295] width 265 height 17
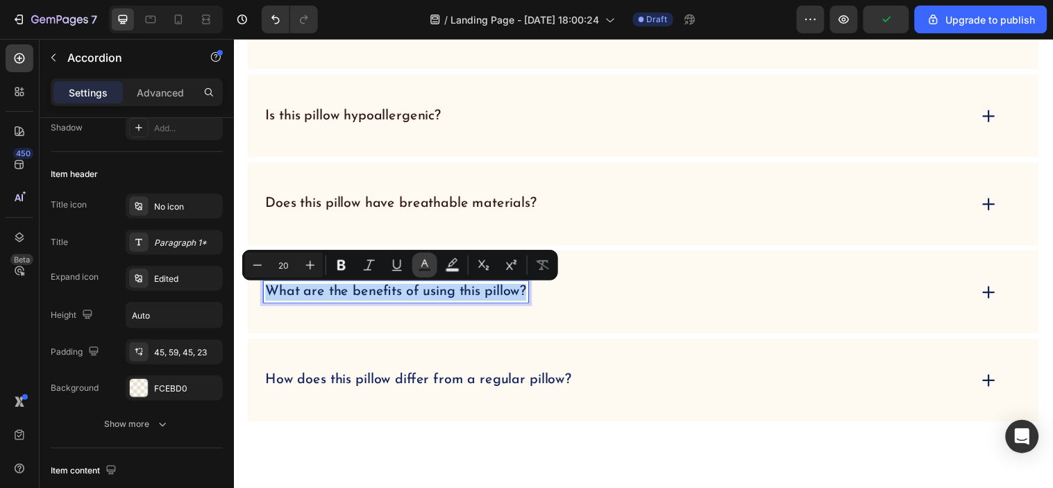
scroll to position [5630, 0]
click at [421, 272] on button "Text Color" at bounding box center [424, 265] width 25 height 25
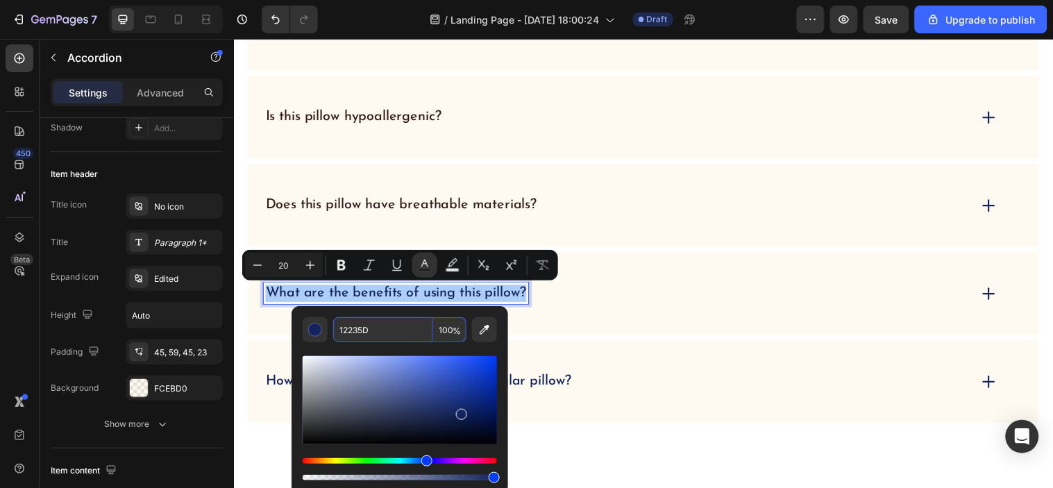
click at [389, 324] on input "12235D" at bounding box center [383, 329] width 100 height 25
paste input "341A14"
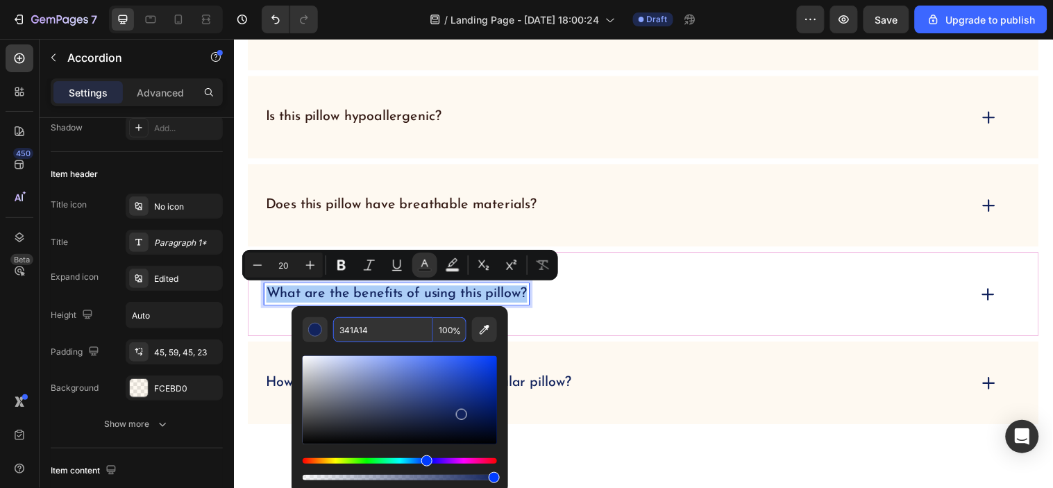
type input "341A14"
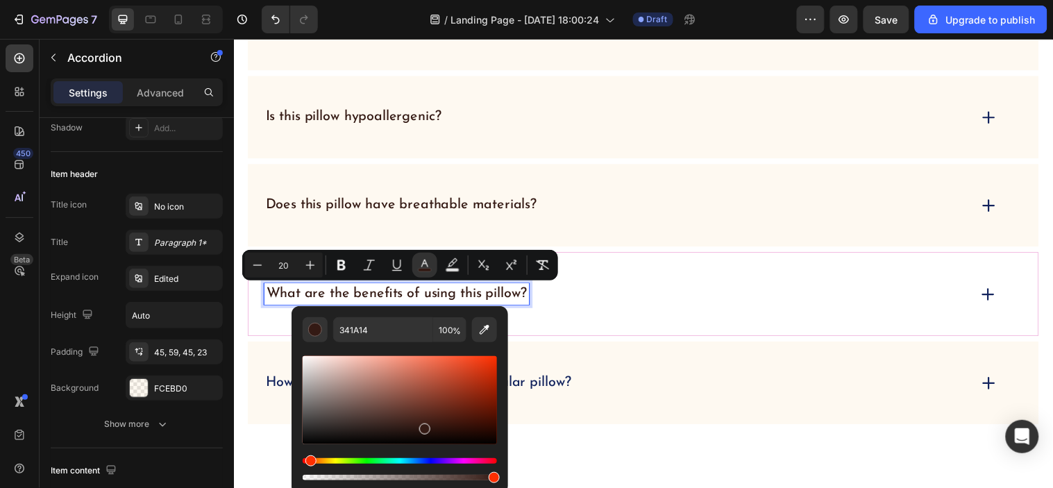
click at [571, 330] on div "What are the benefits of using this pillow?" at bounding box center [650, 297] width 804 height 85
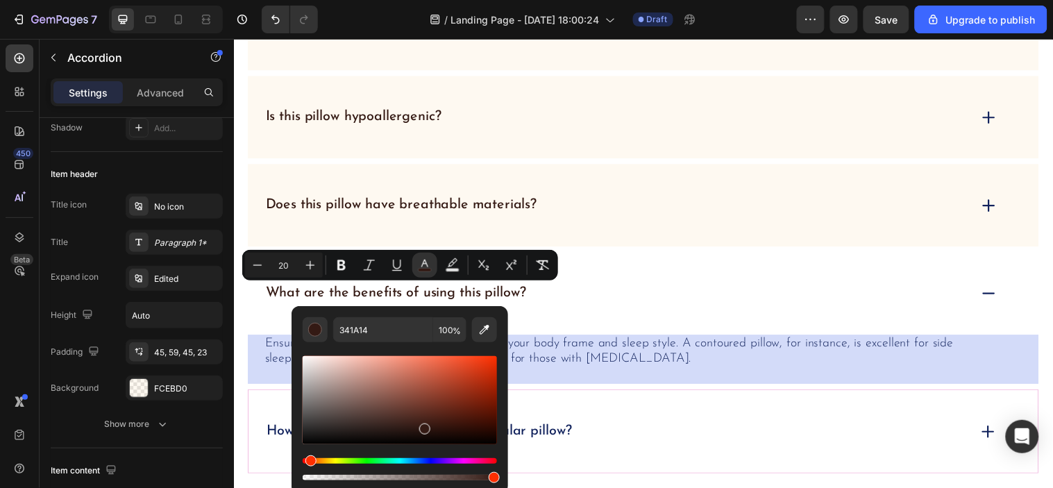
click at [488, 421] on div "How does this pillow differ from a regular pillow?" at bounding box center [650, 436] width 804 height 85
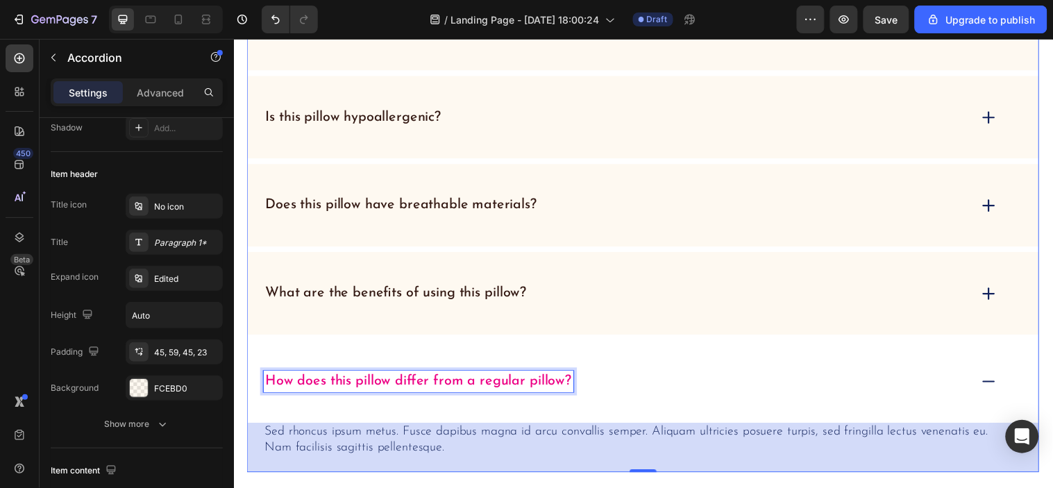
click at [494, 385] on p "How does this pillow differ from a regular pillow?" at bounding box center [421, 386] width 311 height 17
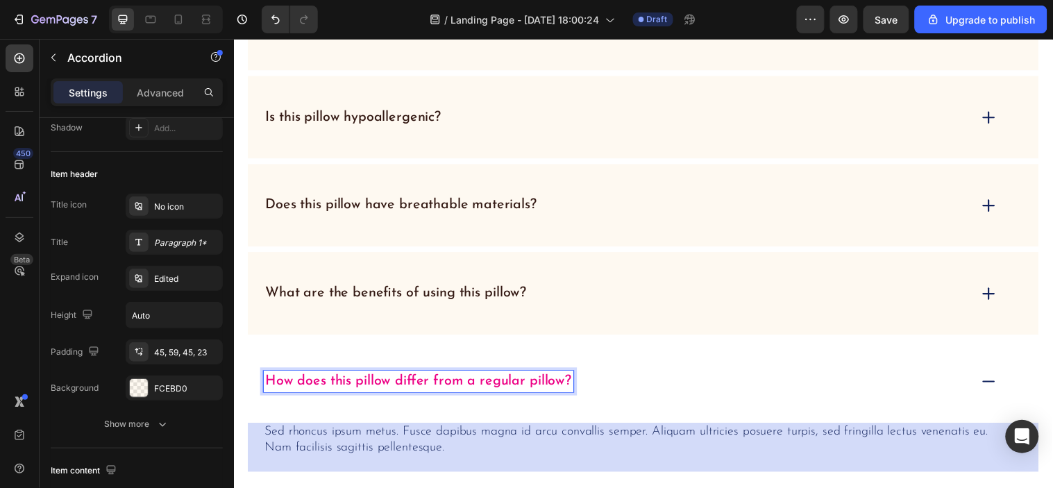
click at [478, 383] on p "How does this pillow differ from a regular pillow?" at bounding box center [421, 386] width 311 height 17
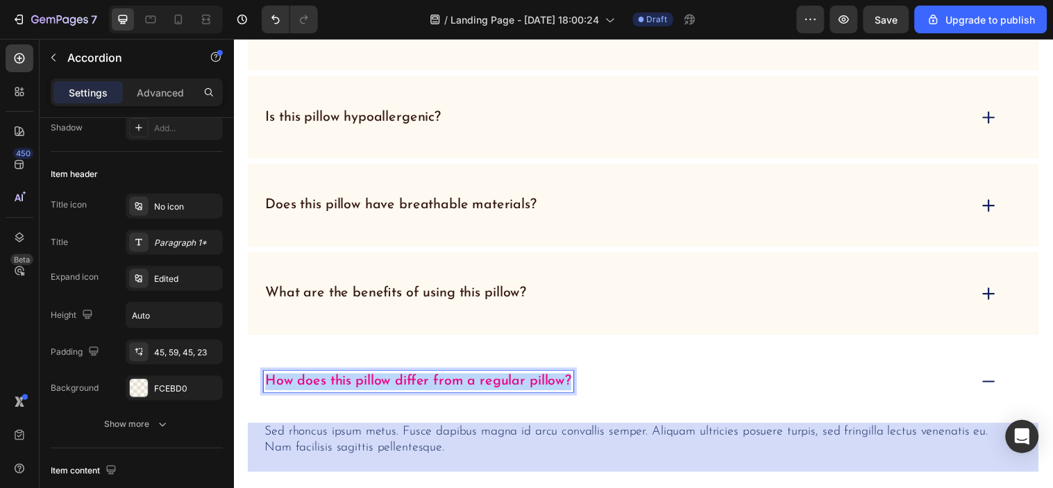
click at [478, 383] on p "How does this pillow differ from a regular pillow?" at bounding box center [421, 386] width 311 height 17
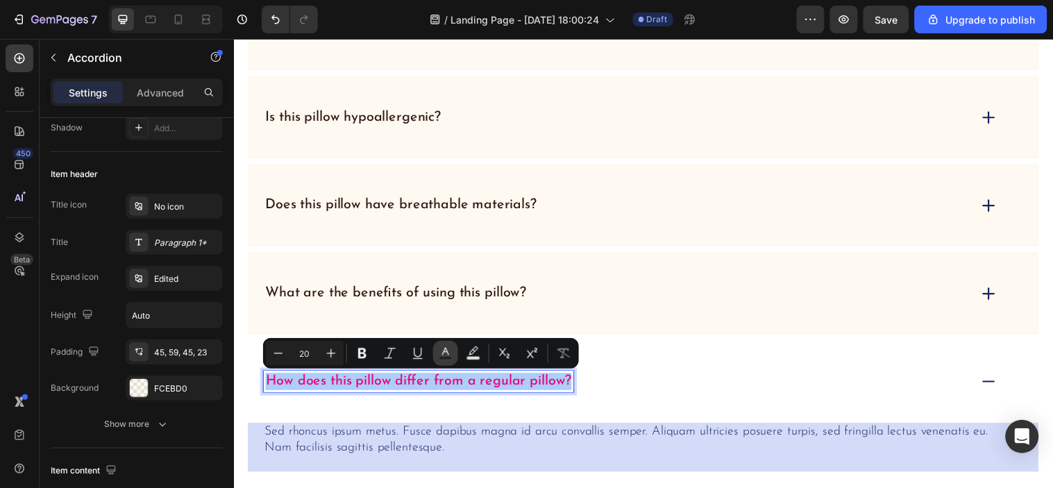
click at [450, 357] on rect "Editor contextual toolbar" at bounding box center [446, 358] width 13 height 3
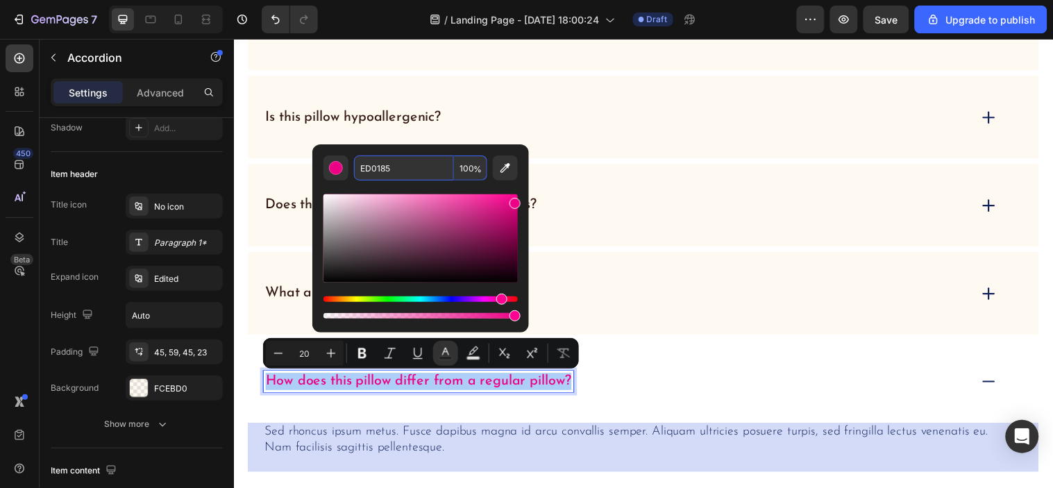
click at [389, 178] on input "ED0185" at bounding box center [404, 168] width 100 height 25
paste input "341A14"
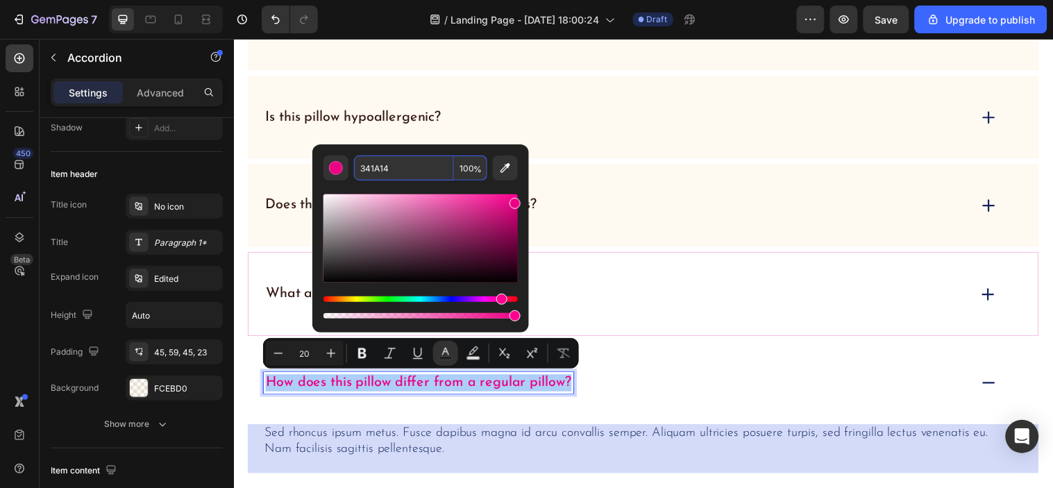
type input "341A14"
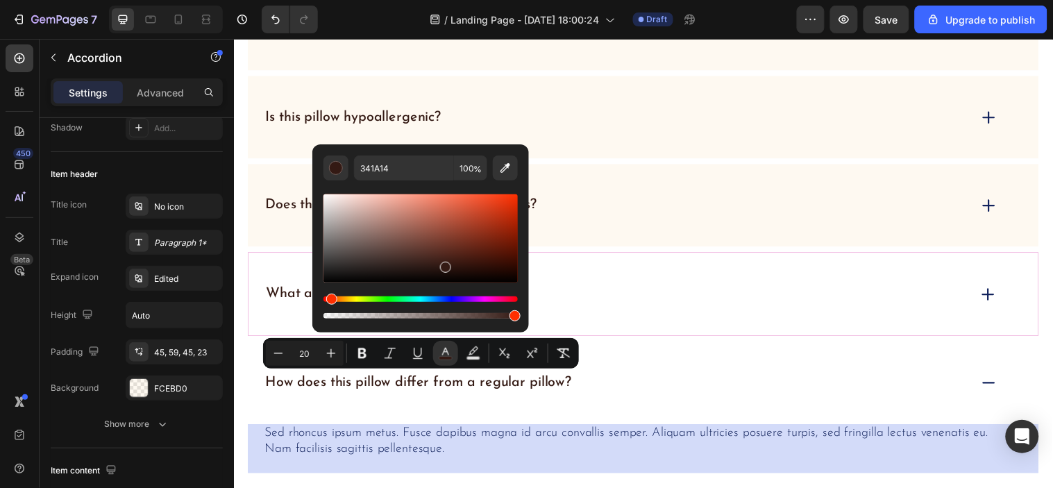
click at [581, 278] on div "What are the benefits of using this pillow?" at bounding box center [650, 297] width 804 height 85
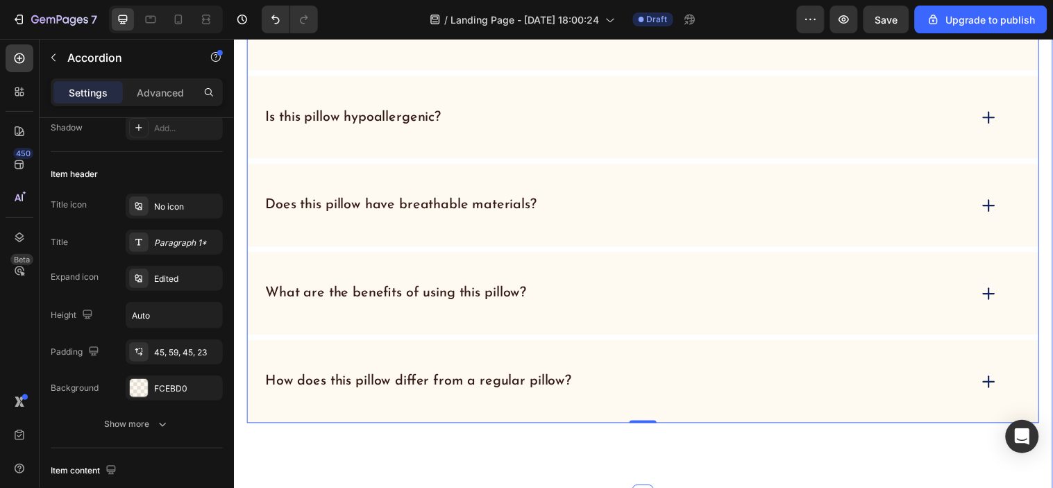
click at [1053, 330] on div "FAQs Heading What is the firmness of this pillow? Is this pillow hypoallergenic…" at bounding box center [649, 182] width 833 height 639
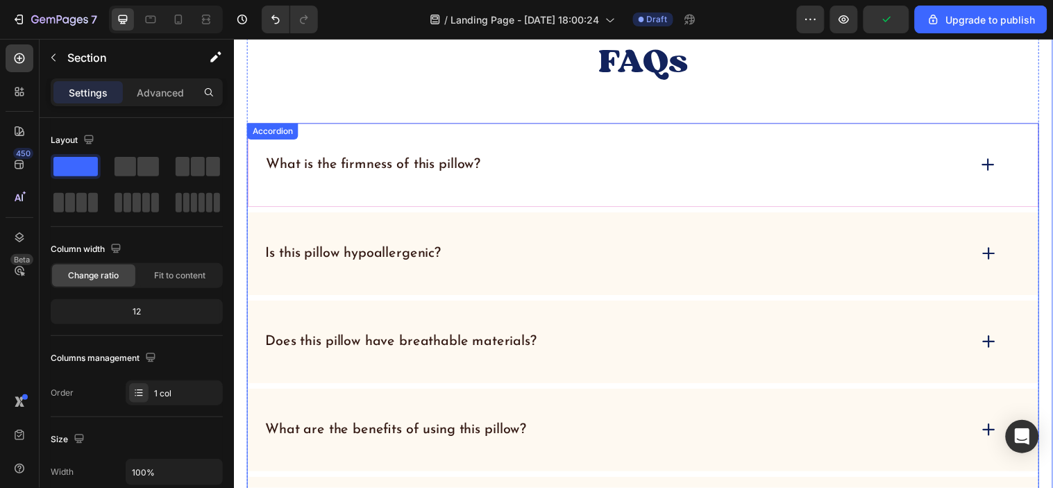
scroll to position [5399, 0]
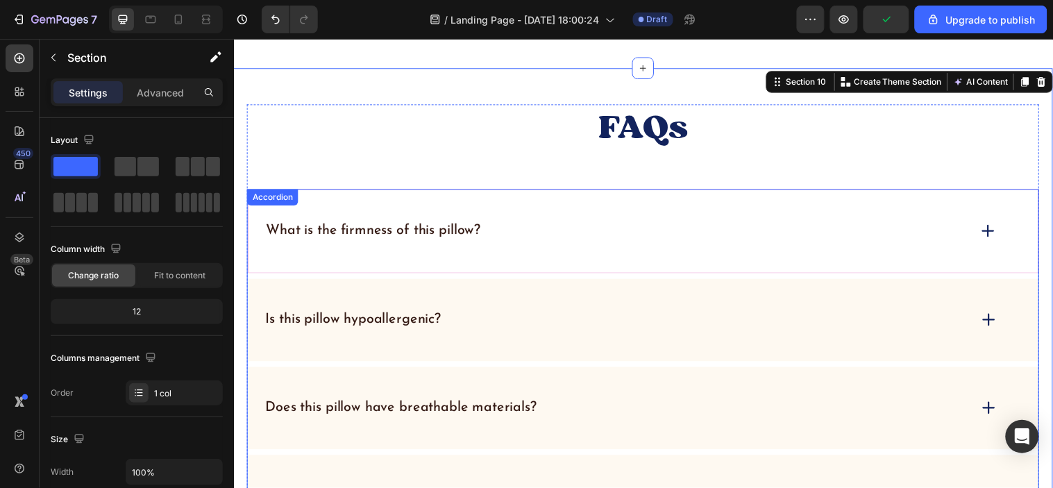
click at [992, 243] on icon at bounding box center [1000, 233] width 19 height 19
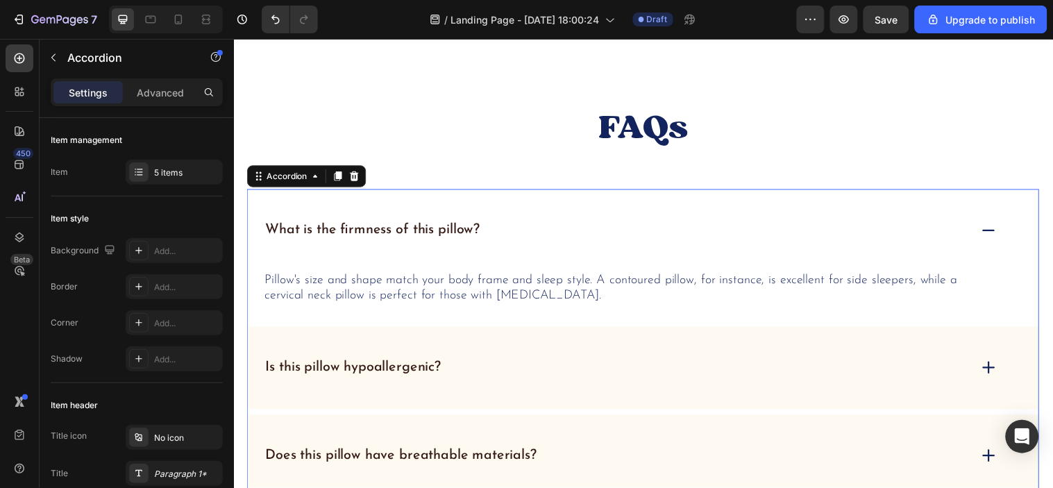
click at [992, 242] on icon at bounding box center [1001, 233] width 19 height 19
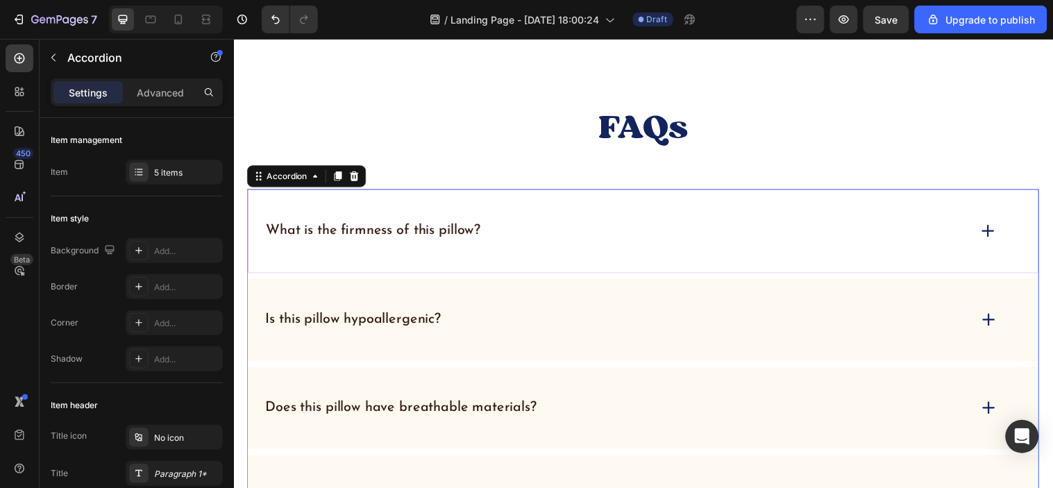
click at [995, 233] on icon at bounding box center [1000, 233] width 11 height 0
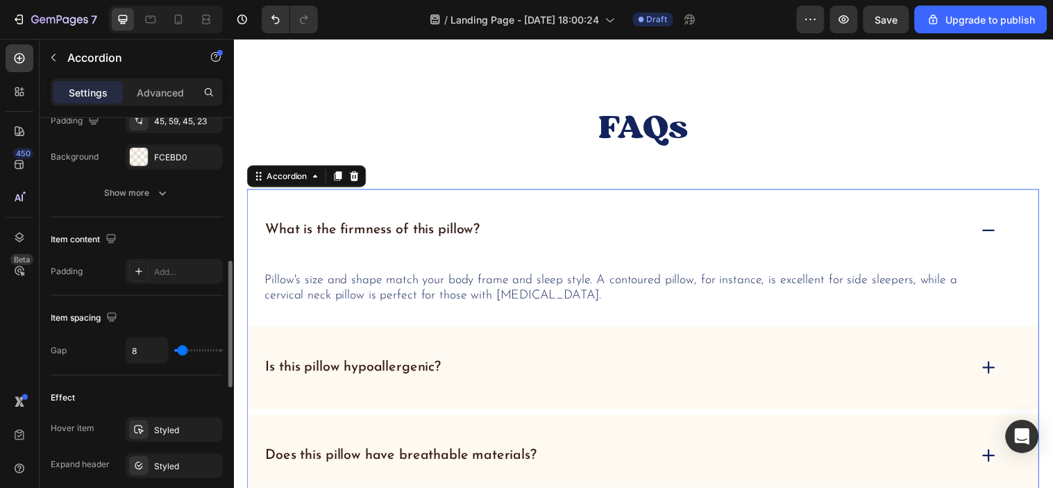
scroll to position [308, 0]
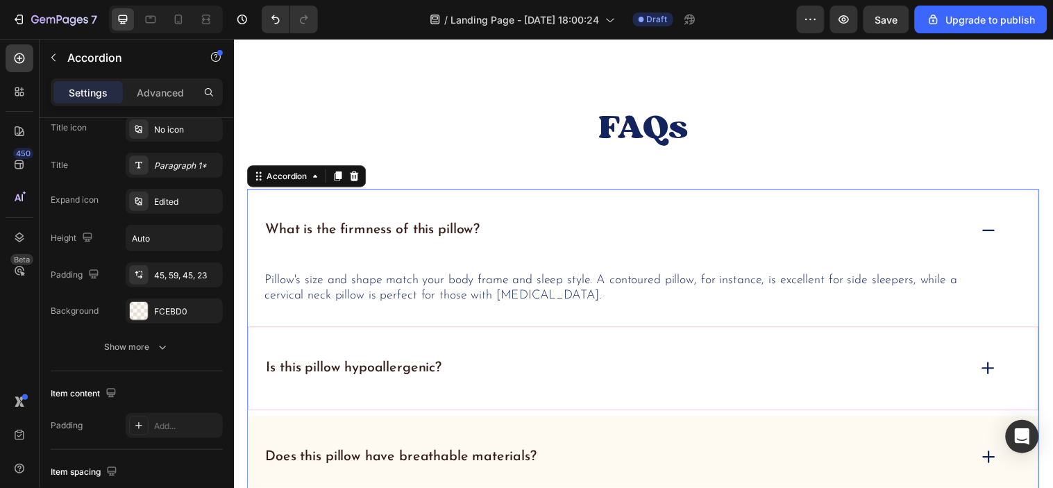
click at [540, 366] on div "Is this pillow hypoallergenic?" at bounding box center [650, 373] width 804 height 85
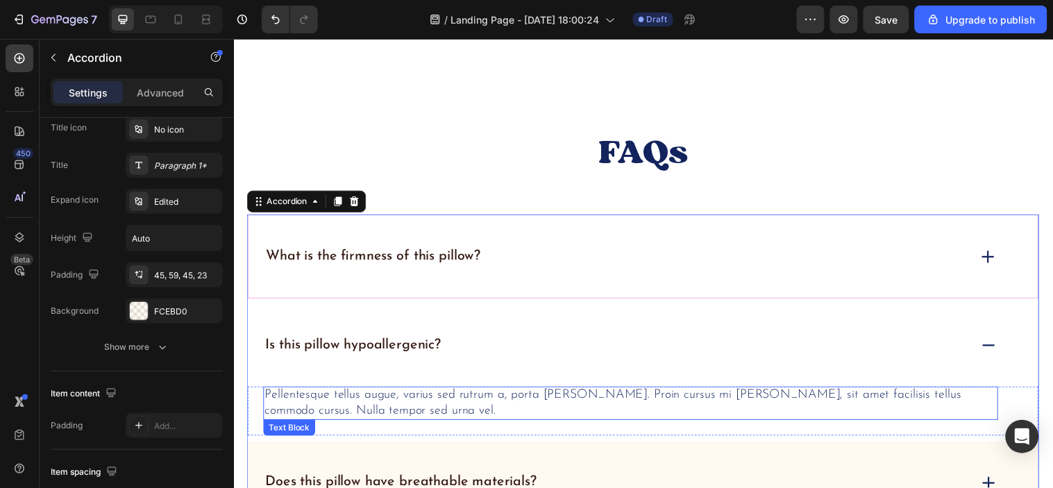
scroll to position [5630, 0]
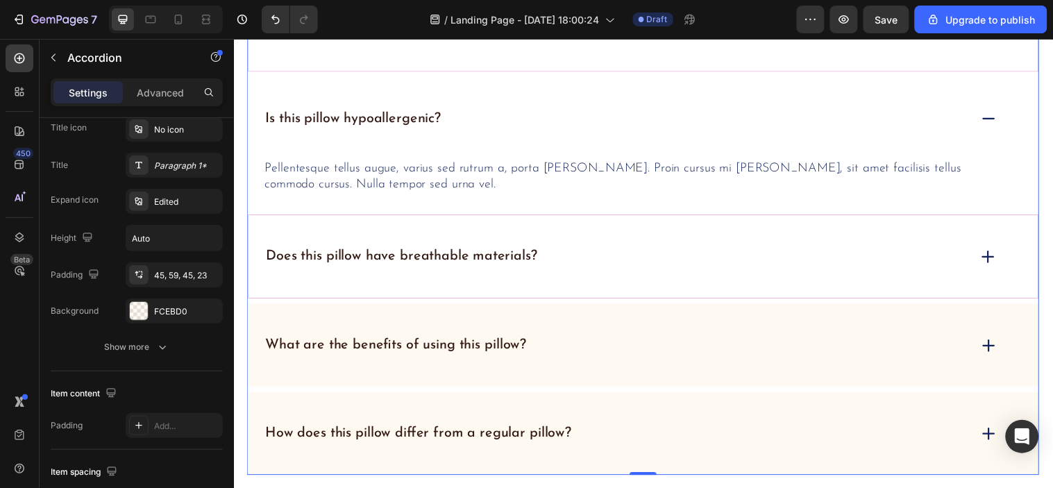
click at [642, 249] on div "Does this pillow have breathable materials?" at bounding box center [622, 260] width 715 height 22
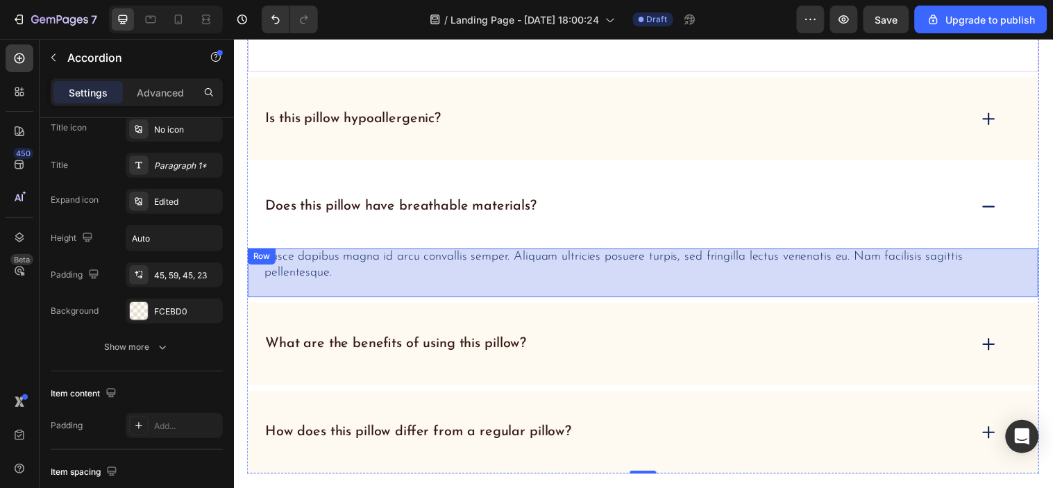
click at [533, 295] on div "Fusce dapibus magna id arcu convallis semper. Aliquam ultricies posuere turpis,…" at bounding box center [650, 276] width 804 height 50
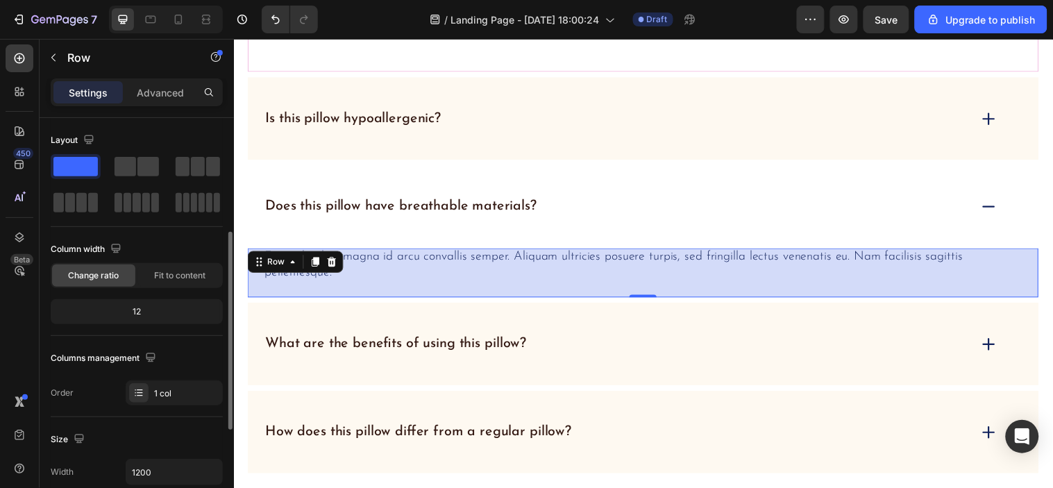
scroll to position [231, 0]
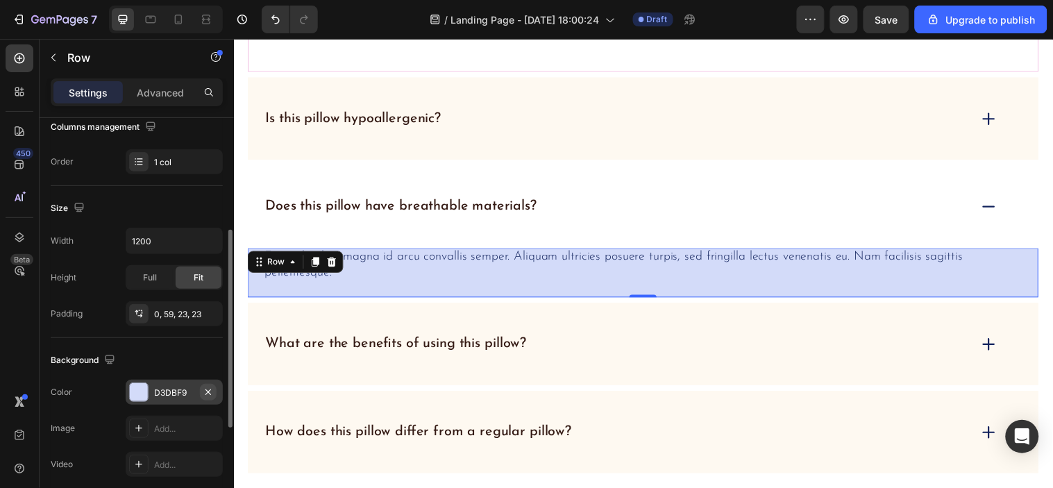
drag, startPoint x: 199, startPoint y: 391, endPoint x: 155, endPoint y: 334, distance: 72.2
click at [200, 391] on button "button" at bounding box center [208, 392] width 17 height 17
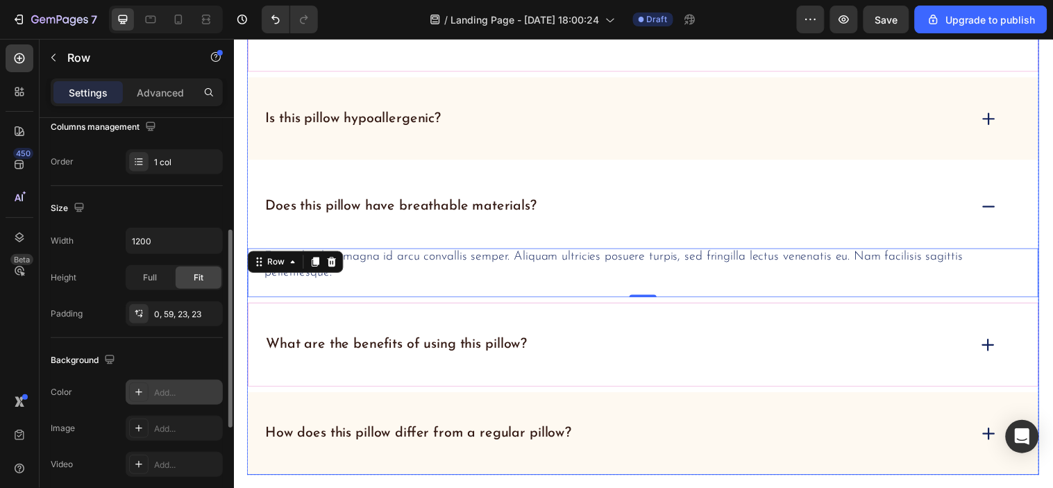
click at [596, 360] on div "What are the benefits of using this pillow?" at bounding box center [650, 348] width 804 height 85
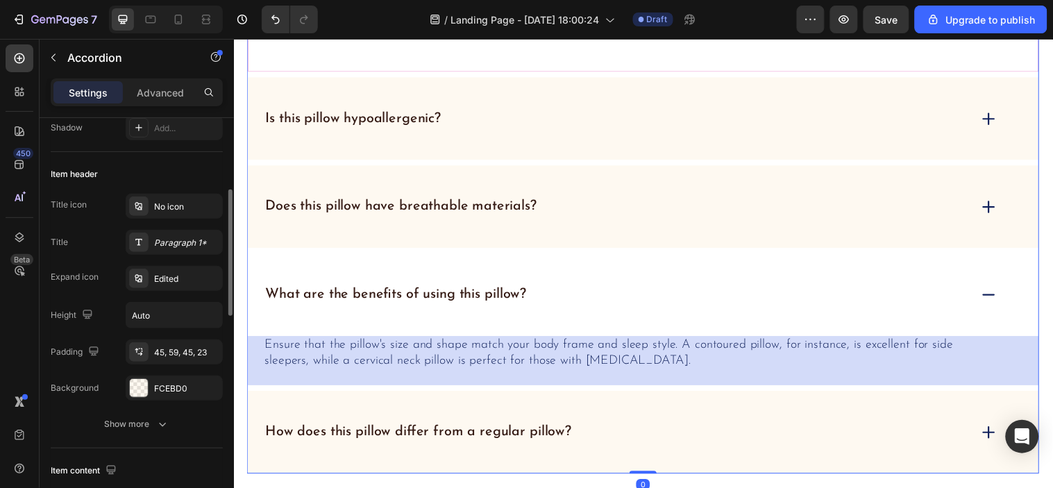
scroll to position [0, 0]
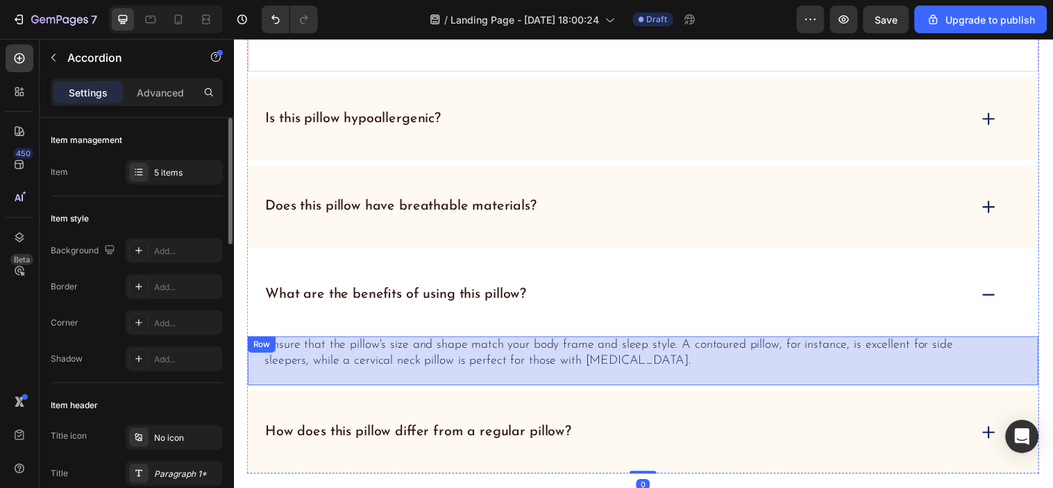
click at [383, 379] on div "Ensure that the pillow's size and shape match your body frame and sleep style. …" at bounding box center [650, 365] width 804 height 50
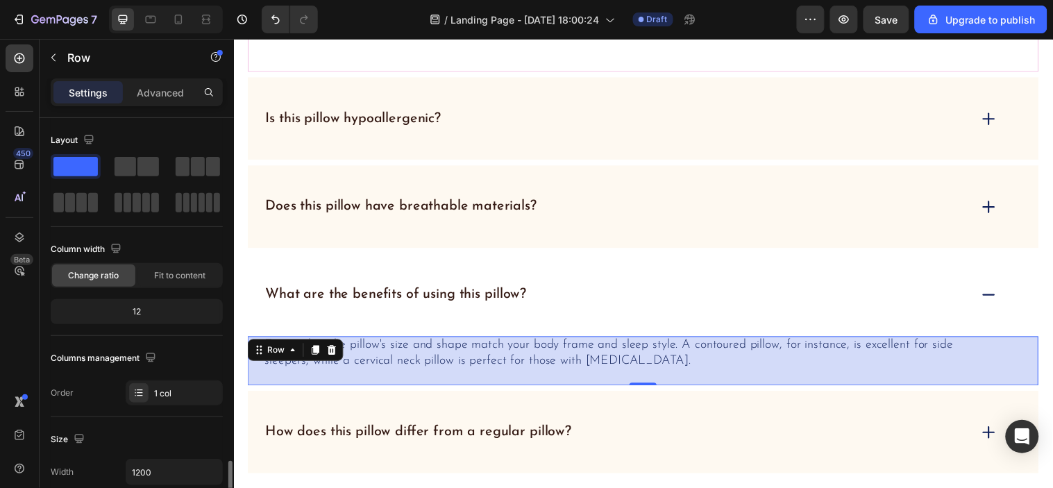
scroll to position [231, 0]
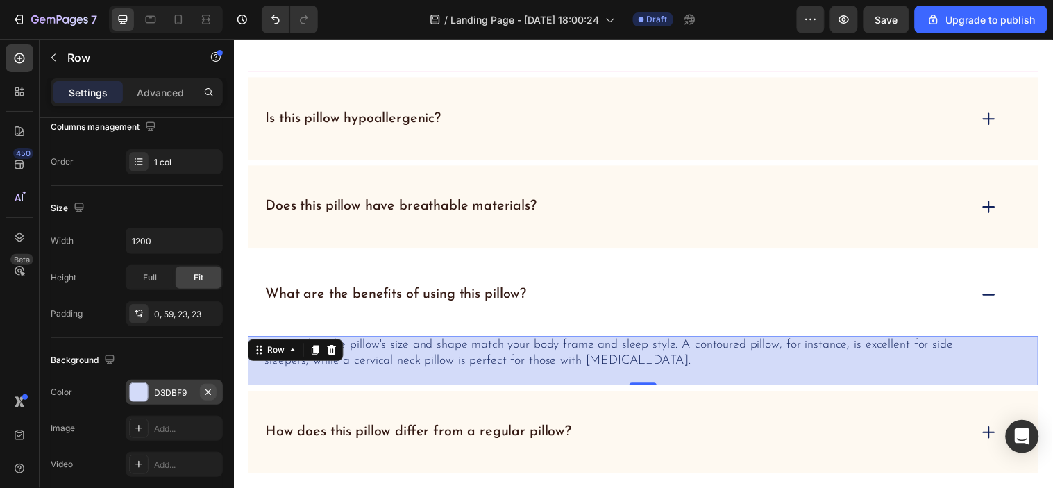
click at [208, 390] on icon "button" at bounding box center [208, 392] width 11 height 11
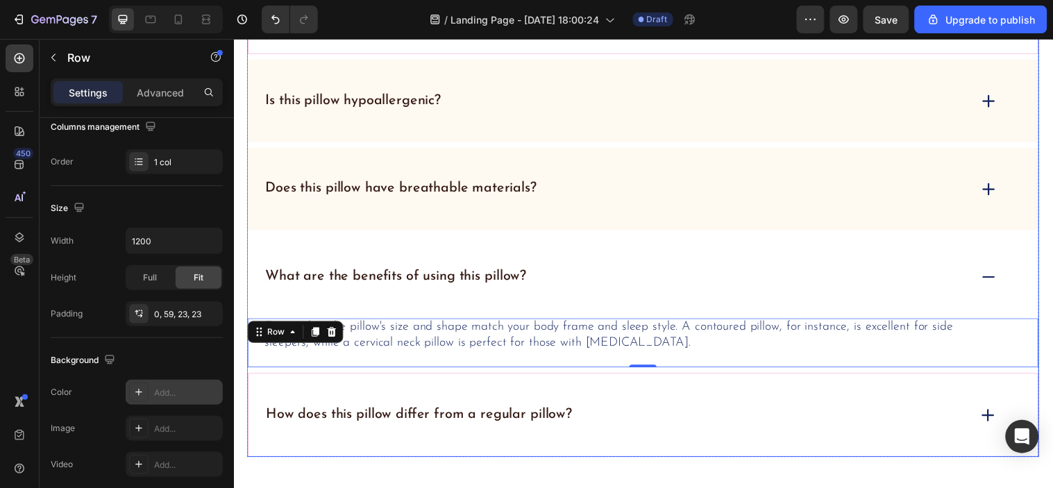
scroll to position [5708, 0]
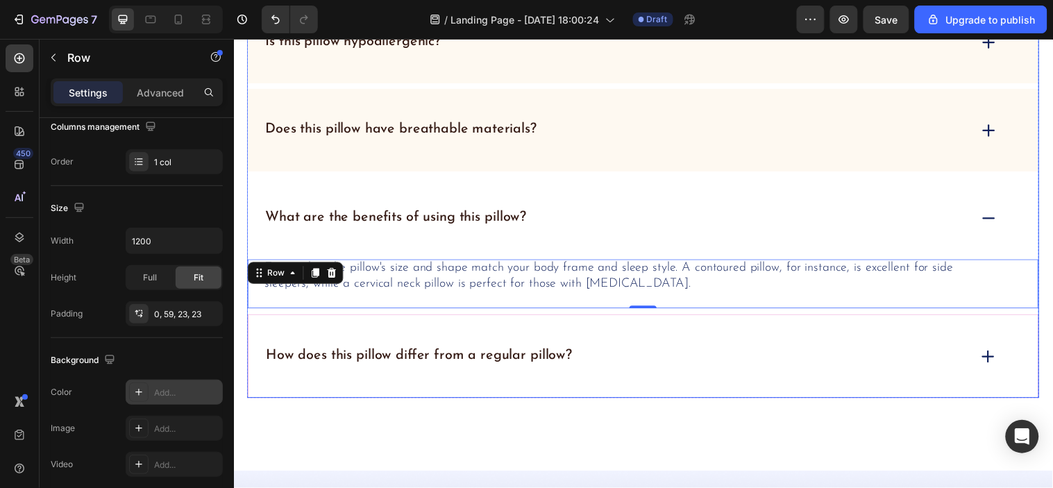
click at [649, 340] on div "How does this pillow differ from a regular pillow?" at bounding box center [650, 360] width 804 height 85
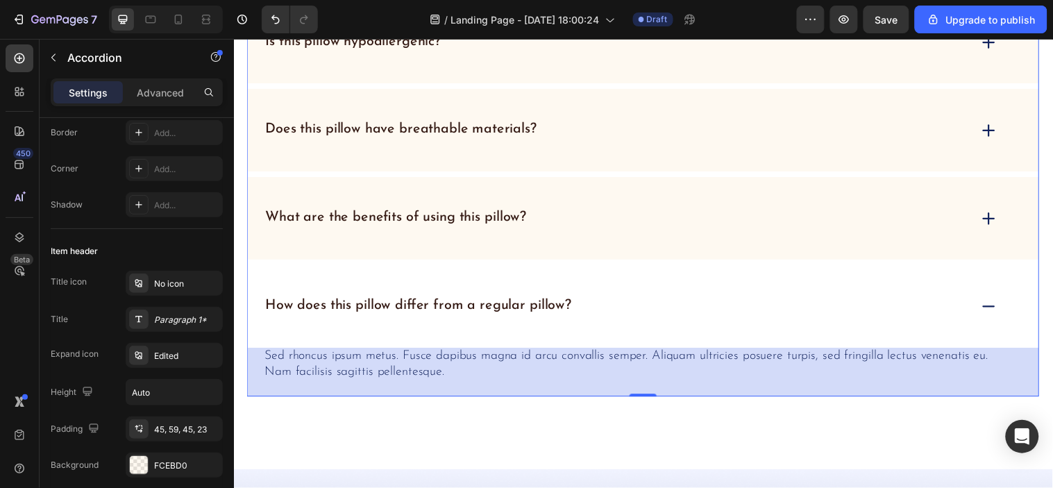
scroll to position [308, 0]
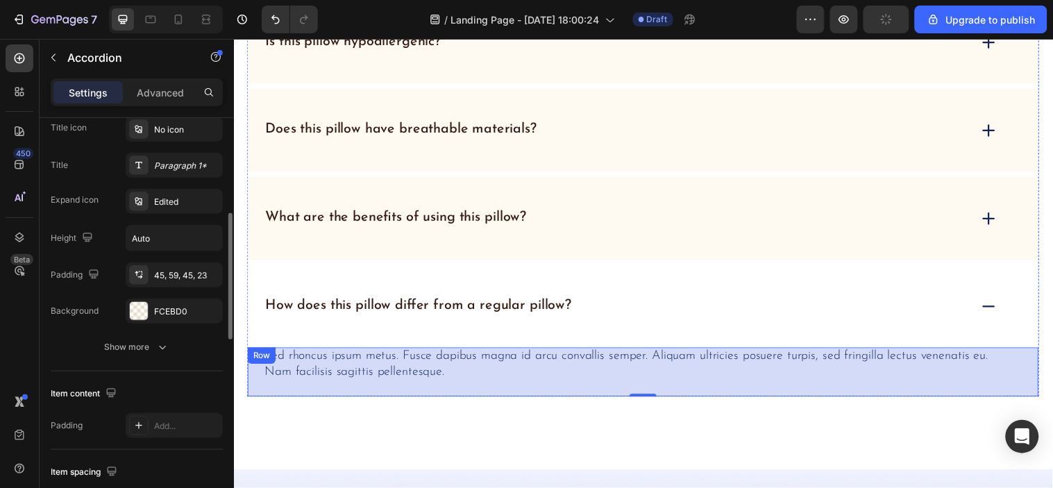
click at [259, 382] on div "Sed rhoncus ipsum metus. Fusce dapibus magna id arcu convallis semper. Aliquam …" at bounding box center [650, 377] width 804 height 50
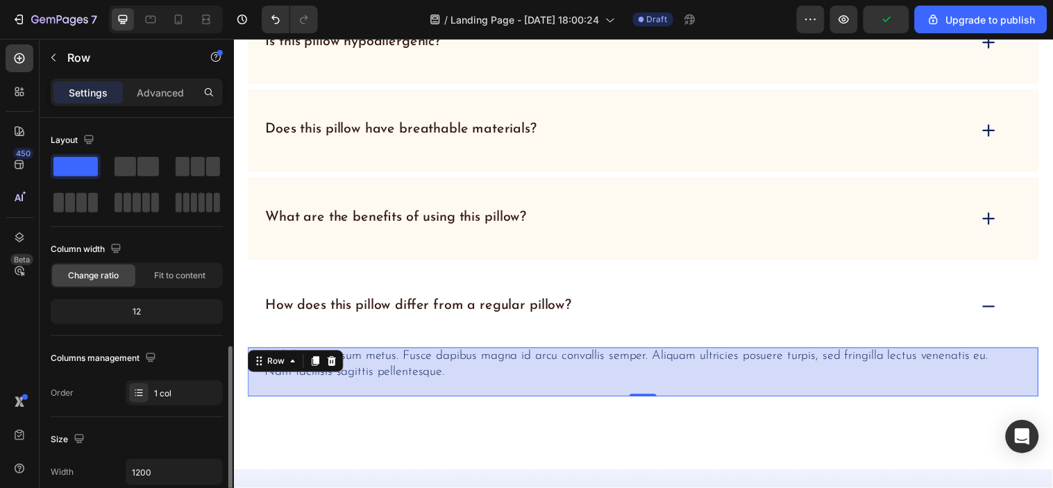
scroll to position [231, 0]
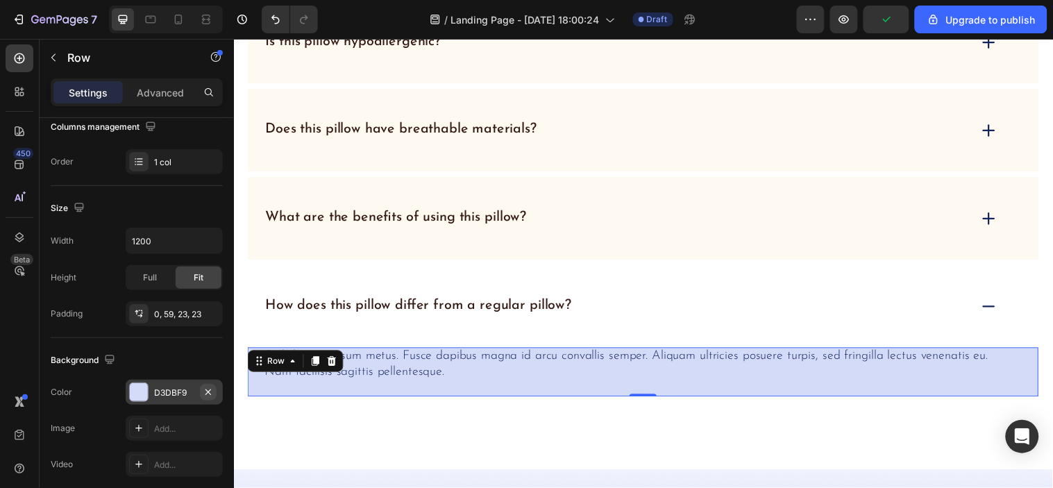
click at [208, 394] on icon "button" at bounding box center [208, 392] width 11 height 11
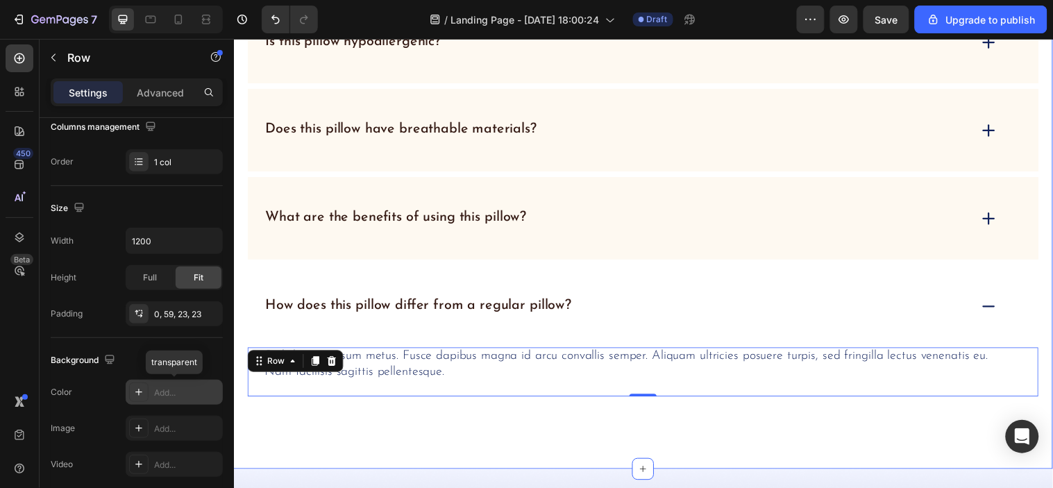
click at [394, 410] on div "FAQs Heading What is the firmness of this pillow? Is this pillow hypoallergenic…" at bounding box center [649, 130] width 833 height 690
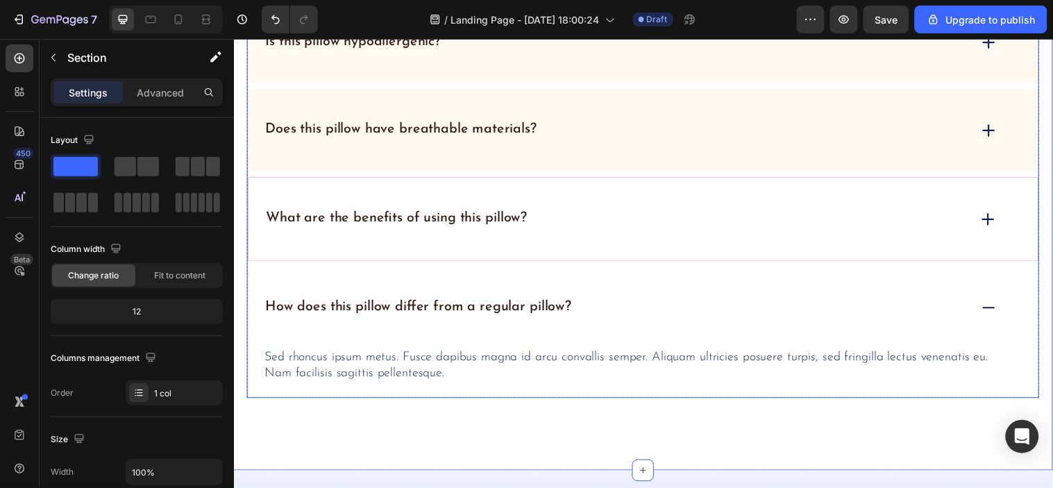
scroll to position [5553, 0]
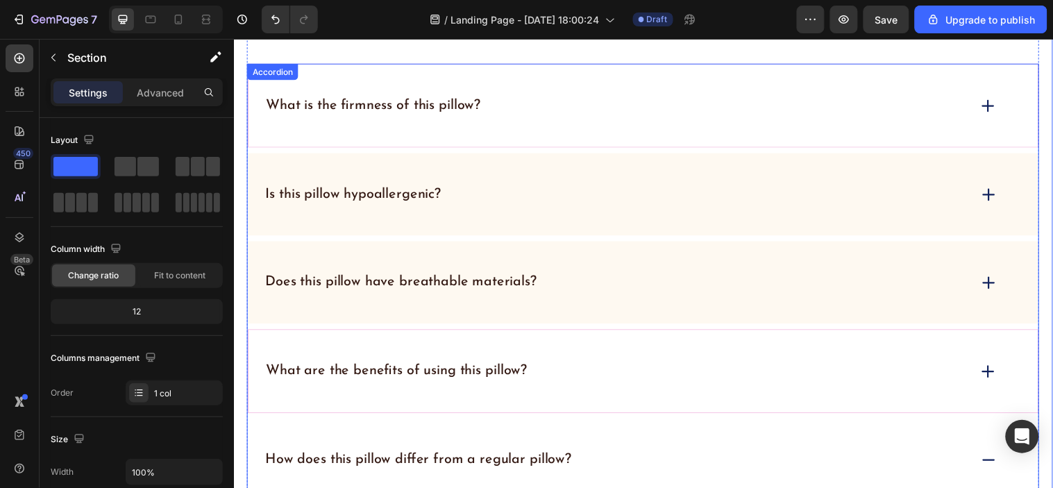
click at [567, 353] on div "What are the benefits of using this pillow?" at bounding box center [650, 375] width 804 height 85
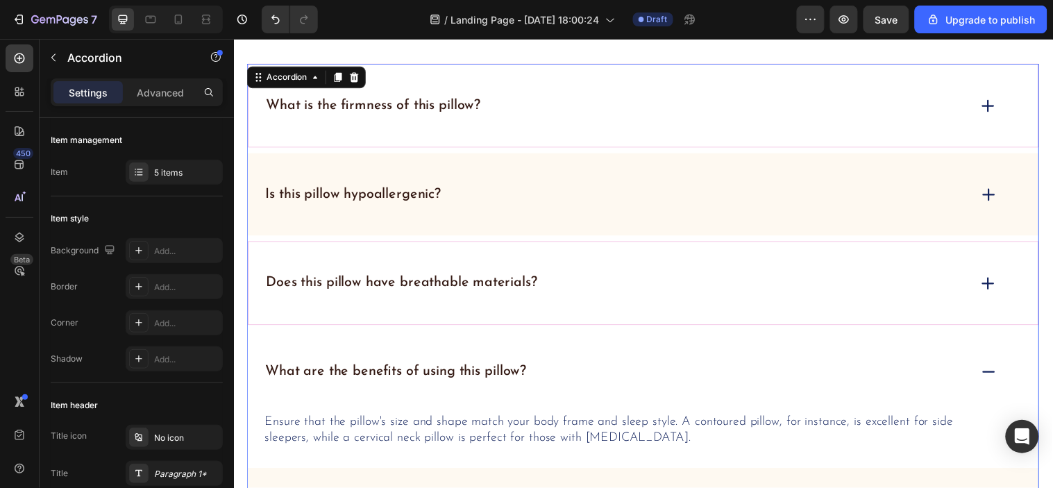
click at [614, 299] on div "Does this pillow have breathable materials?" at bounding box center [650, 286] width 804 height 85
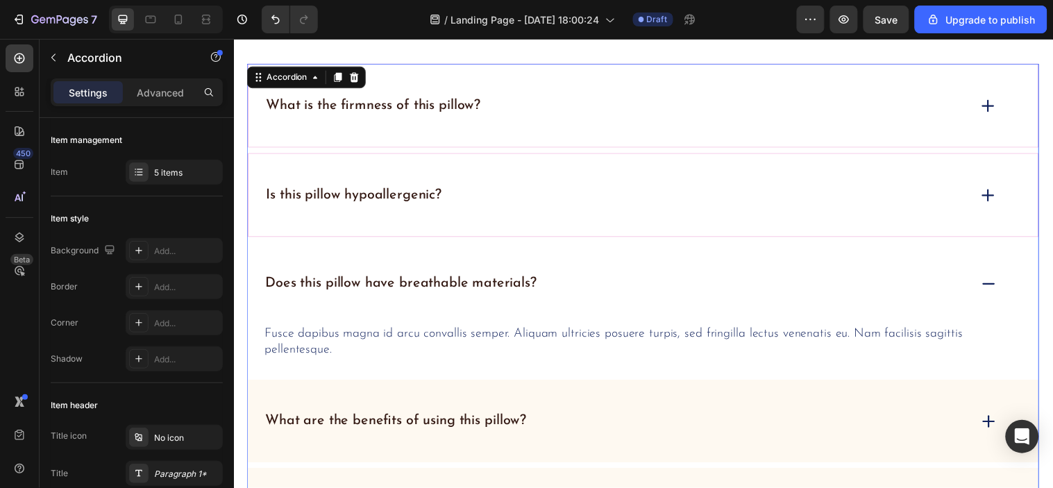
click at [631, 218] on div "Is this pillow hypoallergenic?" at bounding box center [650, 196] width 804 height 85
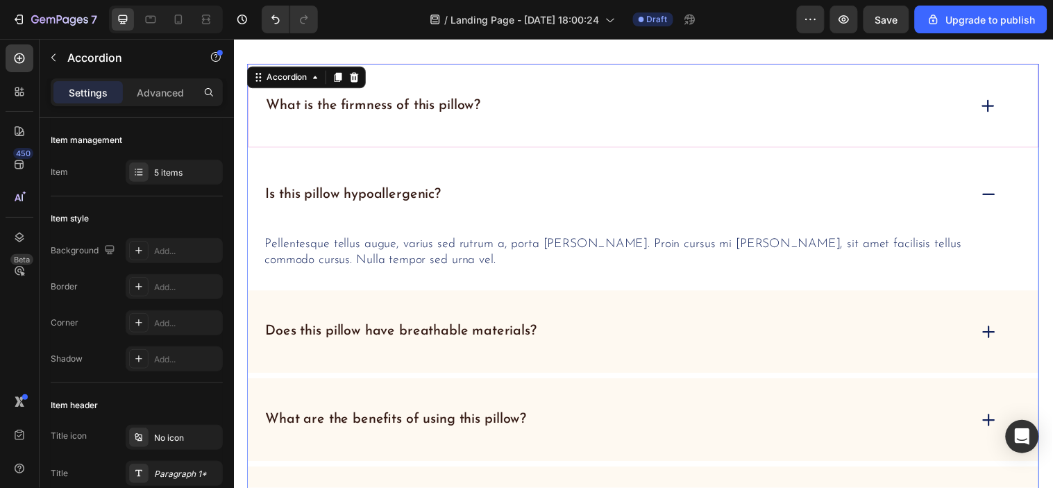
click at [608, 91] on div "What is the firmness of this pillow?" at bounding box center [650, 105] width 804 height 85
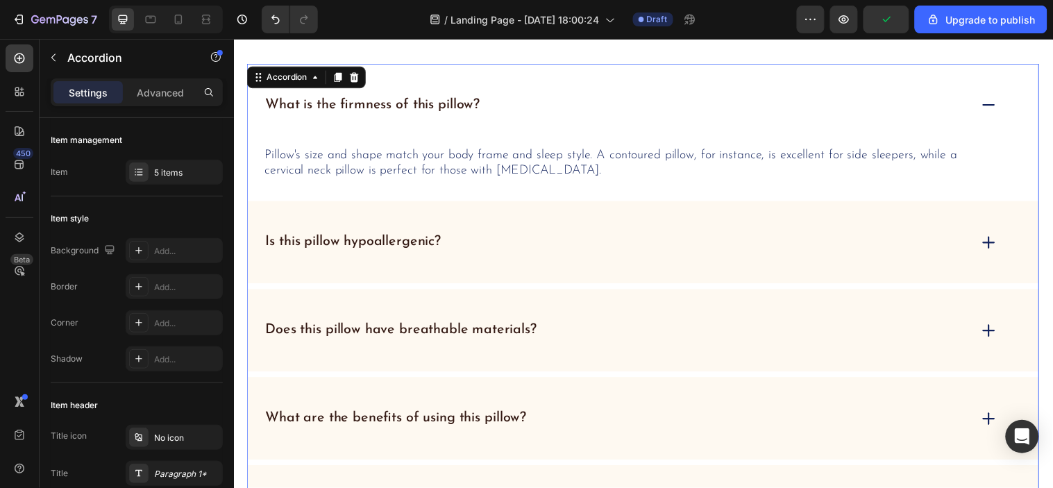
click at [1053, 220] on div "FAQs Heading What is the firmness of this pillow? Pillow's size and shape match…" at bounding box center [649, 284] width 833 height 689
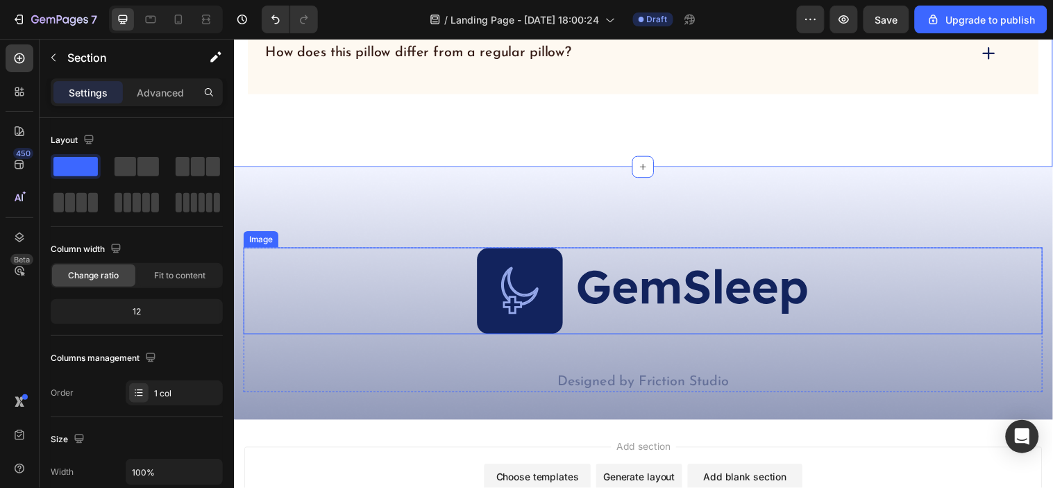
scroll to position [5707, 0]
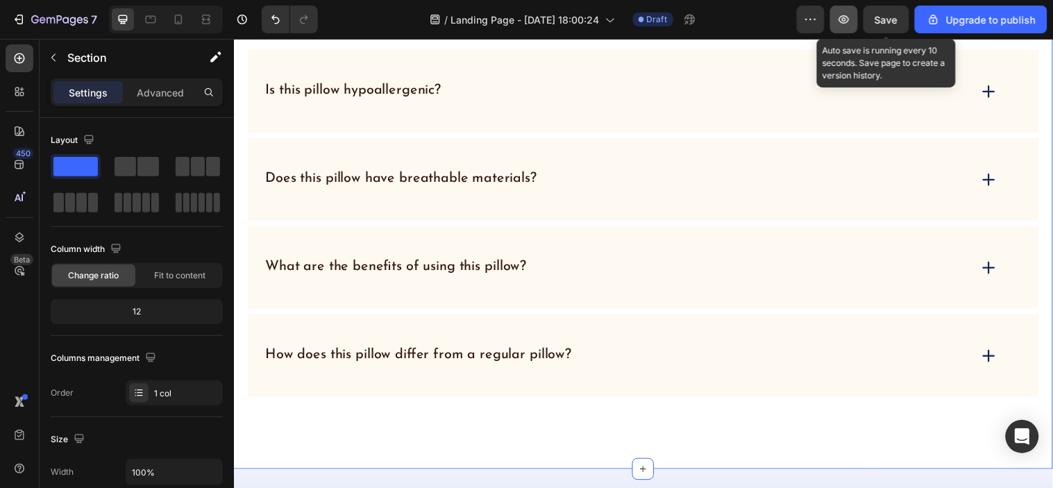
drag, startPoint x: 871, startPoint y: 12, endPoint x: 851, endPoint y: 32, distance: 28.5
click at [871, 11] on button "Save" at bounding box center [887, 20] width 46 height 28
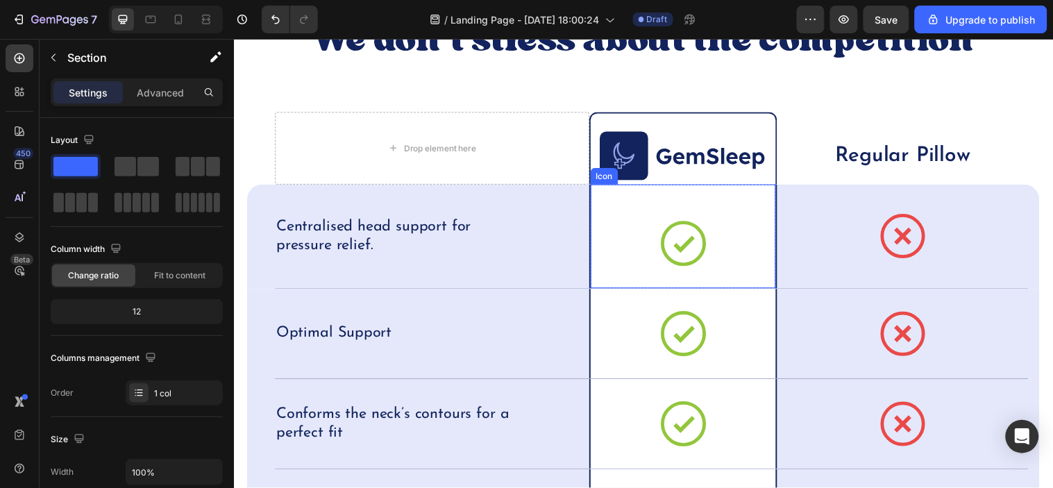
scroll to position [4422, 0]
